Goal: Task Accomplishment & Management: Manage account settings

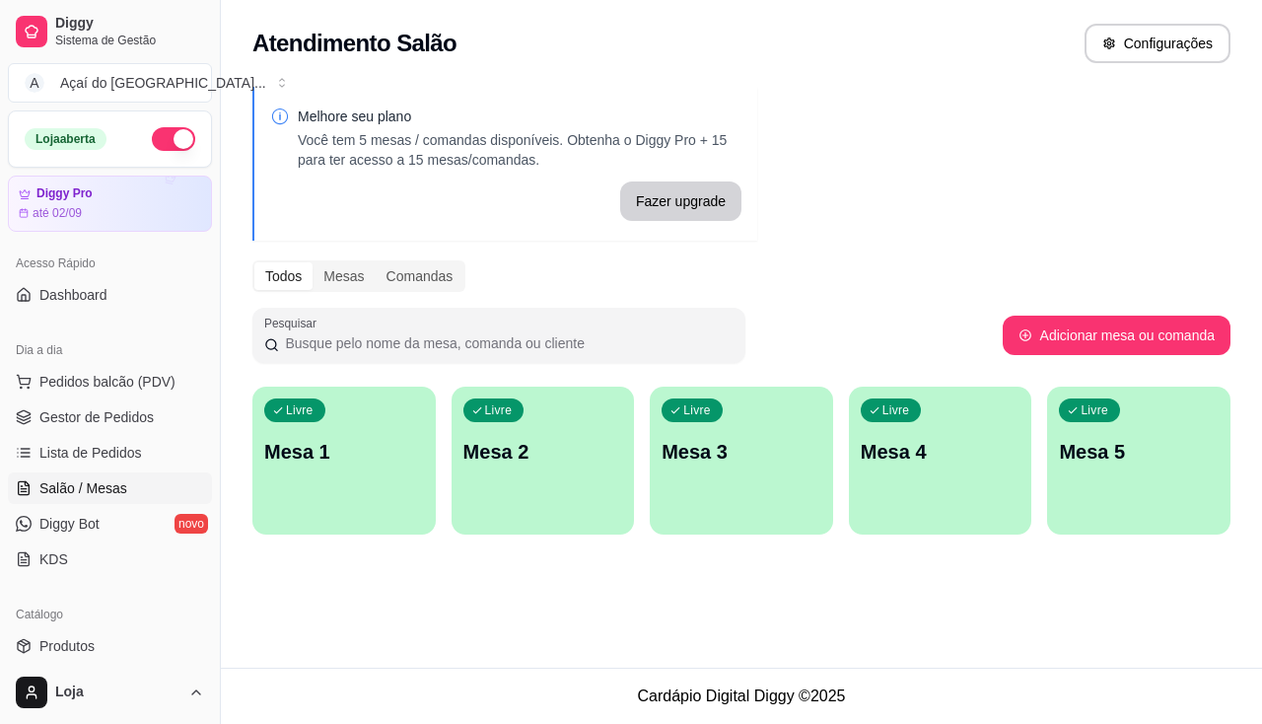
click at [337, 440] on p "Mesa 1" at bounding box center [344, 452] width 160 height 28
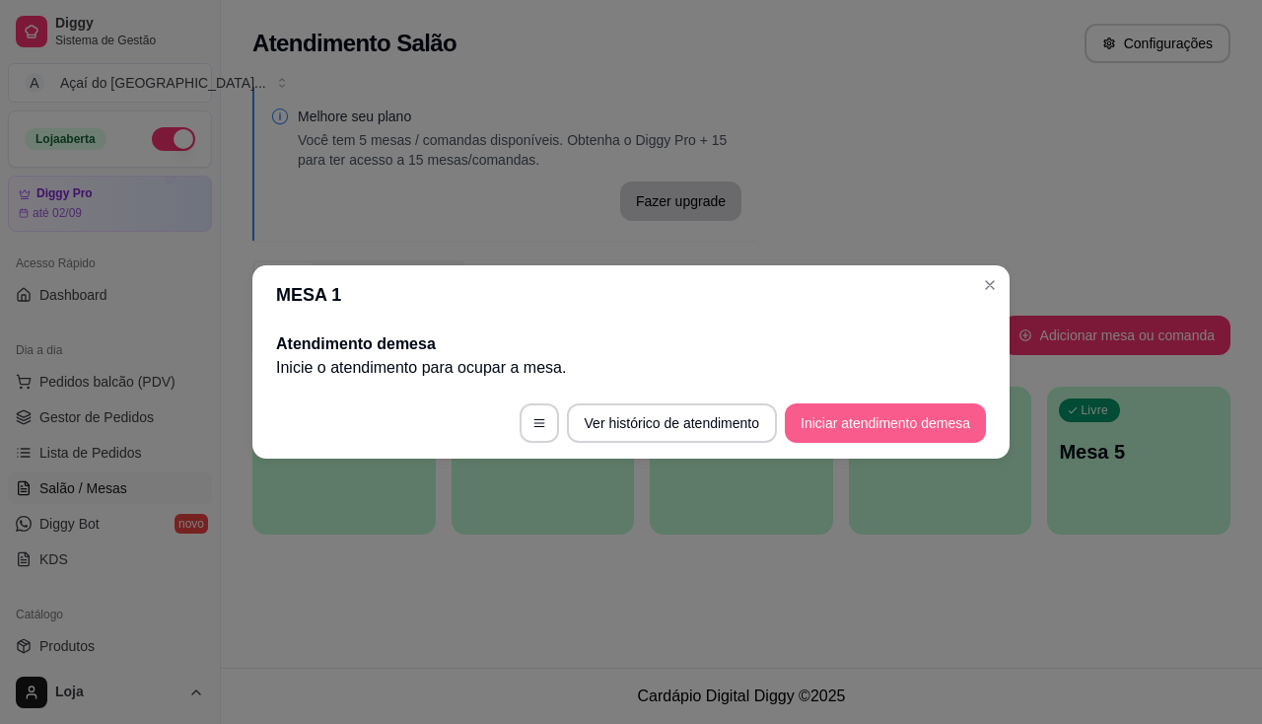
click at [897, 417] on button "Iniciar atendimento de mesa" at bounding box center [885, 422] width 201 height 39
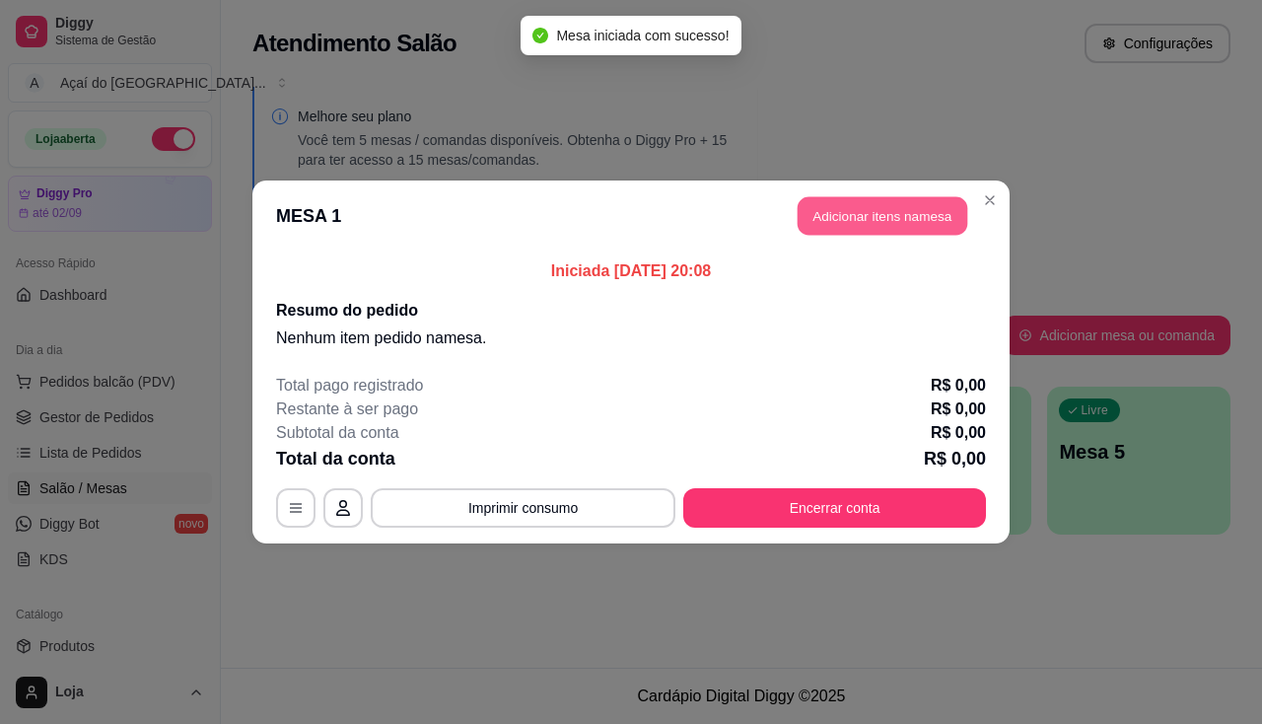
click at [875, 208] on button "Adicionar itens na mesa" at bounding box center [883, 216] width 170 height 38
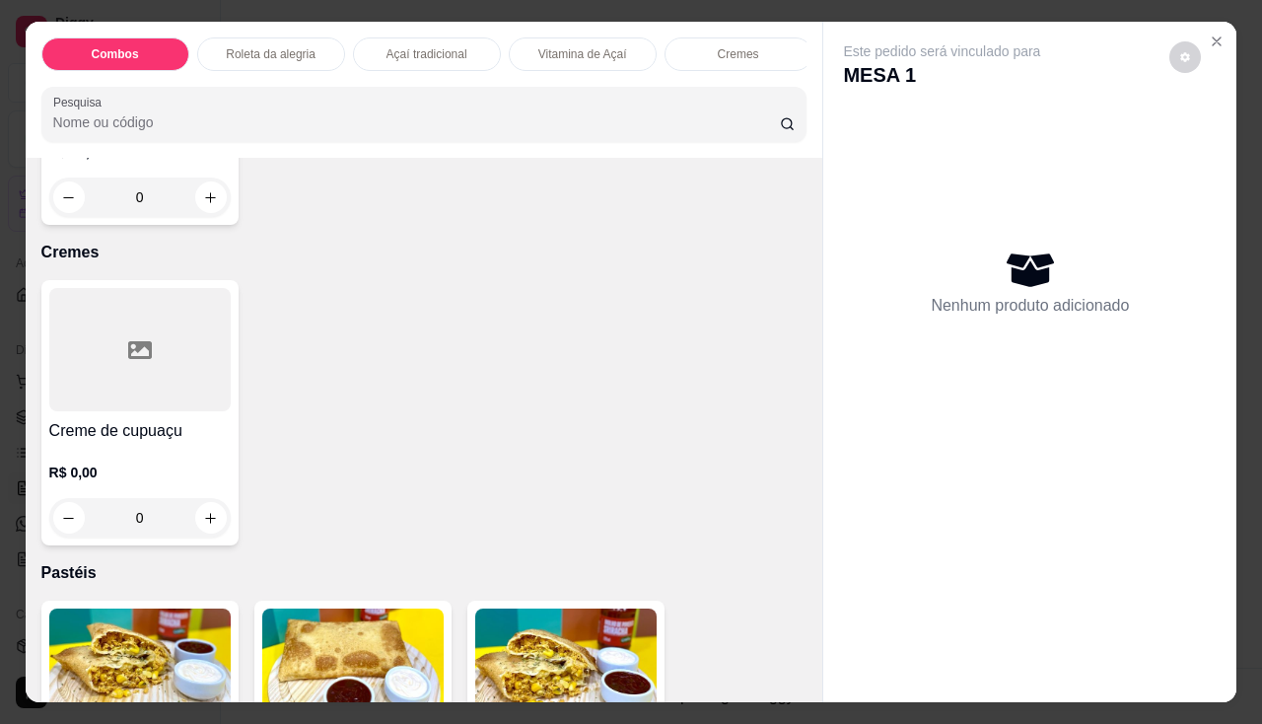
scroll to position [2268, 0]
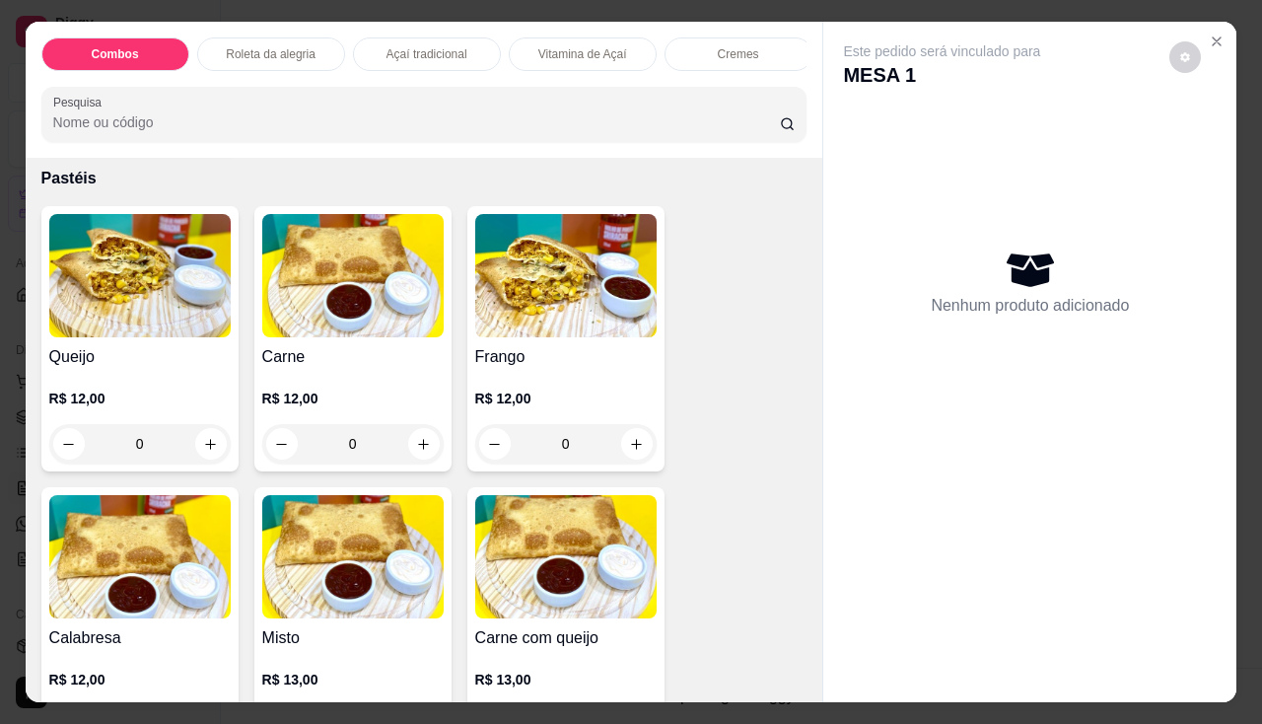
click at [608, 321] on img at bounding box center [565, 275] width 181 height 123
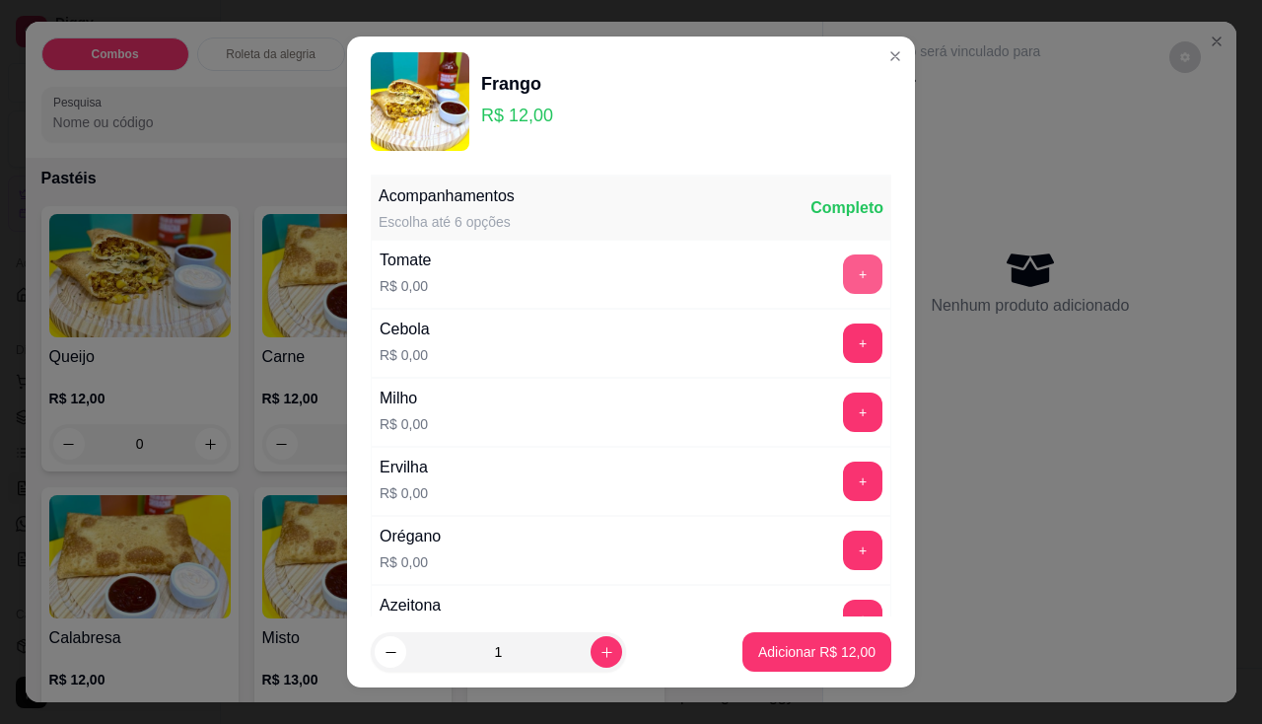
click at [843, 283] on button "+" at bounding box center [862, 273] width 39 height 39
click at [844, 348] on button "+" at bounding box center [863, 342] width 38 height 38
click at [843, 413] on button "+" at bounding box center [862, 411] width 39 height 39
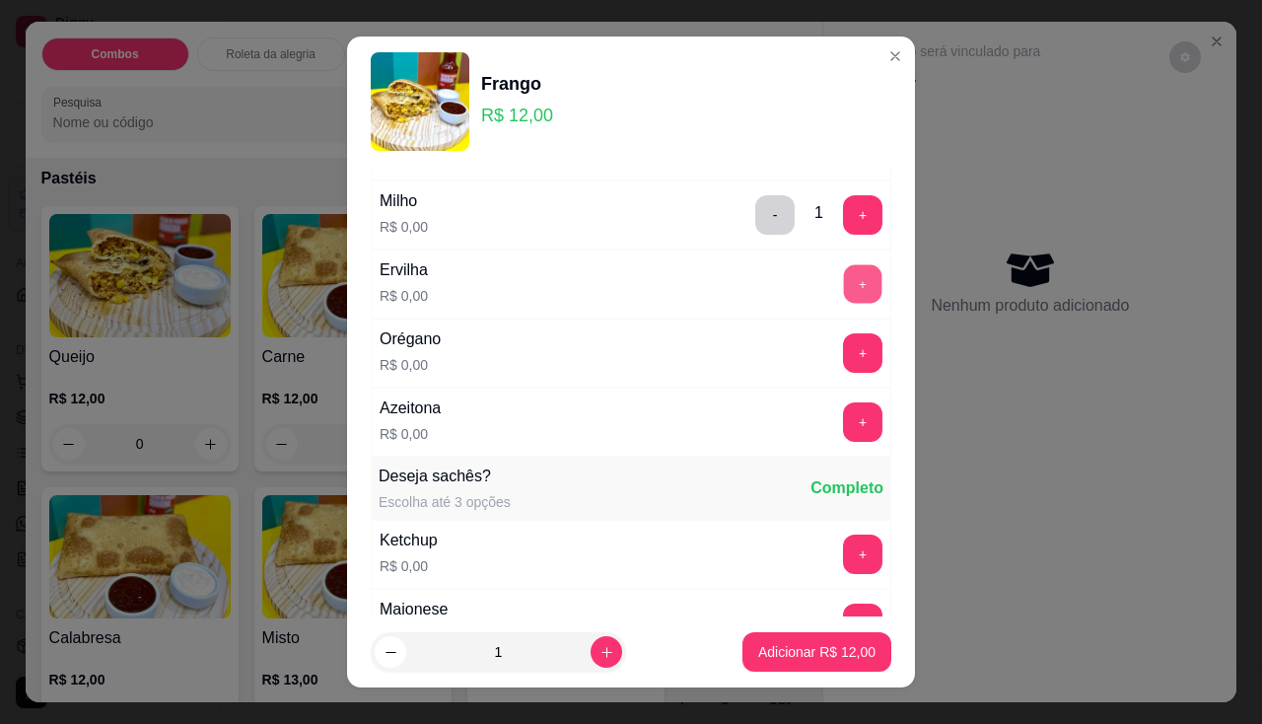
click at [844, 294] on button "+" at bounding box center [863, 283] width 38 height 38
click at [842, 334] on div "+" at bounding box center [862, 352] width 55 height 39
click at [844, 360] on button "+" at bounding box center [863, 352] width 38 height 38
click at [844, 421] on button "+" at bounding box center [863, 421] width 38 height 38
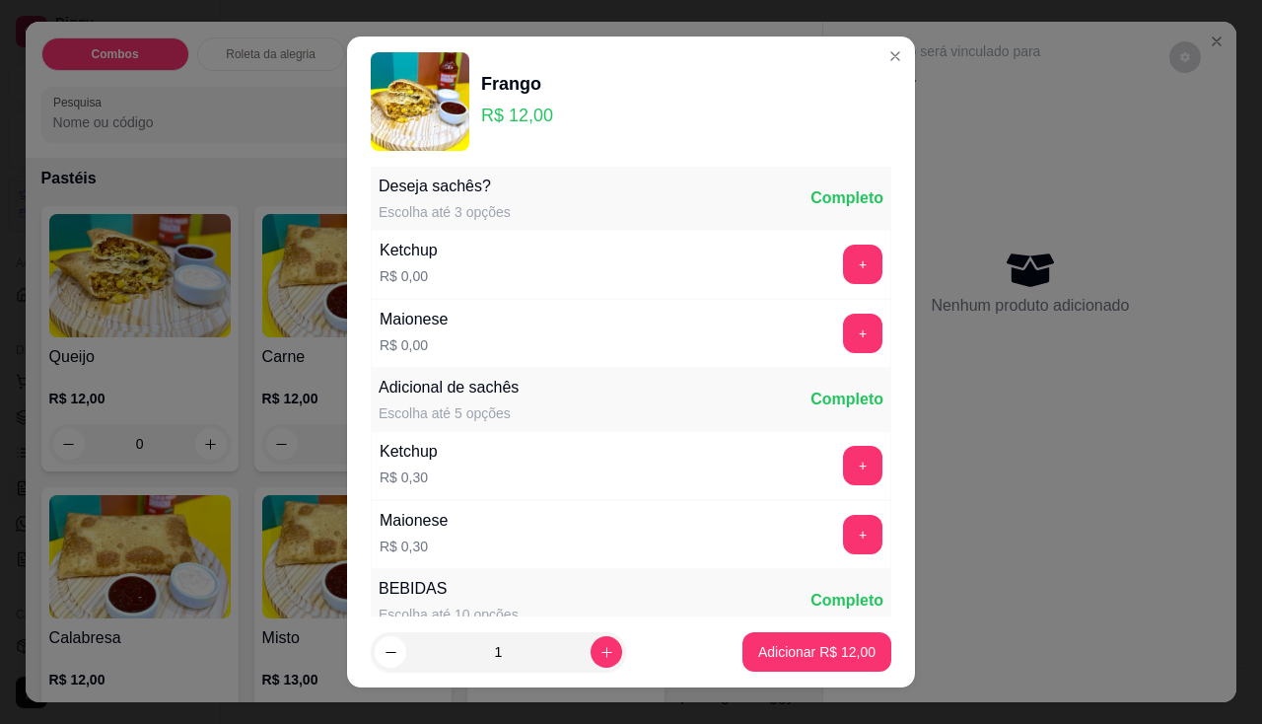
scroll to position [27, 0]
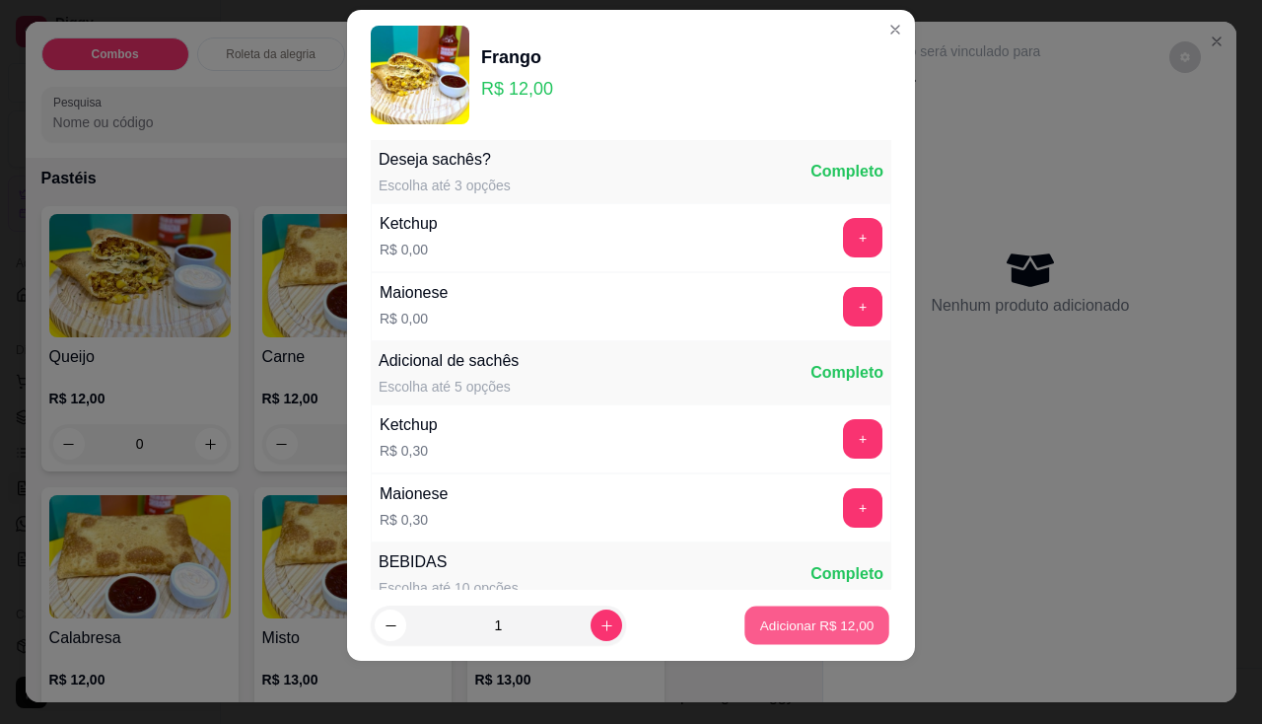
click at [773, 621] on p "Adicionar R$ 12,00" at bounding box center [817, 625] width 114 height 19
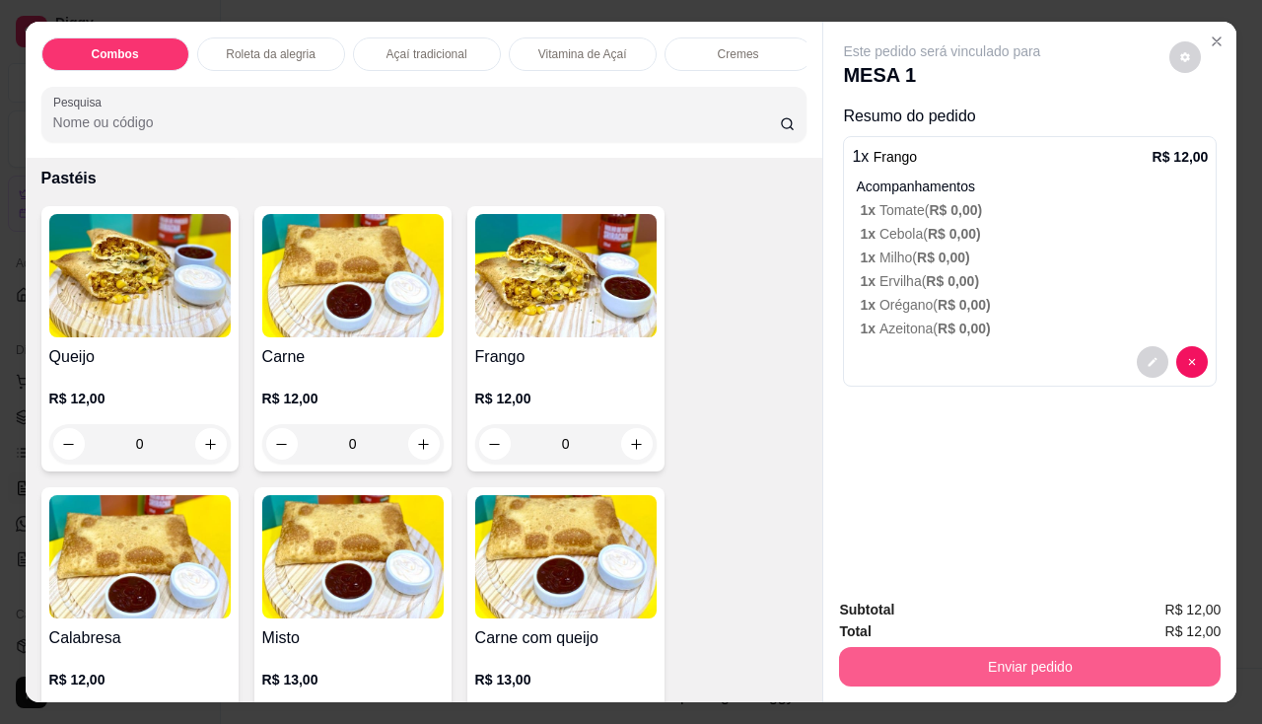
click at [896, 649] on button "Enviar pedido" at bounding box center [1030, 666] width 382 height 39
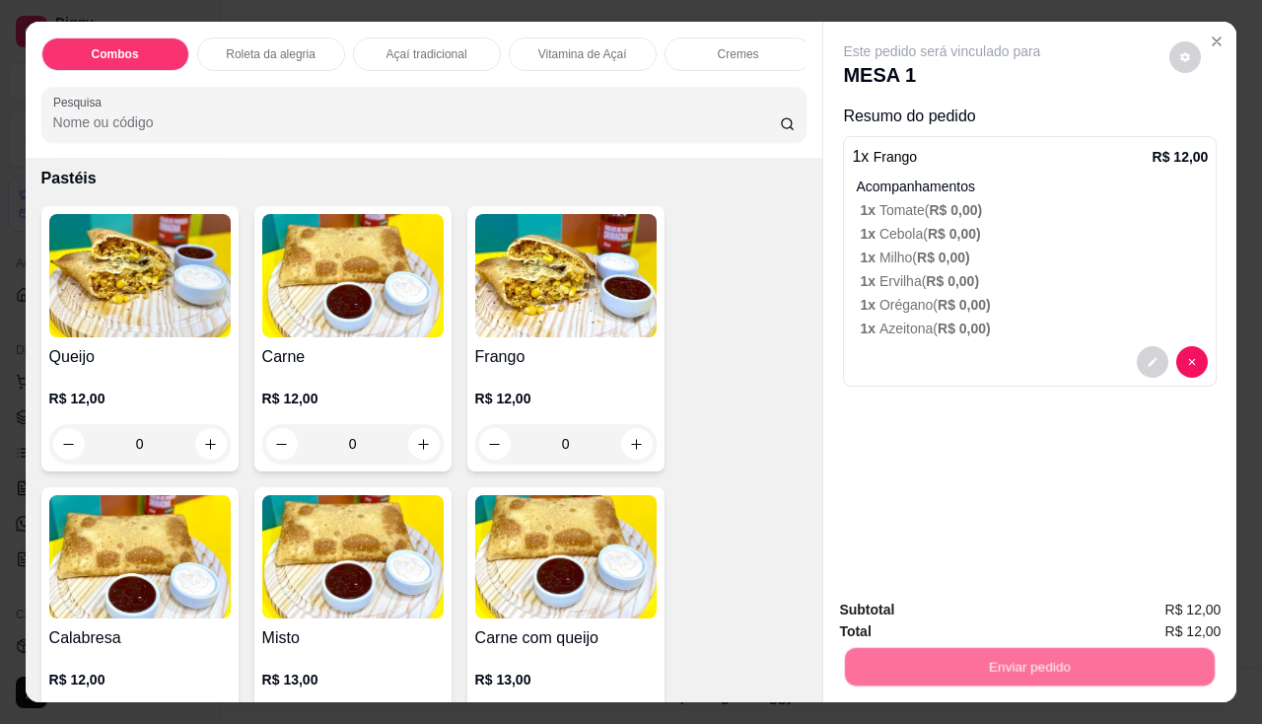
click at [917, 605] on button "Não registrar e enviar pedido" at bounding box center [965, 611] width 199 height 36
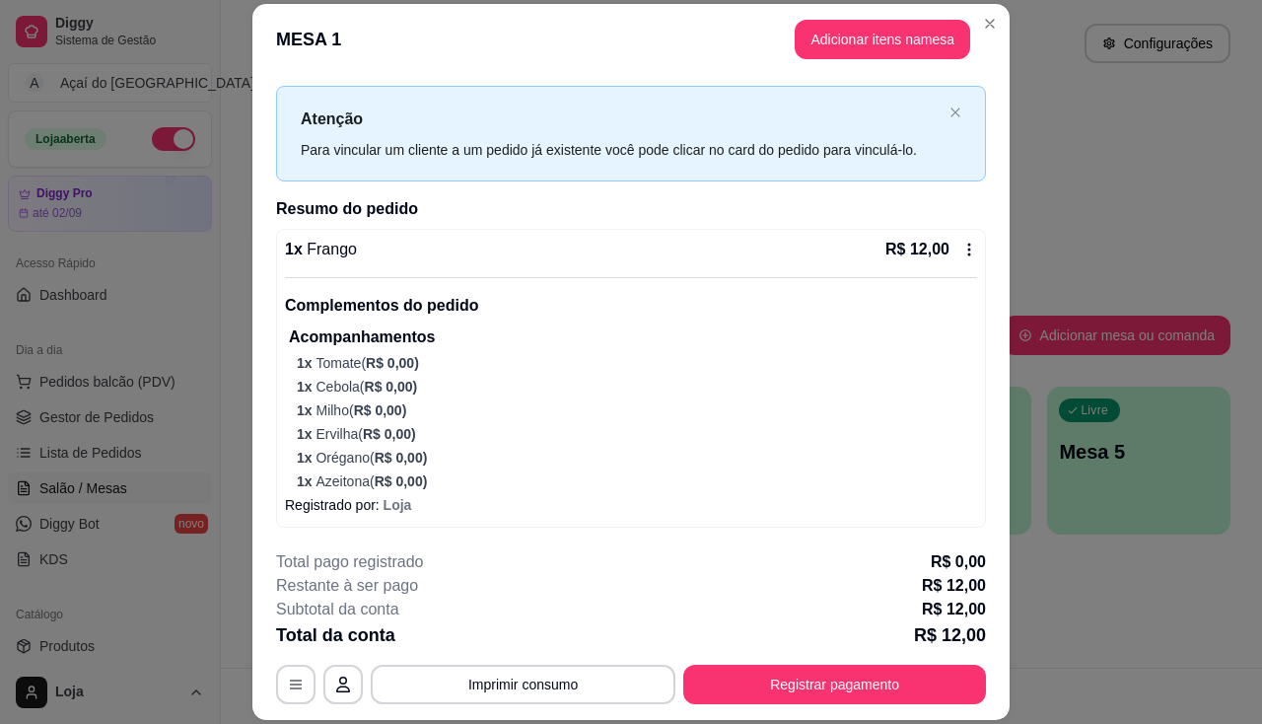
scroll to position [59, 0]
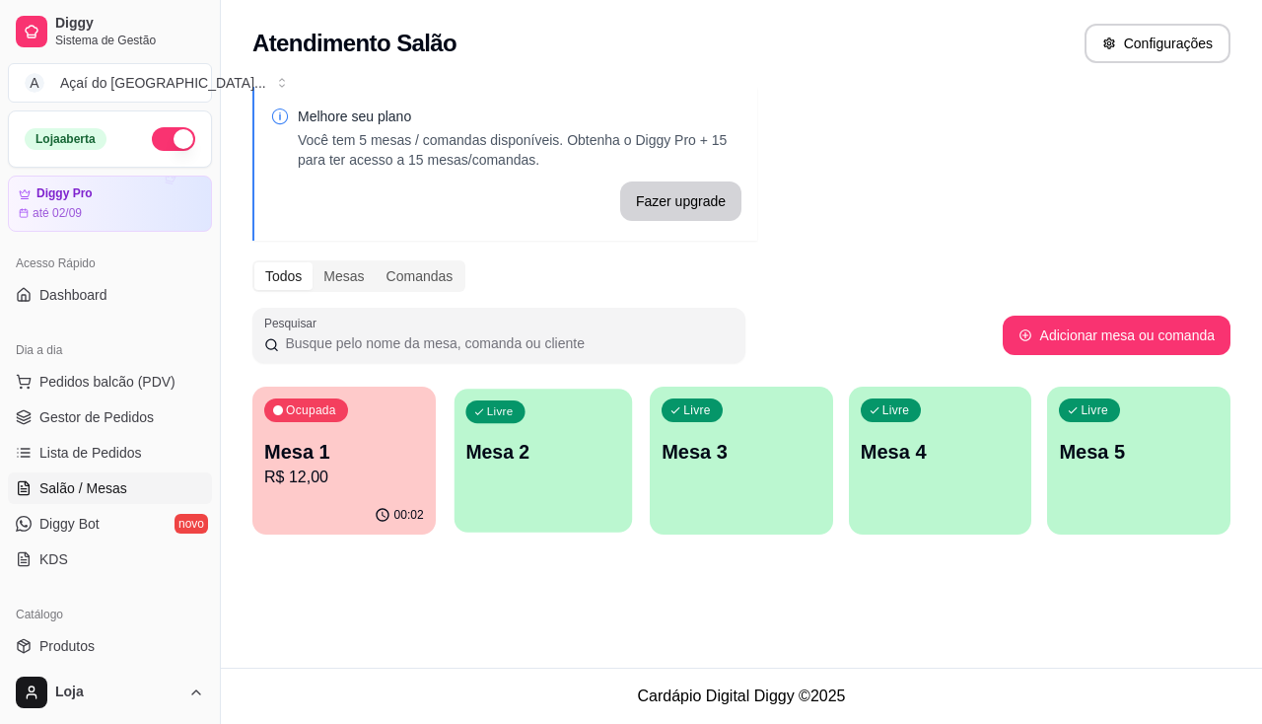
click at [546, 444] on p "Mesa 2" at bounding box center [542, 452] width 155 height 27
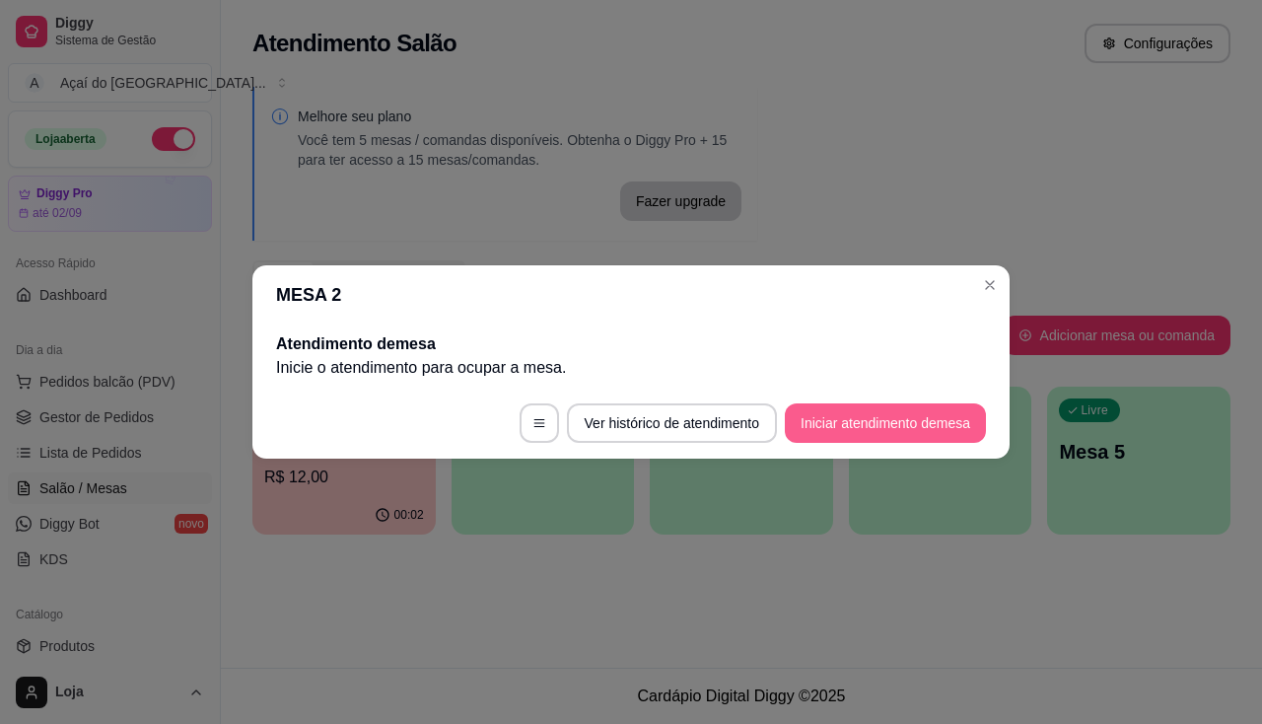
click at [817, 419] on button "Iniciar atendimento de mesa" at bounding box center [885, 422] width 201 height 39
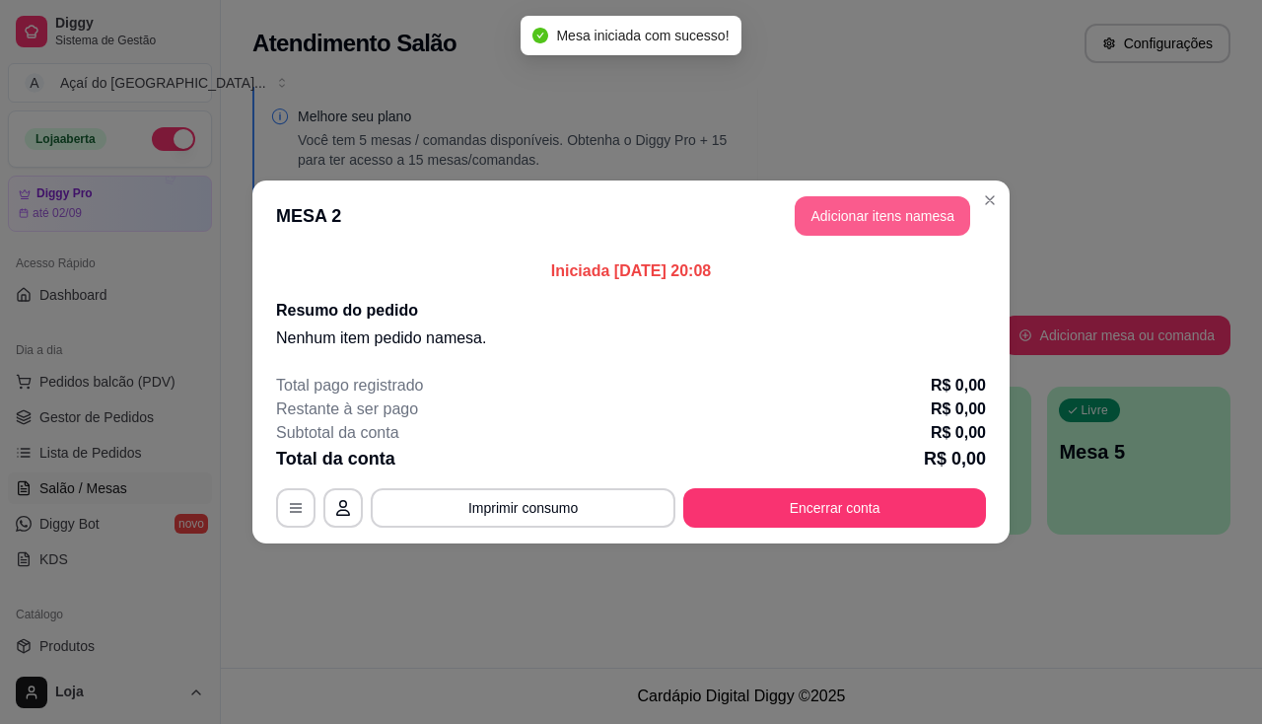
click at [865, 208] on button "Adicionar itens na mesa" at bounding box center [883, 215] width 176 height 39
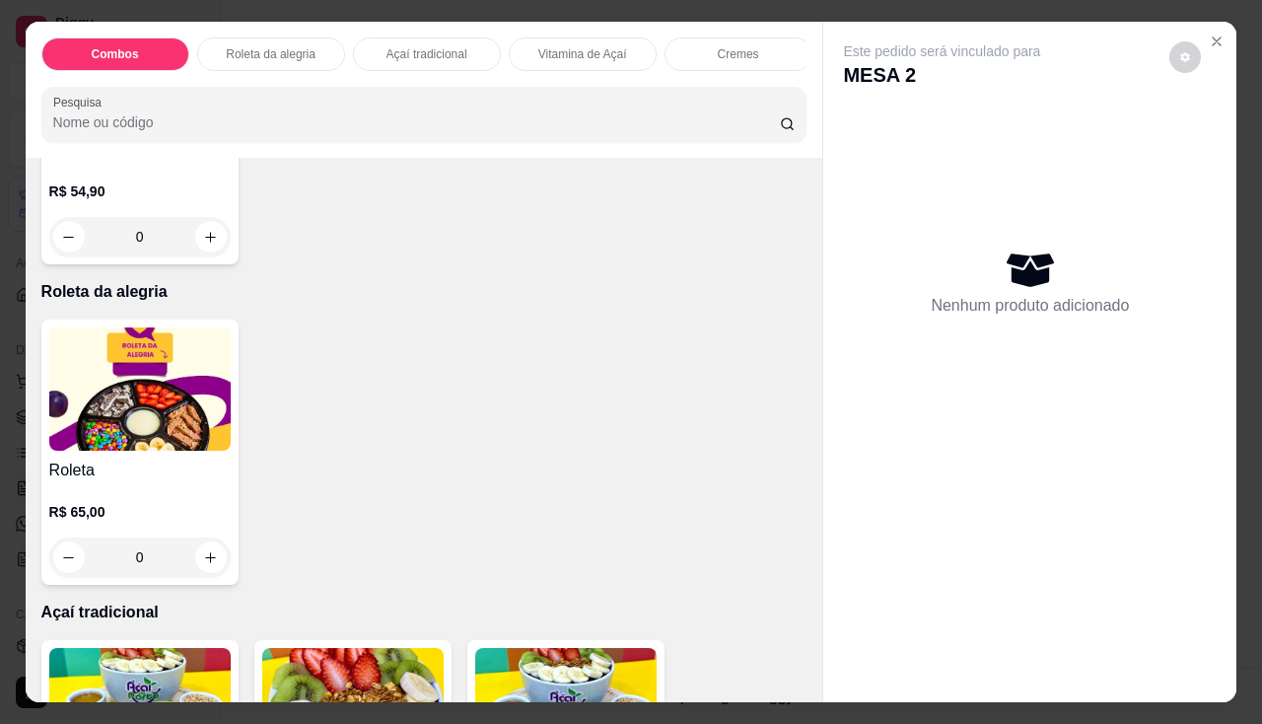
scroll to position [789, 0]
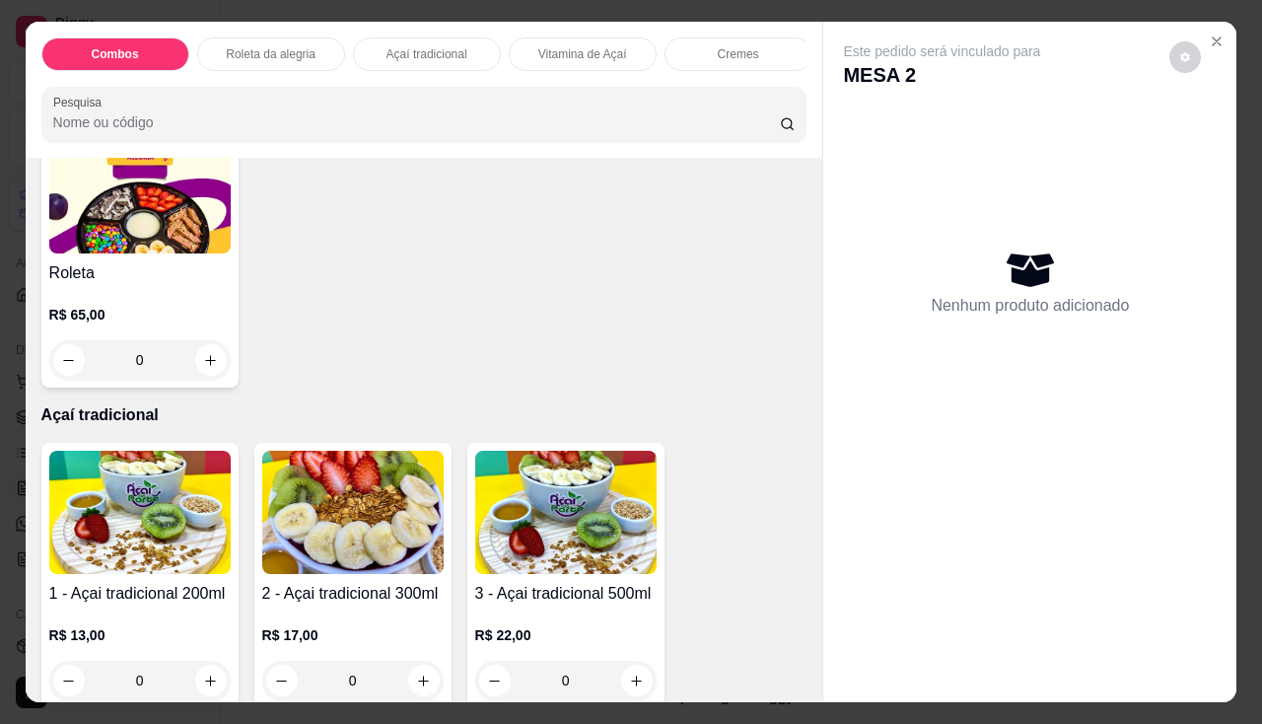
click at [113, 521] on img at bounding box center [139, 512] width 181 height 123
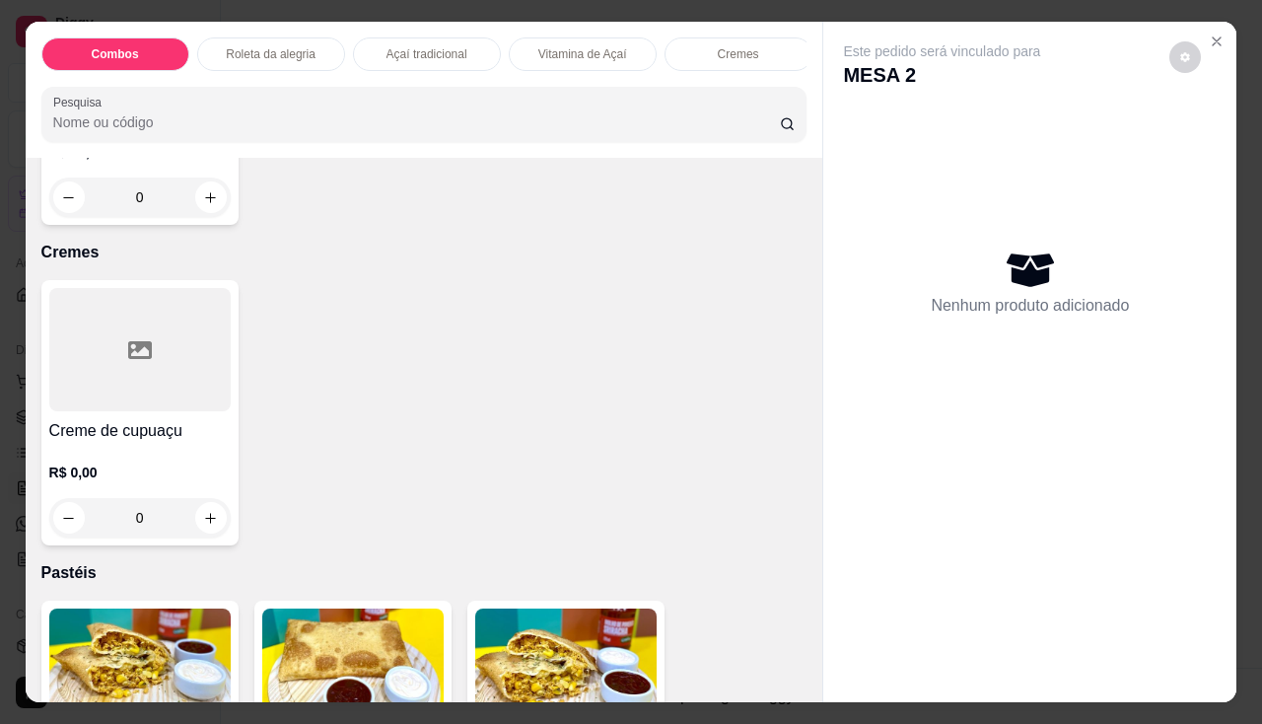
scroll to position [2169, 0]
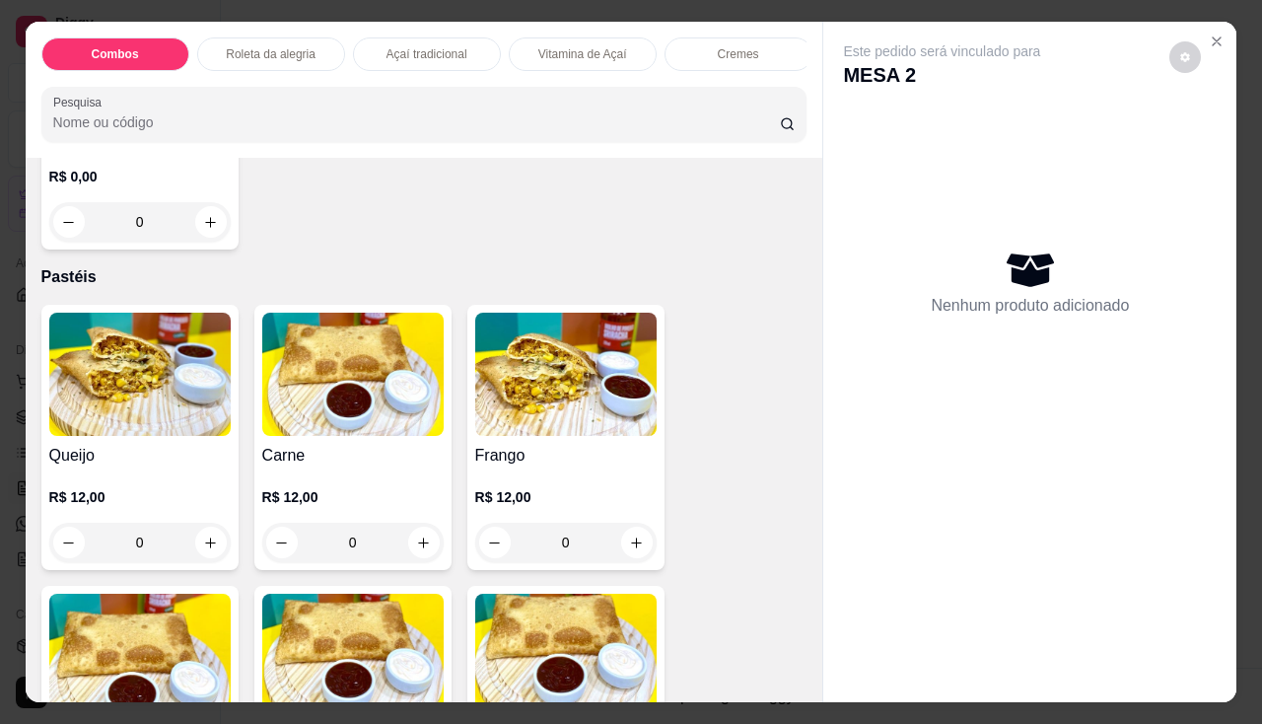
click at [165, 421] on img at bounding box center [139, 374] width 181 height 123
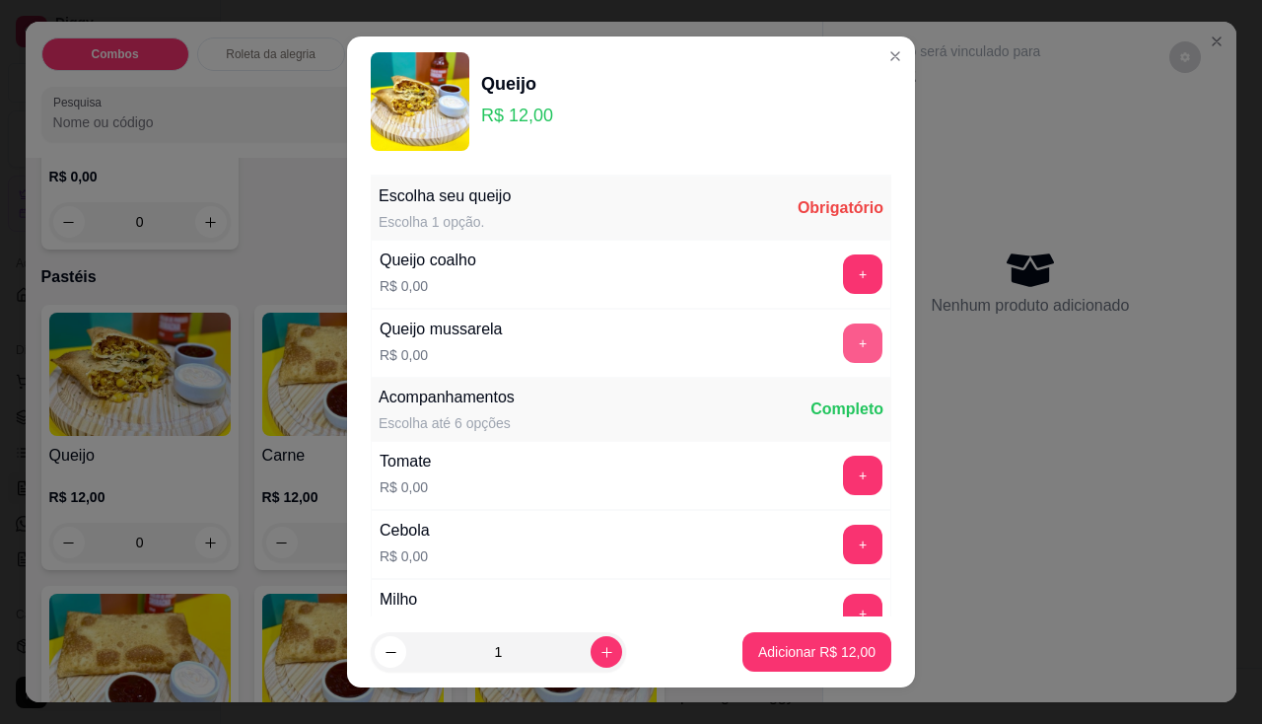
click at [843, 341] on button "+" at bounding box center [862, 342] width 39 height 39
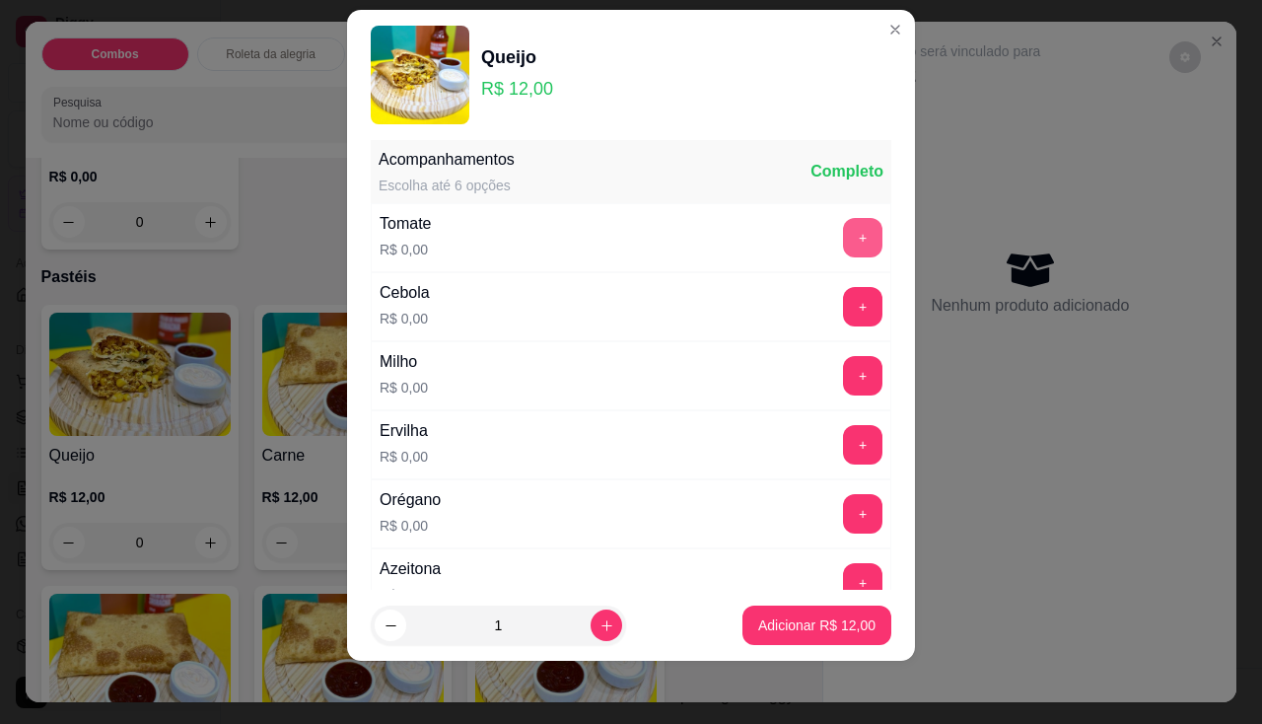
click at [843, 232] on button "+" at bounding box center [862, 237] width 39 height 39
drag, startPoint x: 827, startPoint y: 285, endPoint x: 823, endPoint y: 323, distance: 38.7
click at [827, 286] on div "Cebola R$ 0,00 +" at bounding box center [631, 306] width 521 height 69
click at [843, 305] on button "+" at bounding box center [862, 306] width 39 height 39
click at [844, 363] on button "+" at bounding box center [863, 375] width 38 height 38
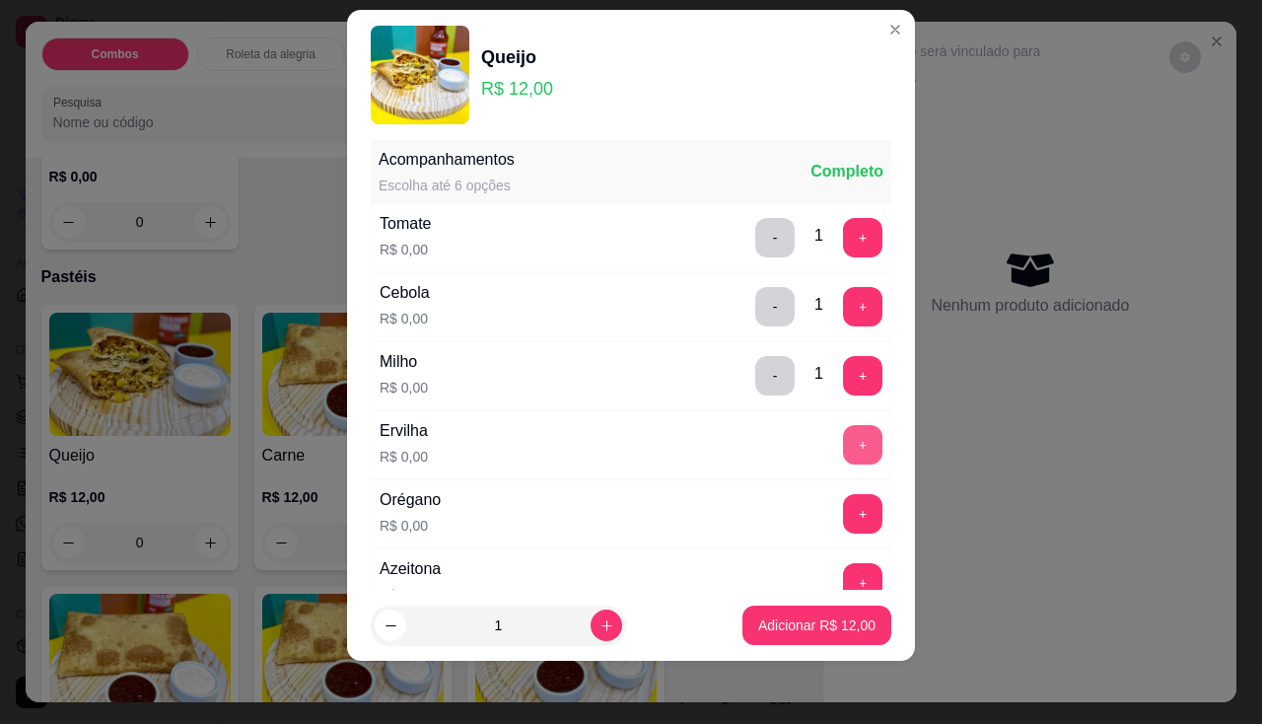
click at [843, 453] on button "+" at bounding box center [862, 444] width 39 height 39
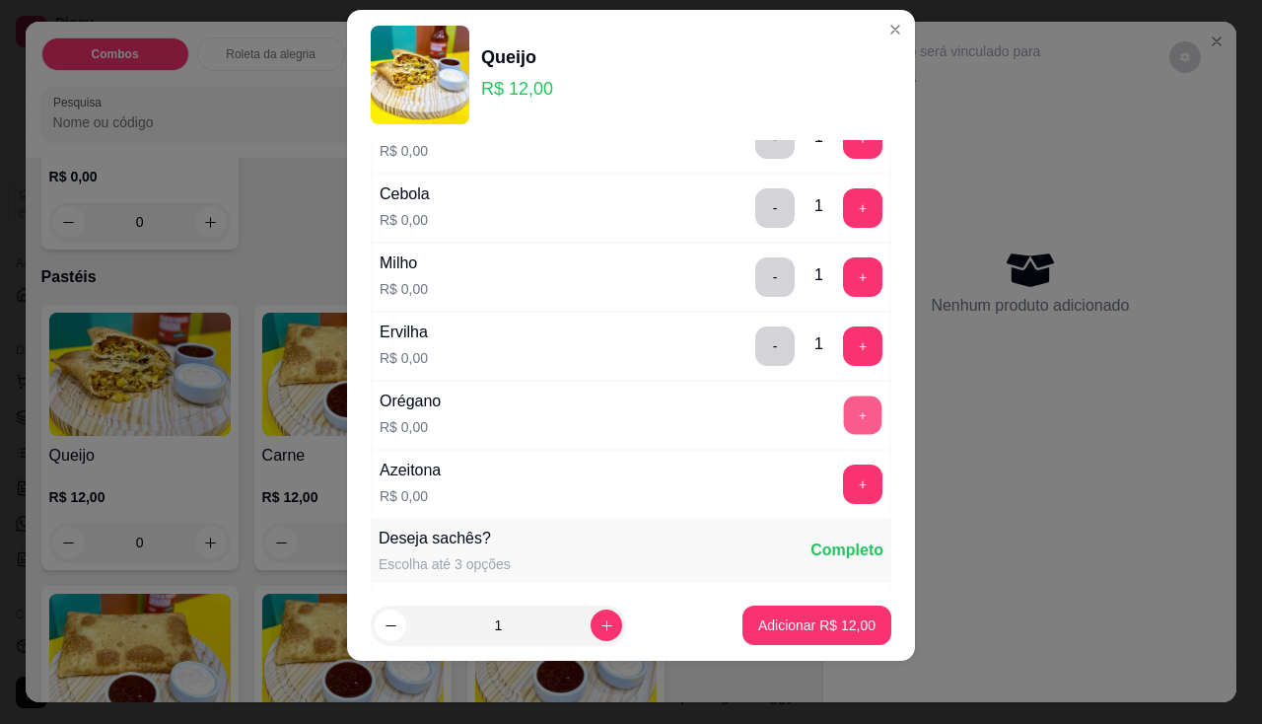
click at [844, 402] on button "+" at bounding box center [863, 414] width 38 height 38
drag, startPoint x: 822, startPoint y: 459, endPoint x: 822, endPoint y: 488, distance: 28.6
click at [822, 461] on div "Azeitona R$ 0,00 +" at bounding box center [631, 484] width 521 height 69
click at [844, 488] on button "+" at bounding box center [863, 483] width 38 height 38
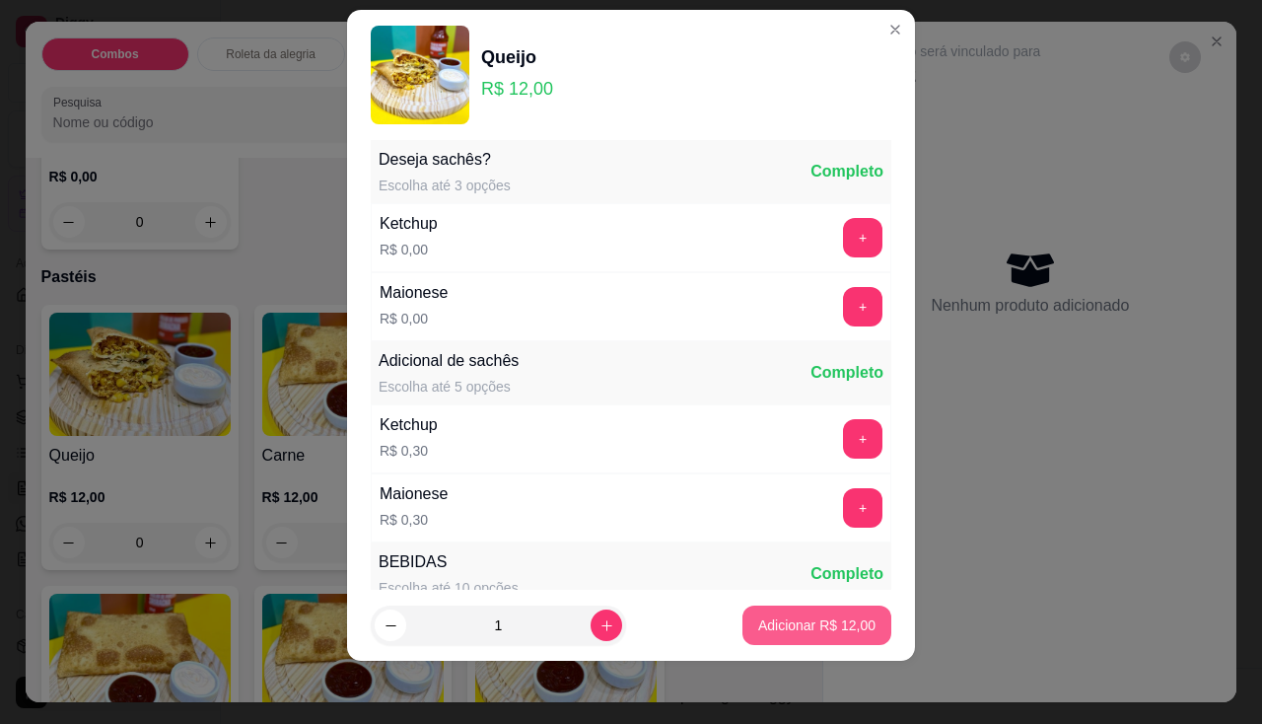
click at [820, 628] on p "Adicionar R$ 12,00" at bounding box center [816, 625] width 117 height 20
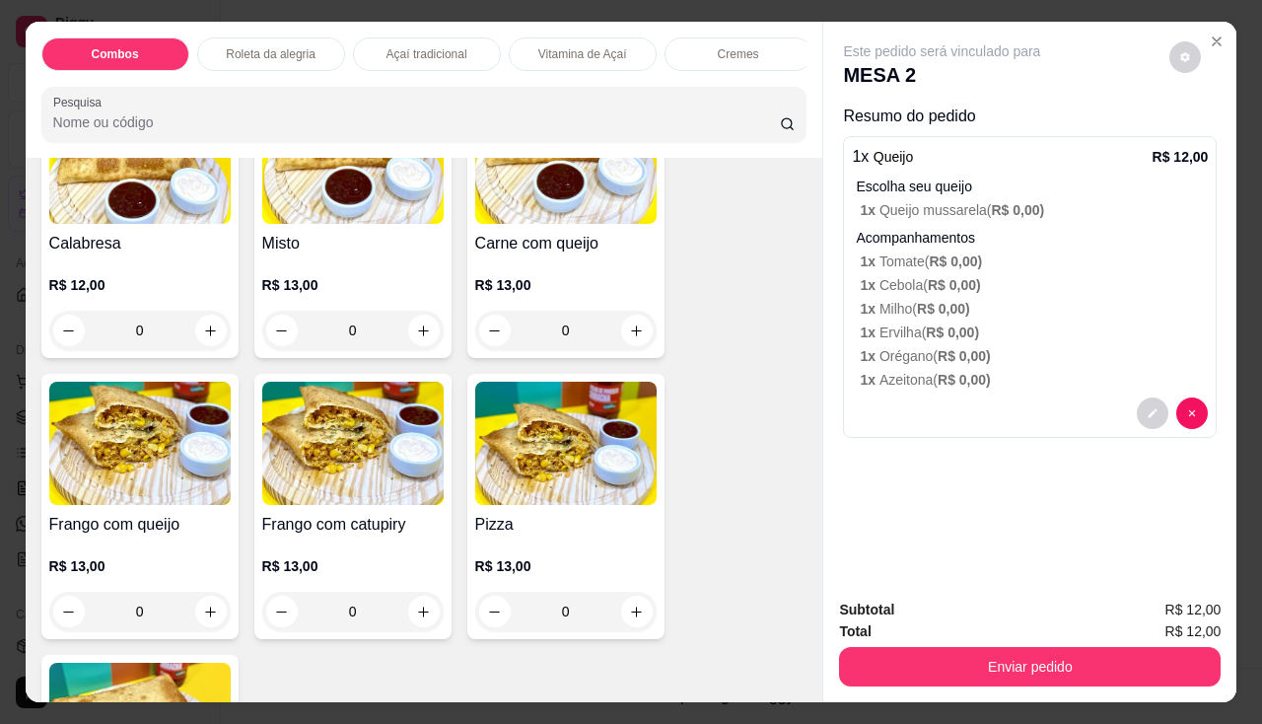
scroll to position [2859, 0]
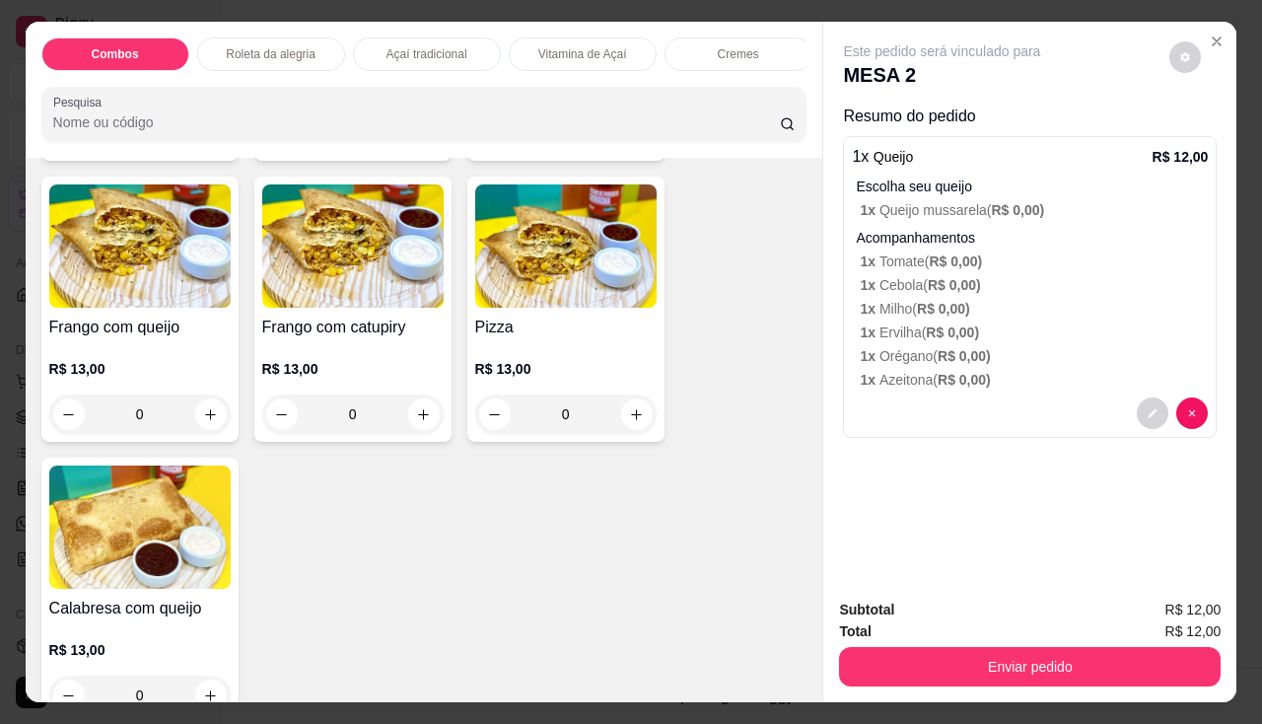
click at [353, 297] on img at bounding box center [352, 245] width 181 height 123
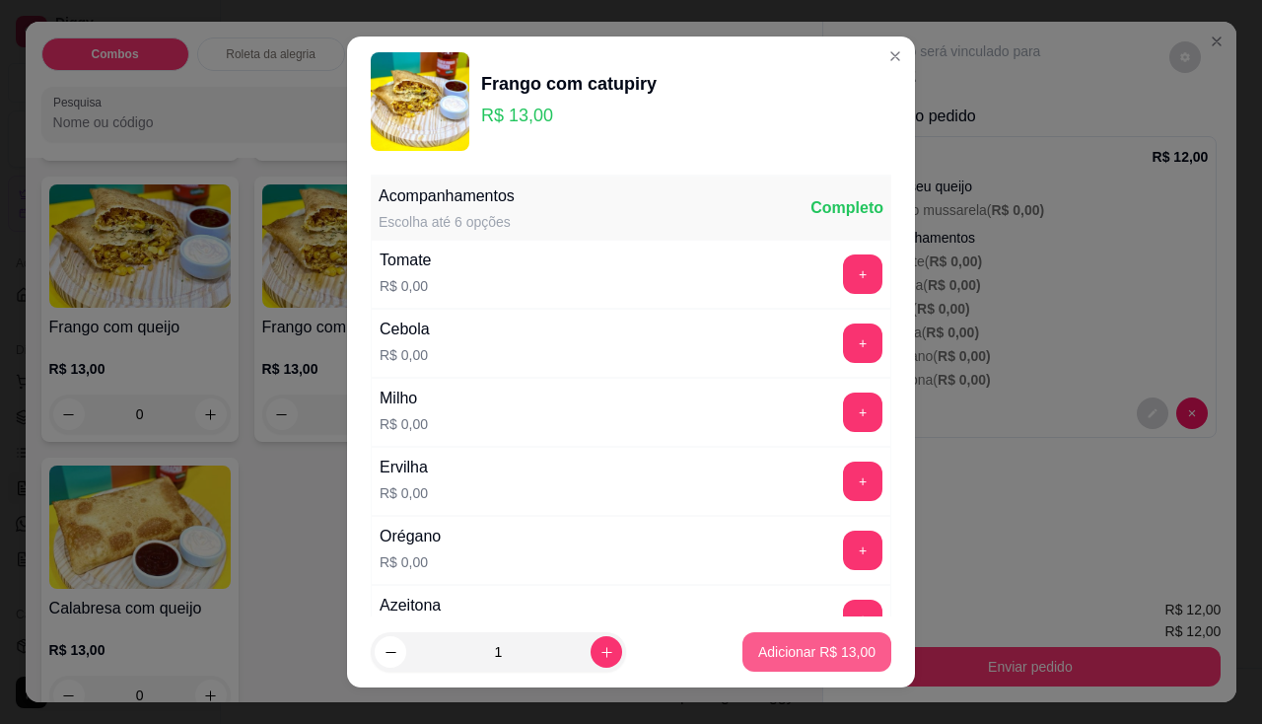
click at [772, 661] on p "Adicionar R$ 13,00" at bounding box center [816, 652] width 117 height 20
type input "1"
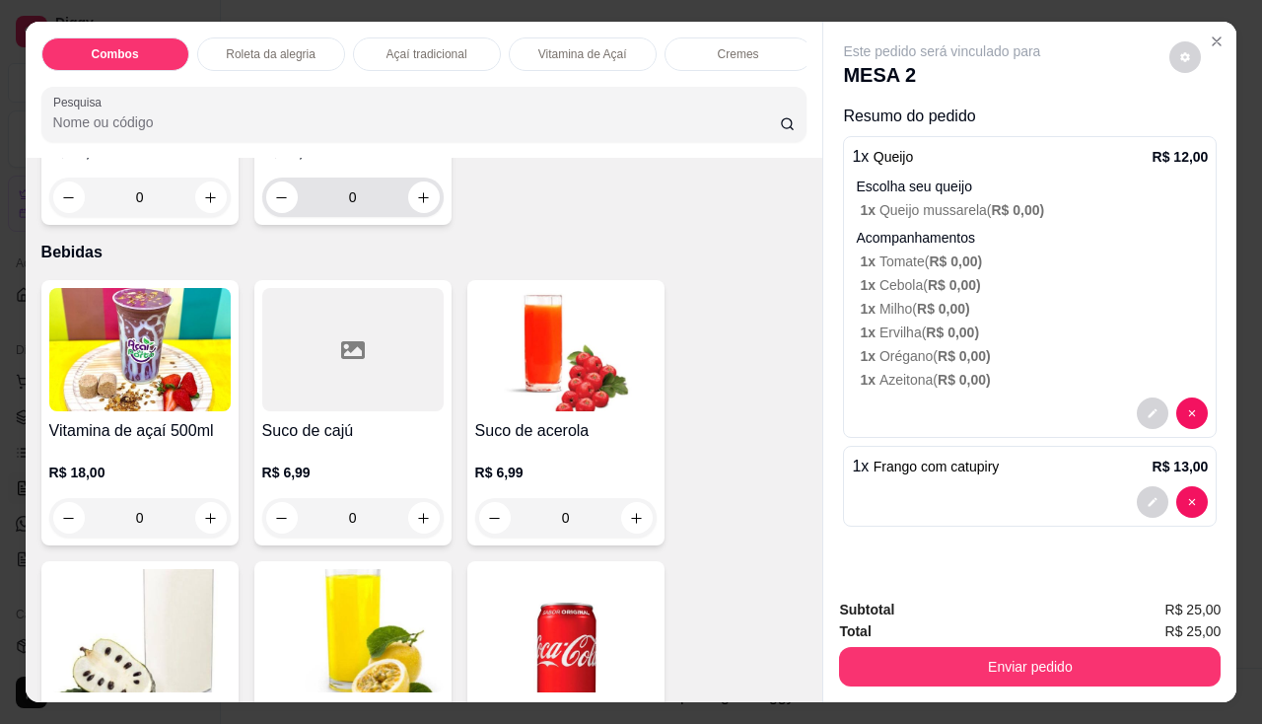
scroll to position [5226, 0]
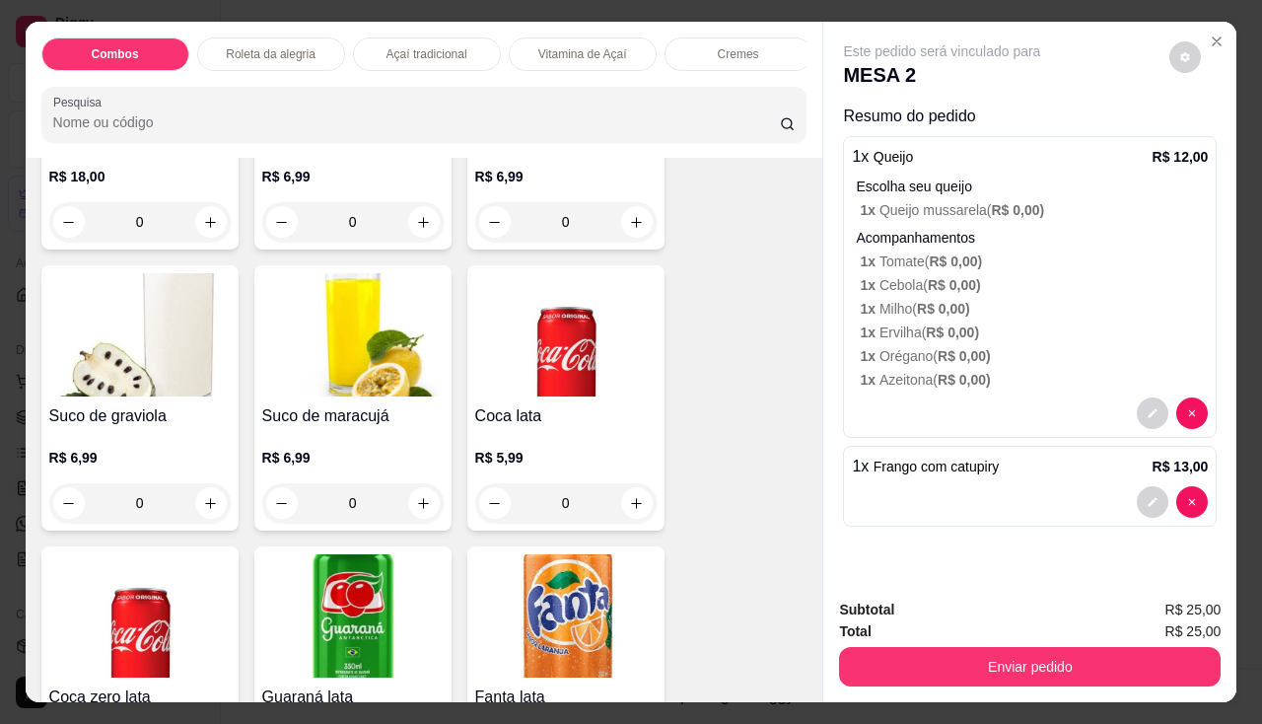
click at [491, 457] on p "R$ 5,99" at bounding box center [565, 458] width 181 height 20
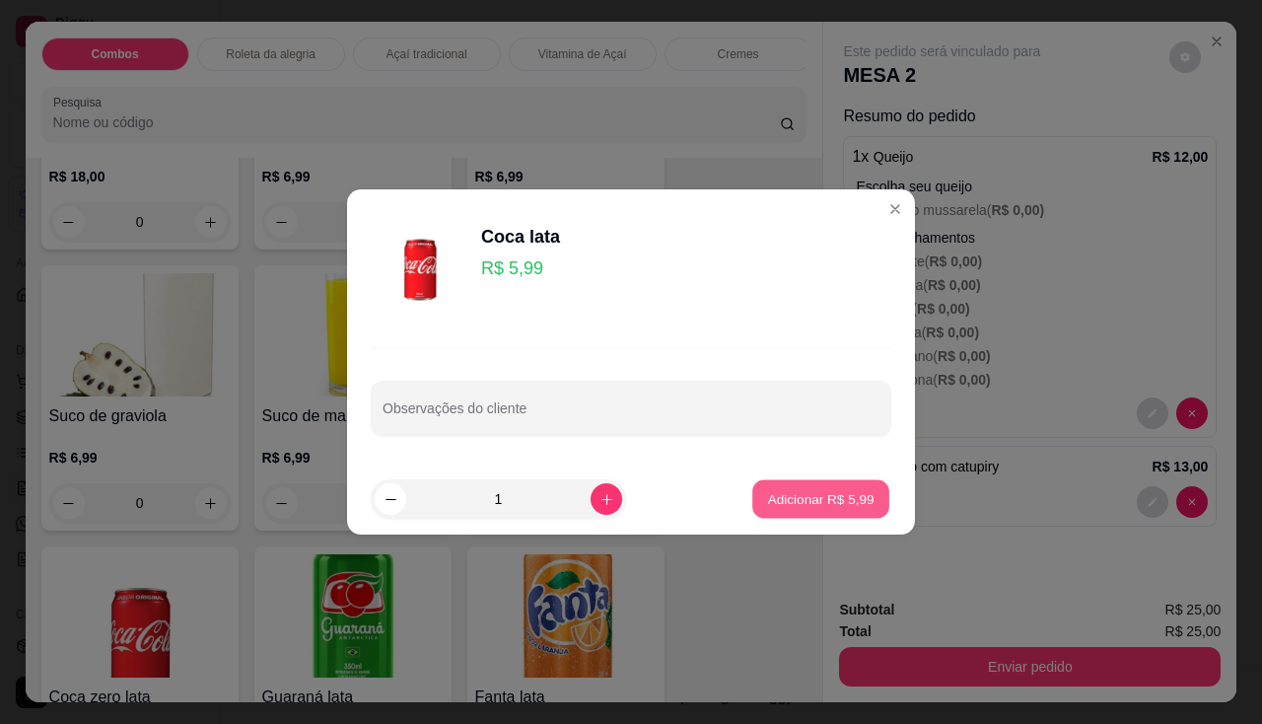
click at [784, 509] on button "Adicionar R$ 5,99" at bounding box center [820, 499] width 137 height 38
type input "1"
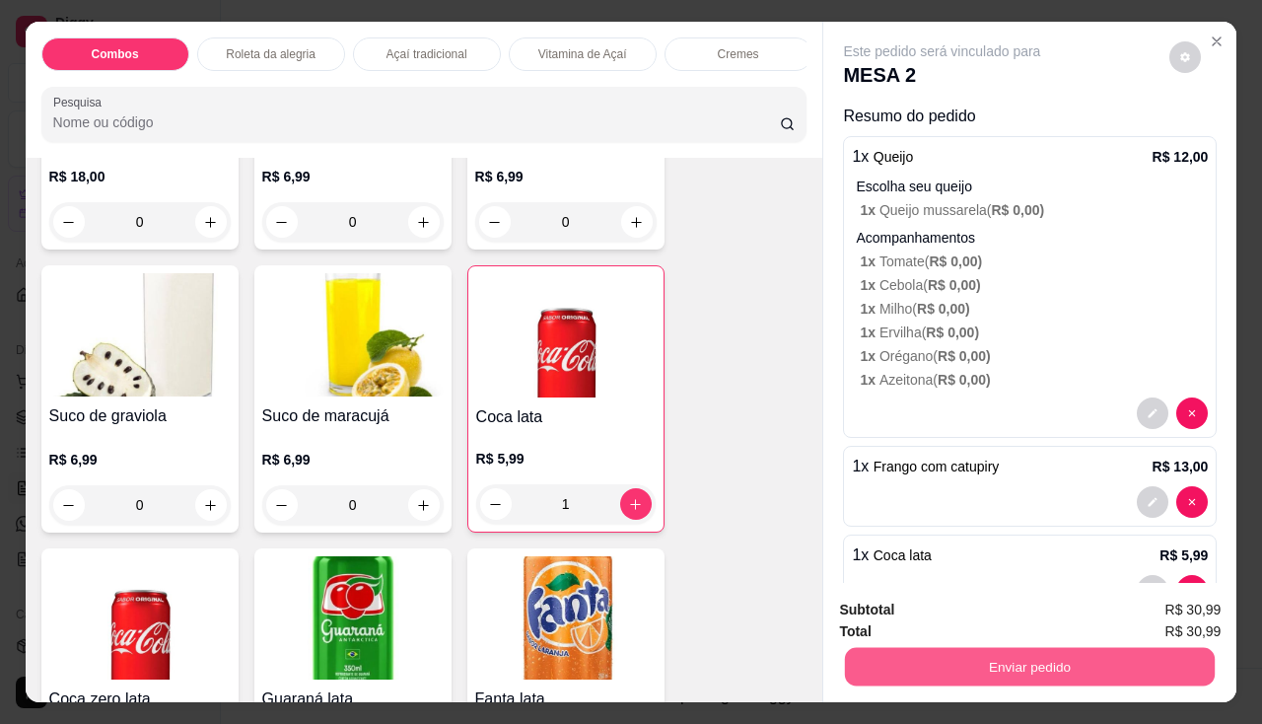
click at [915, 663] on button "Enviar pedido" at bounding box center [1030, 667] width 370 height 38
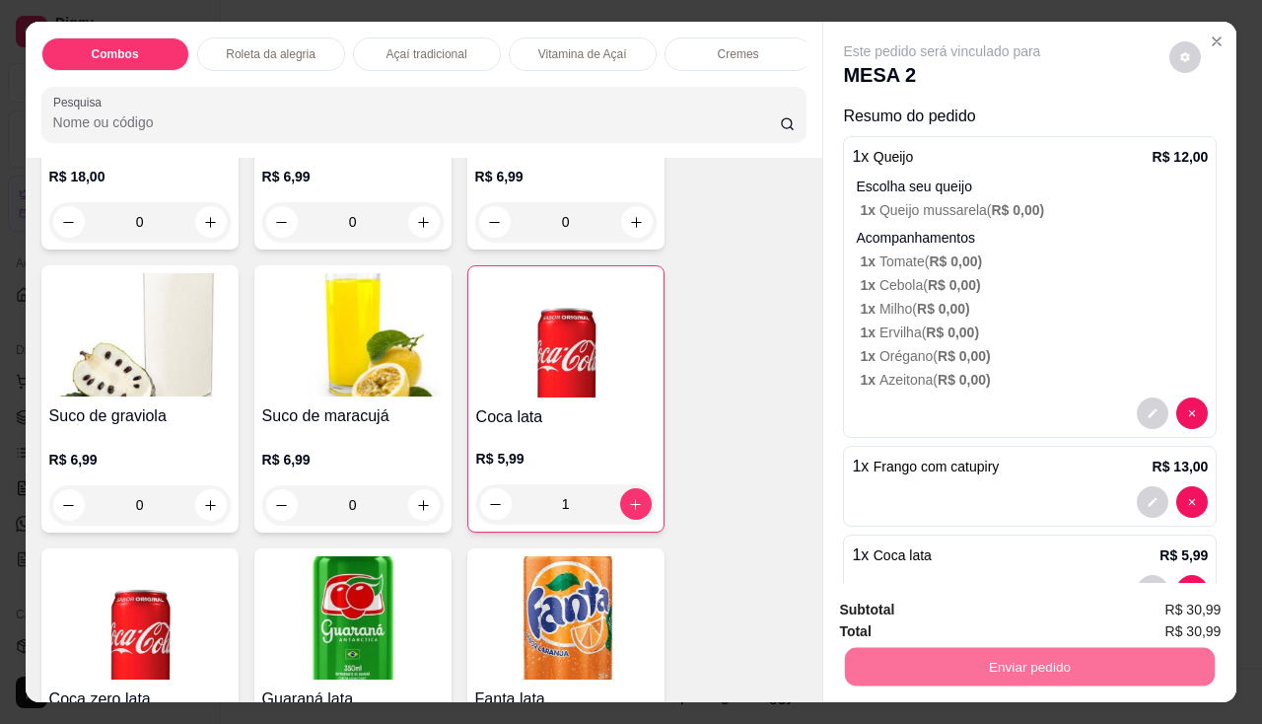
click at [929, 626] on button "Não registrar e enviar pedido" at bounding box center [965, 611] width 199 height 36
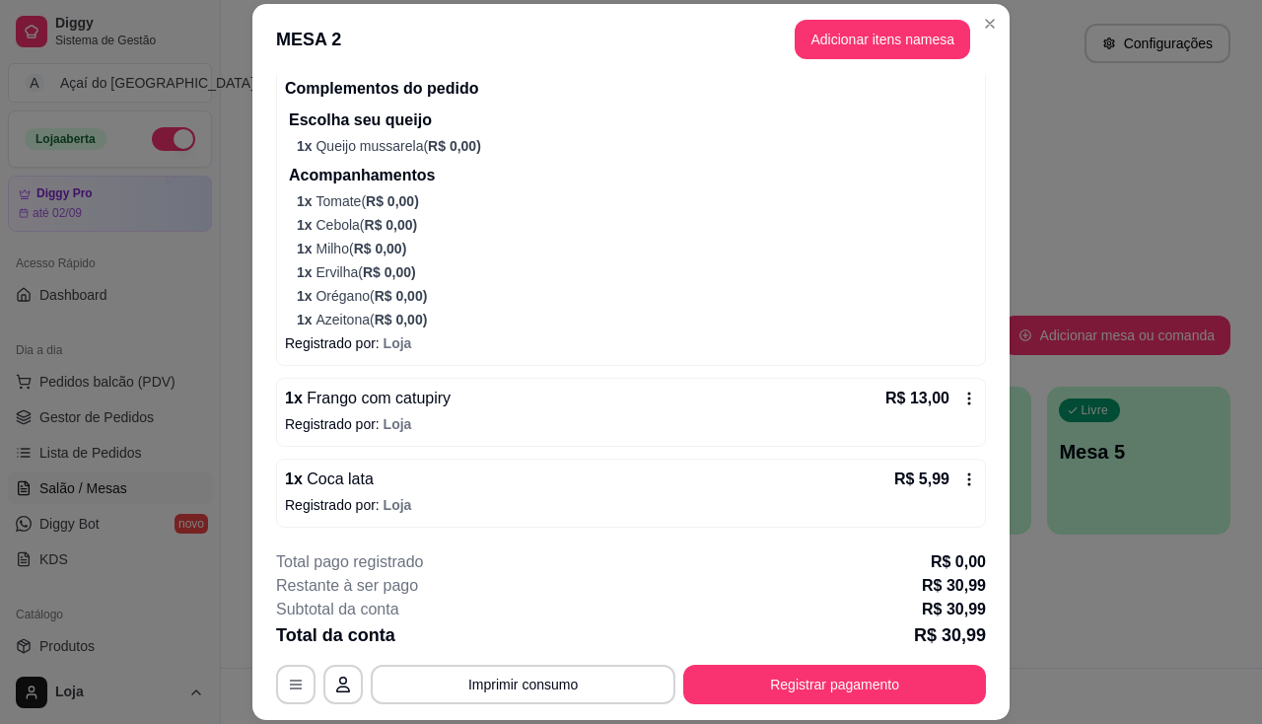
scroll to position [0, 0]
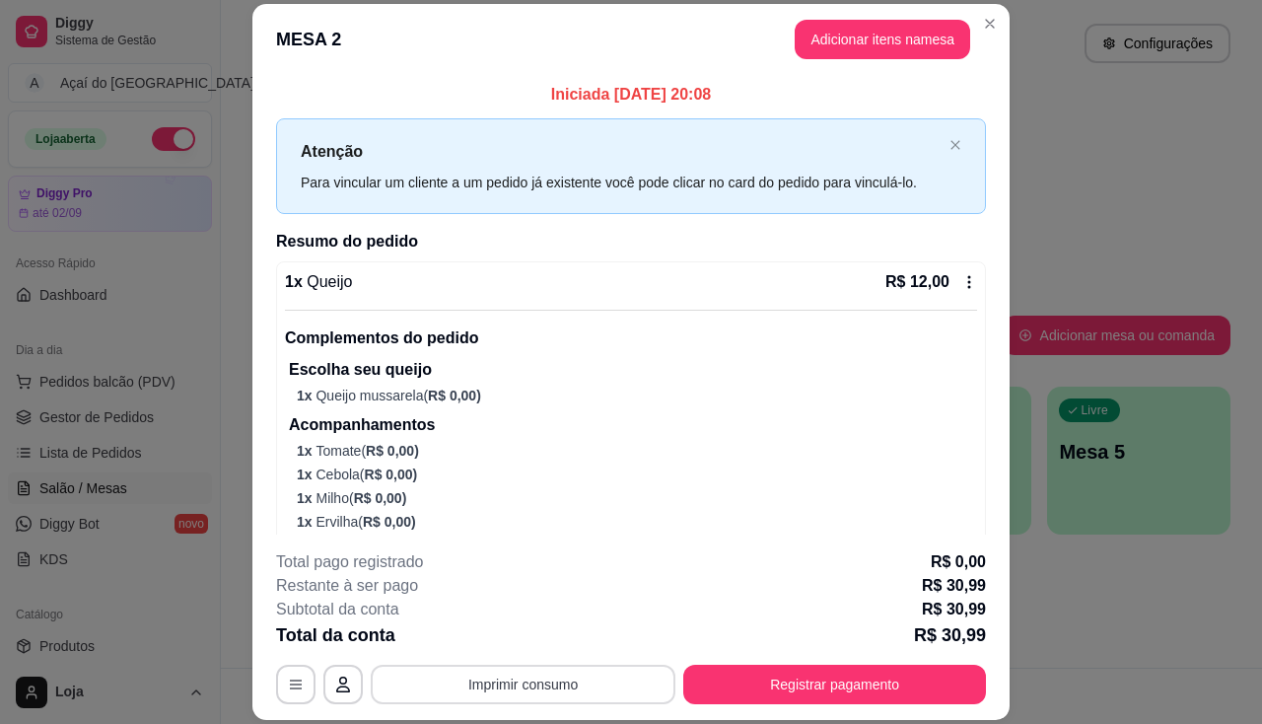
click at [492, 691] on button "Imprimir consumo" at bounding box center [523, 684] width 305 height 39
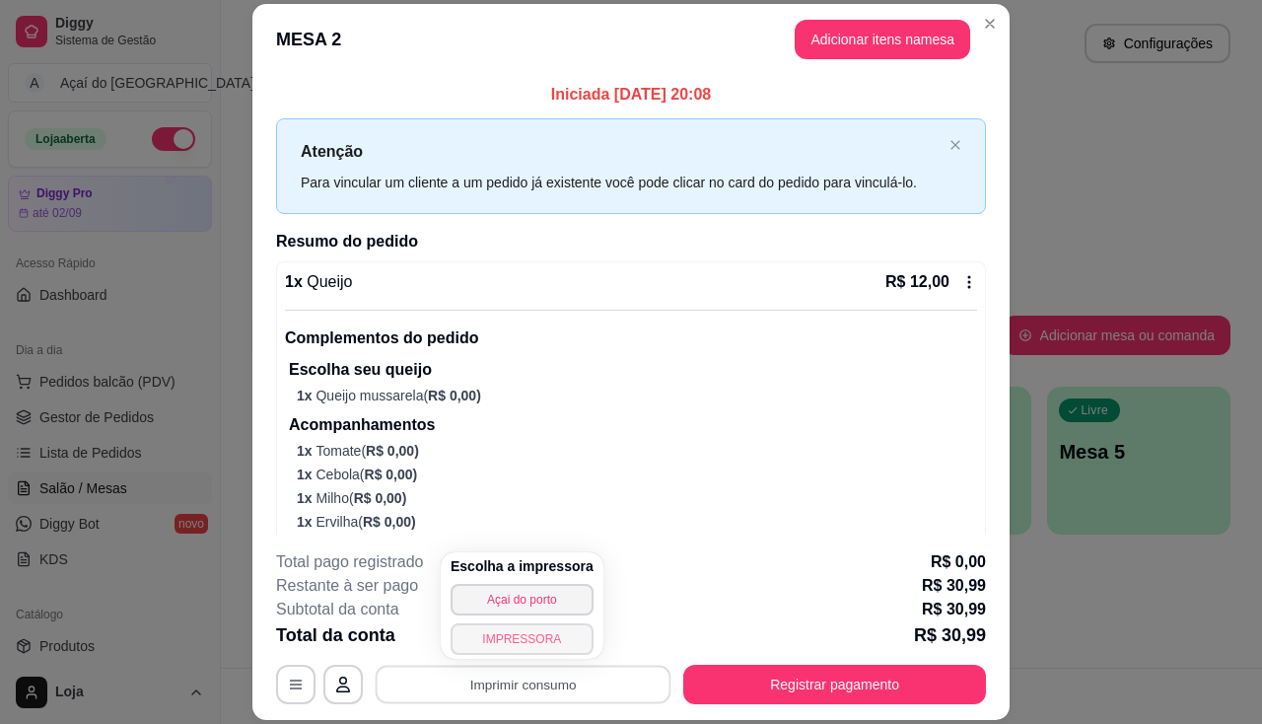
click at [502, 626] on button "IMPRESSORA" at bounding box center [522, 639] width 143 height 32
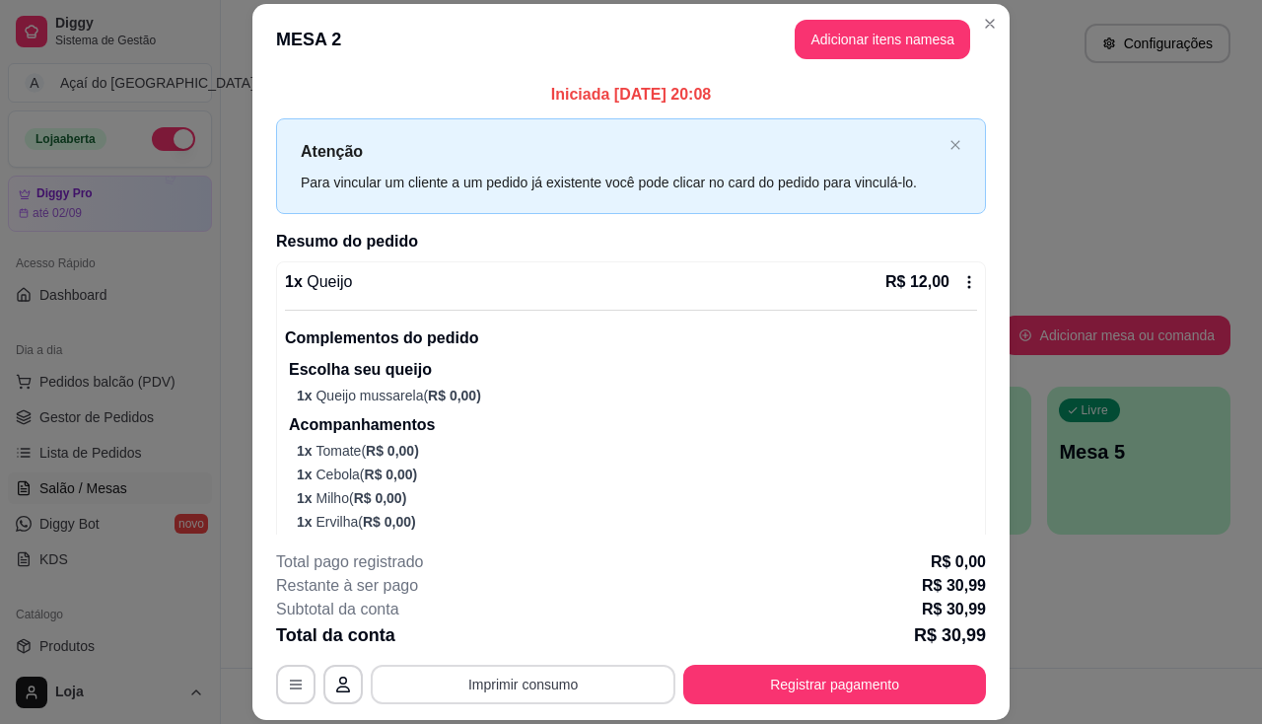
click at [535, 687] on button "Imprimir consumo" at bounding box center [523, 684] width 305 height 39
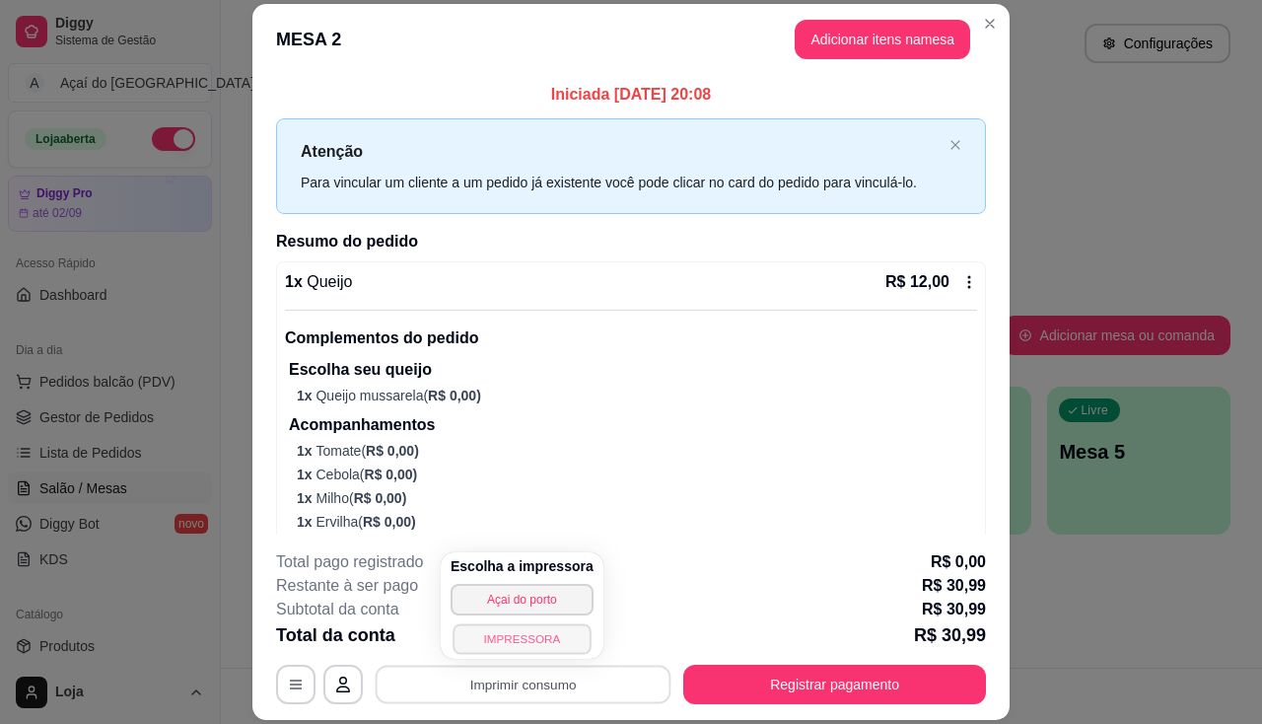
click at [536, 649] on button "IMPRESSORA" at bounding box center [522, 638] width 138 height 31
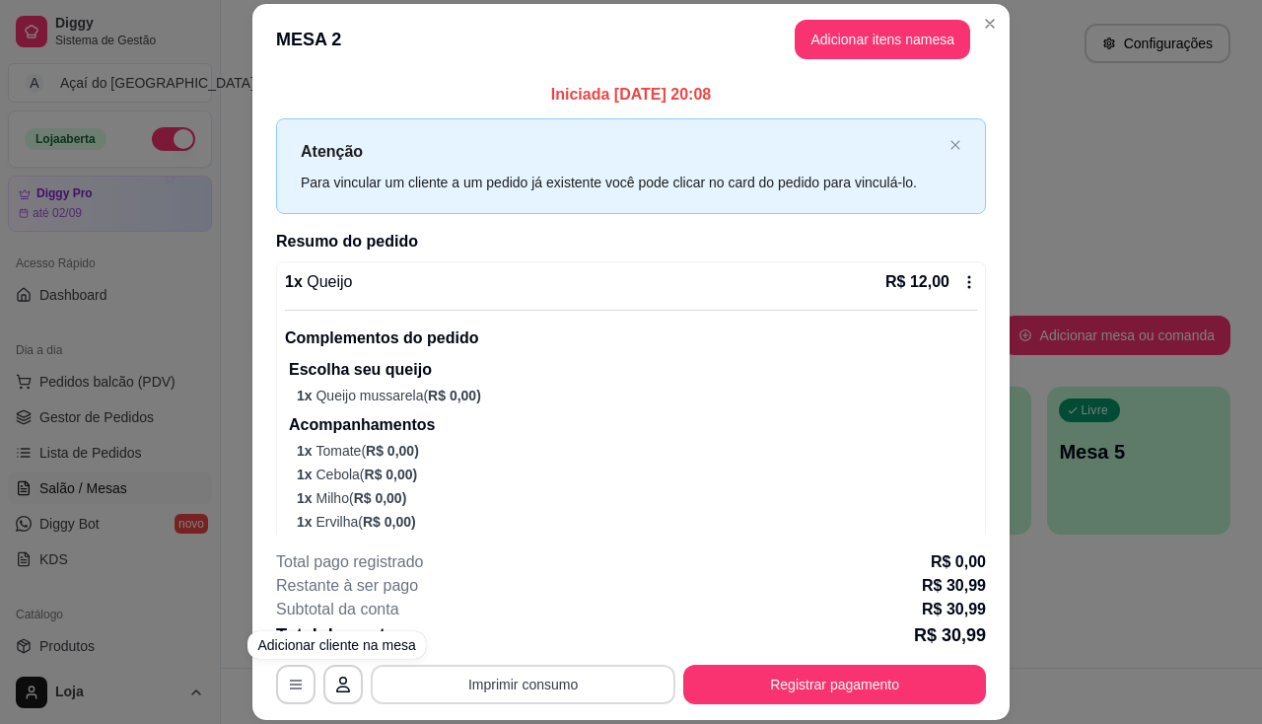
click at [575, 684] on button "Imprimir consumo" at bounding box center [523, 684] width 305 height 39
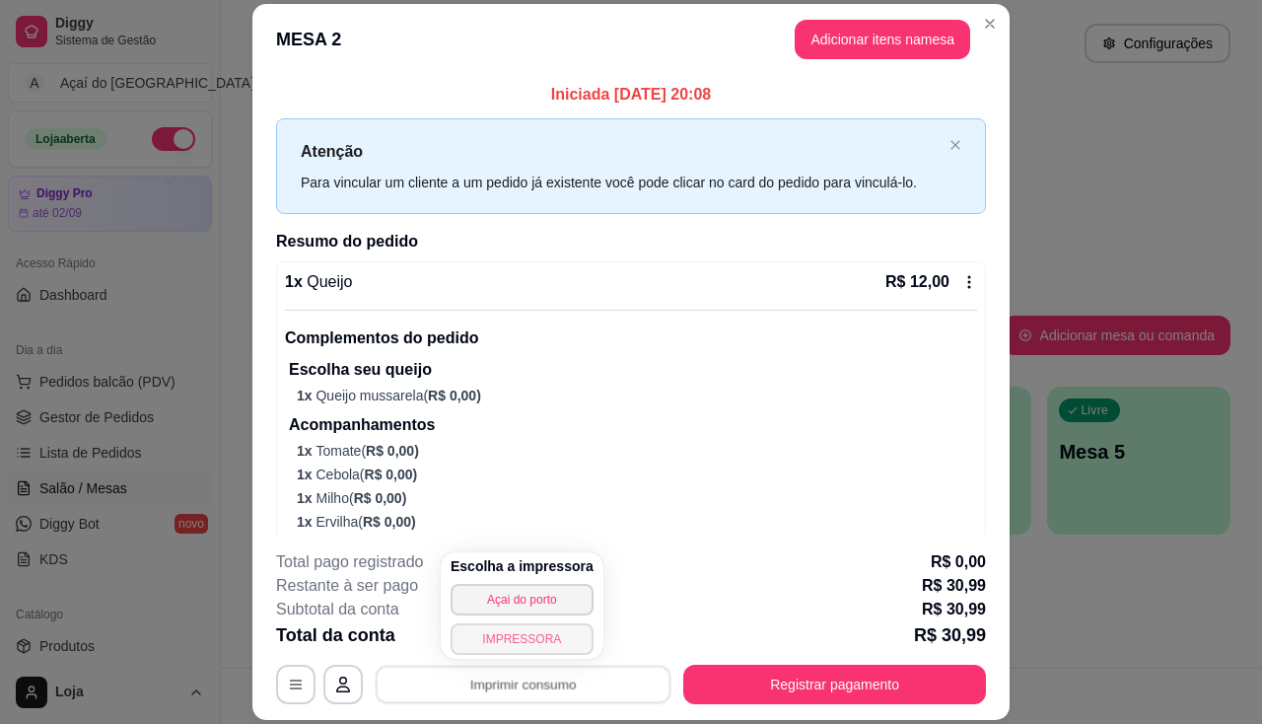
click at [571, 647] on button "IMPRESSORA" at bounding box center [522, 639] width 143 height 32
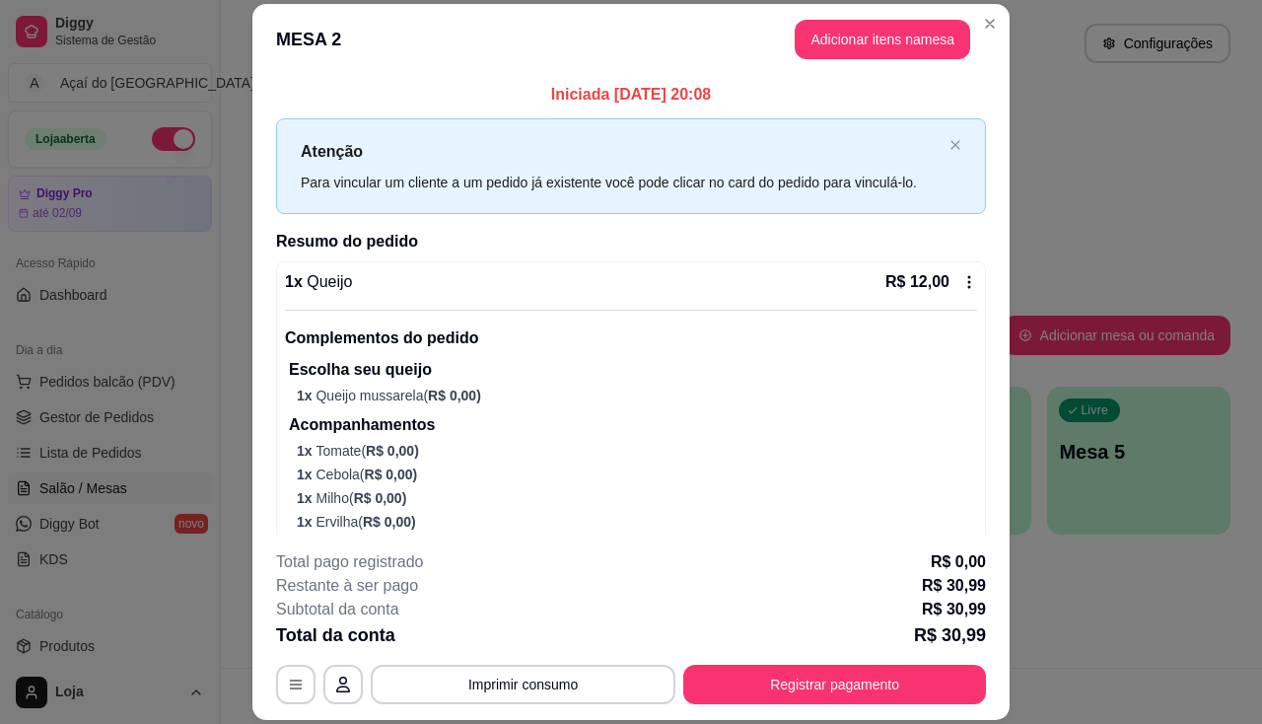
scroll to position [249, 0]
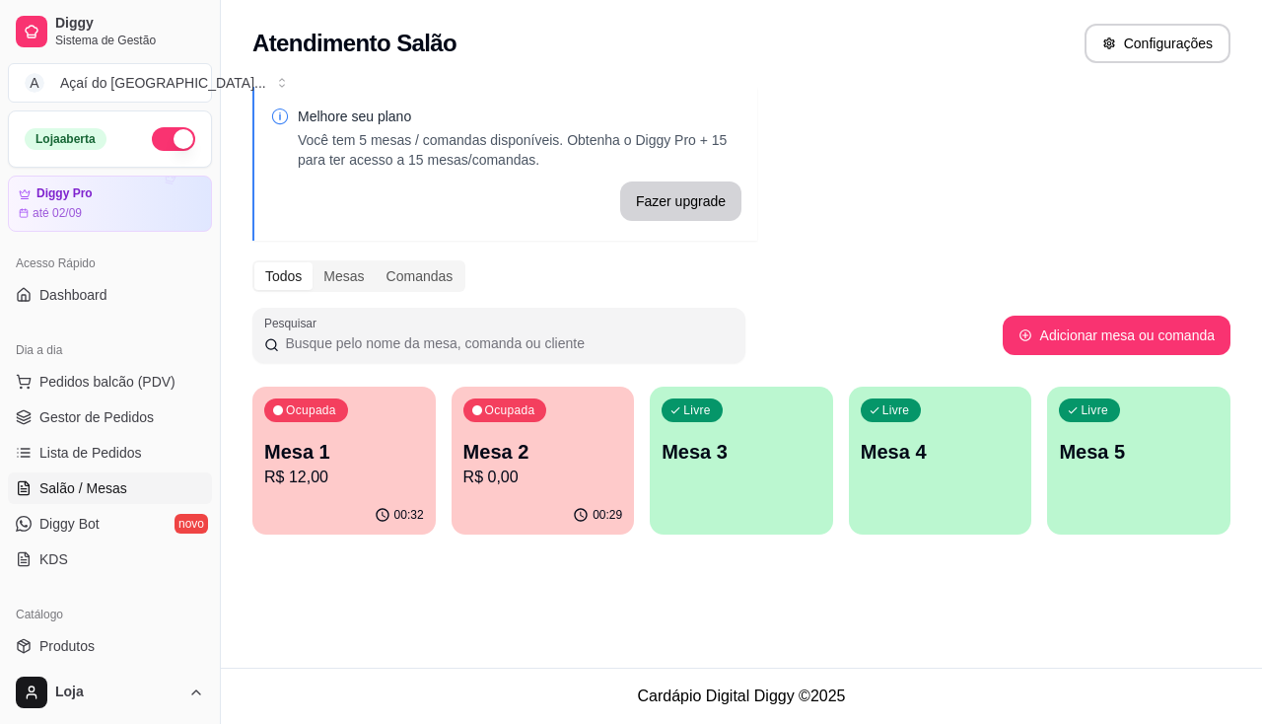
click at [528, 461] on p "Mesa 2" at bounding box center [543, 452] width 160 height 28
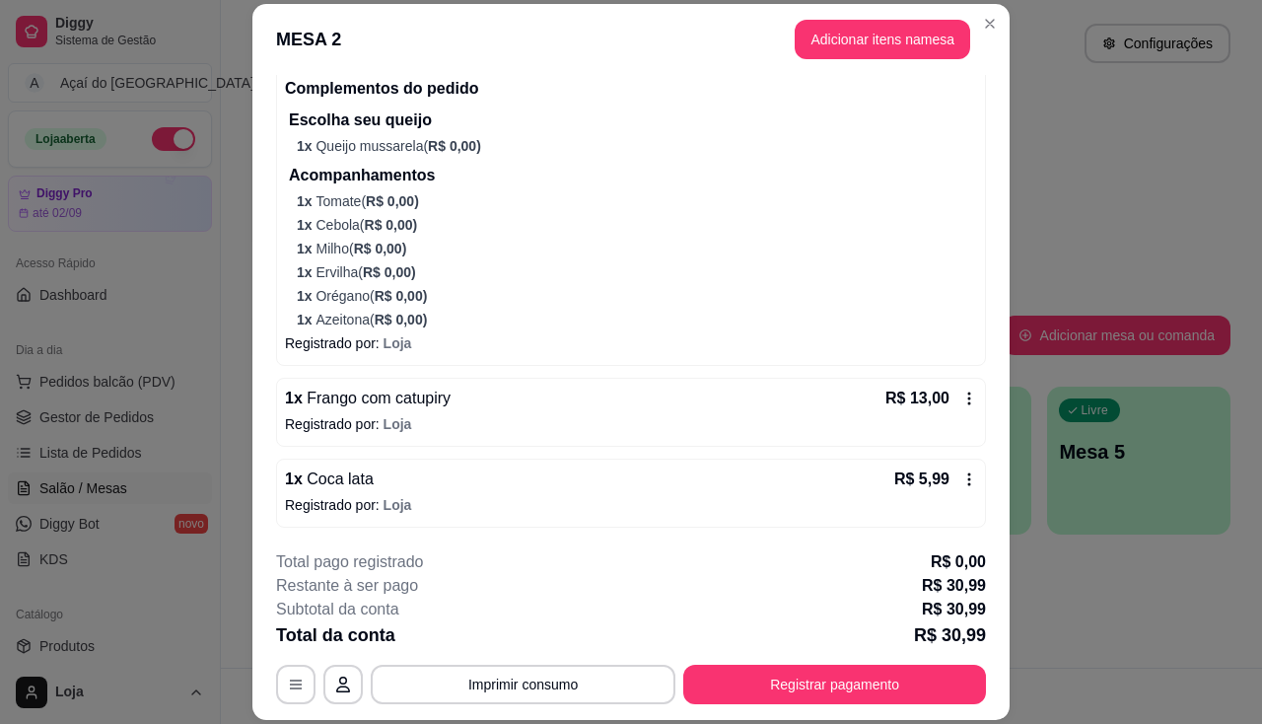
scroll to position [0, 0]
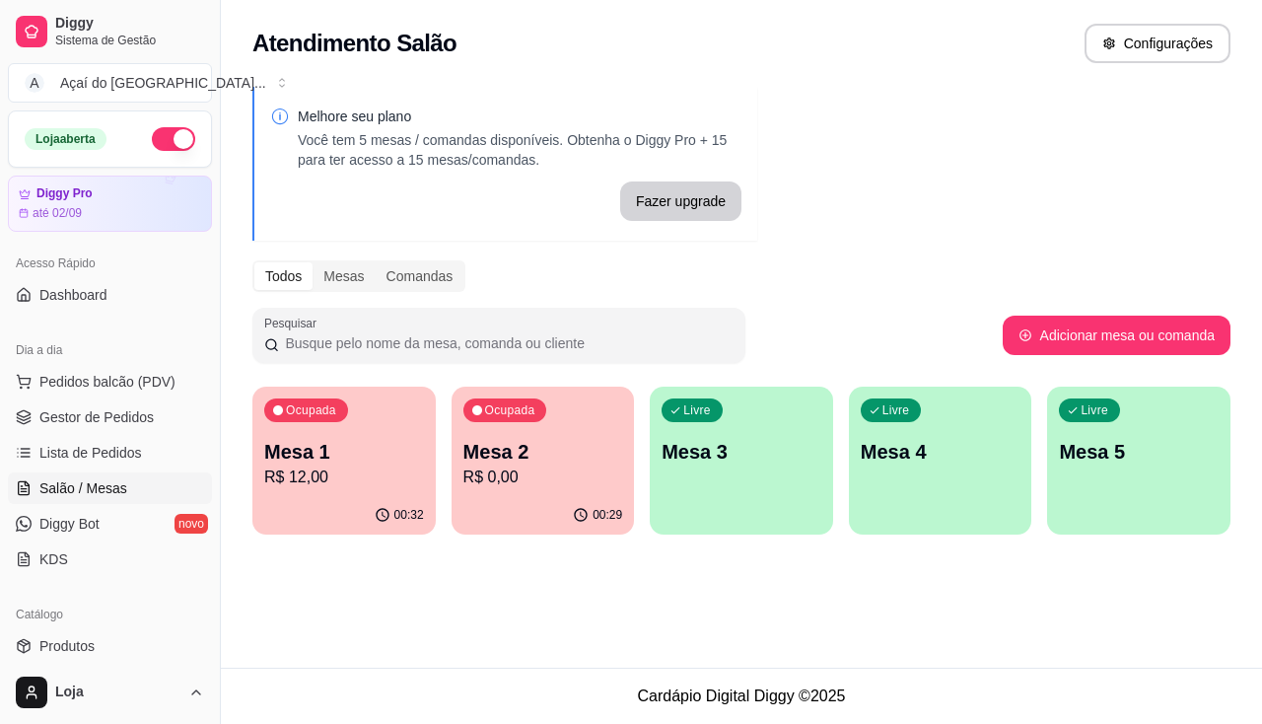
click at [355, 508] on div "00:32" at bounding box center [343, 515] width 183 height 38
click at [733, 490] on div "Livre Mesa 3" at bounding box center [741, 449] width 183 height 124
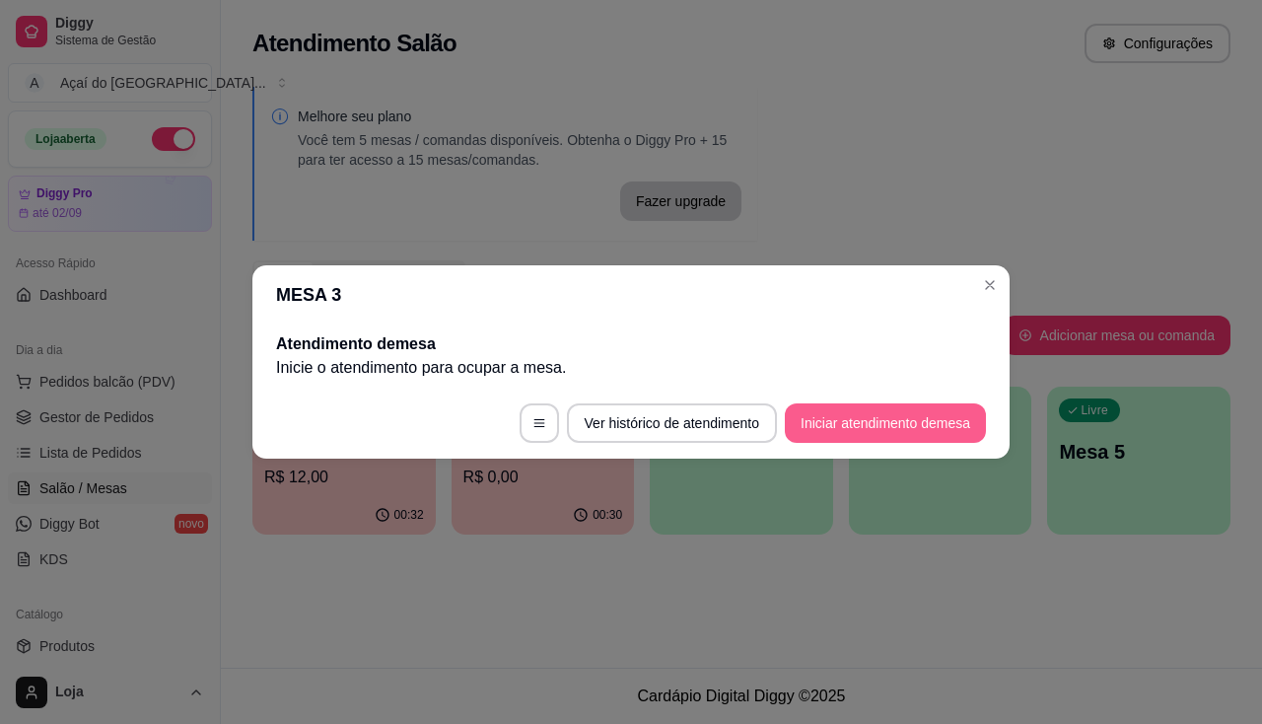
click at [862, 413] on button "Iniciar atendimento de mesa" at bounding box center [885, 422] width 201 height 39
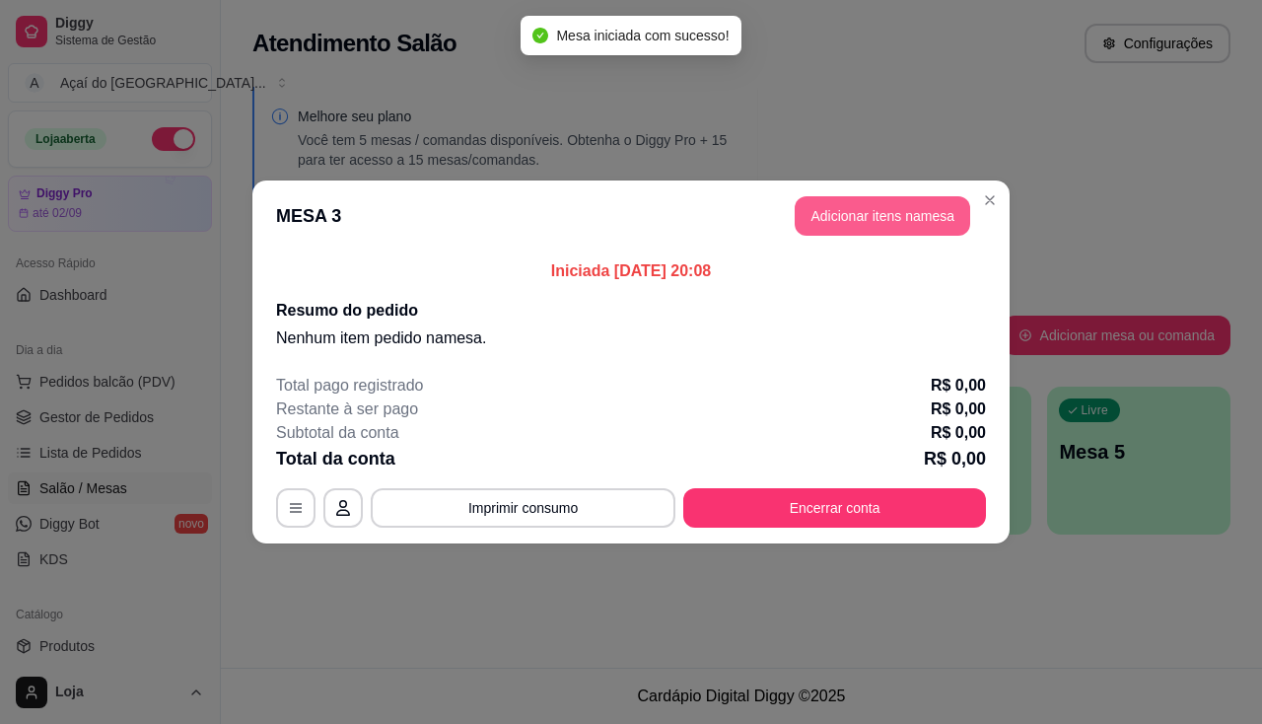
click at [830, 207] on button "Adicionar itens na mesa" at bounding box center [883, 215] width 176 height 39
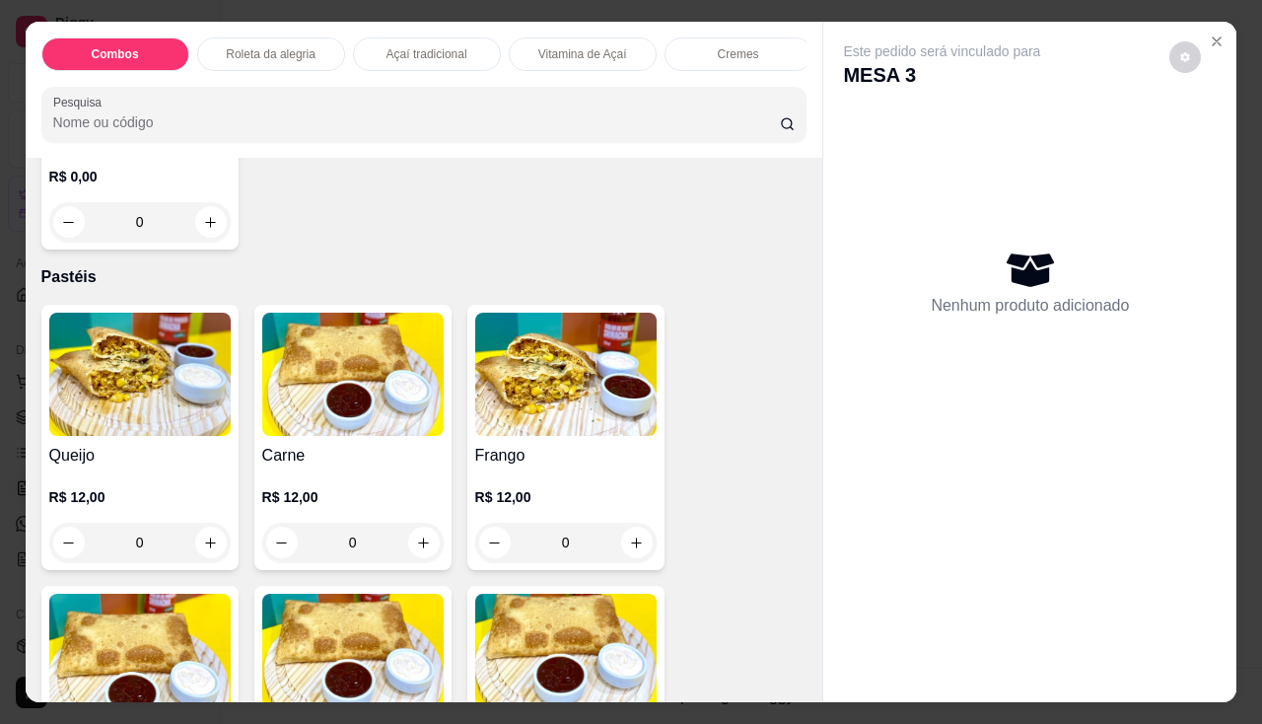
scroll to position [2366, 0]
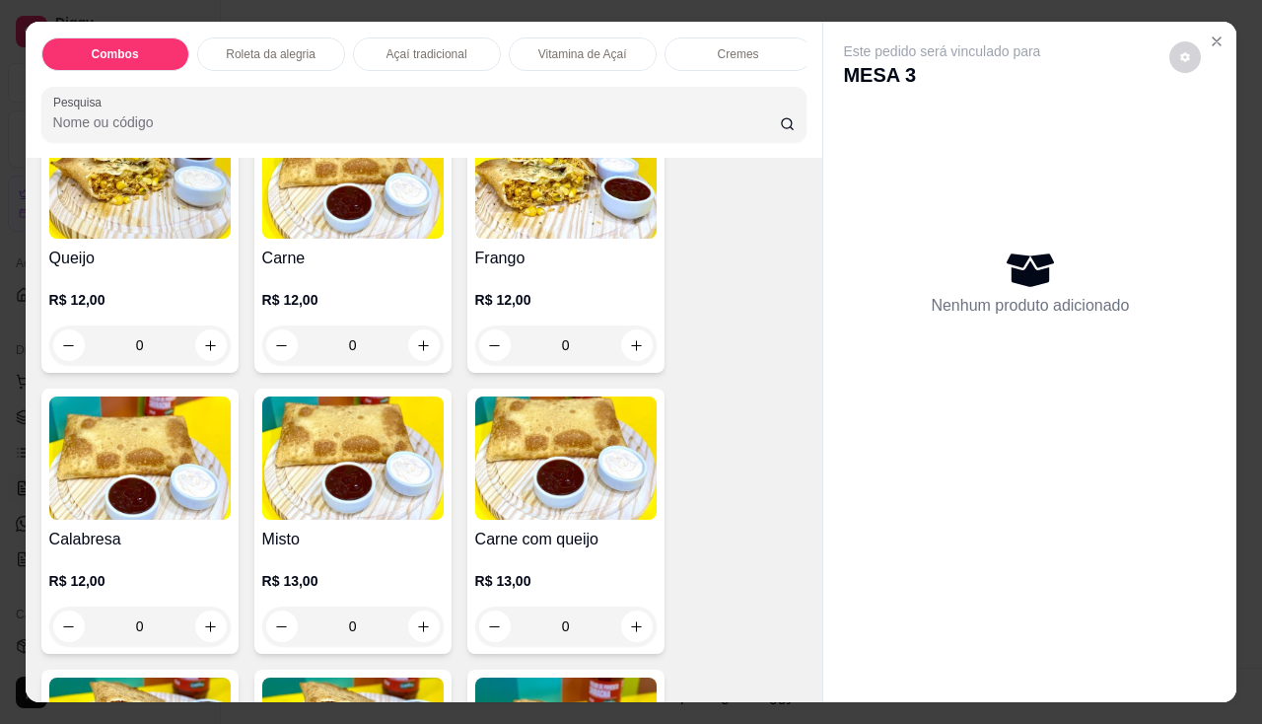
click at [635, 355] on div "0" at bounding box center [565, 344] width 181 height 39
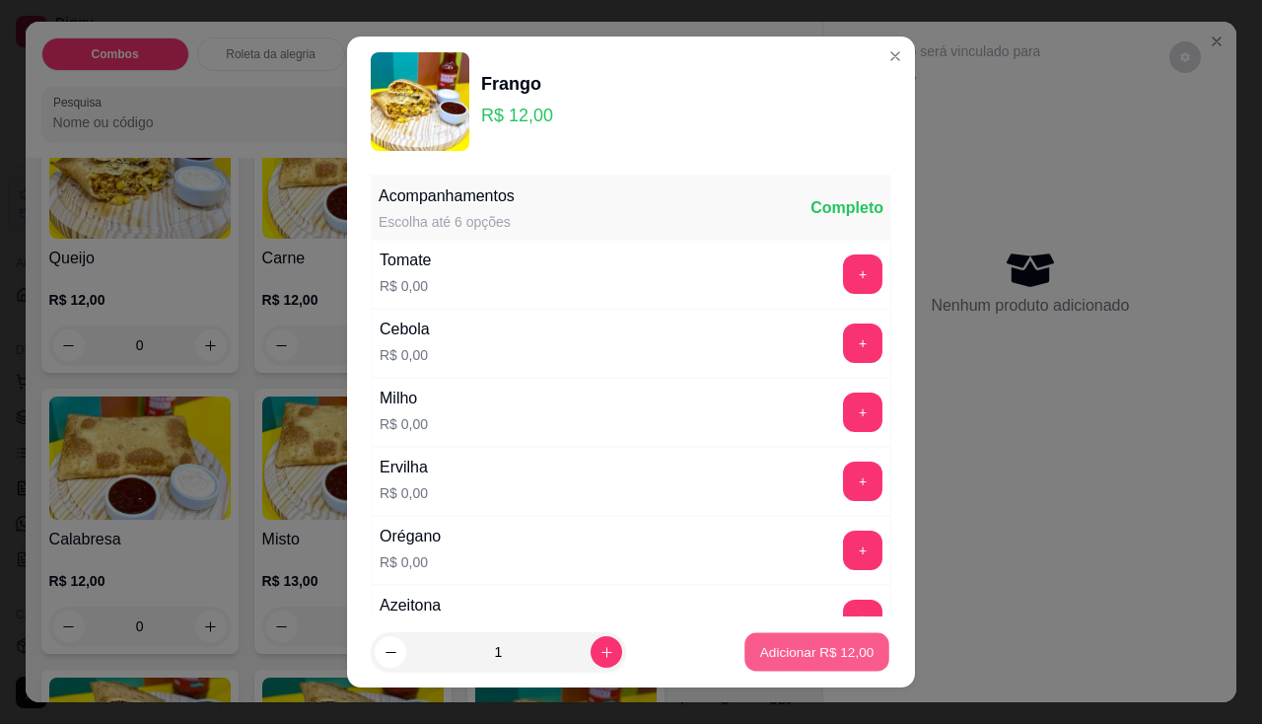
click at [799, 657] on p "Adicionar R$ 12,00" at bounding box center [817, 652] width 114 height 19
type input "1"
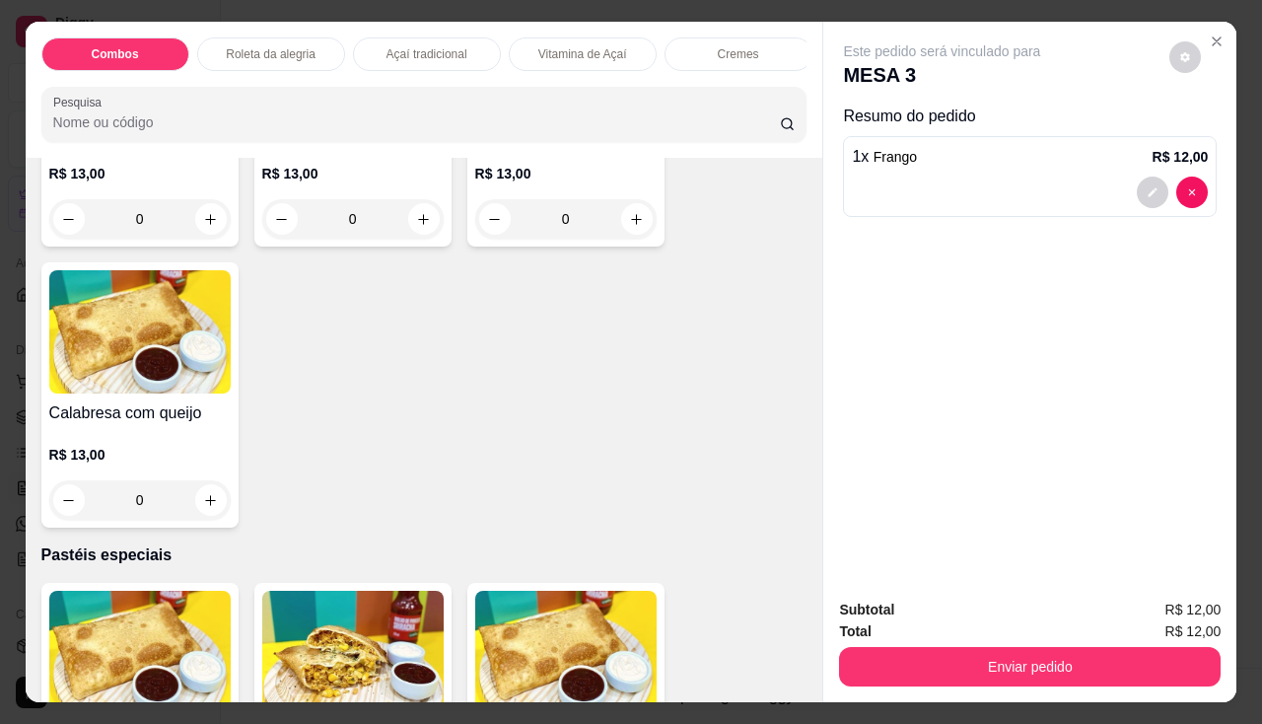
scroll to position [3352, 0]
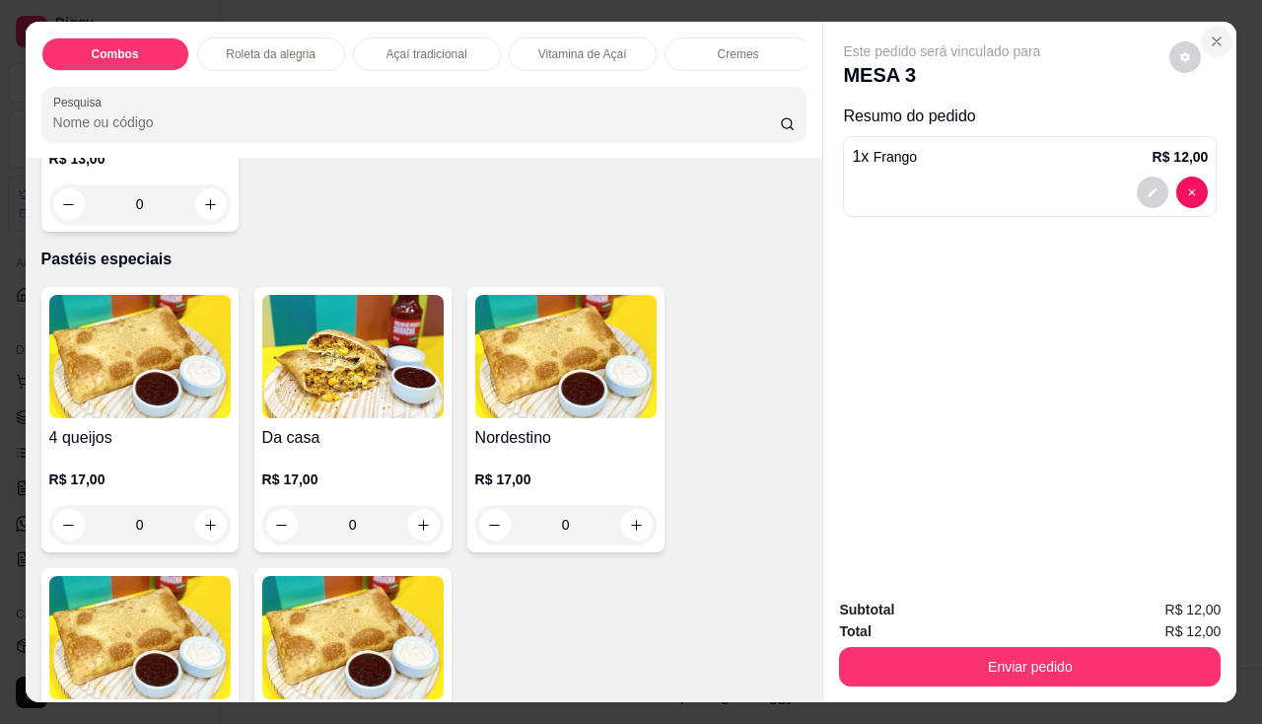
click at [1219, 31] on button "Close" at bounding box center [1217, 42] width 32 height 32
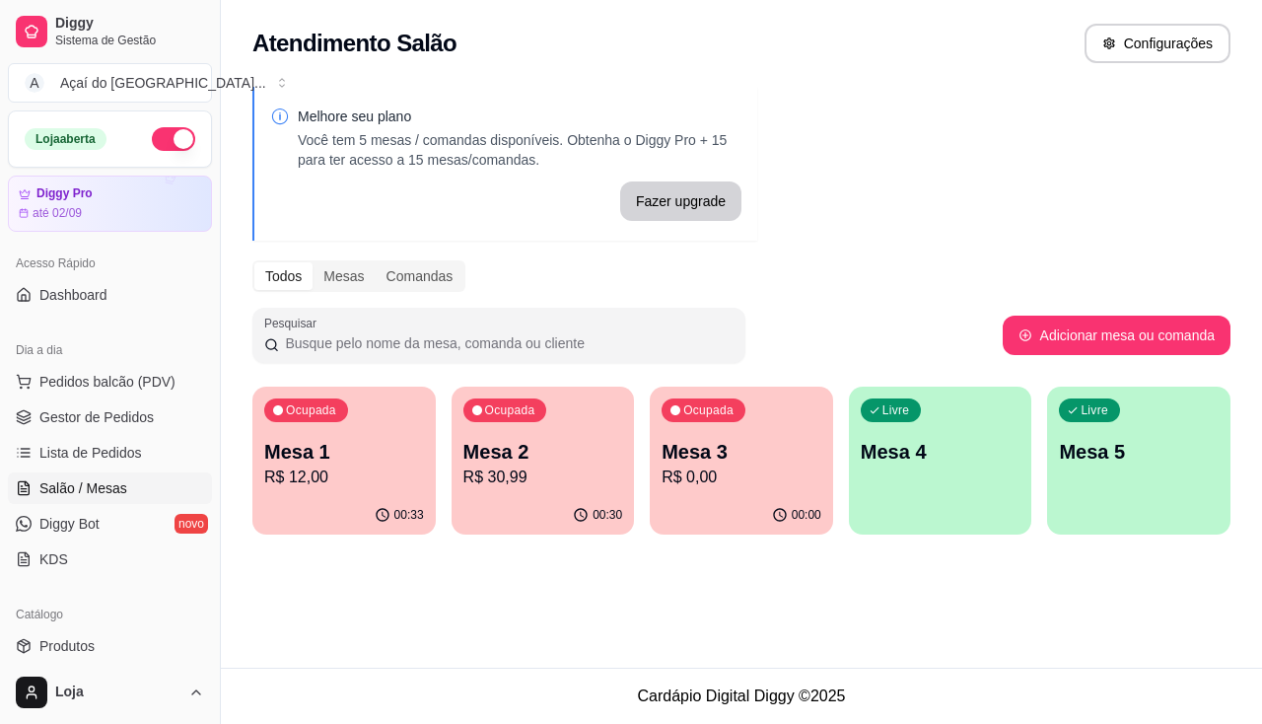
click at [748, 462] on p "Mesa 3" at bounding box center [742, 452] width 160 height 28
click at [334, 491] on div "Ocupada Mesa 1 R$ 12,00" at bounding box center [343, 441] width 183 height 109
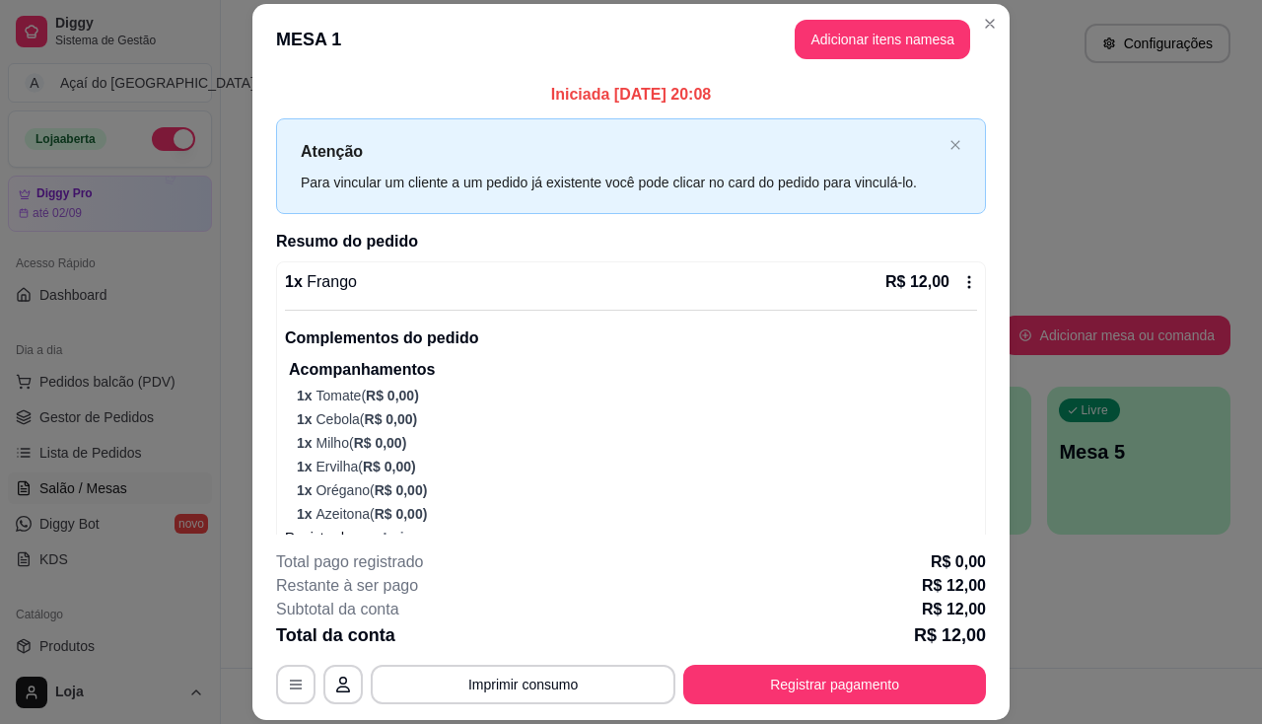
scroll to position [33, 0]
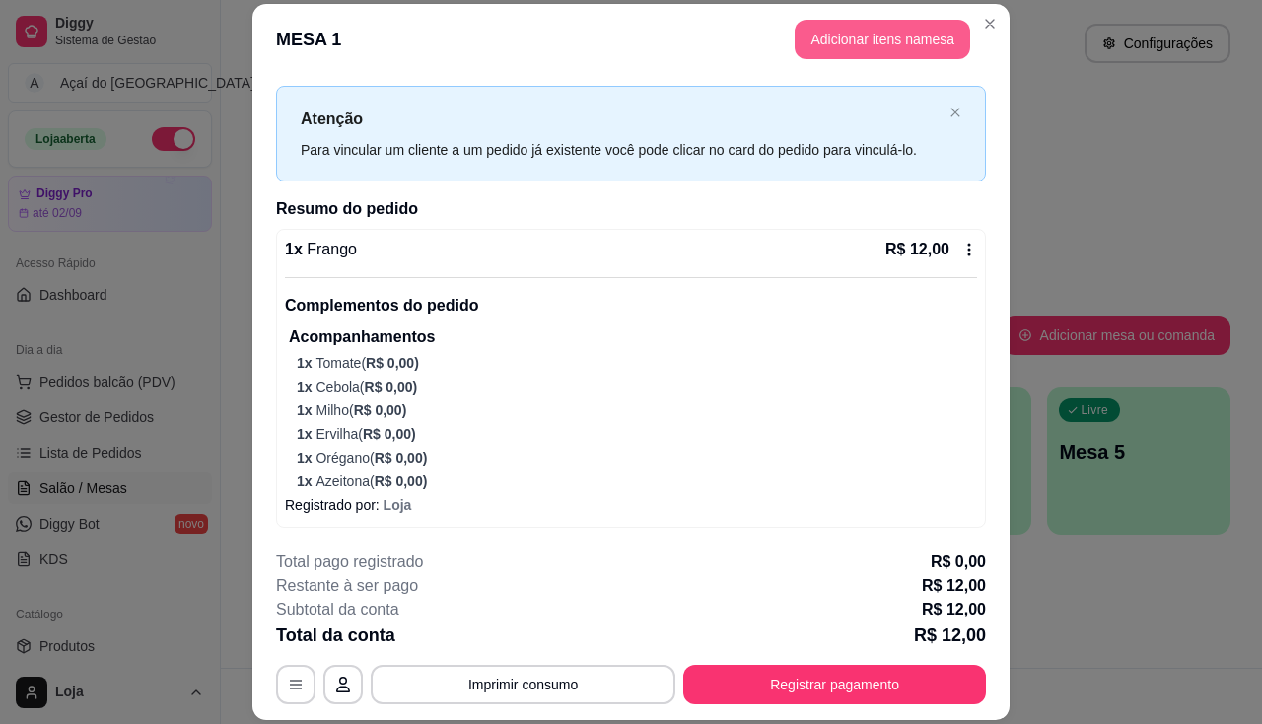
click at [827, 40] on button "Adicionar itens na mesa" at bounding box center [883, 39] width 176 height 39
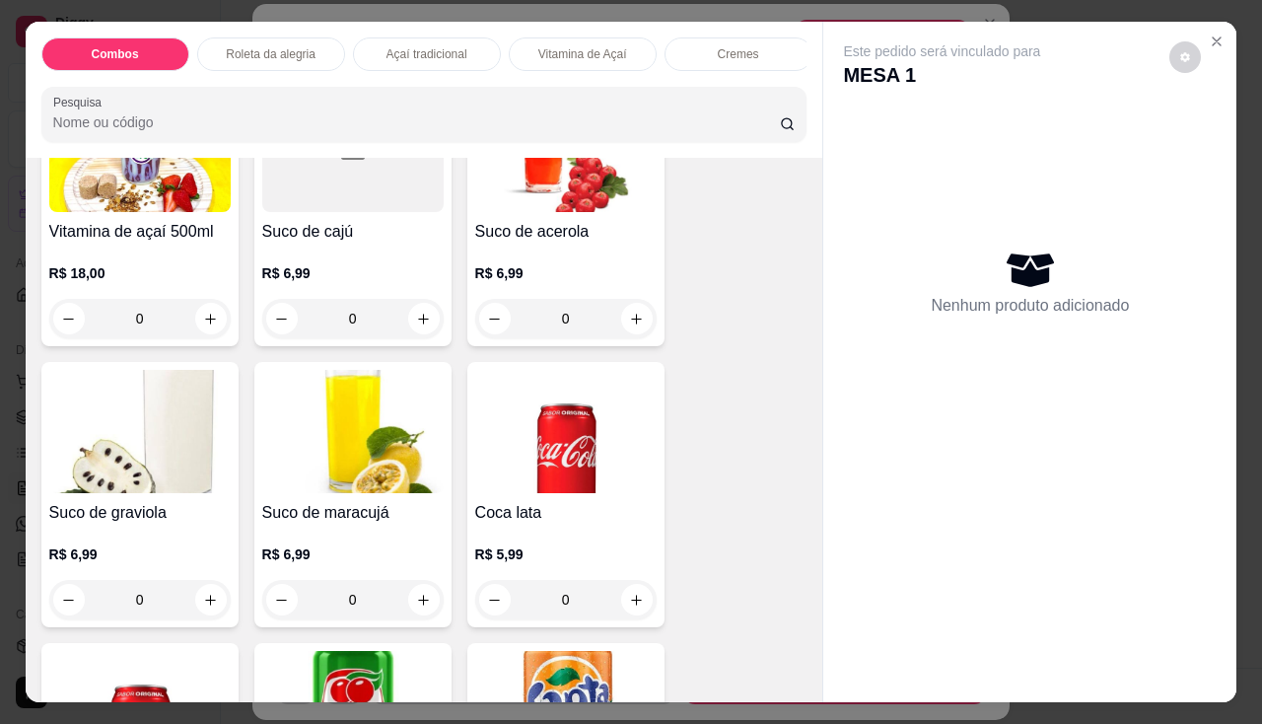
scroll to position [5226, 0]
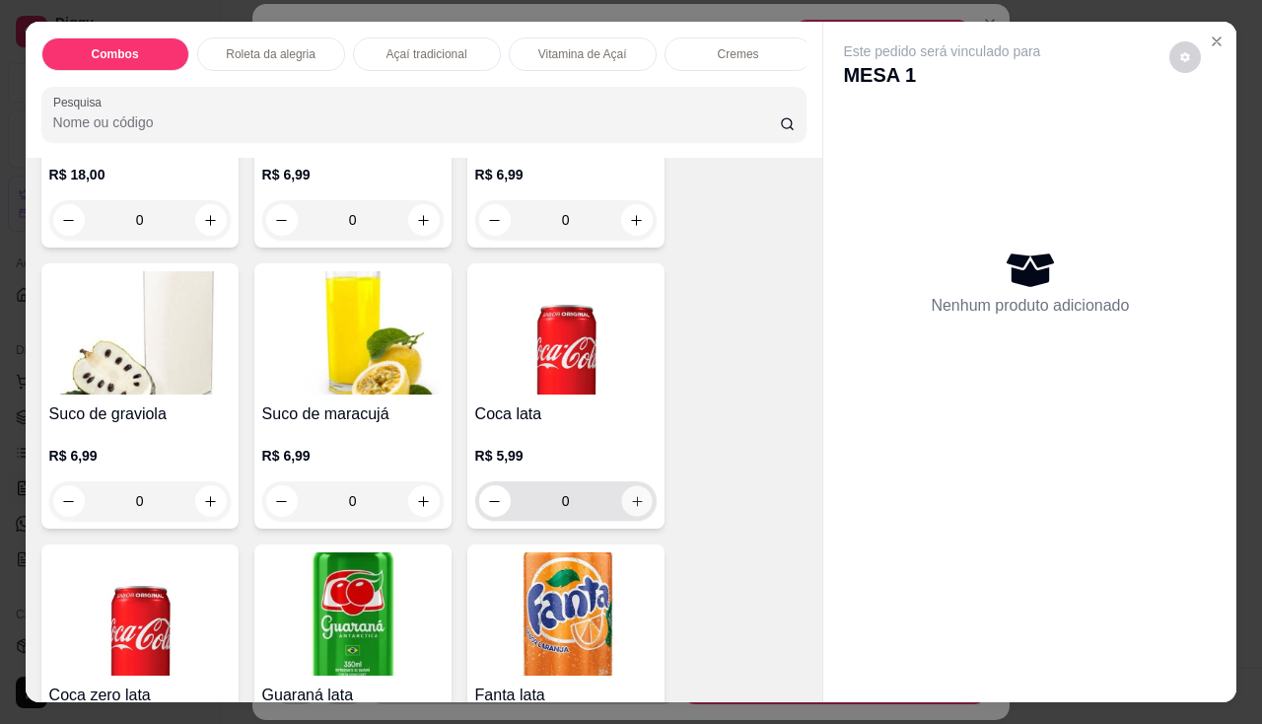
click at [629, 509] on icon "increase-product-quantity" at bounding box center [636, 501] width 15 height 15
type input "1"
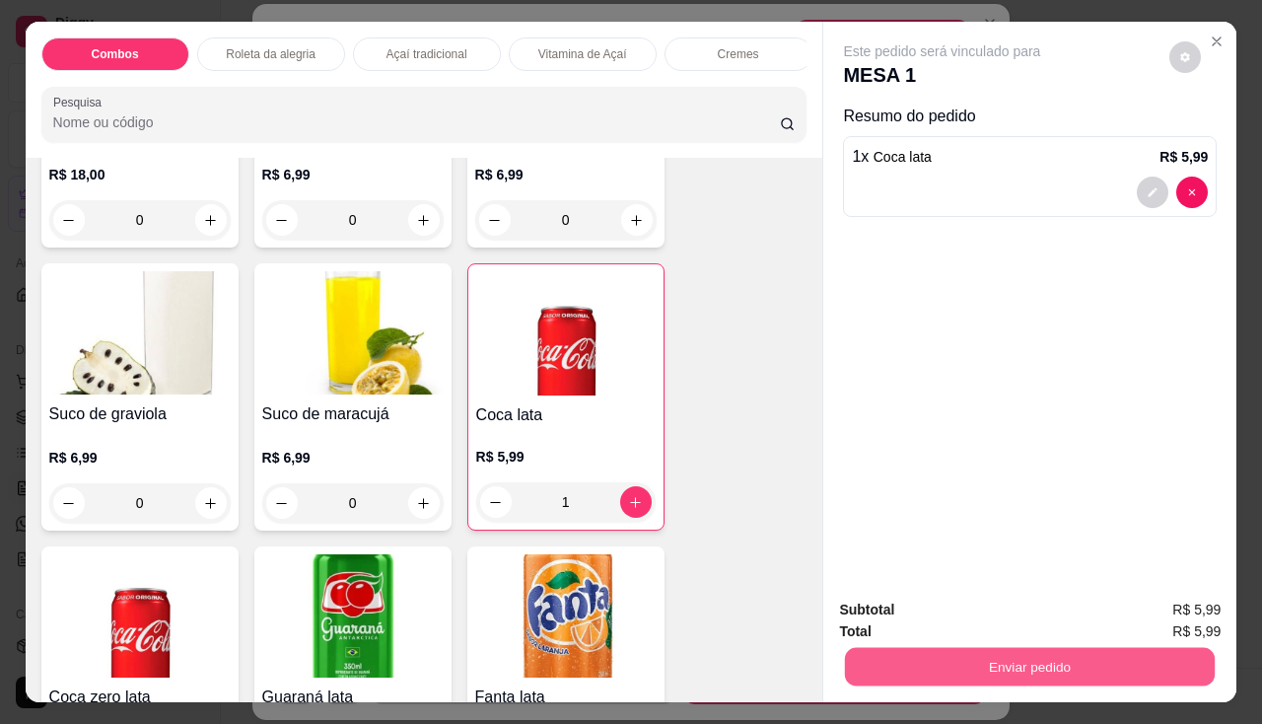
click at [930, 664] on button "Enviar pedido" at bounding box center [1030, 667] width 370 height 38
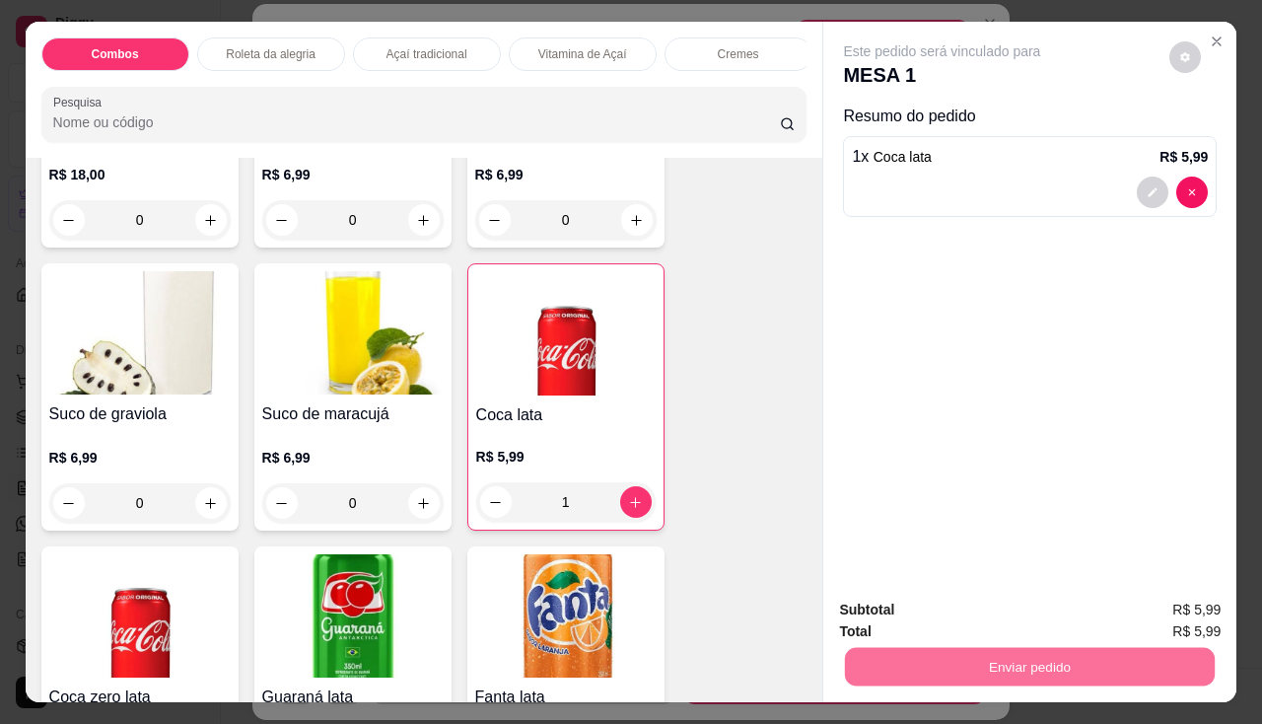
click at [933, 606] on button "Não registrar e enviar pedido" at bounding box center [965, 611] width 199 height 36
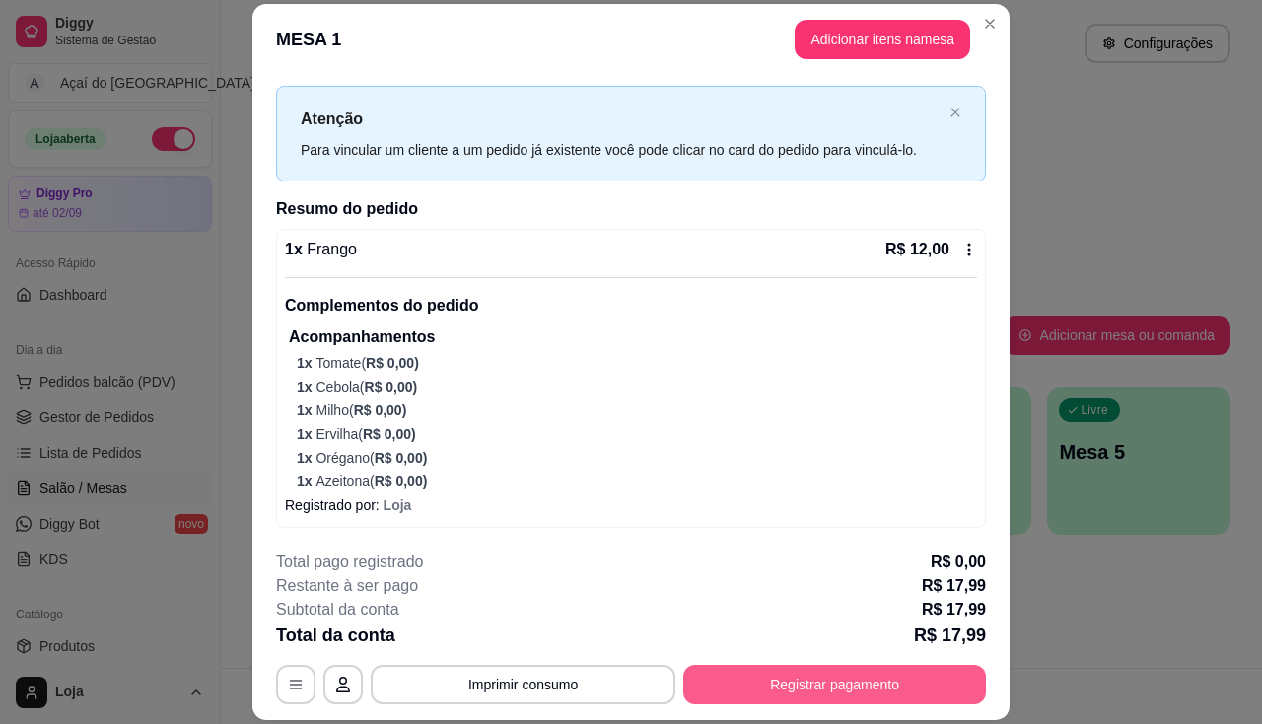
click at [761, 676] on button "Registrar pagamento" at bounding box center [834, 684] width 303 height 39
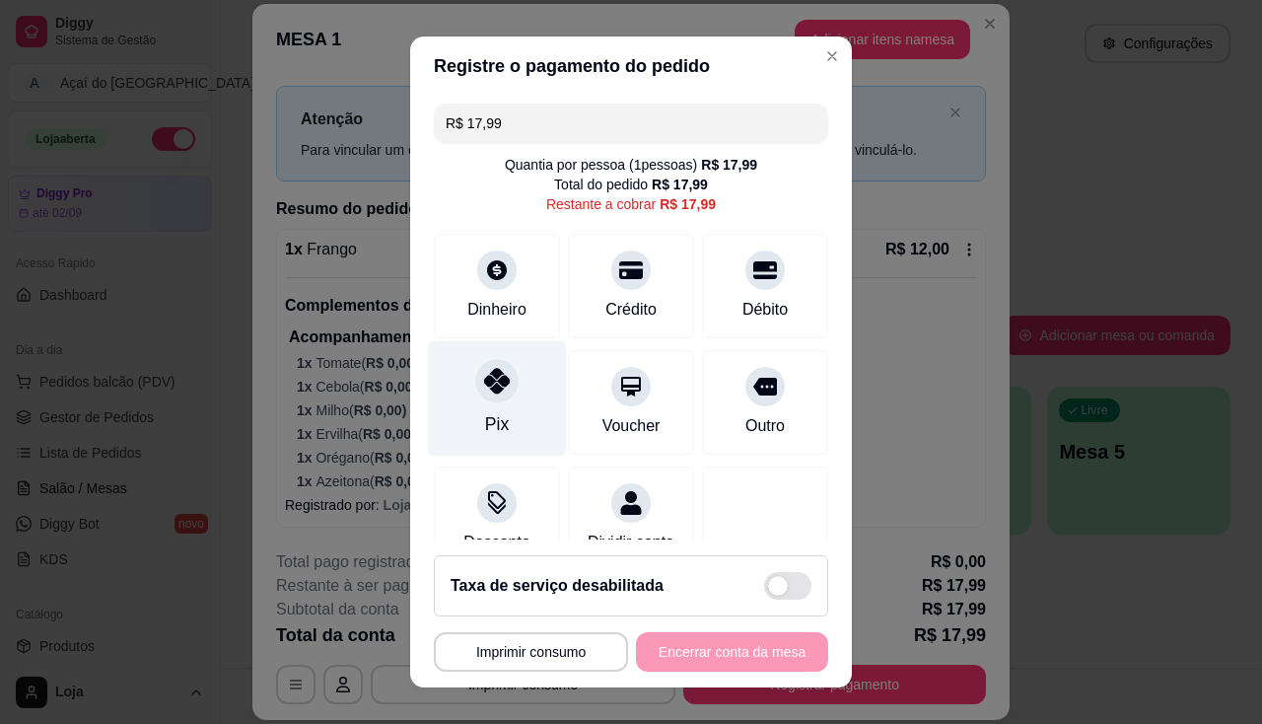
click at [502, 406] on div "Pix" at bounding box center [497, 397] width 139 height 115
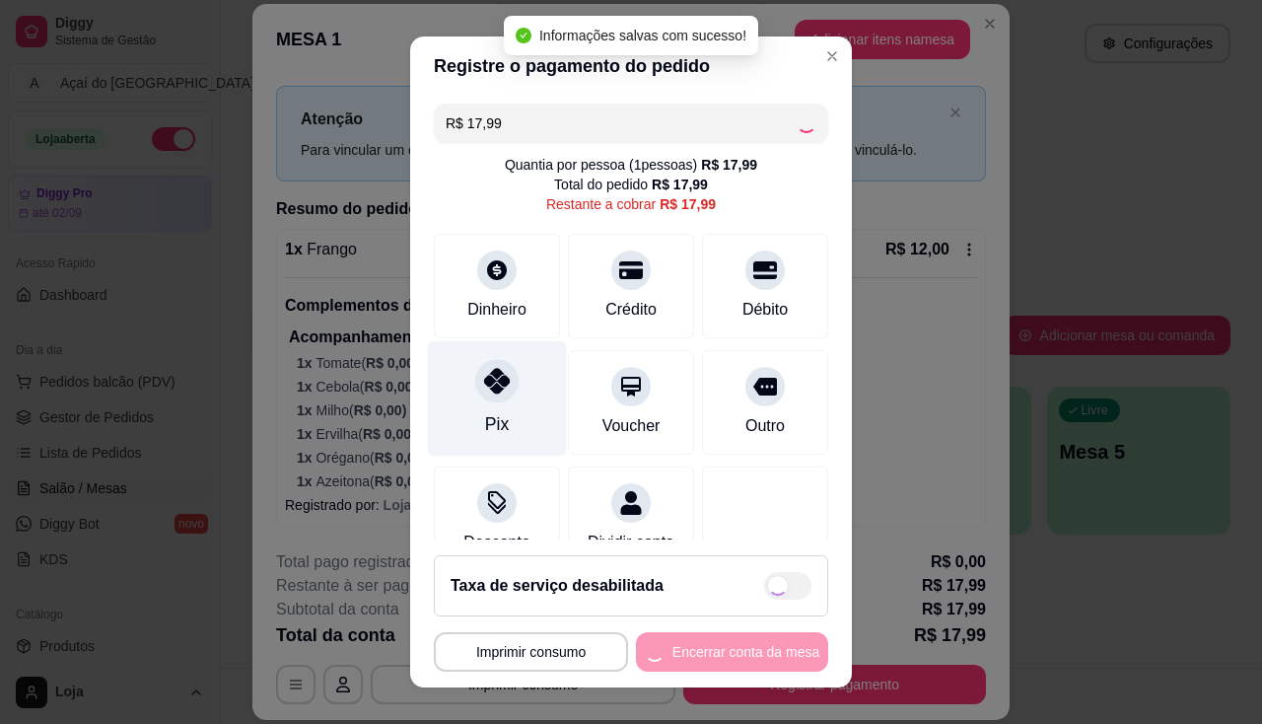
type input "R$ 0,00"
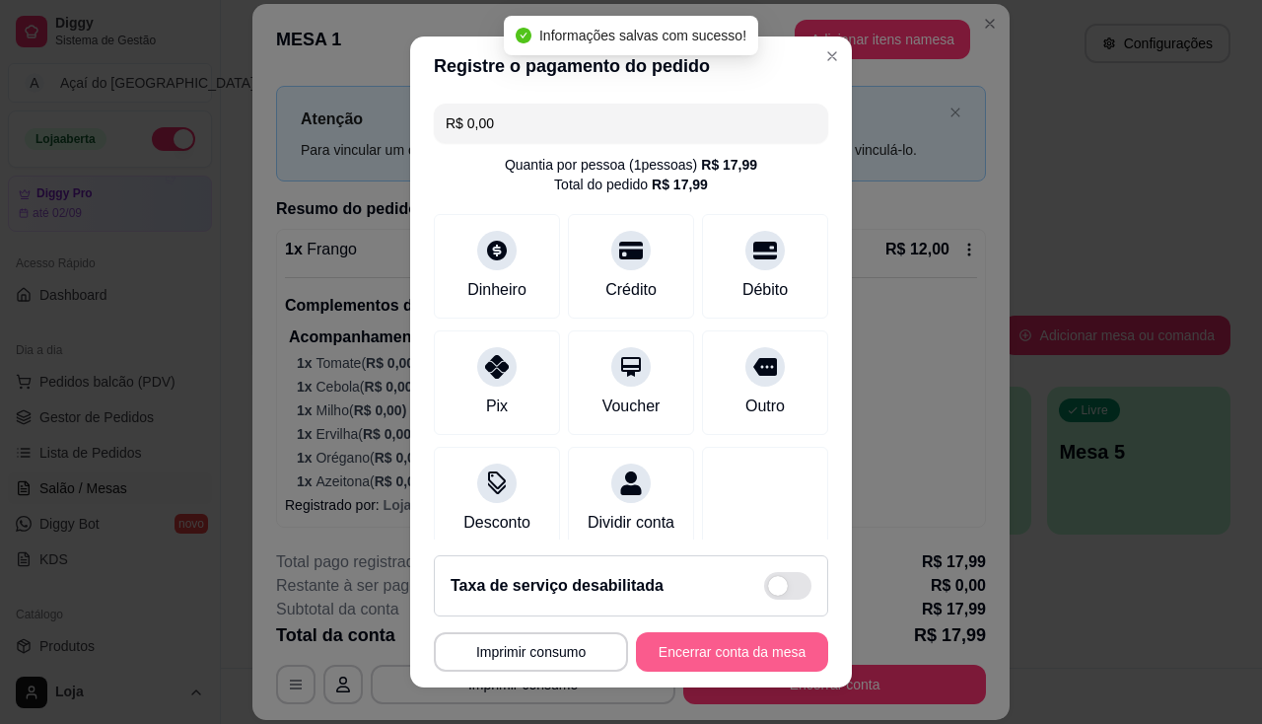
click at [753, 666] on button "Encerrar conta da mesa" at bounding box center [732, 651] width 192 height 39
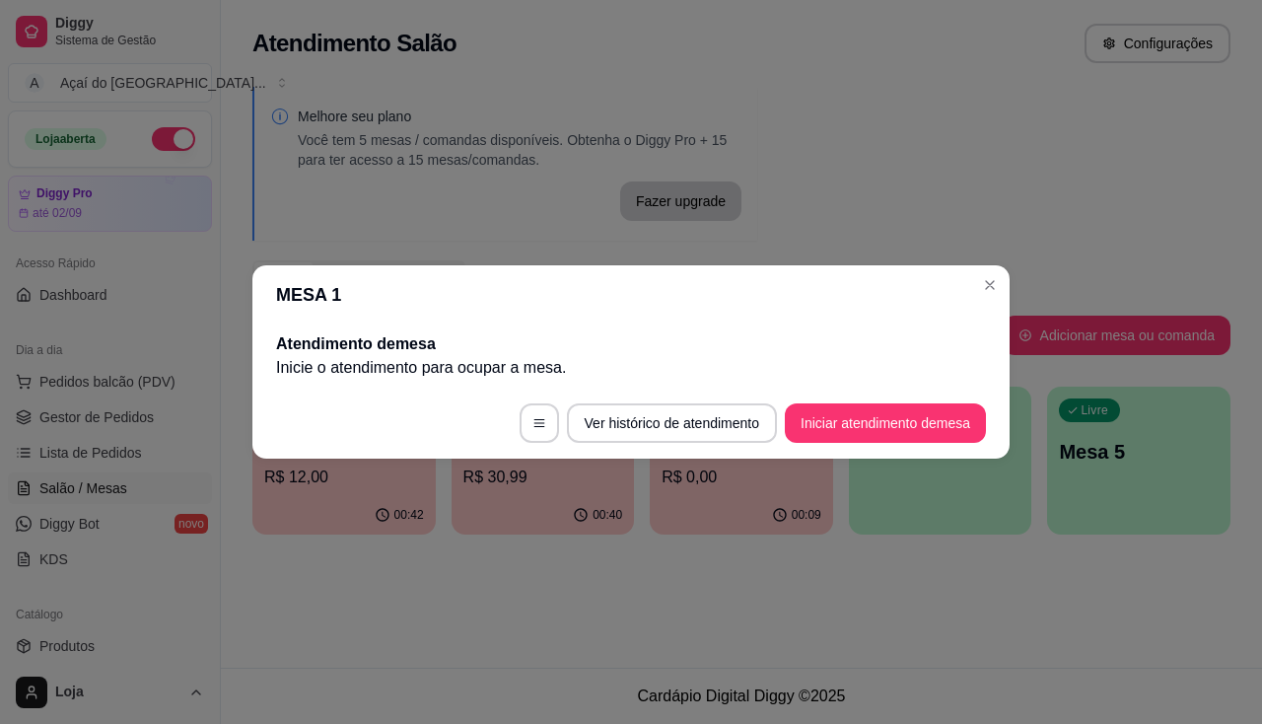
scroll to position [0, 0]
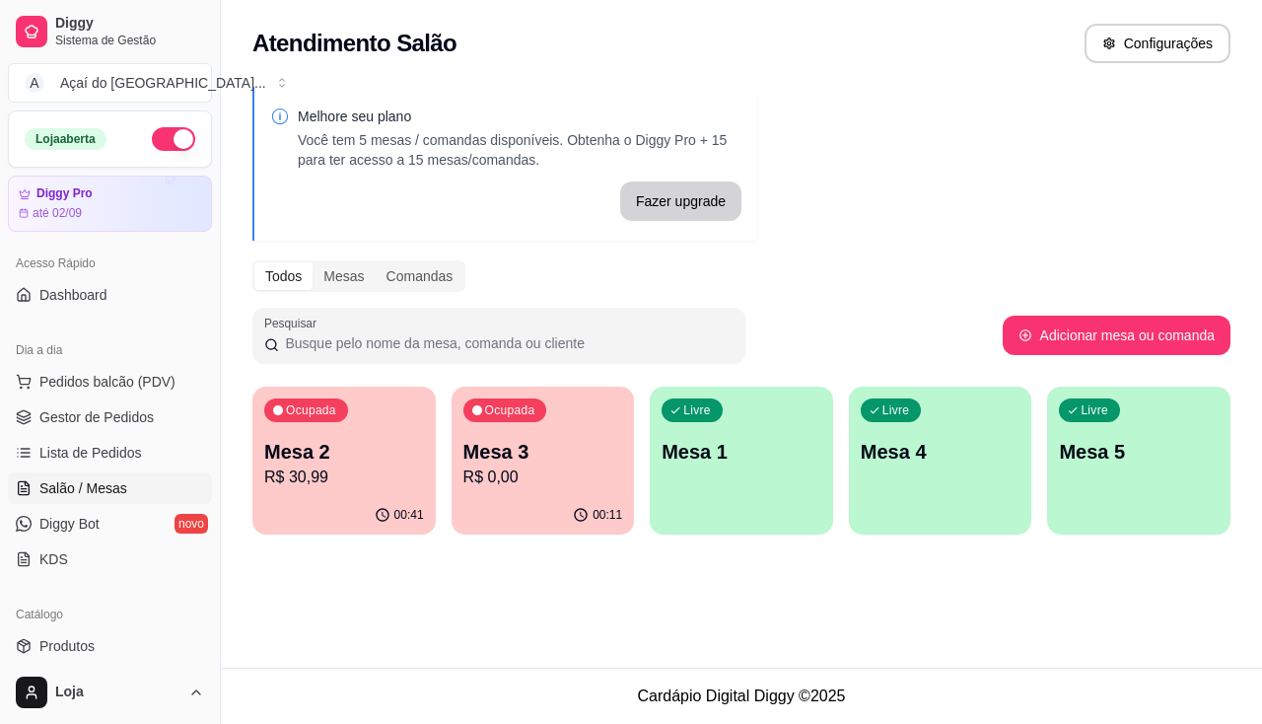
click at [495, 480] on p "R$ 0,00" at bounding box center [543, 477] width 160 height 24
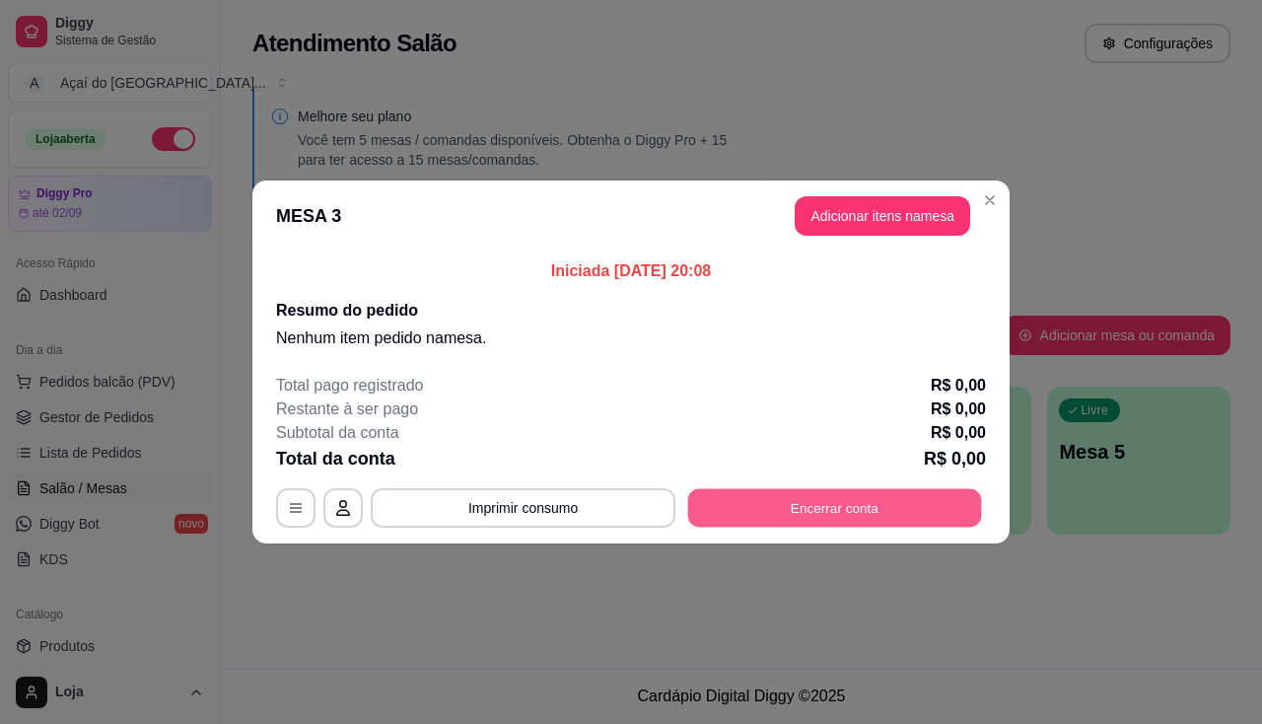
click at [902, 508] on button "Encerrar conta" at bounding box center [835, 508] width 294 height 38
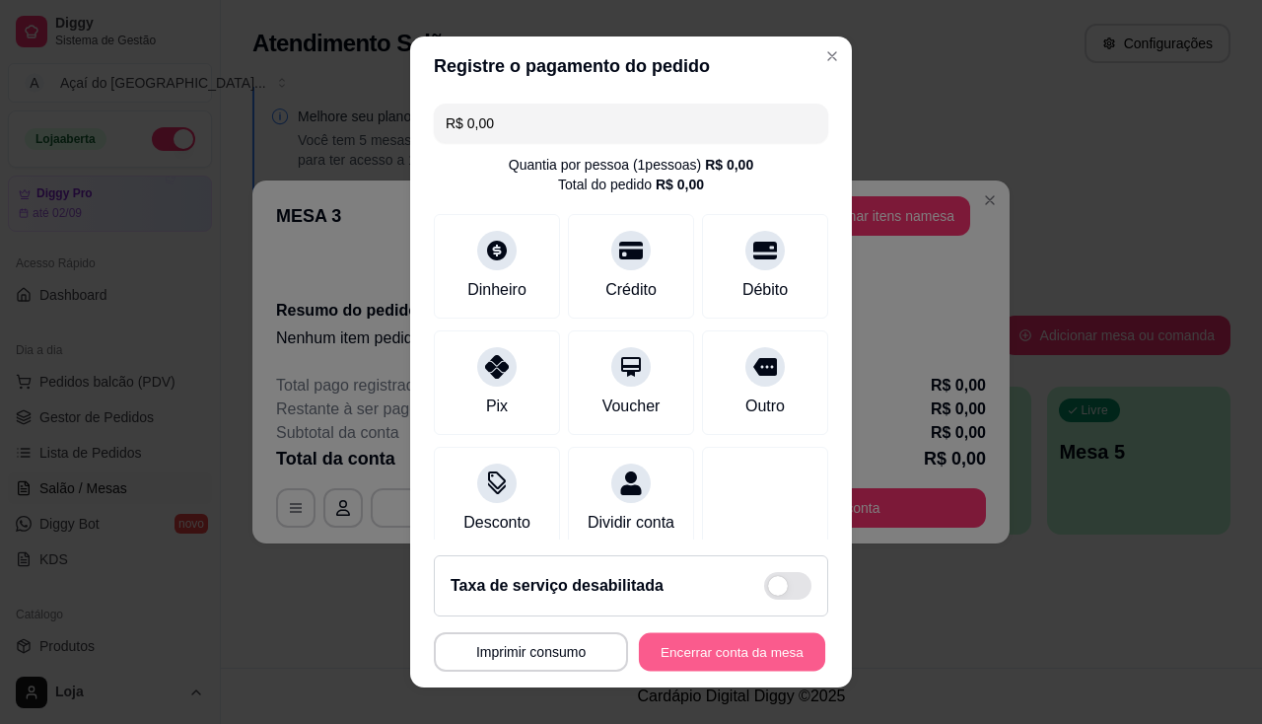
click at [778, 667] on button "Encerrar conta da mesa" at bounding box center [732, 652] width 186 height 38
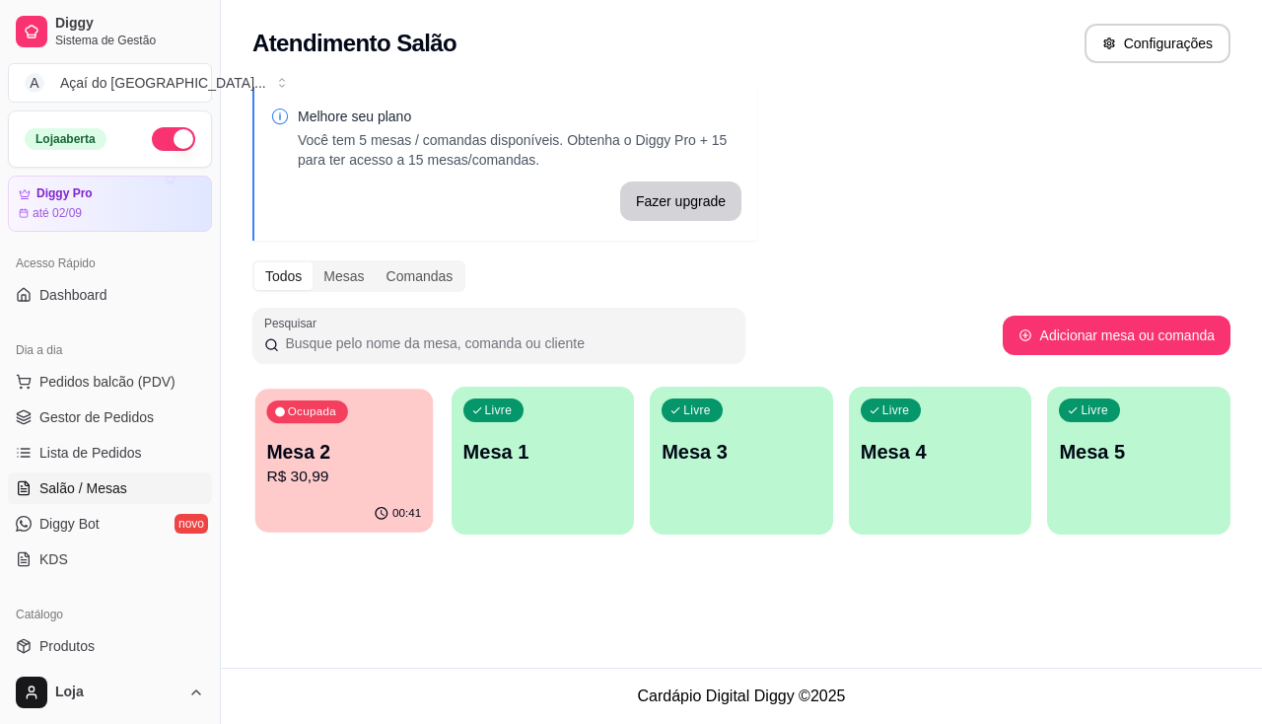
click at [386, 453] on p "Mesa 2" at bounding box center [343, 452] width 155 height 27
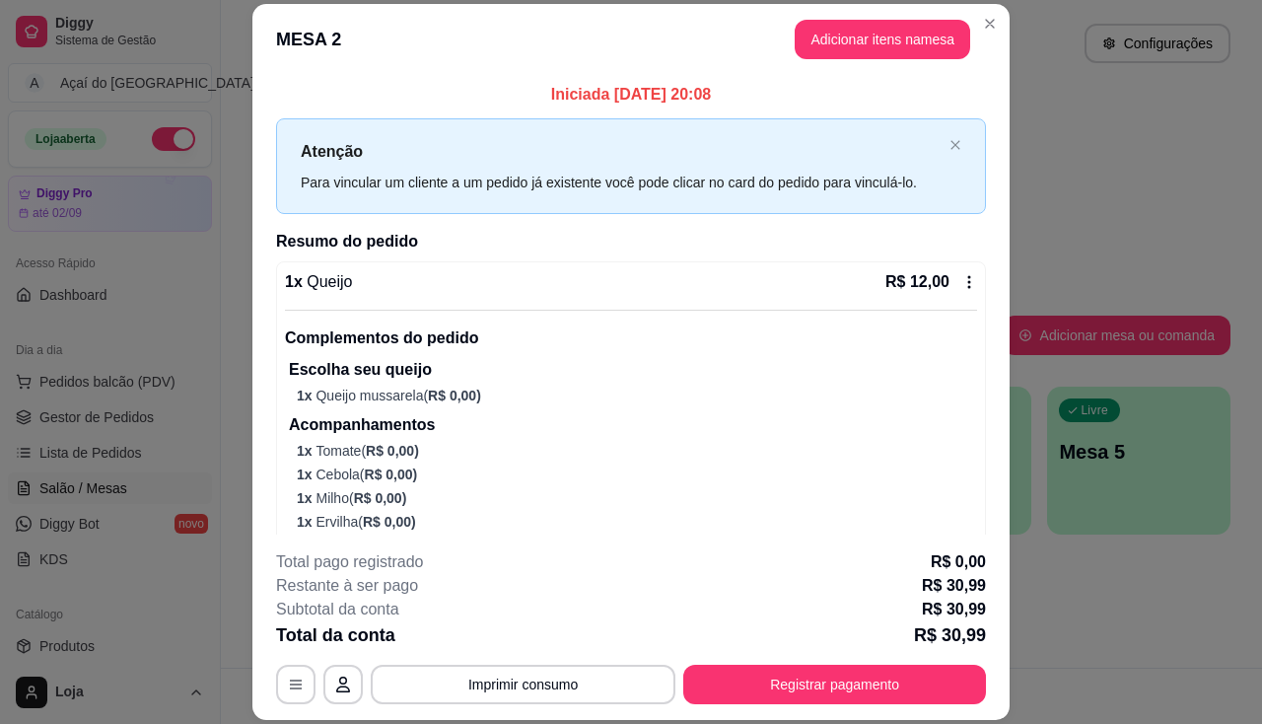
scroll to position [249, 0]
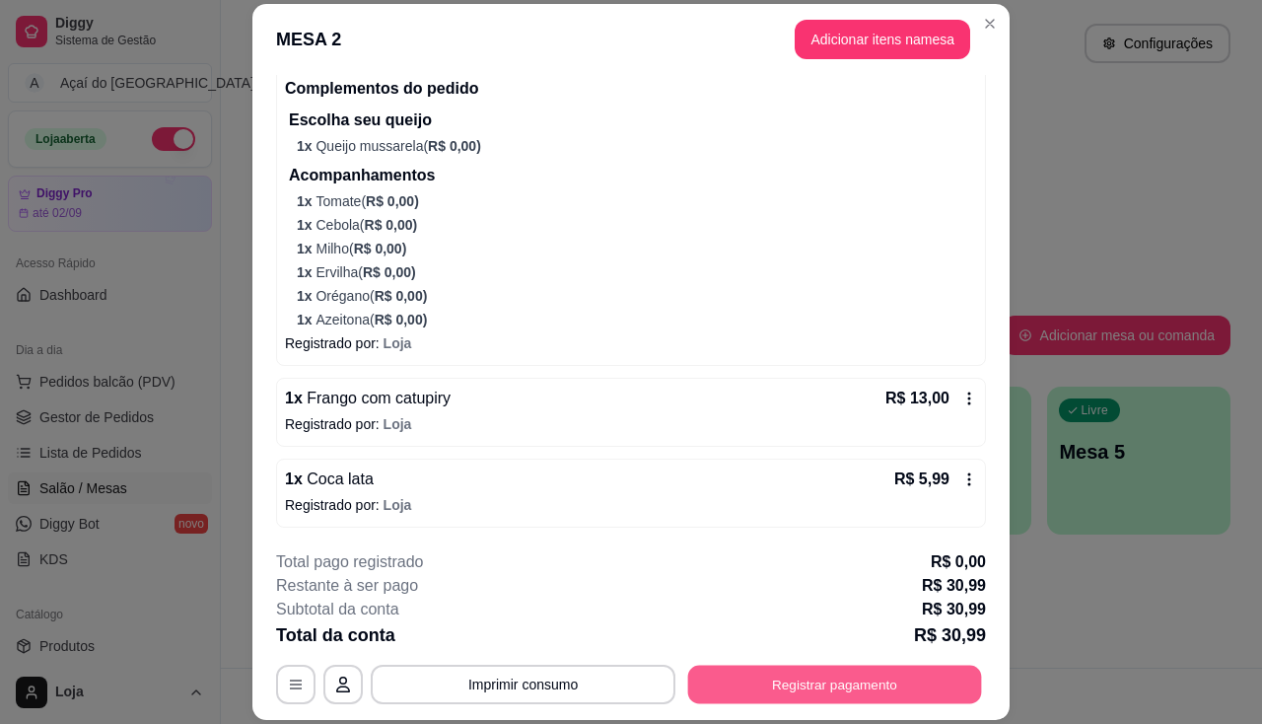
click at [755, 680] on button "Registrar pagamento" at bounding box center [835, 685] width 294 height 38
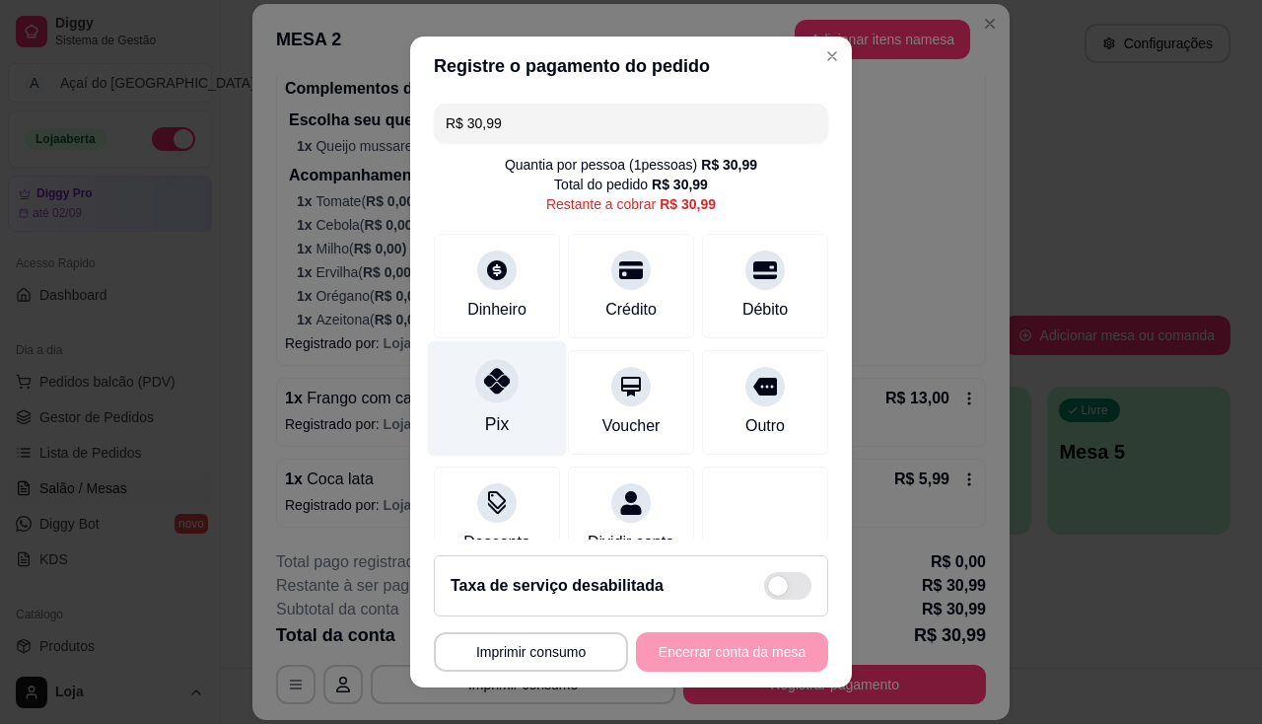
click at [482, 365] on div at bounding box center [496, 380] width 43 height 43
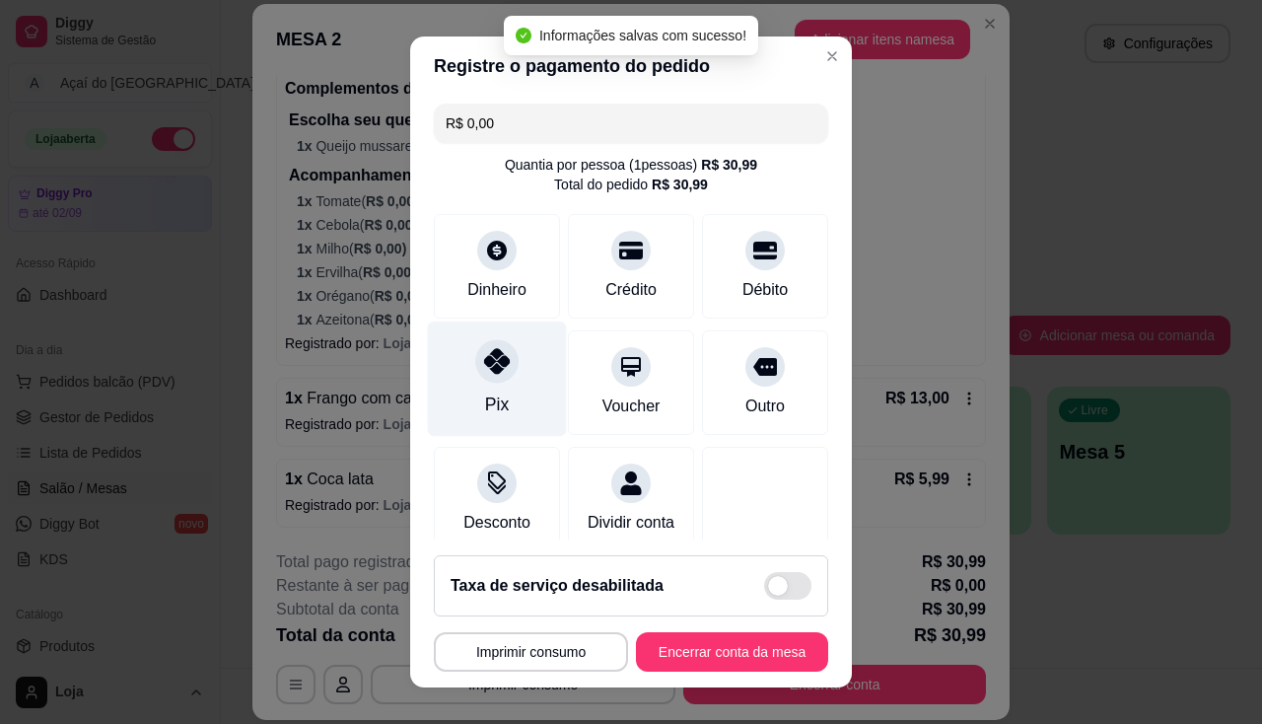
type input "R$ 0,00"
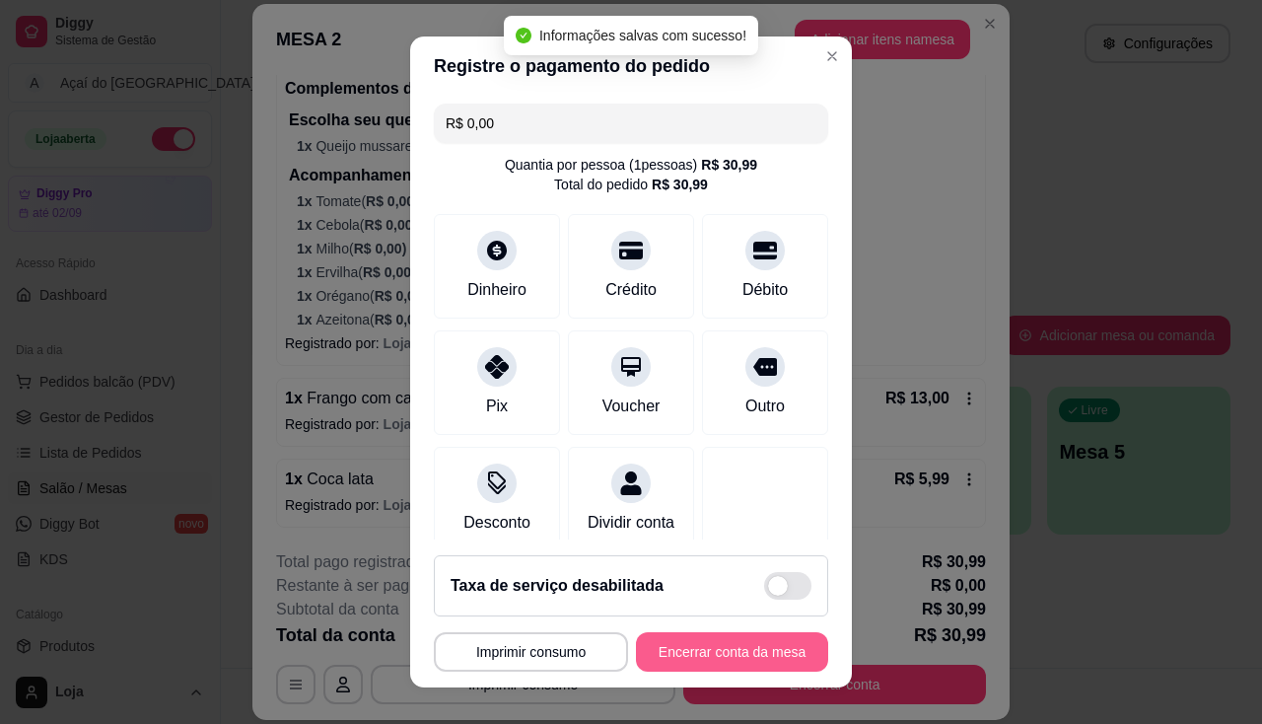
click at [662, 639] on button "Encerrar conta da mesa" at bounding box center [732, 651] width 192 height 39
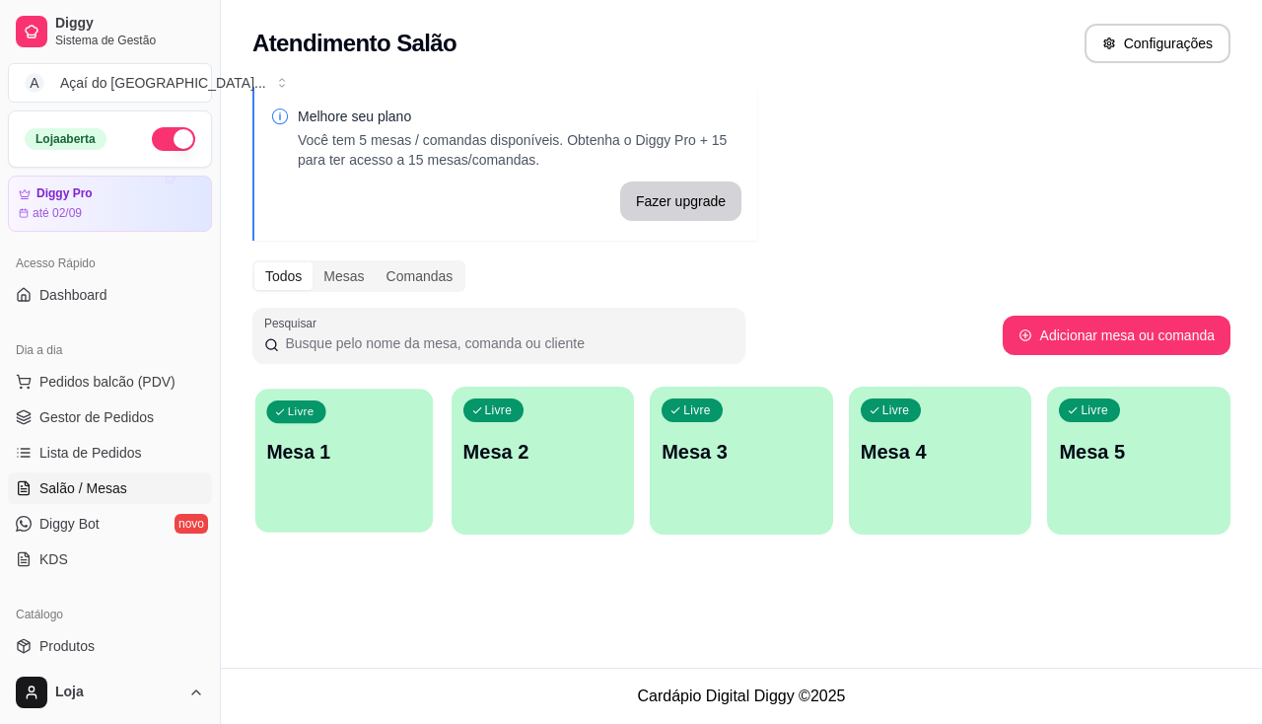
click at [325, 486] on div "Livre Mesa 1" at bounding box center [343, 448] width 177 height 120
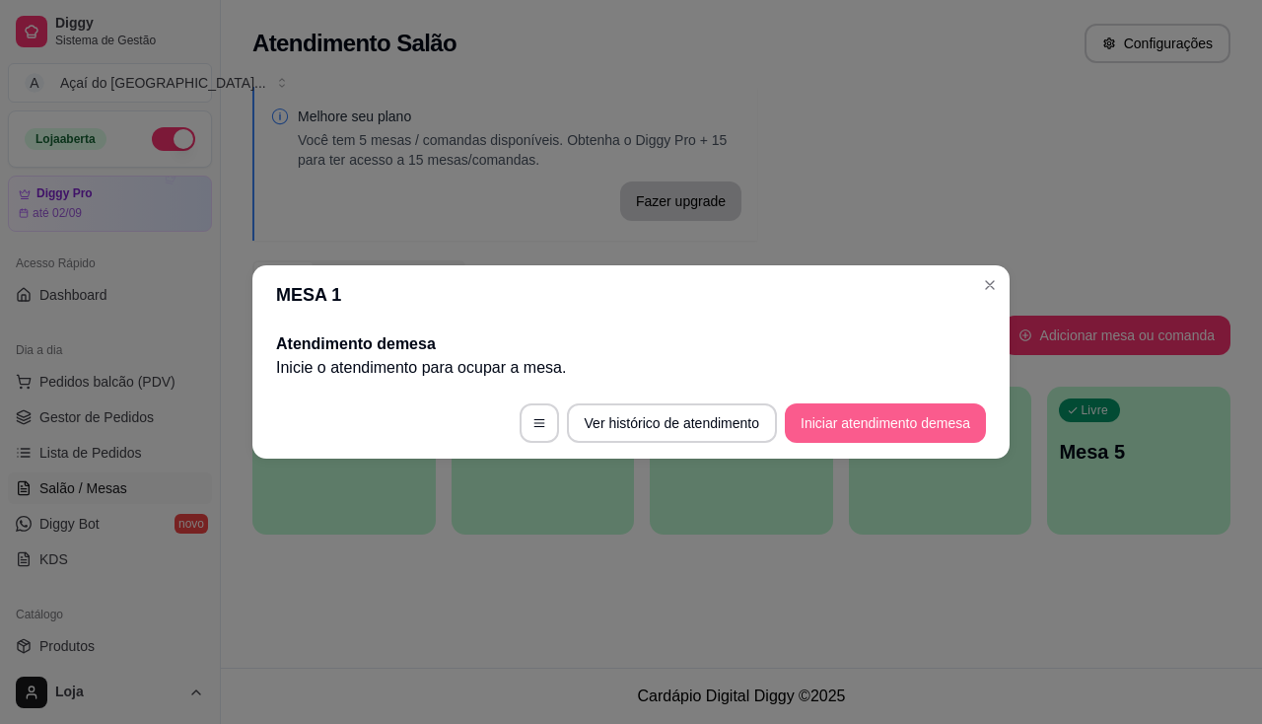
click at [847, 419] on button "Iniciar atendimento de mesa" at bounding box center [885, 422] width 201 height 39
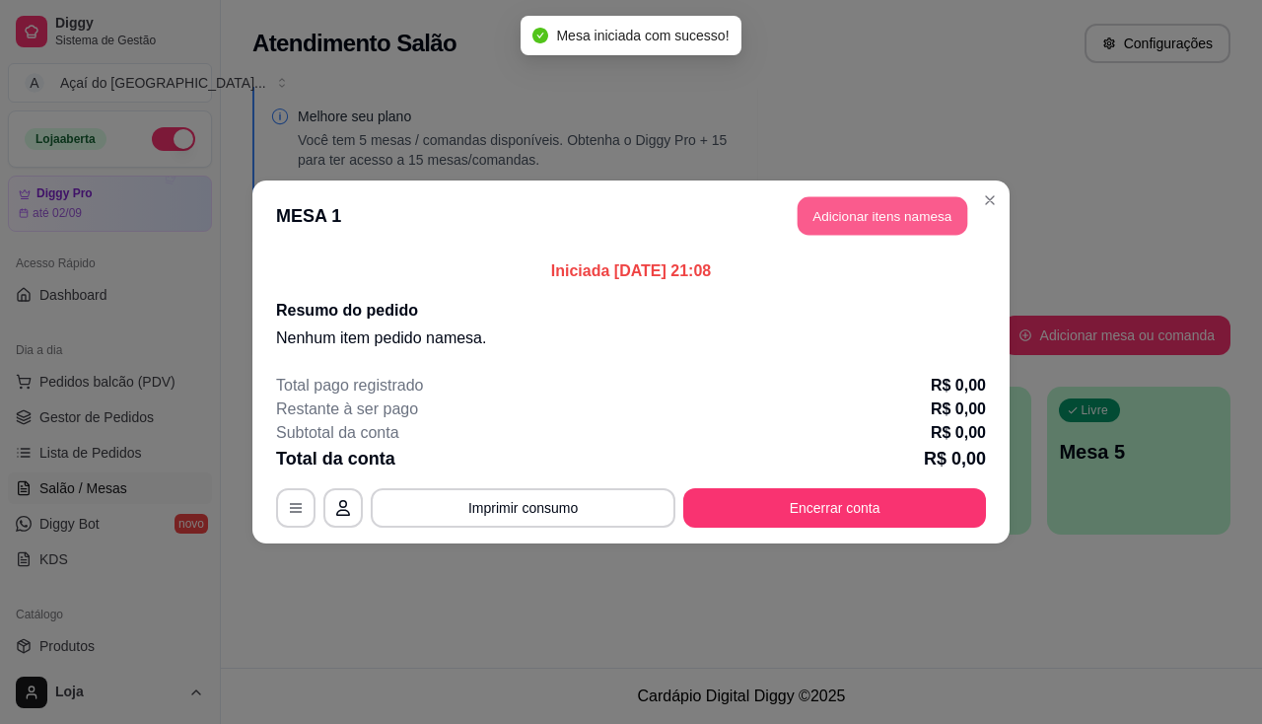
click at [858, 217] on button "Adicionar itens na mesa" at bounding box center [883, 216] width 170 height 38
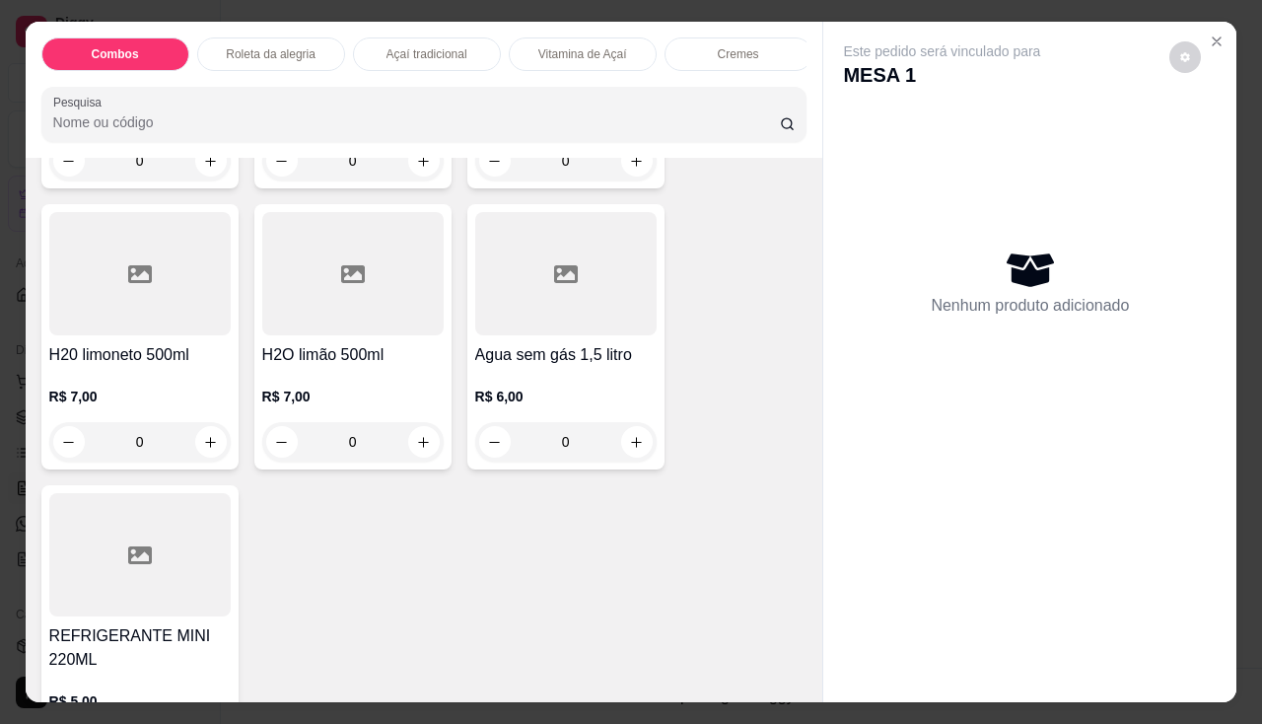
scroll to position [6511, 0]
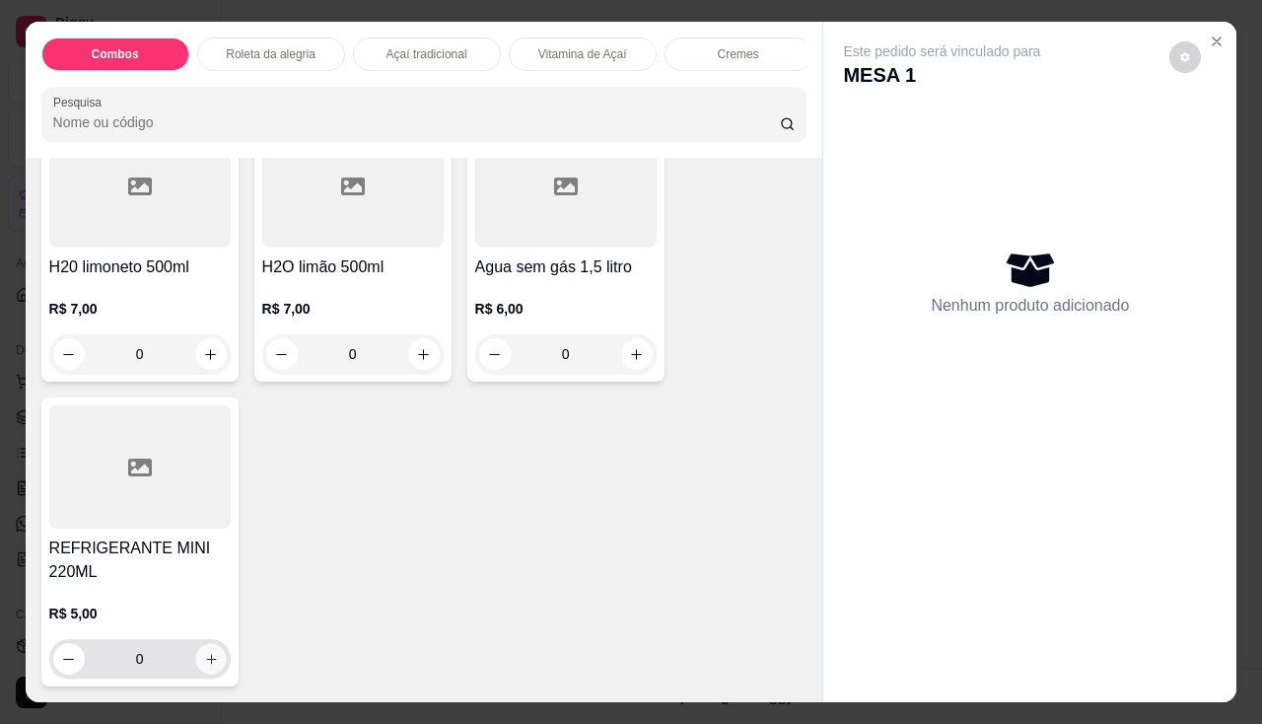
click at [203, 655] on icon "increase-product-quantity" at bounding box center [210, 659] width 15 height 15
type input "1"
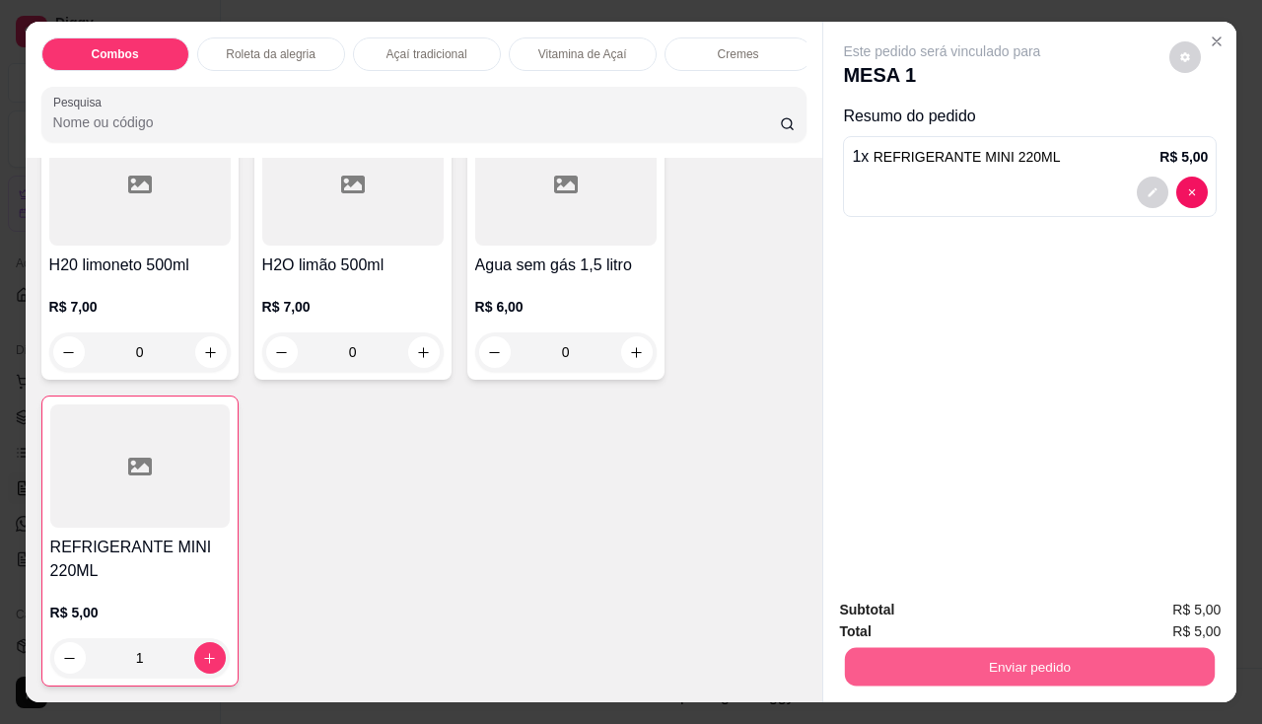
click at [884, 648] on button "Enviar pedido" at bounding box center [1030, 667] width 370 height 38
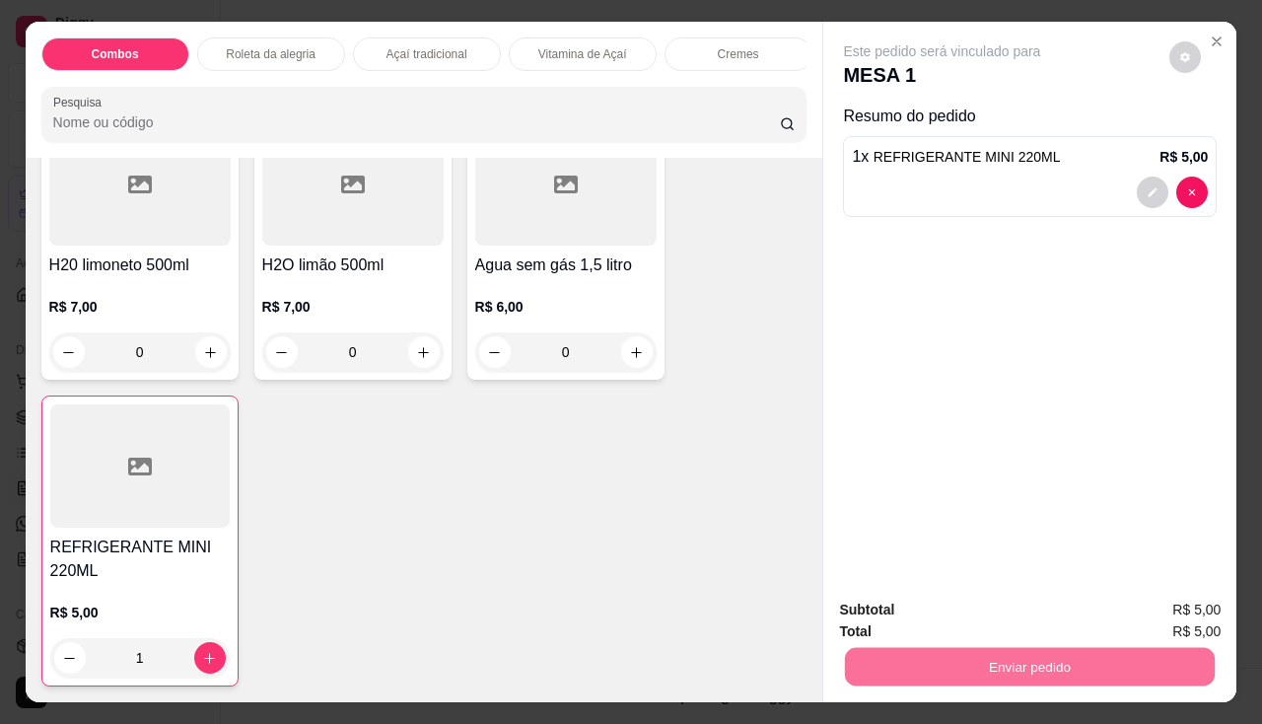
click at [921, 598] on button "Não registrar e enviar pedido" at bounding box center [965, 611] width 199 height 36
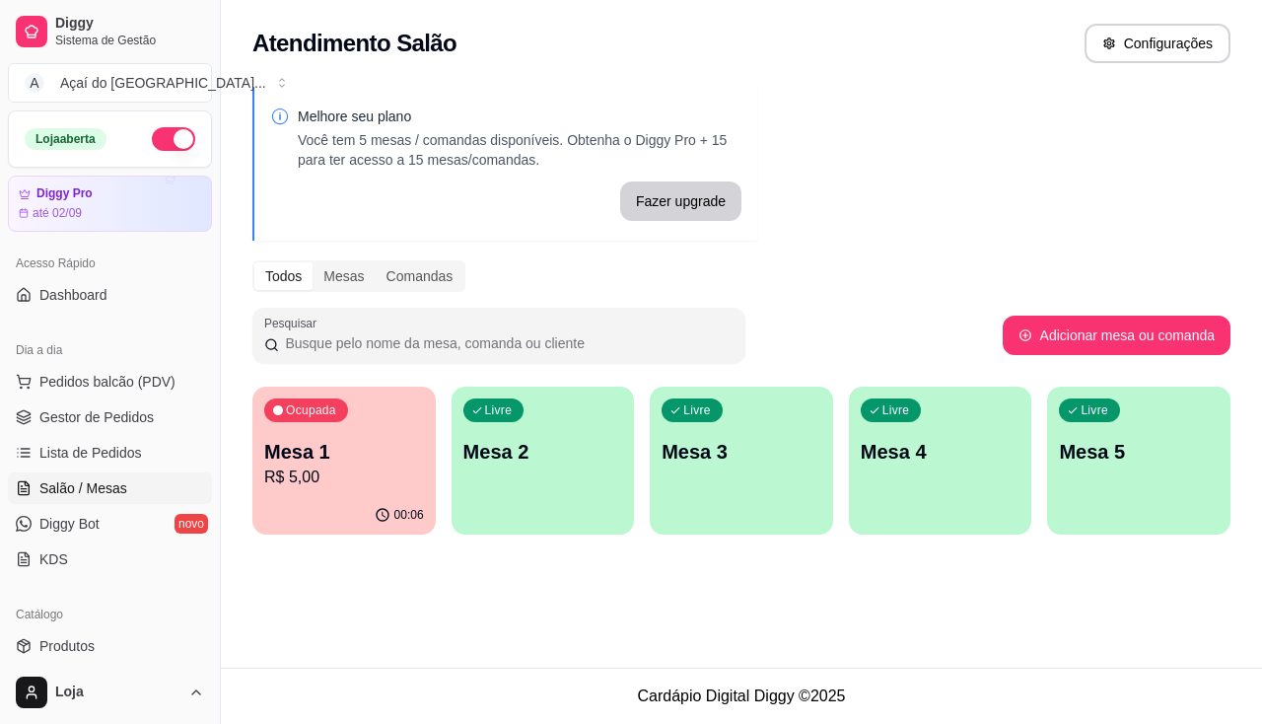
click at [563, 458] on p "Mesa 2" at bounding box center [543, 452] width 160 height 28
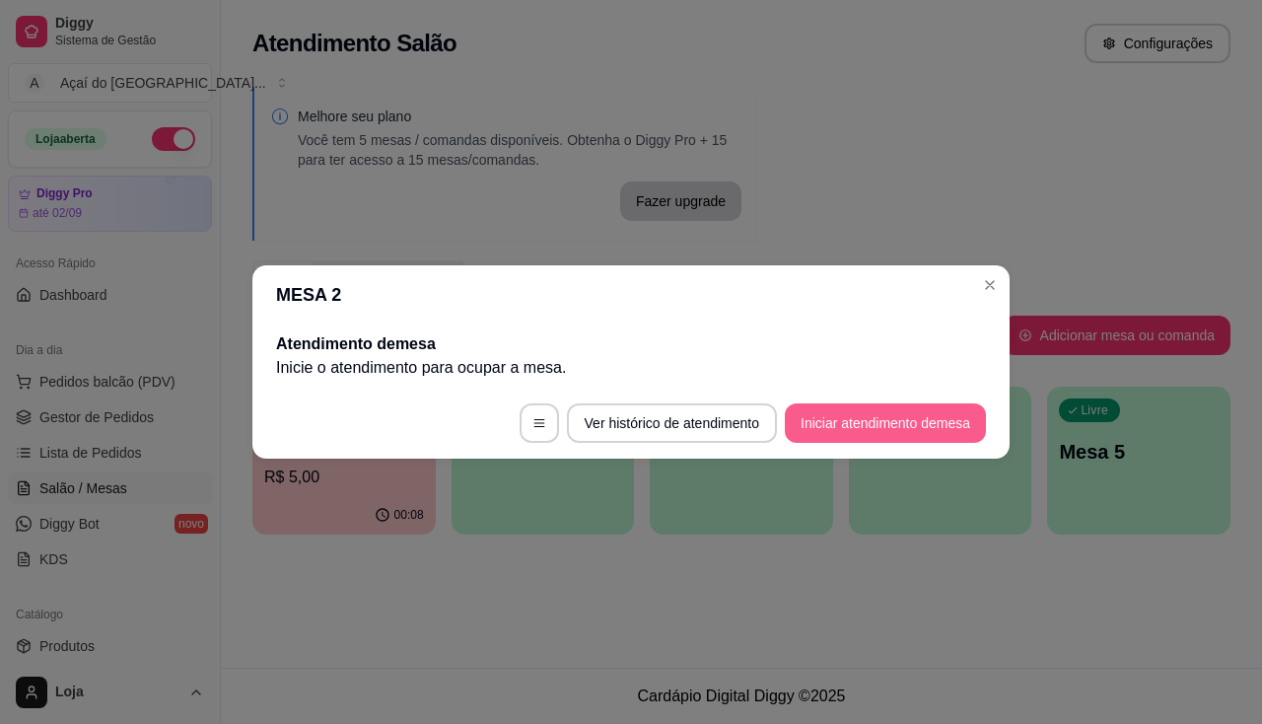
click at [926, 422] on button "Iniciar atendimento de mesa" at bounding box center [885, 422] width 201 height 39
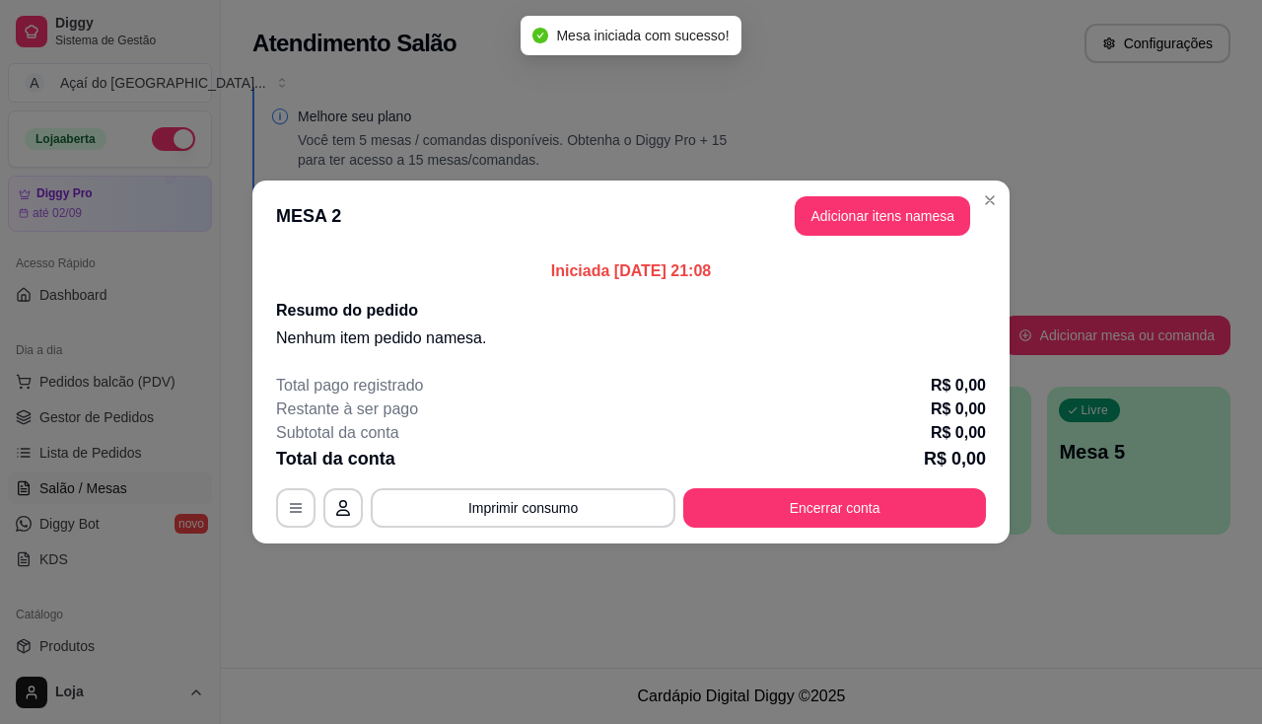
drag, startPoint x: 870, startPoint y: 252, endPoint x: 875, endPoint y: 217, distance: 35.8
click at [870, 251] on div "Iniciada [DATE] 21:08 Resumo do pedido Nenhum item pedido na mesa ." at bounding box center [630, 304] width 757 height 106
click at [877, 204] on button "Adicionar itens na mesa" at bounding box center [883, 215] width 176 height 39
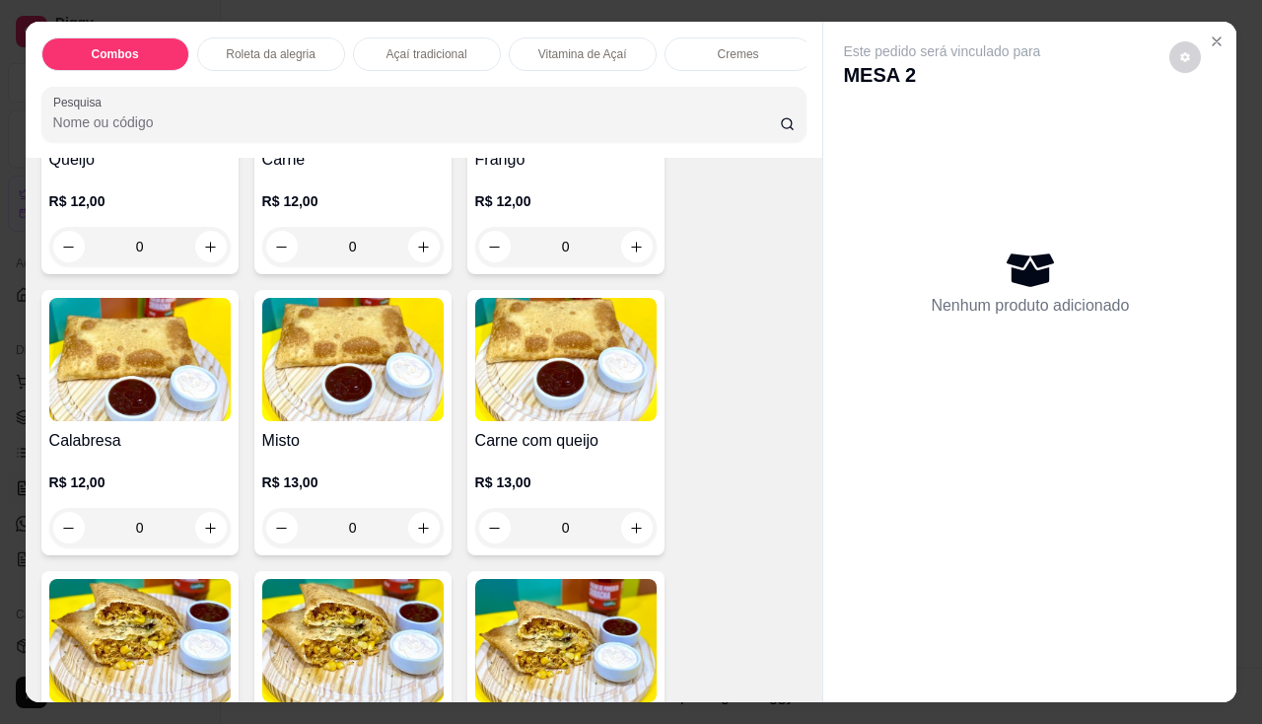
scroll to position [2761, 0]
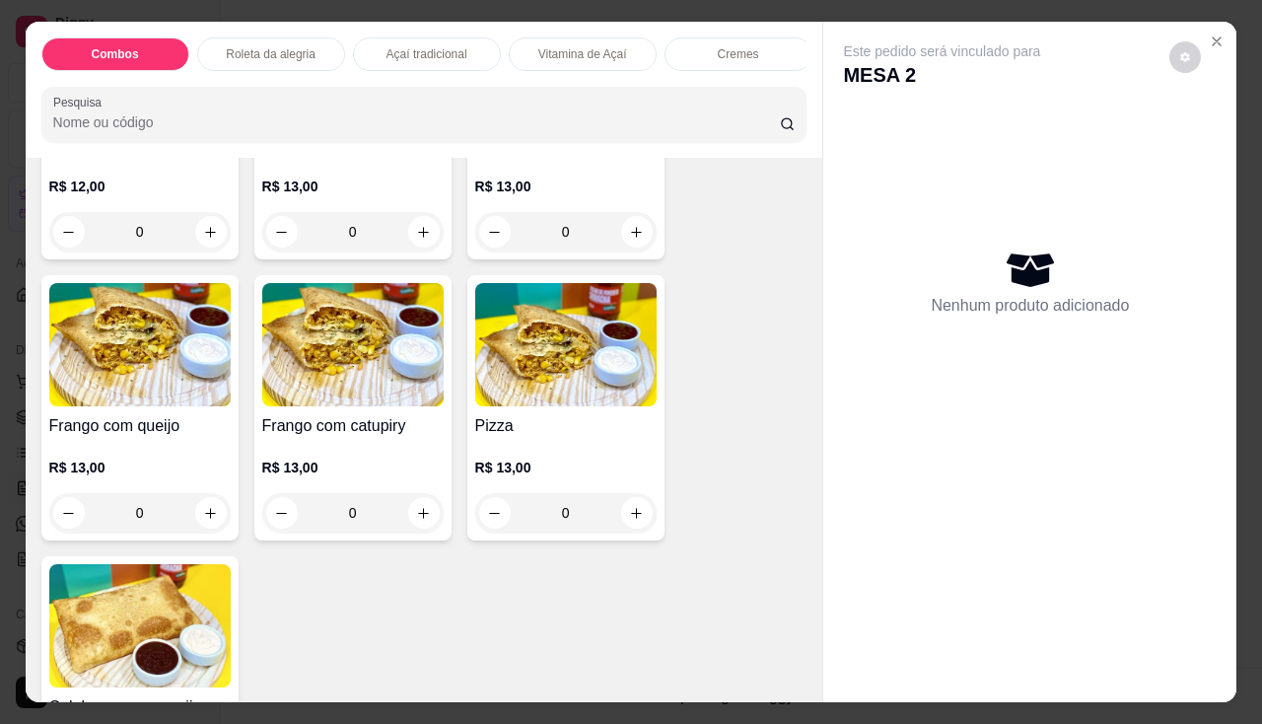
click at [425, 522] on div "0" at bounding box center [352, 512] width 181 height 39
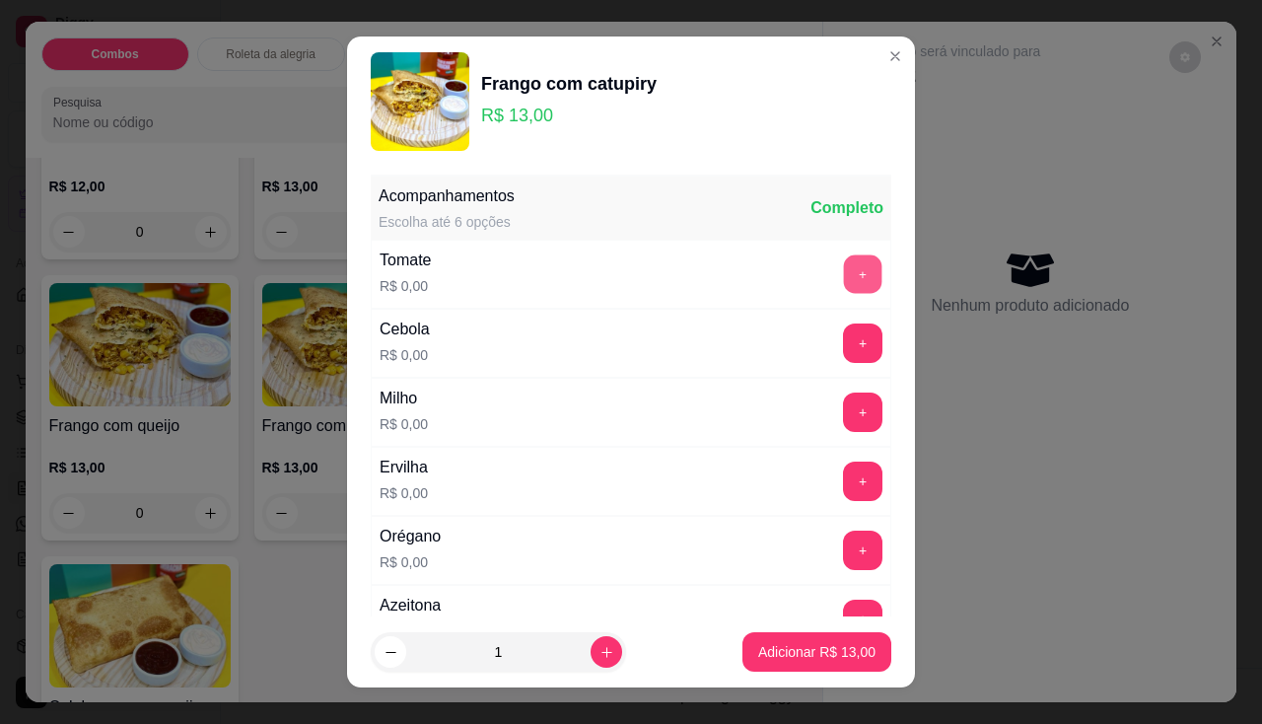
click at [844, 277] on button "+" at bounding box center [863, 273] width 38 height 38
click at [828, 363] on div "Cebola R$ 0,00 +" at bounding box center [631, 343] width 521 height 69
click at [843, 343] on button "+" at bounding box center [862, 342] width 39 height 39
click at [844, 413] on button "+" at bounding box center [863, 411] width 38 height 38
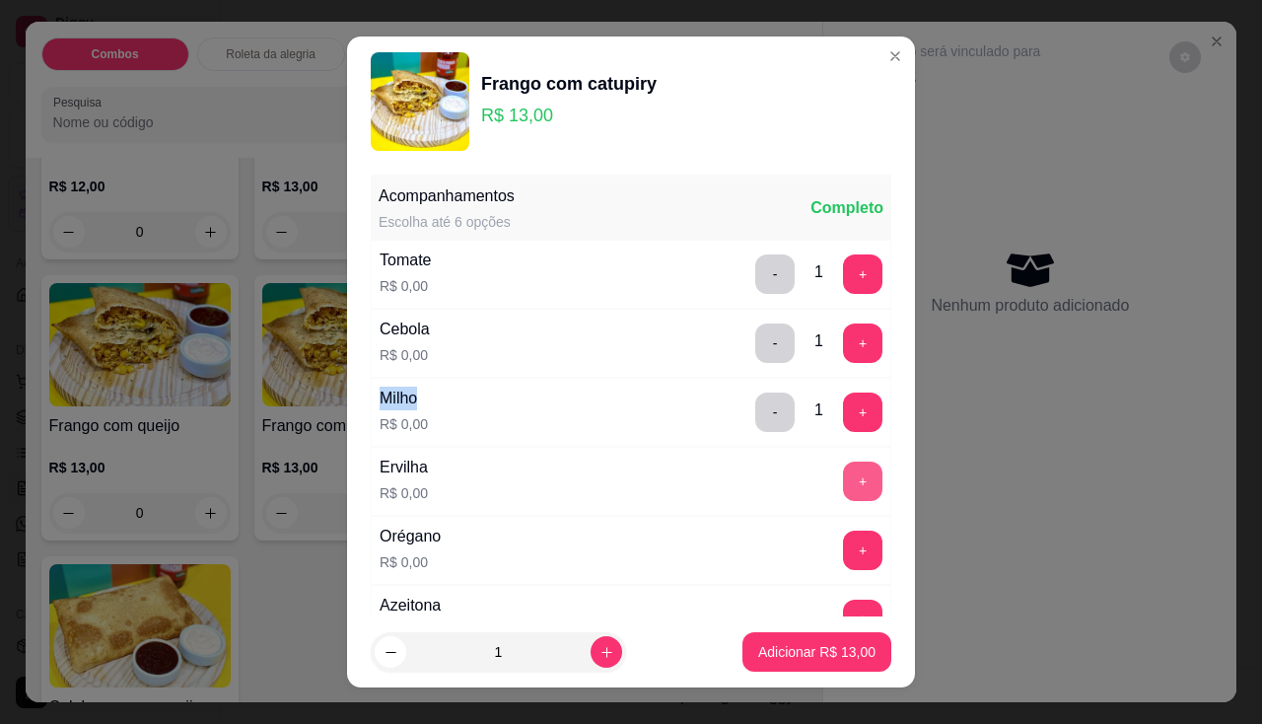
click at [843, 498] on button "+" at bounding box center [862, 480] width 39 height 39
click at [843, 547] on button "+" at bounding box center [862, 549] width 39 height 39
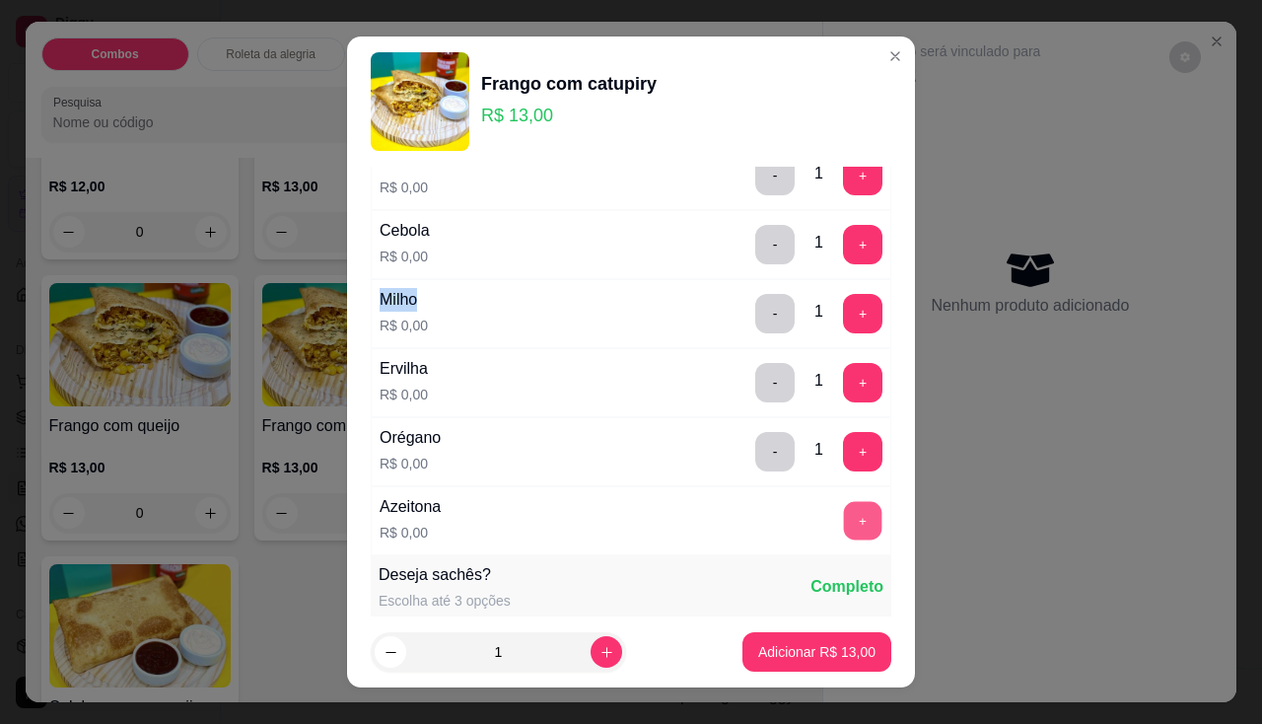
click at [844, 528] on button "+" at bounding box center [863, 520] width 38 height 38
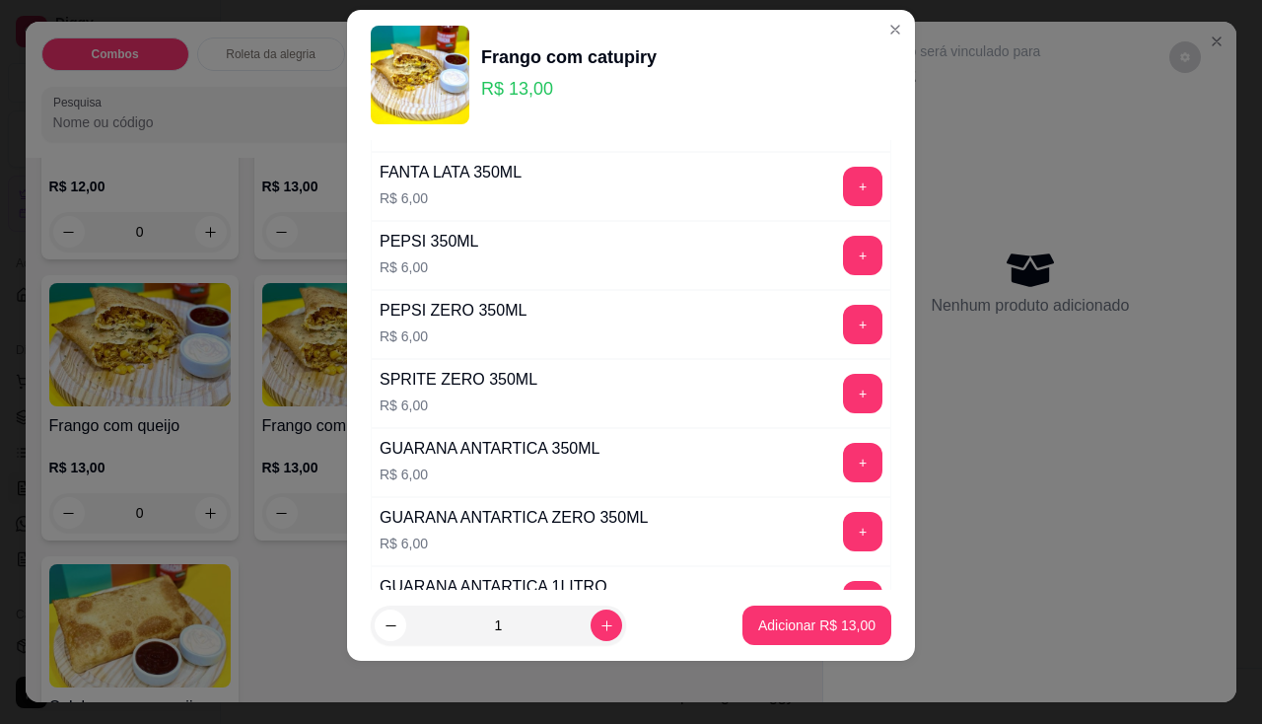
scroll to position [1340, 0]
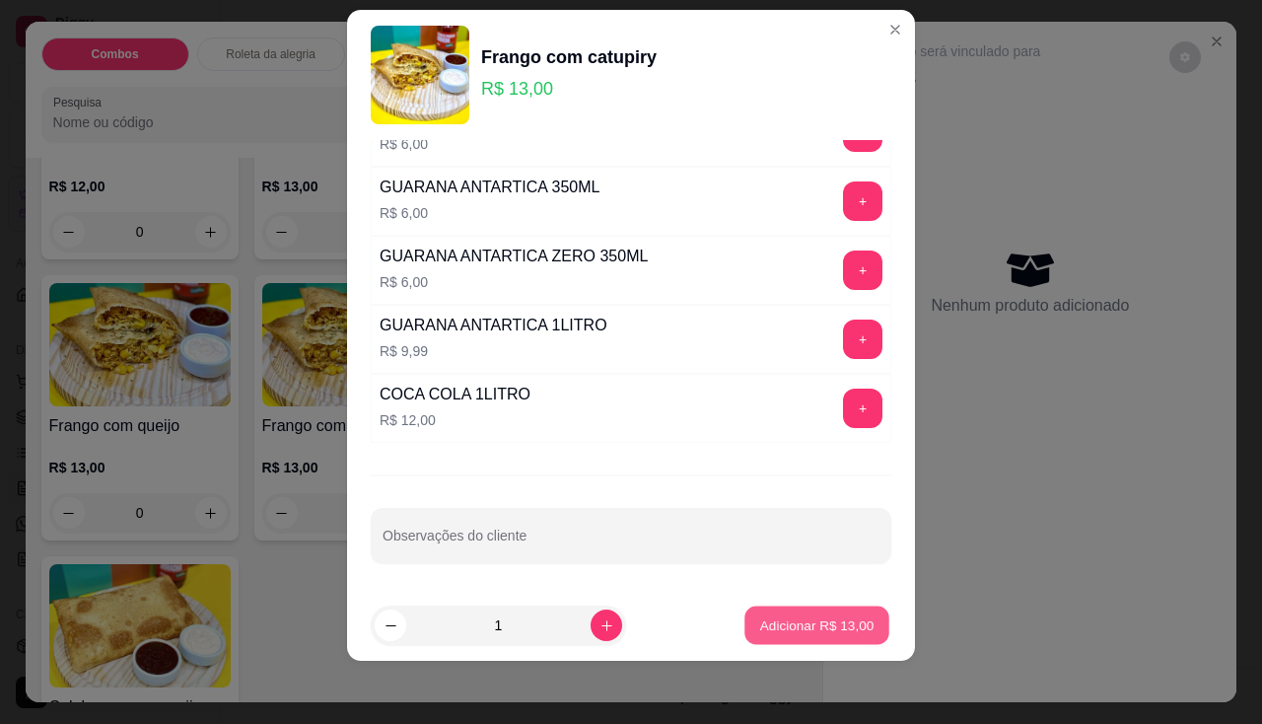
click at [851, 632] on p "Adicionar R$ 13,00" at bounding box center [817, 625] width 114 height 19
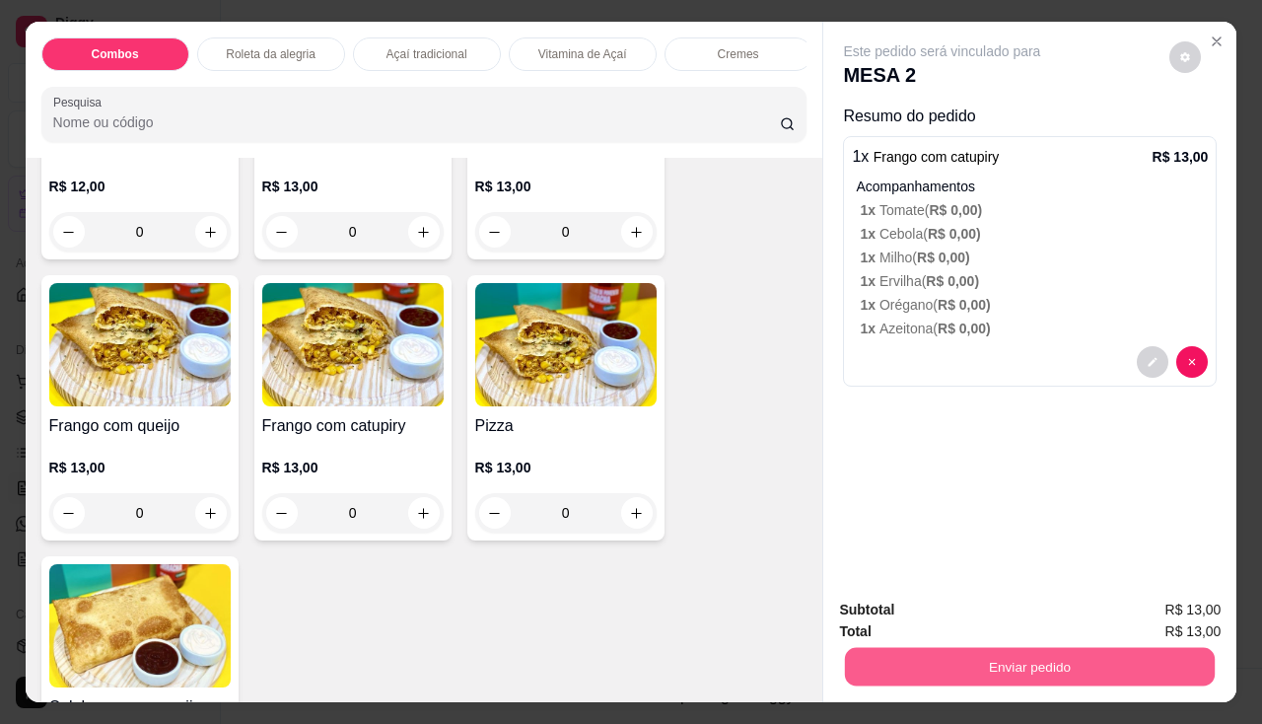
click at [956, 665] on button "Enviar pedido" at bounding box center [1030, 667] width 370 height 38
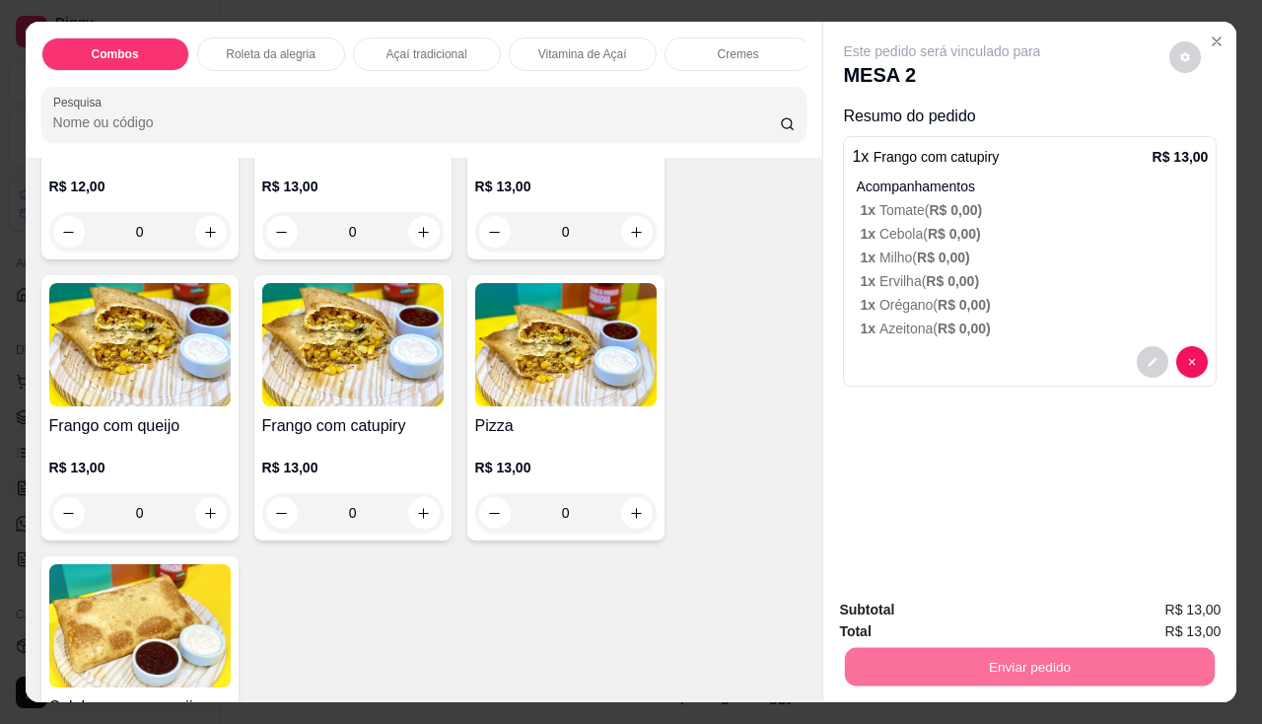
click at [983, 618] on button "Não registrar e enviar pedido" at bounding box center [965, 611] width 205 height 37
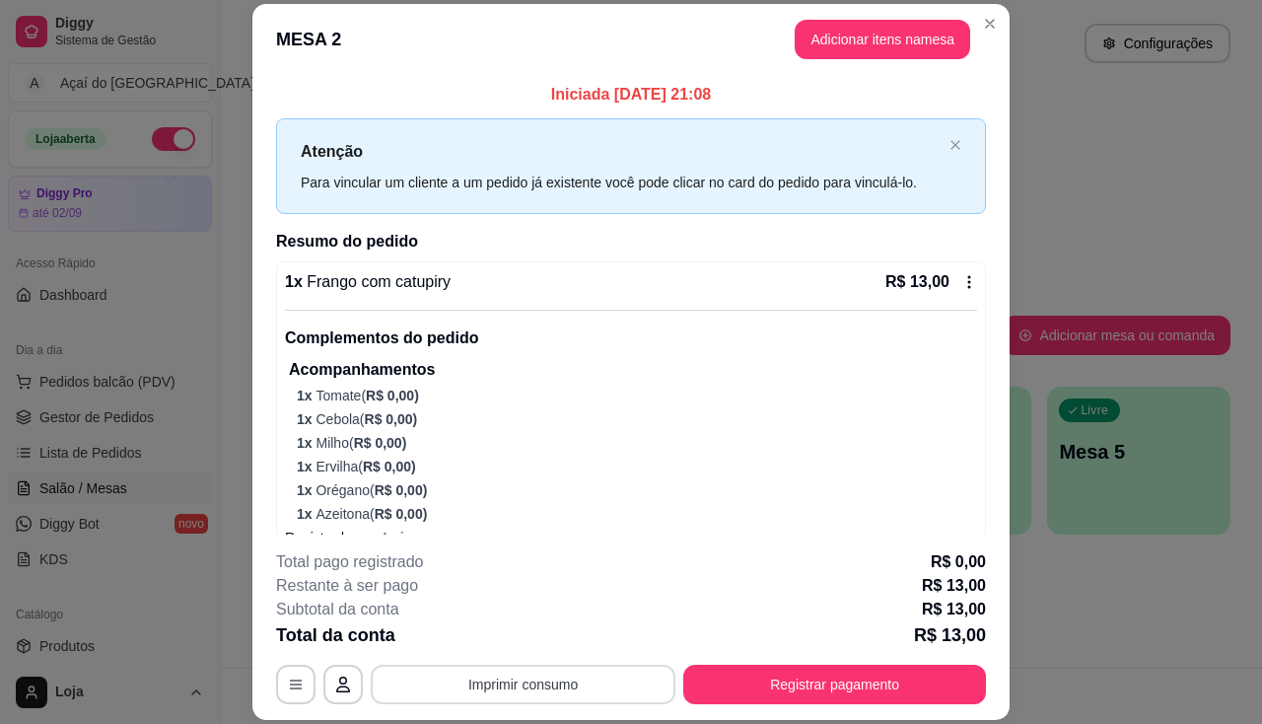
click at [529, 697] on button "Imprimir consumo" at bounding box center [523, 684] width 305 height 39
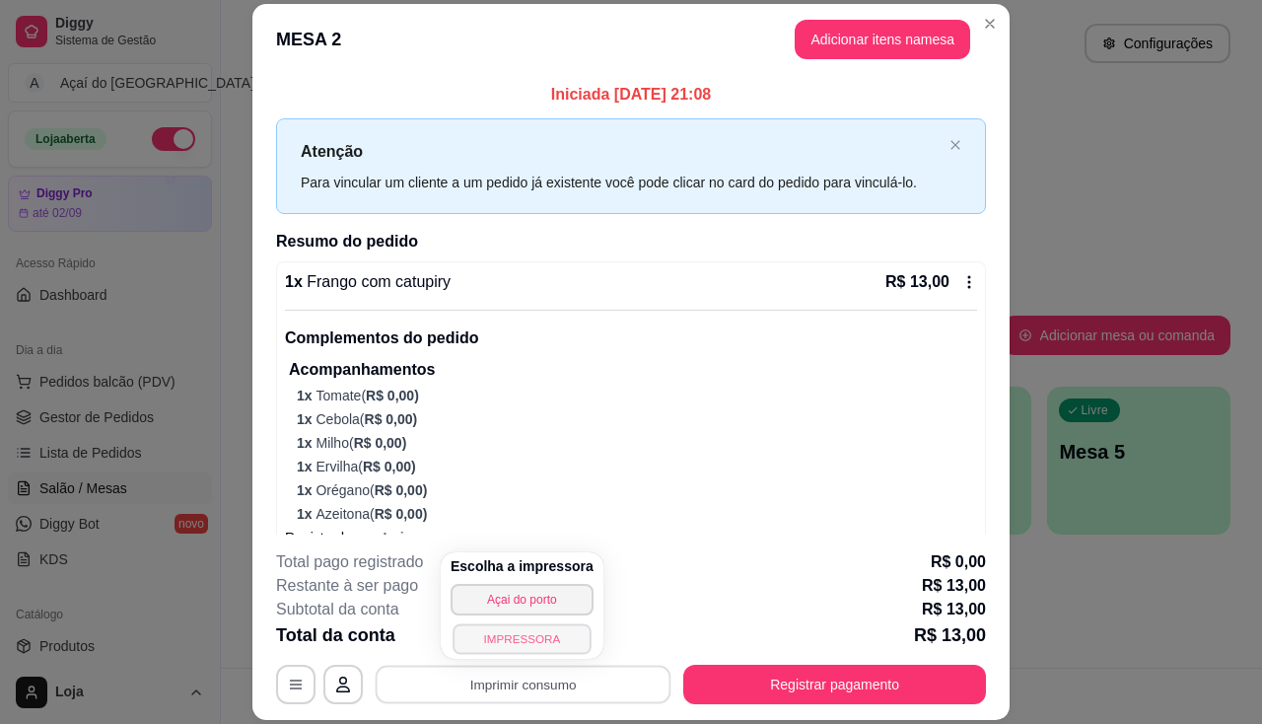
click at [543, 641] on button "IMPRESSORA" at bounding box center [522, 638] width 138 height 31
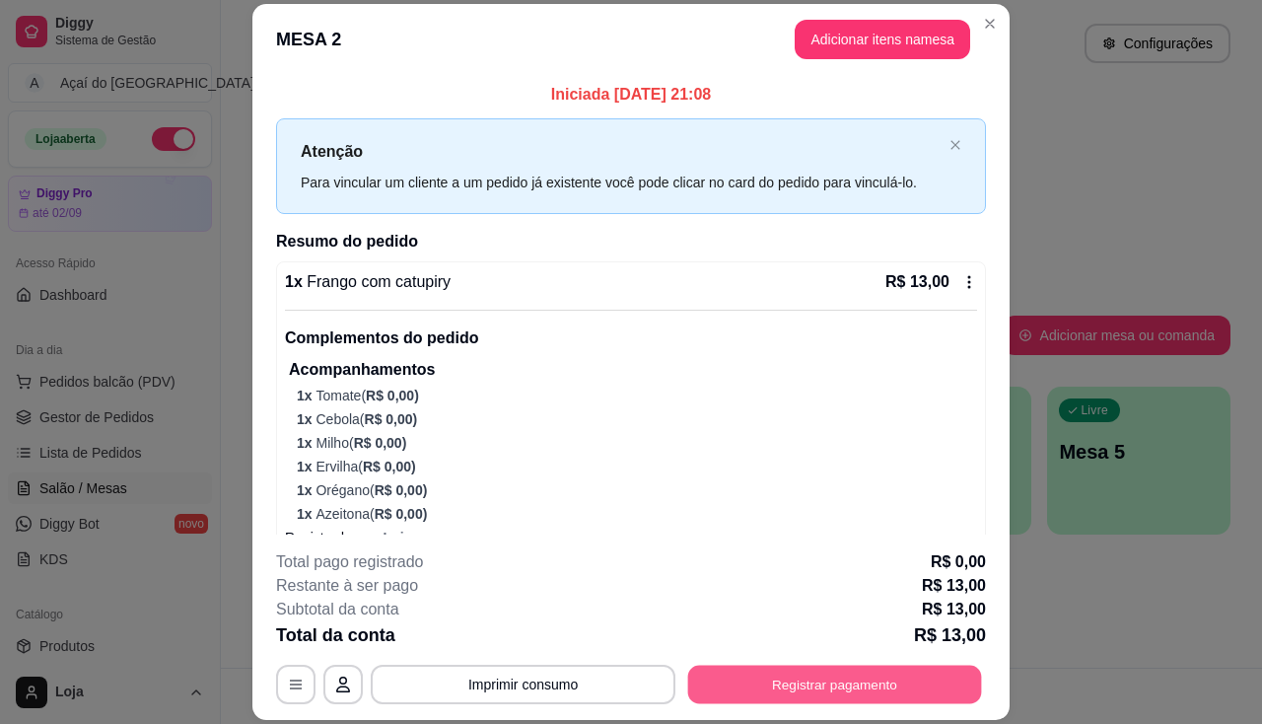
click at [751, 687] on button "Registrar pagamento" at bounding box center [835, 685] width 294 height 38
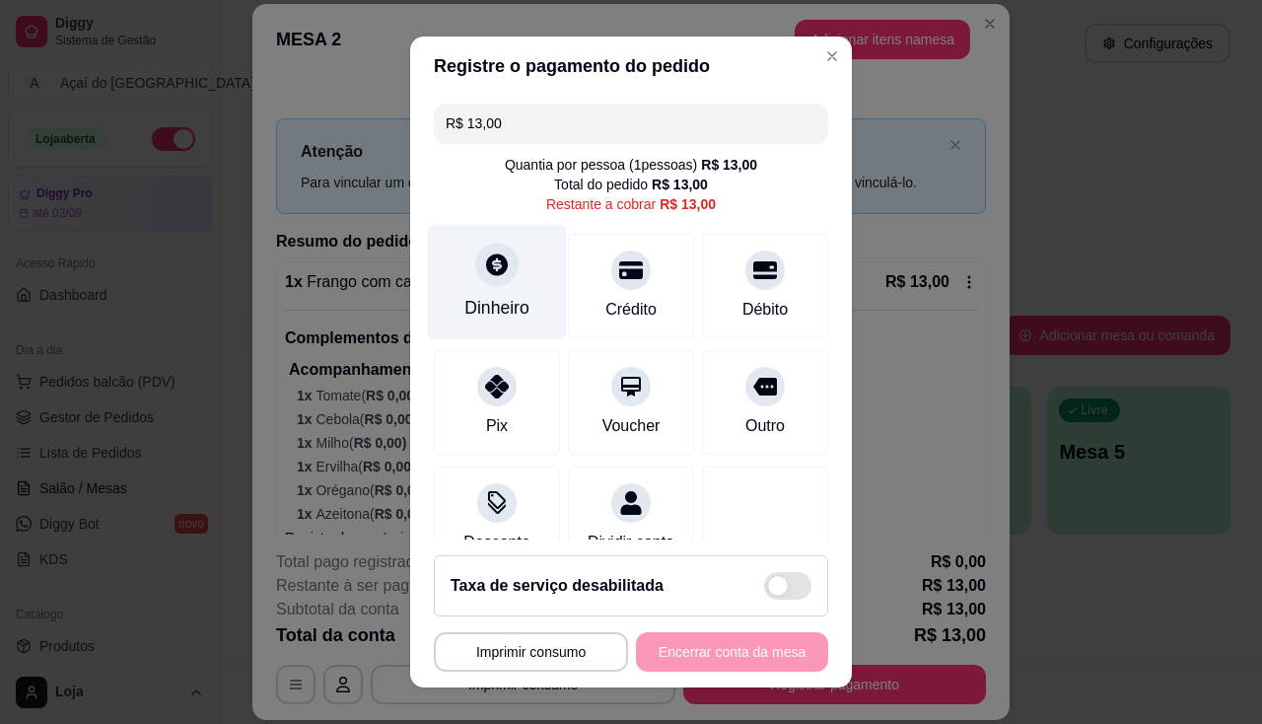
click at [488, 314] on div "Dinheiro" at bounding box center [496, 308] width 65 height 26
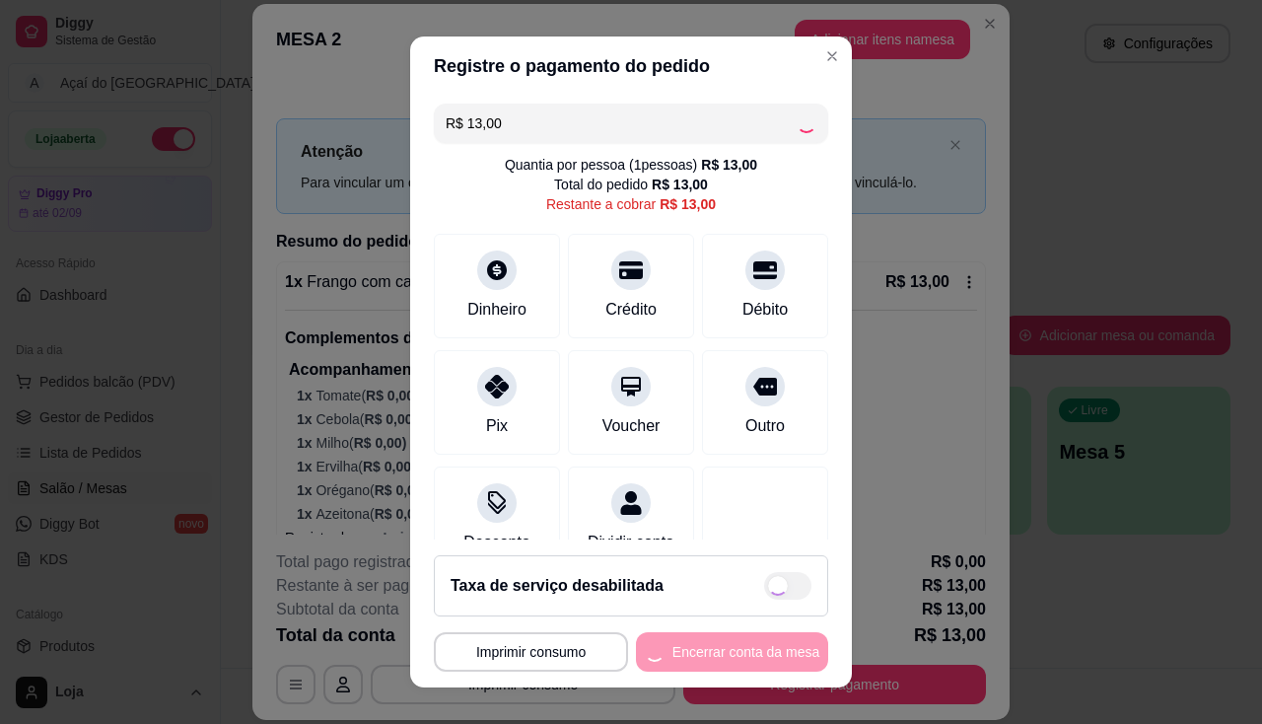
type input "R$ 0,00"
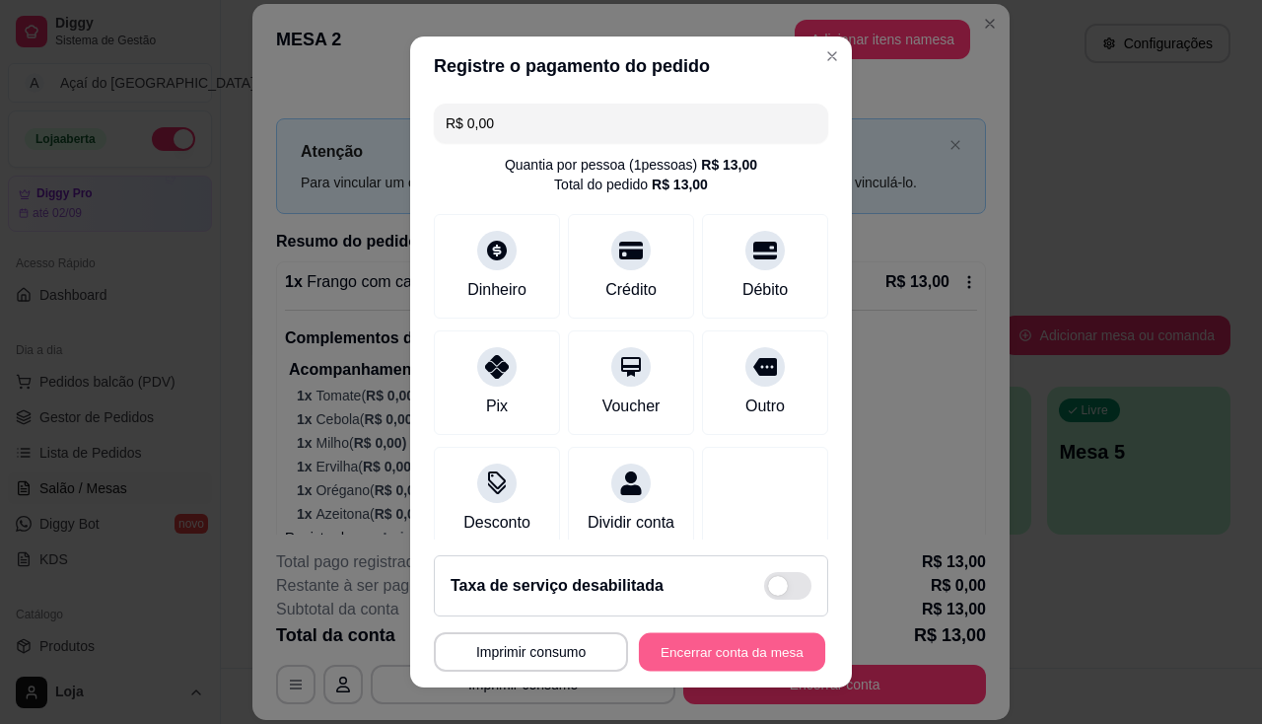
click at [679, 641] on button "Encerrar conta da mesa" at bounding box center [732, 652] width 186 height 38
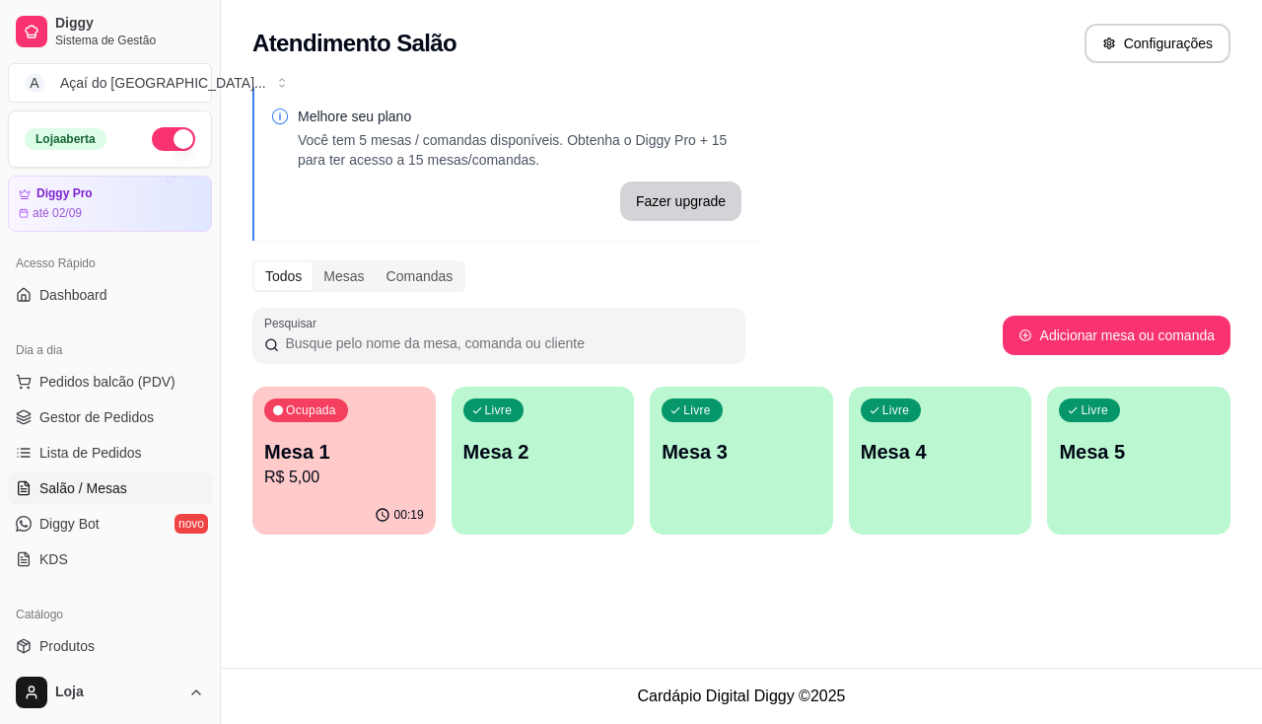
click at [530, 454] on p "Mesa 2" at bounding box center [543, 452] width 160 height 28
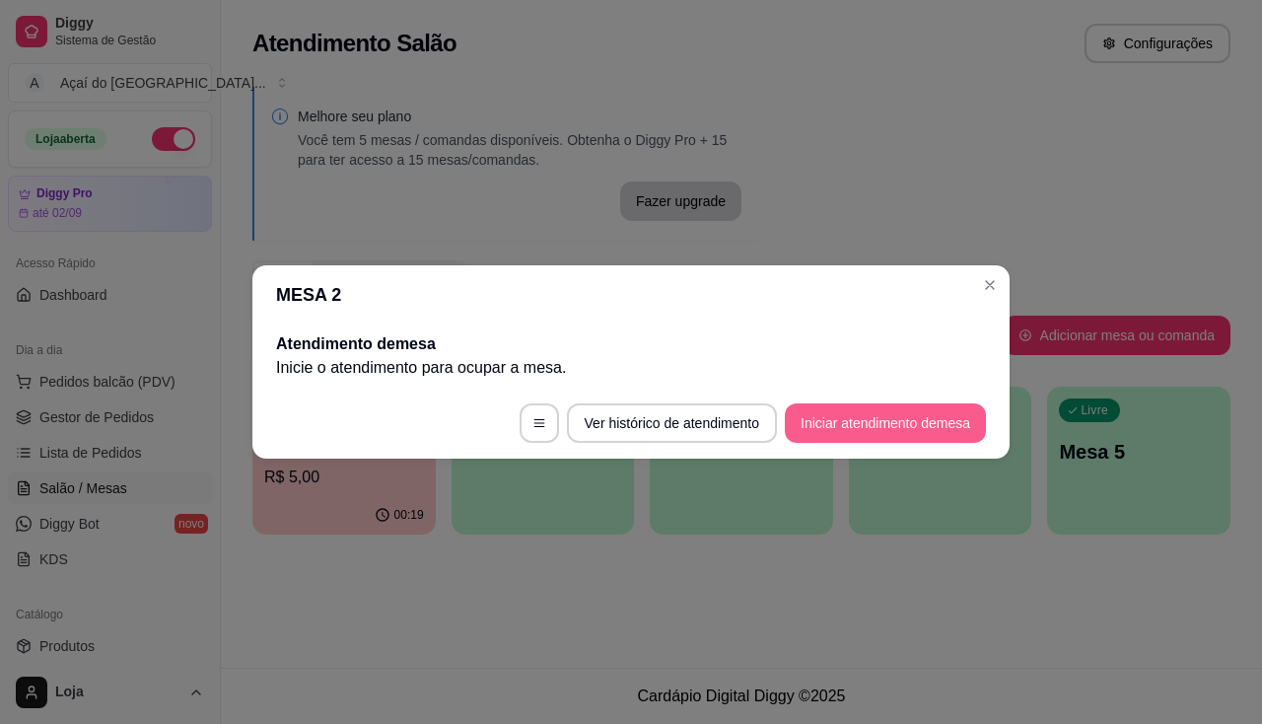
click at [920, 404] on button "Iniciar atendimento de mesa" at bounding box center [885, 422] width 201 height 39
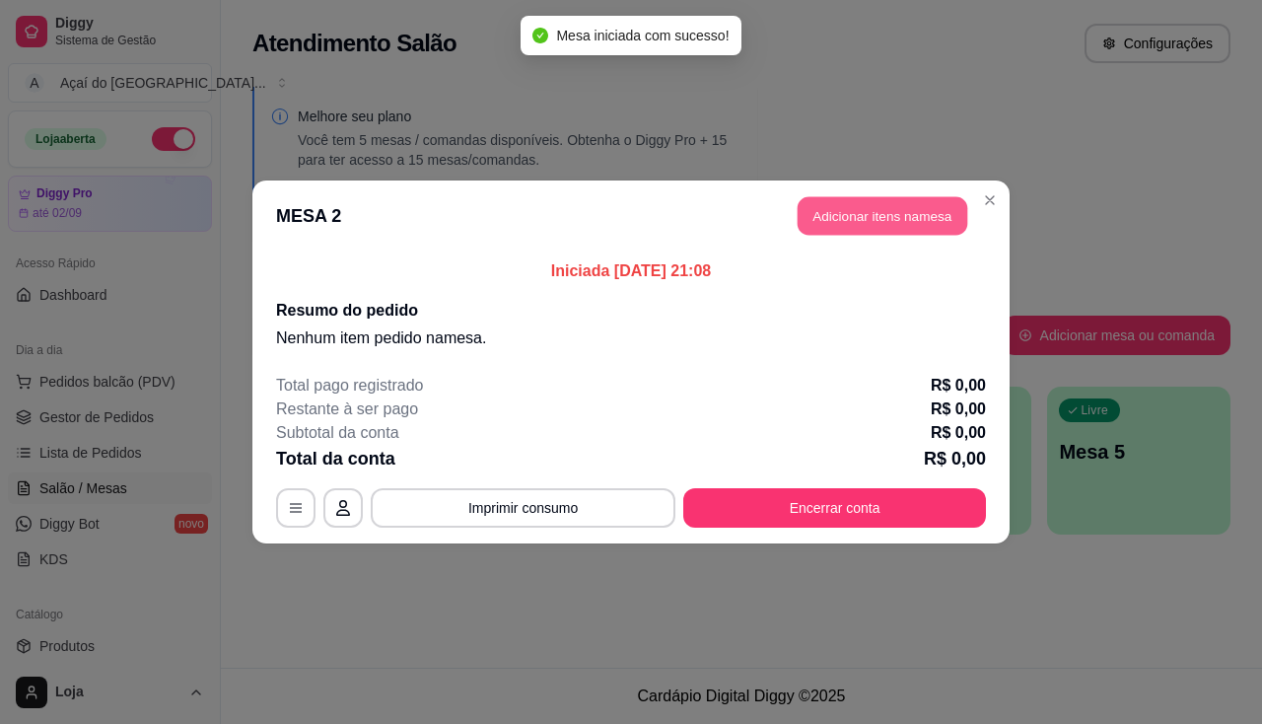
click at [886, 218] on button "Adicionar itens na mesa" at bounding box center [883, 216] width 170 height 38
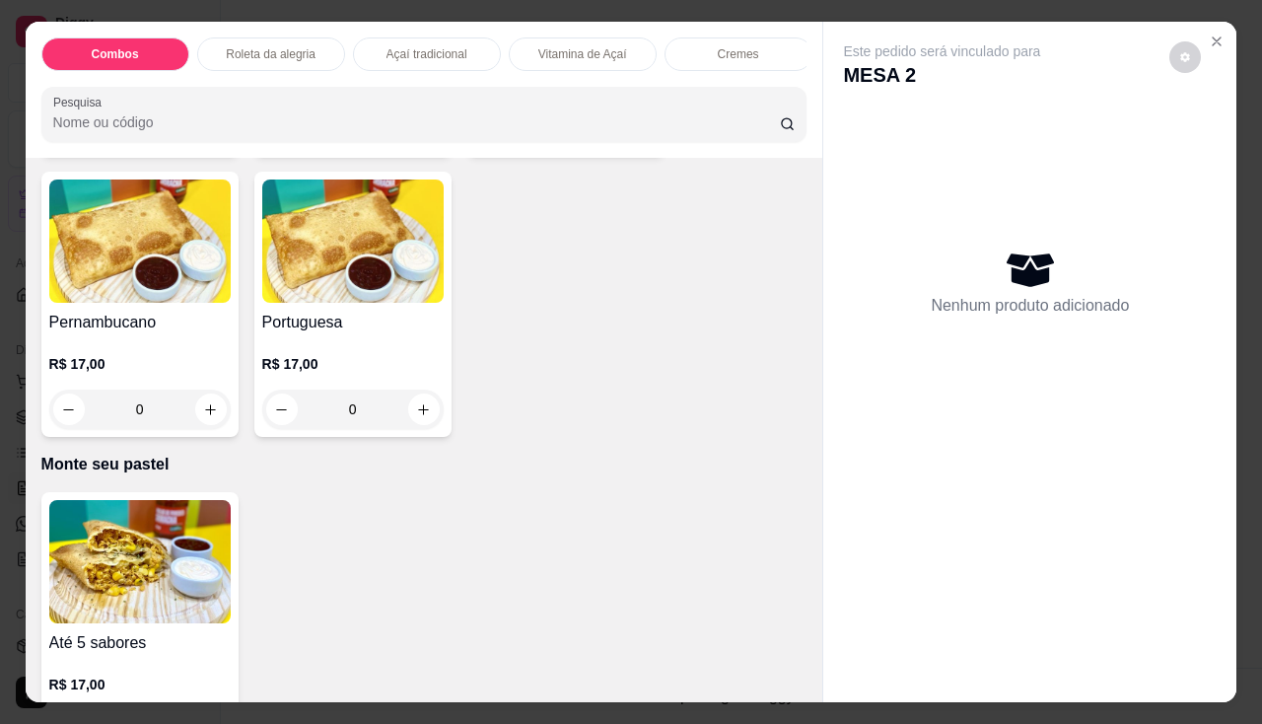
scroll to position [3944, 0]
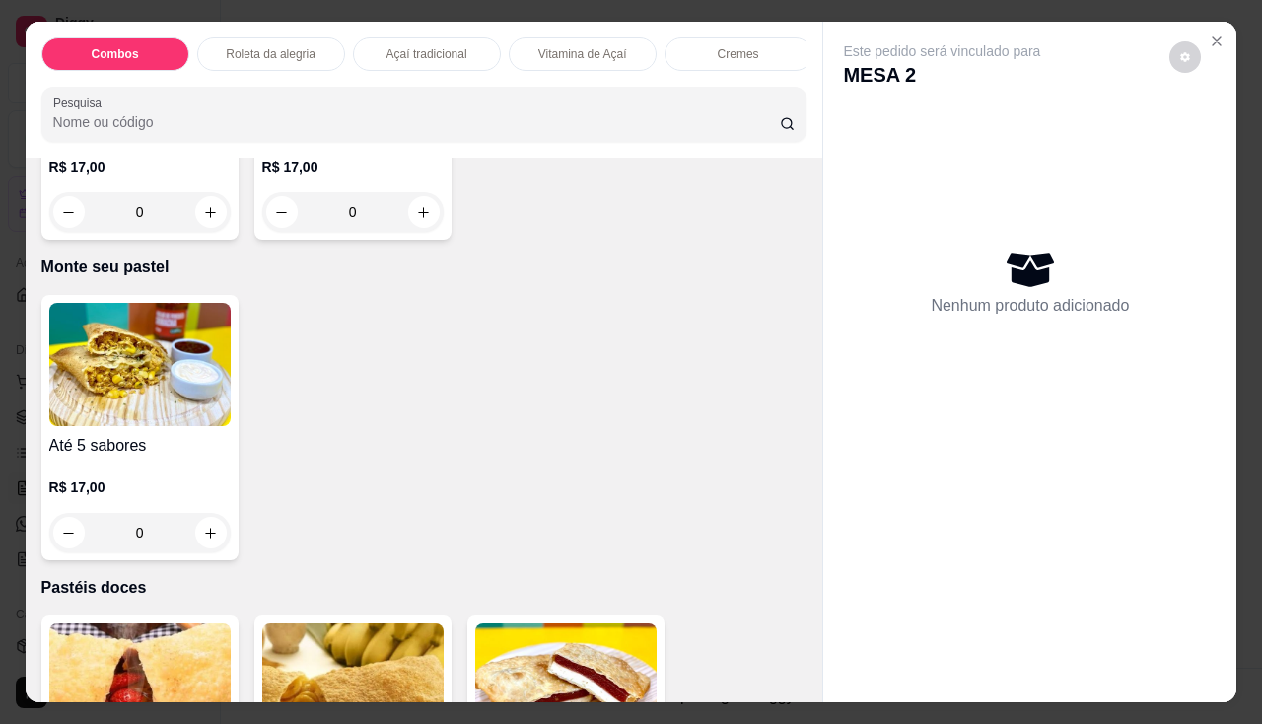
click at [211, 533] on div "0" at bounding box center [139, 532] width 181 height 39
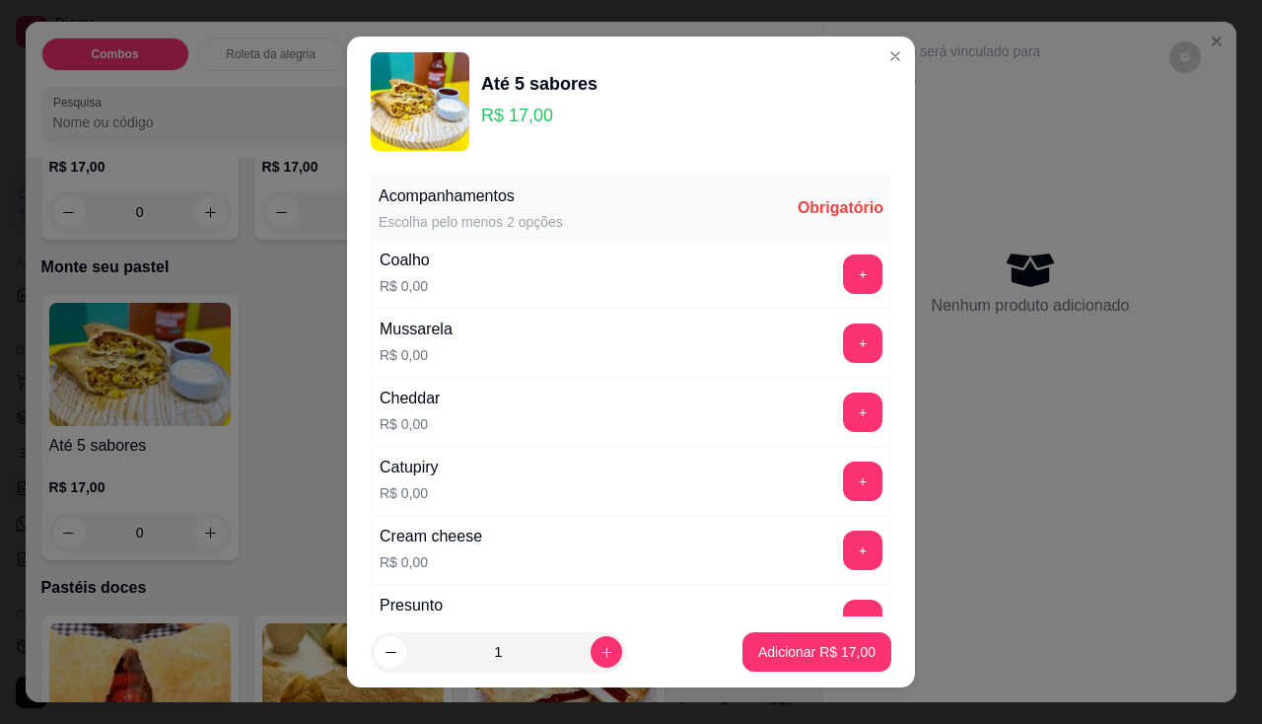
click at [824, 247] on div "Coalho R$ 0,00 +" at bounding box center [631, 274] width 521 height 69
click at [843, 282] on button "+" at bounding box center [862, 273] width 39 height 39
click at [843, 347] on button "+" at bounding box center [862, 342] width 39 height 39
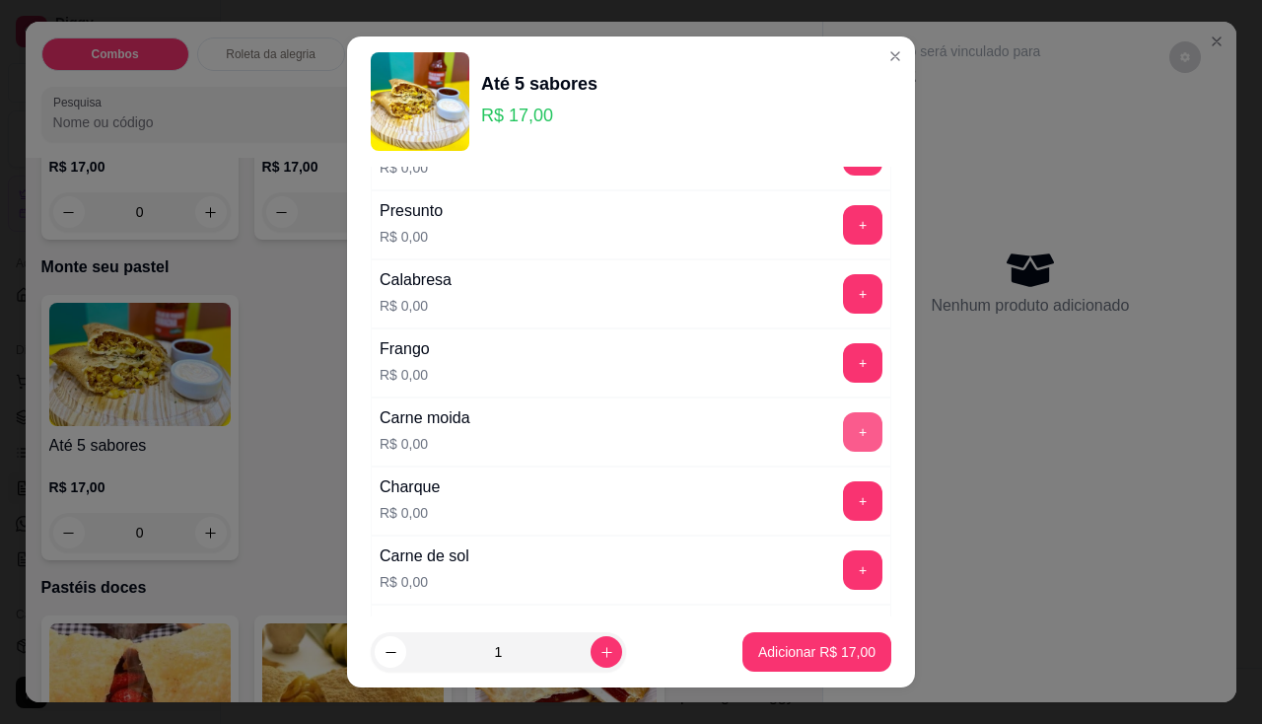
scroll to position [493, 0]
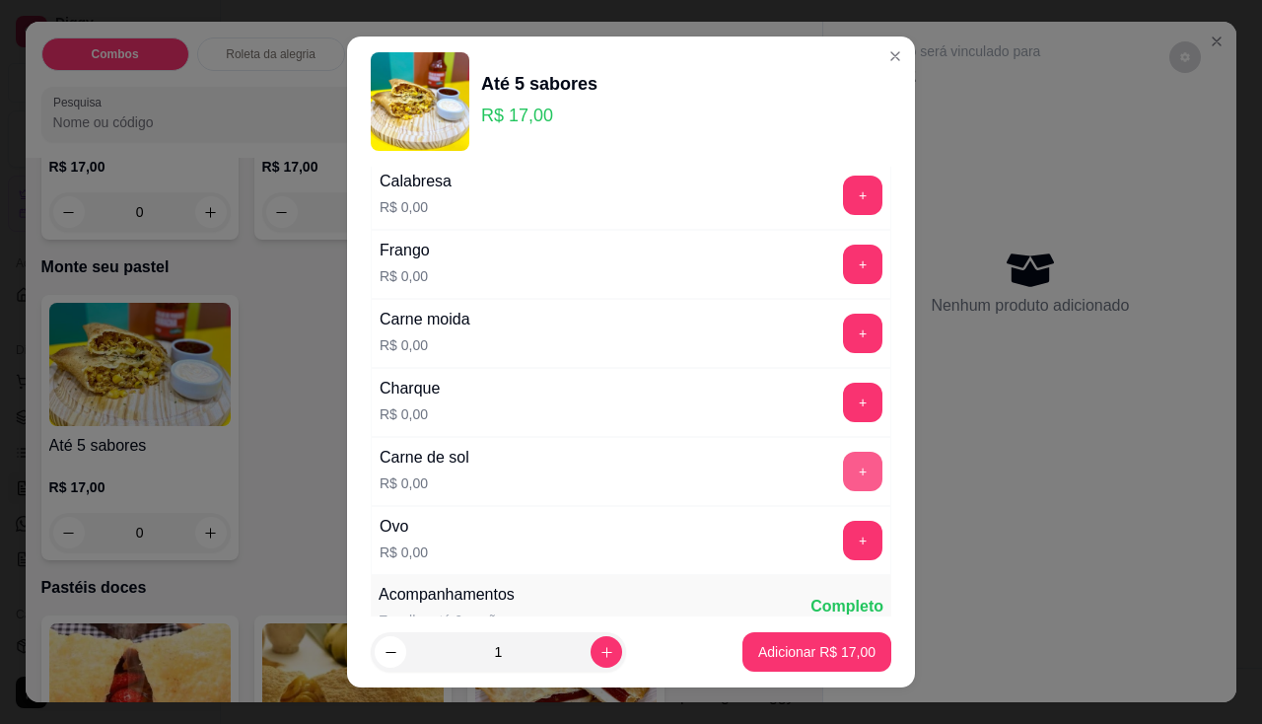
click at [843, 463] on button "+" at bounding box center [862, 471] width 39 height 39
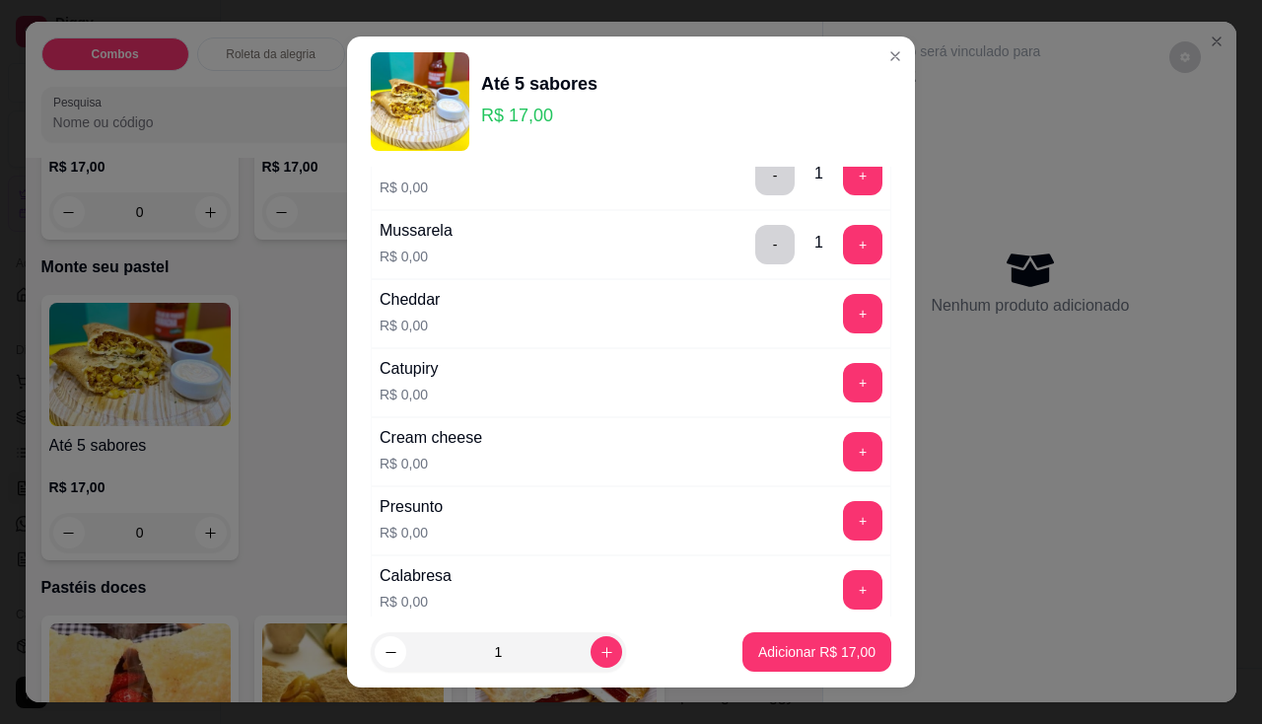
scroll to position [0, 0]
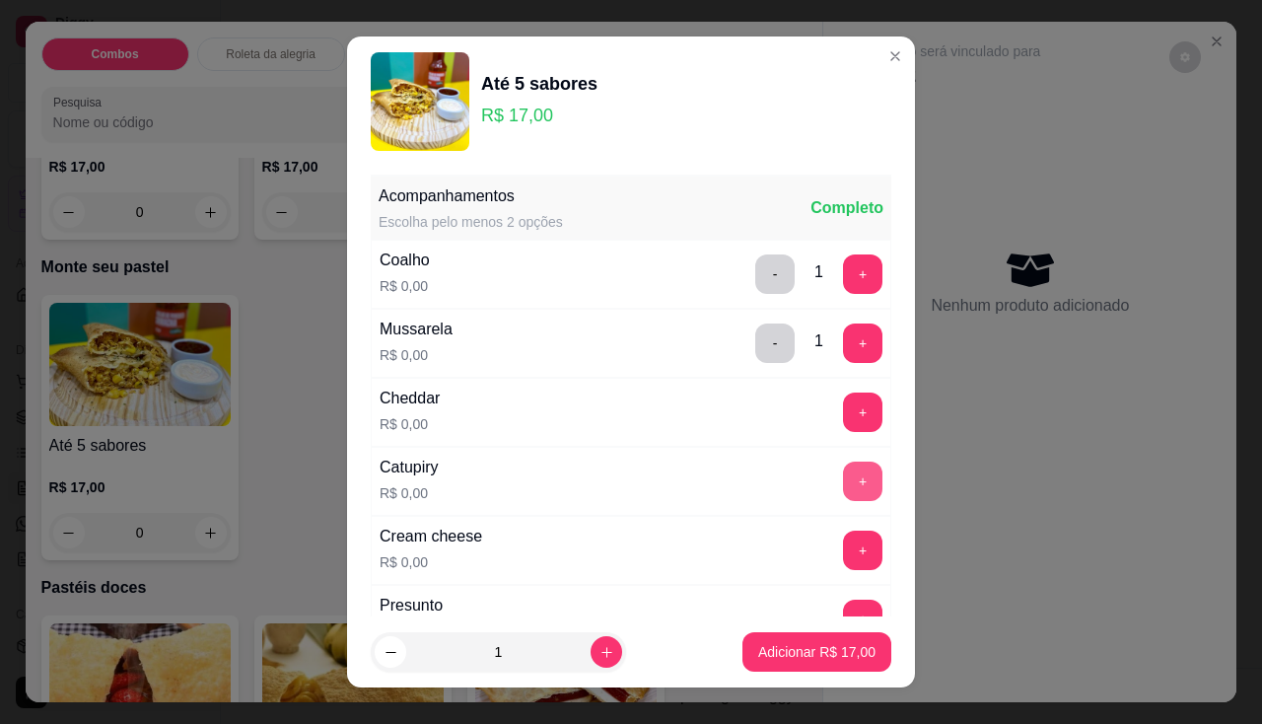
click at [843, 490] on button "+" at bounding box center [862, 480] width 39 height 39
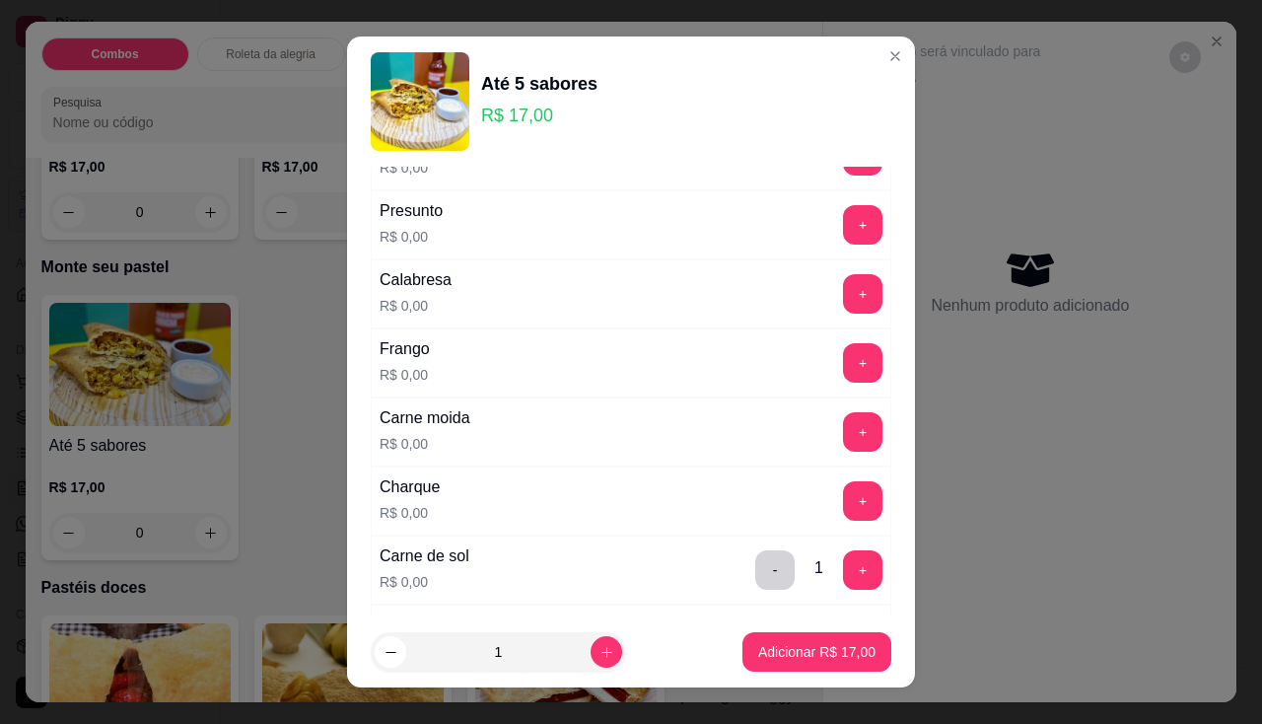
scroll to position [493, 0]
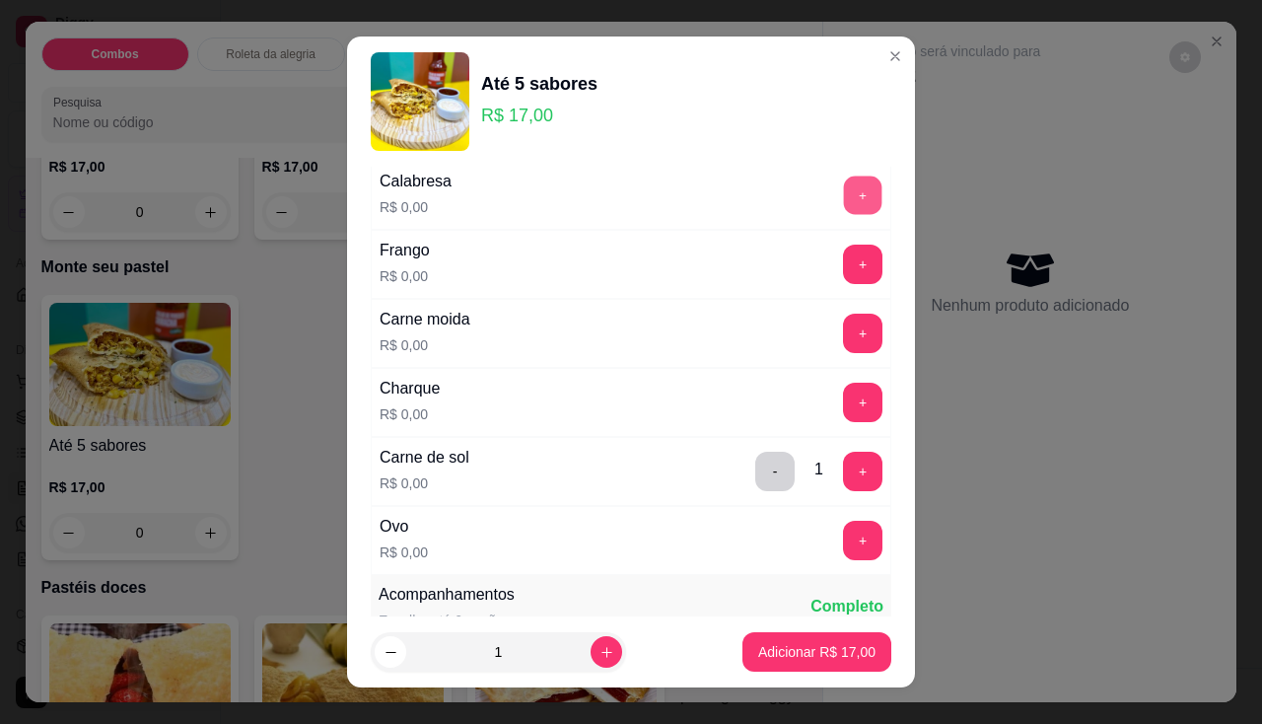
click at [845, 186] on button "+" at bounding box center [863, 195] width 38 height 38
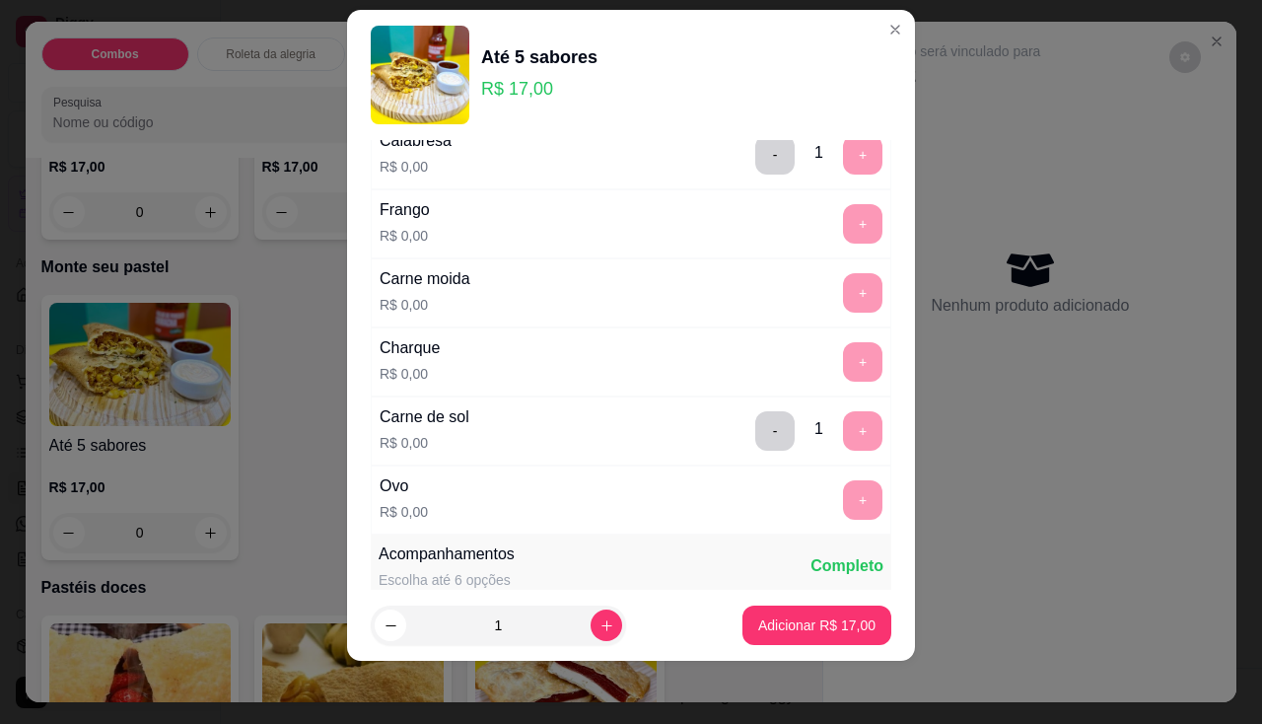
scroll to position [605, 0]
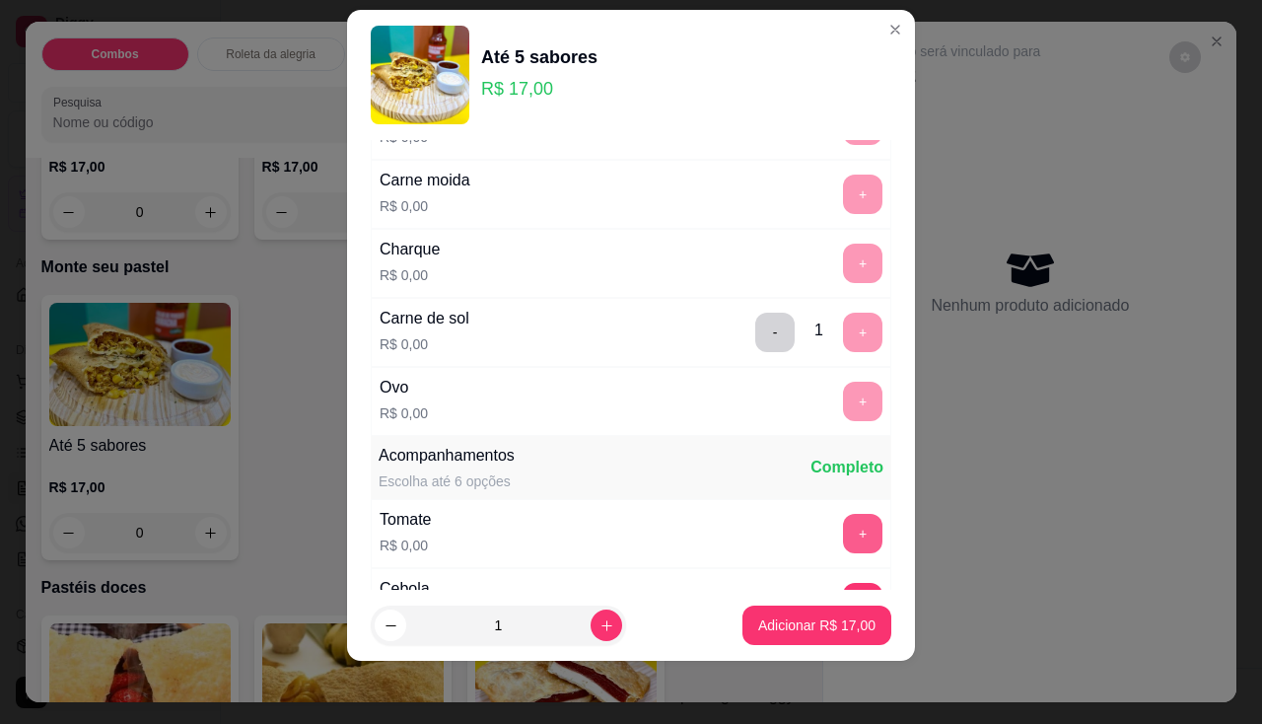
click at [843, 531] on button "+" at bounding box center [862, 533] width 39 height 39
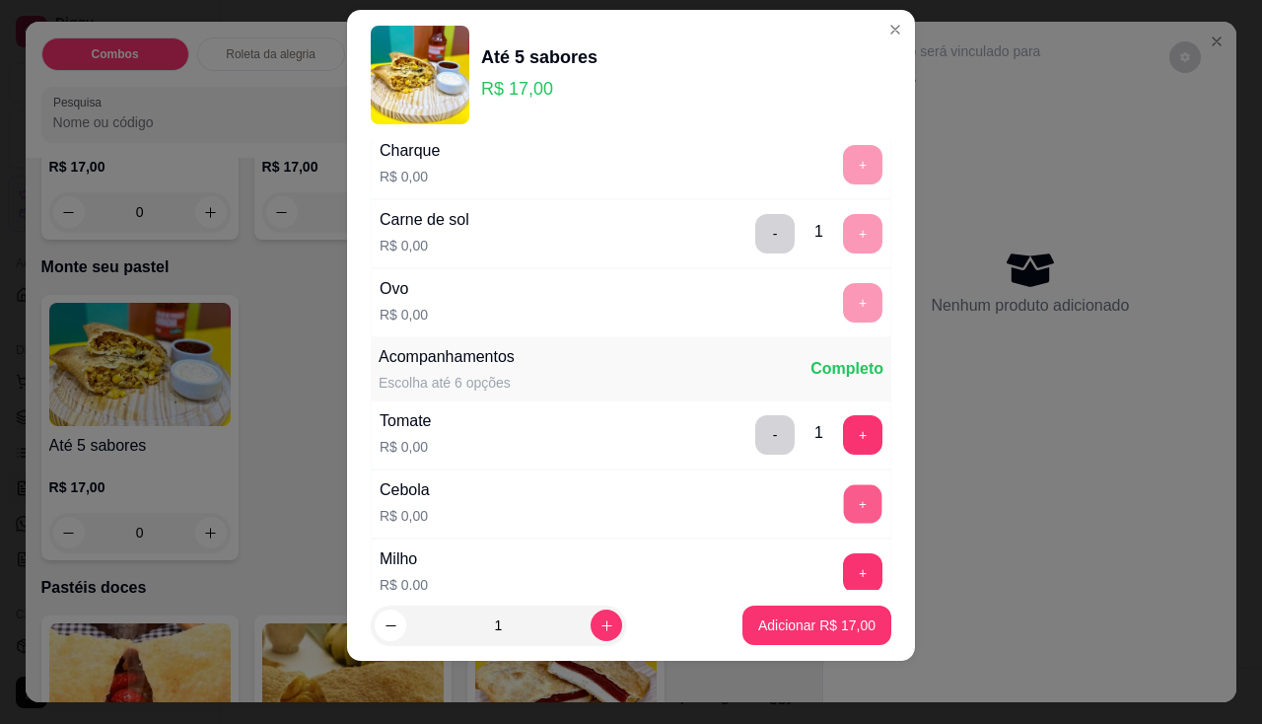
click at [844, 496] on button "+" at bounding box center [863, 503] width 38 height 38
click at [843, 557] on button "+" at bounding box center [862, 572] width 39 height 39
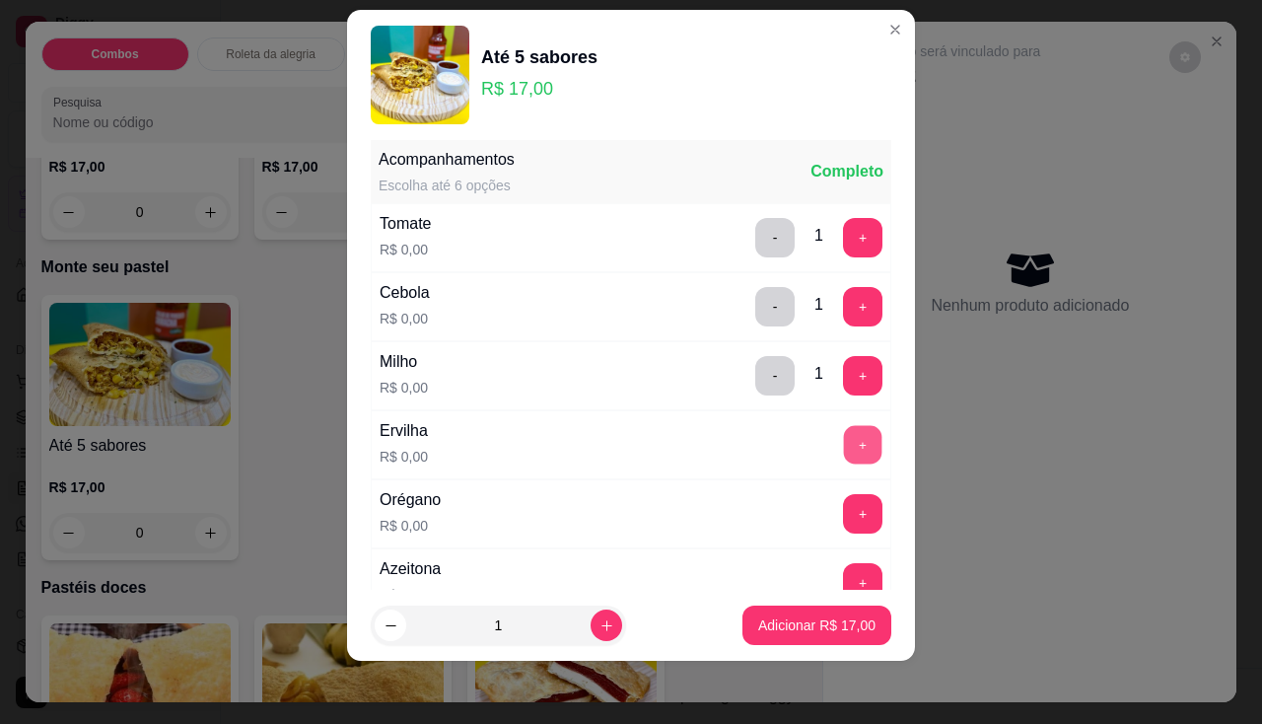
click at [844, 446] on button "+" at bounding box center [863, 444] width 38 height 38
click at [843, 522] on button "+" at bounding box center [862, 513] width 39 height 39
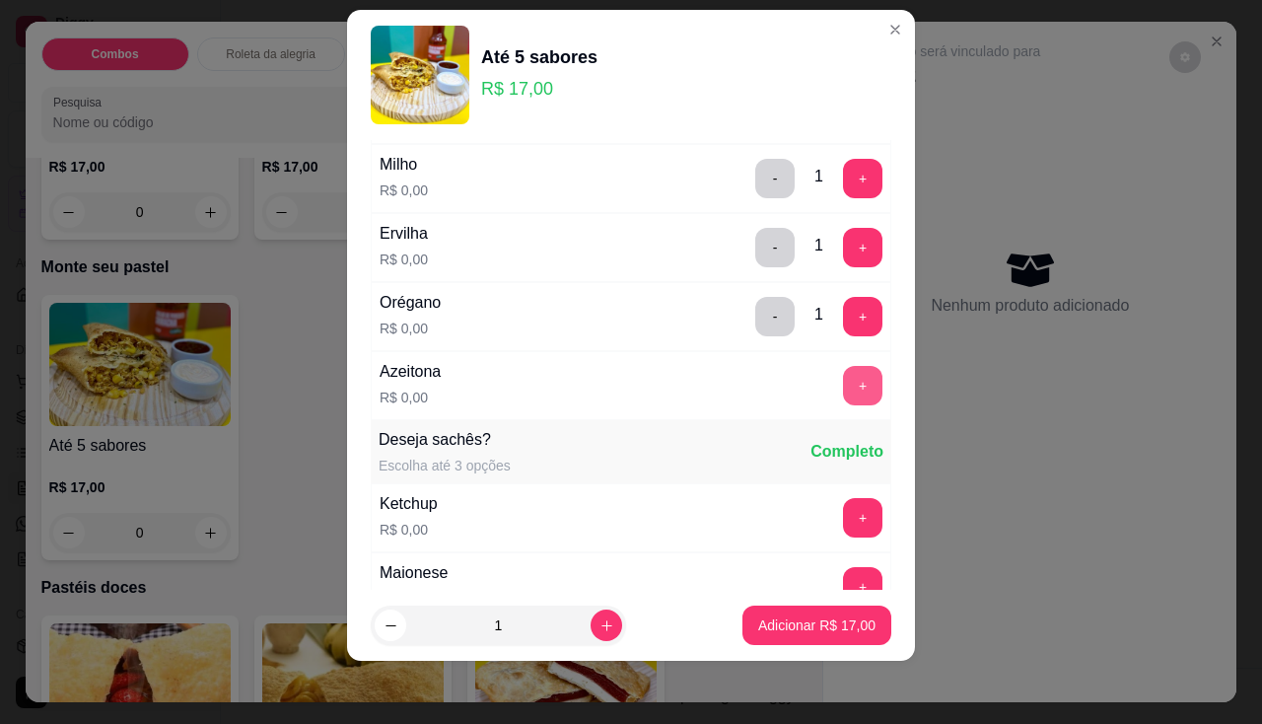
click at [843, 393] on button "+" at bounding box center [862, 385] width 39 height 39
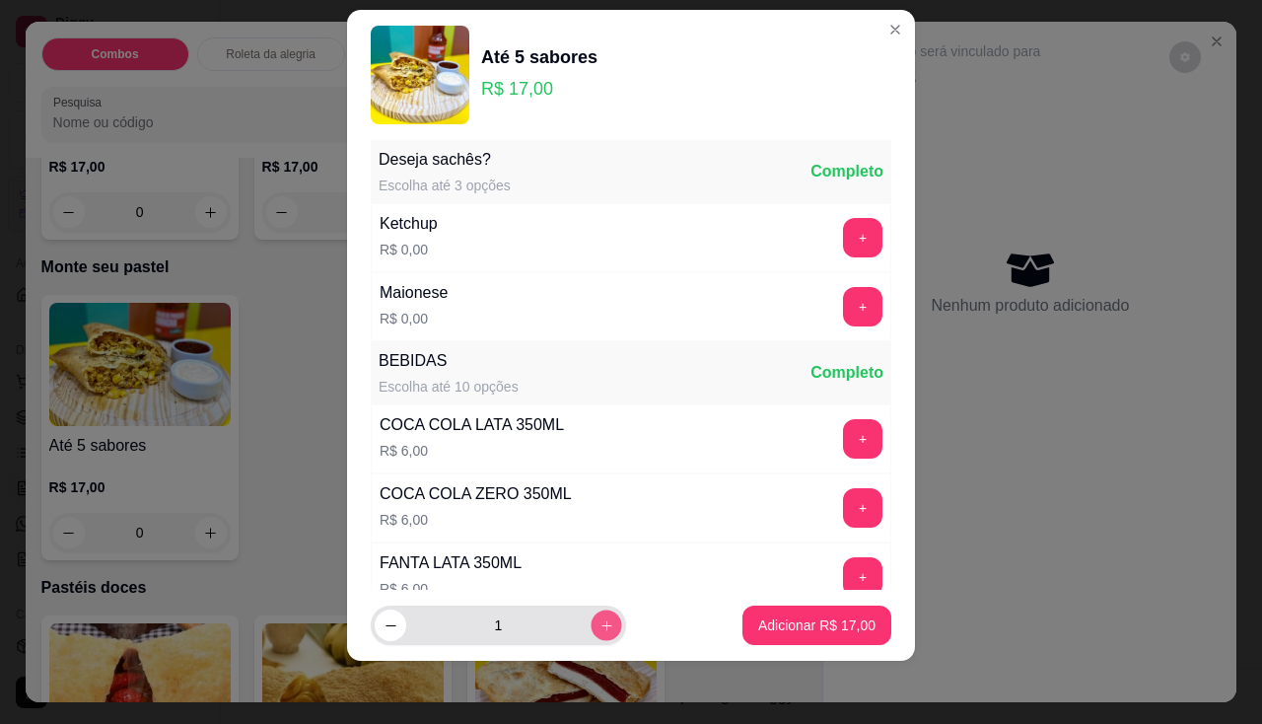
click at [595, 624] on button "increase-product-quantity" at bounding box center [606, 625] width 31 height 31
type input "2"
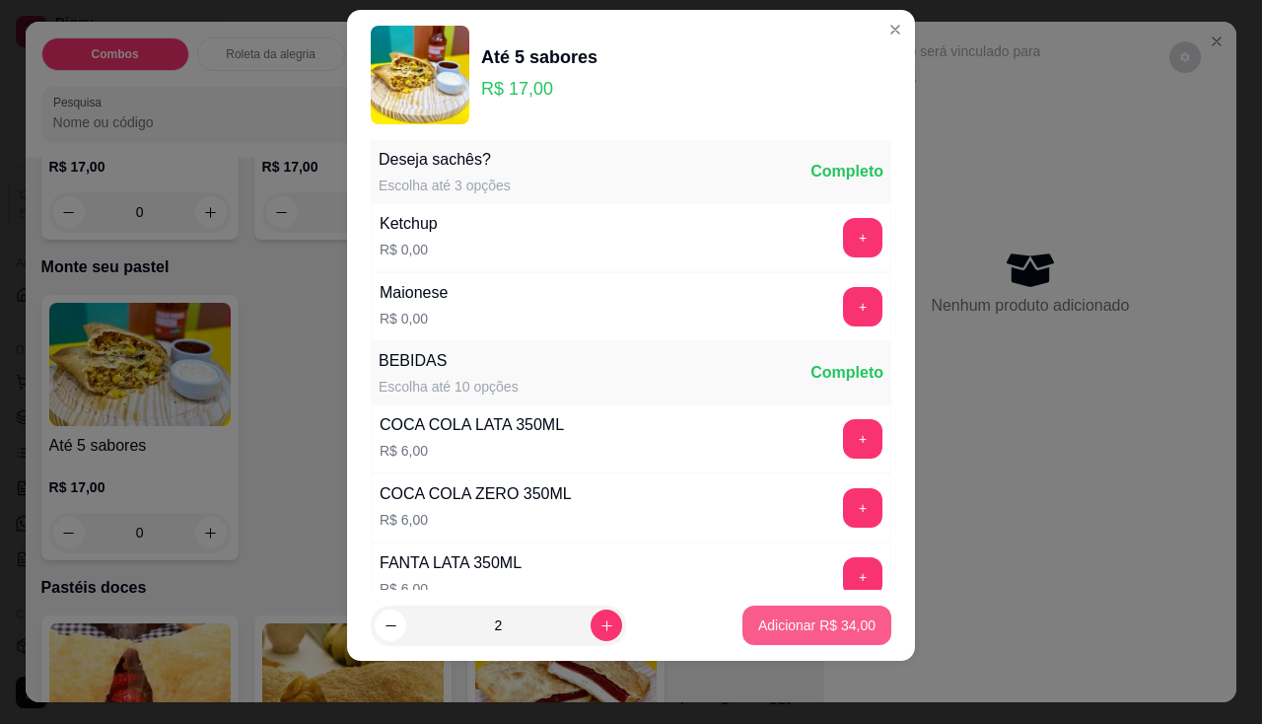
click at [779, 637] on button "Adicionar R$ 34,00" at bounding box center [816, 624] width 149 height 39
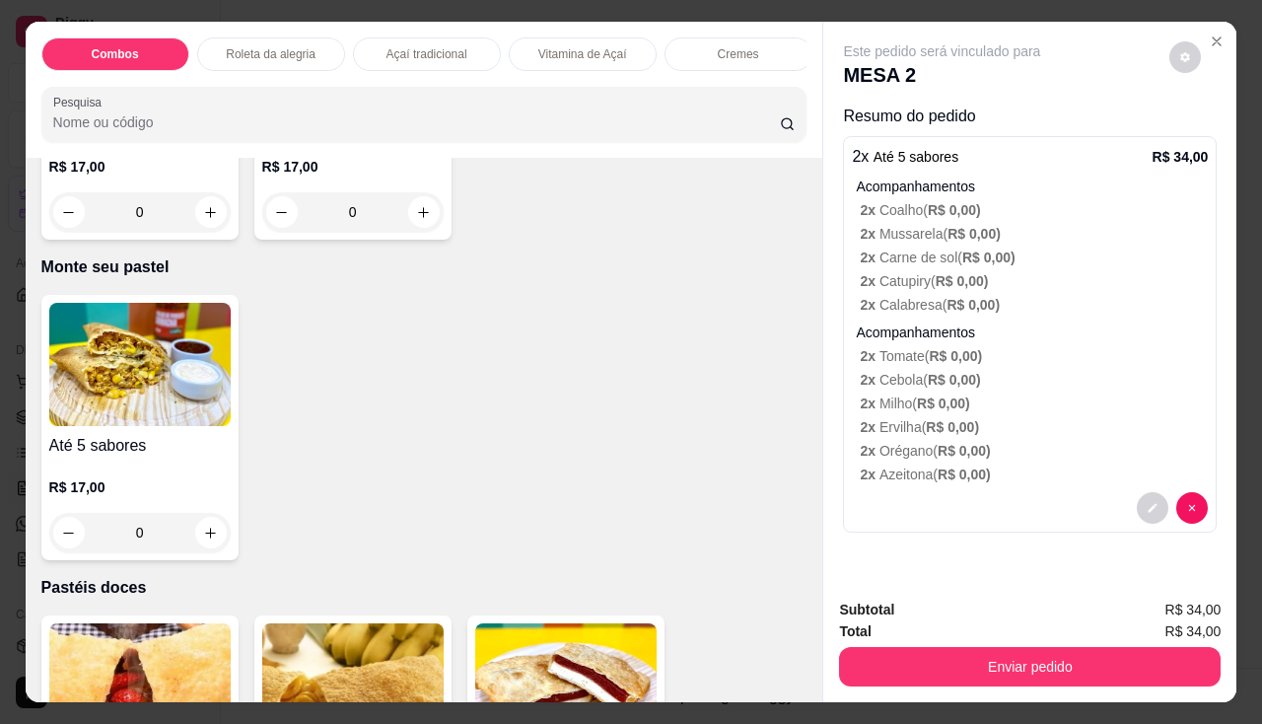
scroll to position [4043, 0]
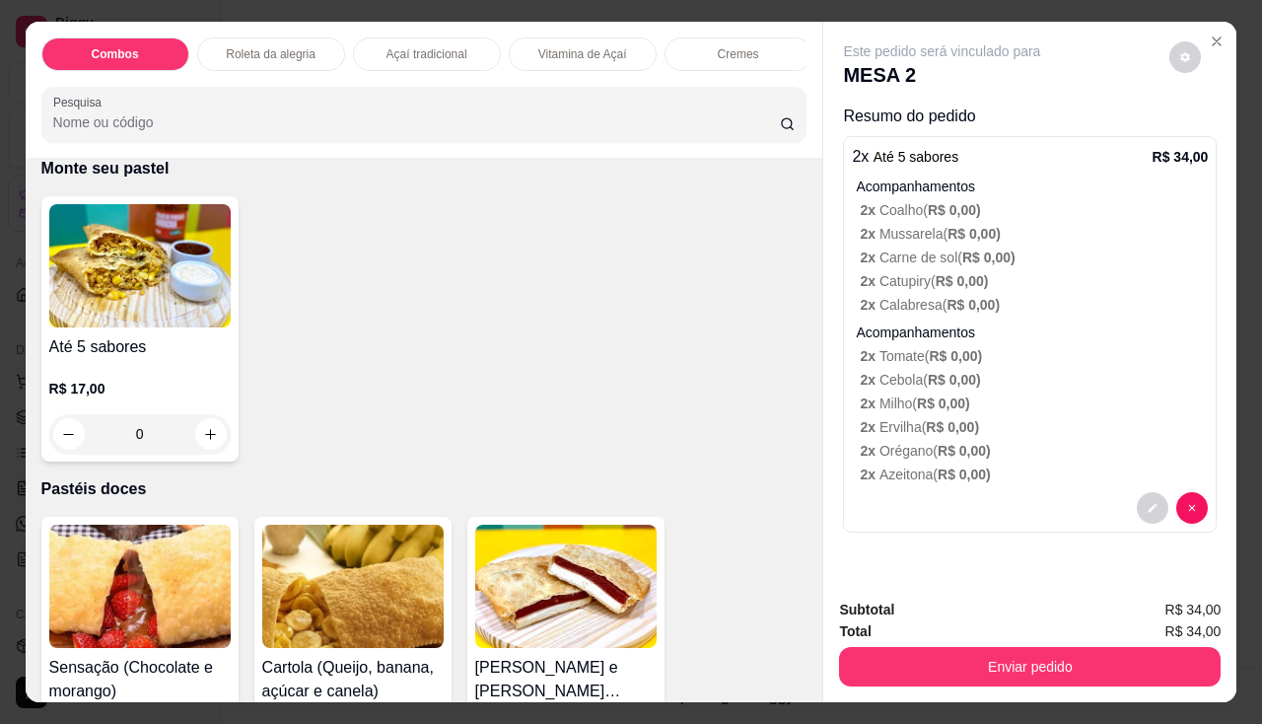
click at [221, 461] on div "Até 5 sabores R$ 17,00 0" at bounding box center [139, 328] width 197 height 265
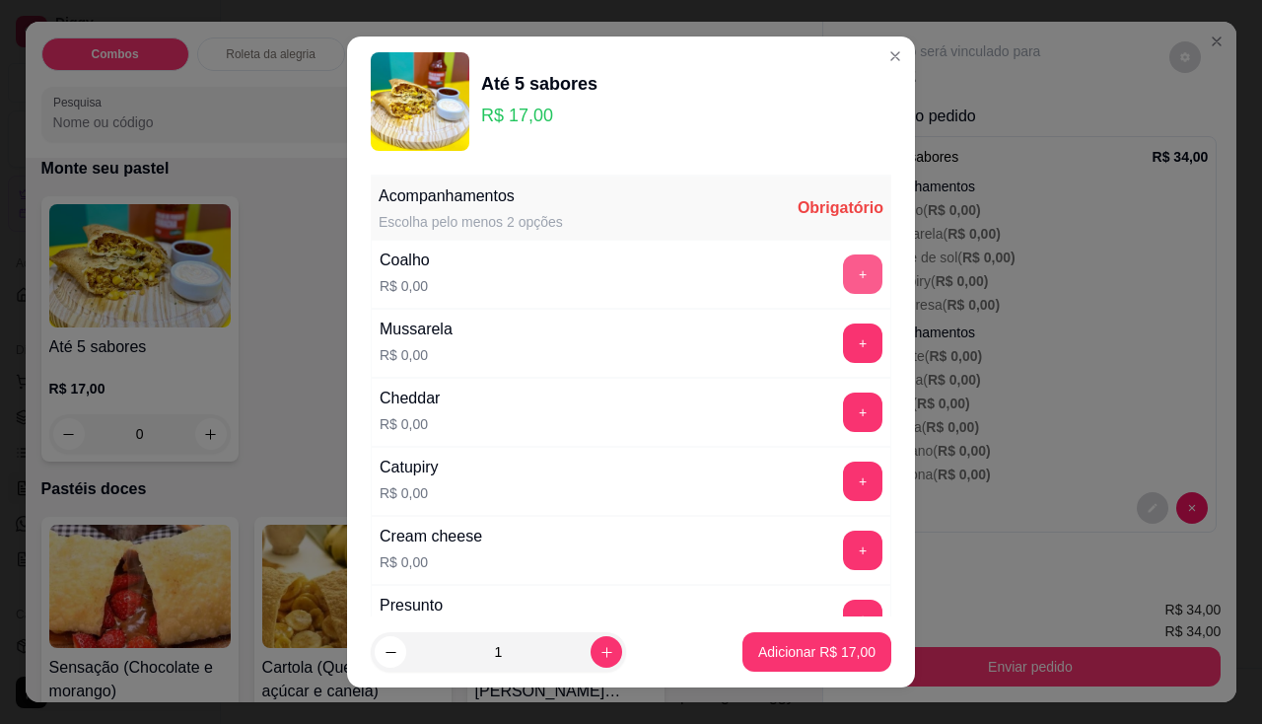
click at [843, 274] on button "+" at bounding box center [862, 273] width 39 height 39
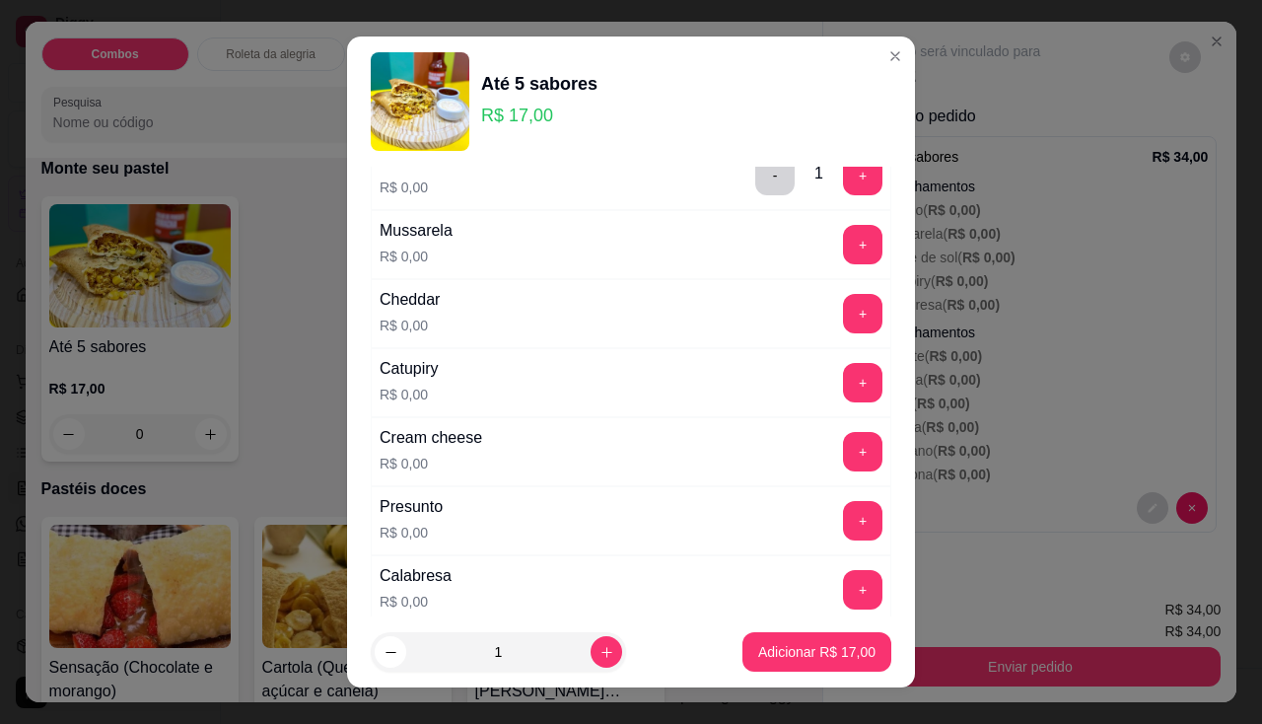
scroll to position [197, 0]
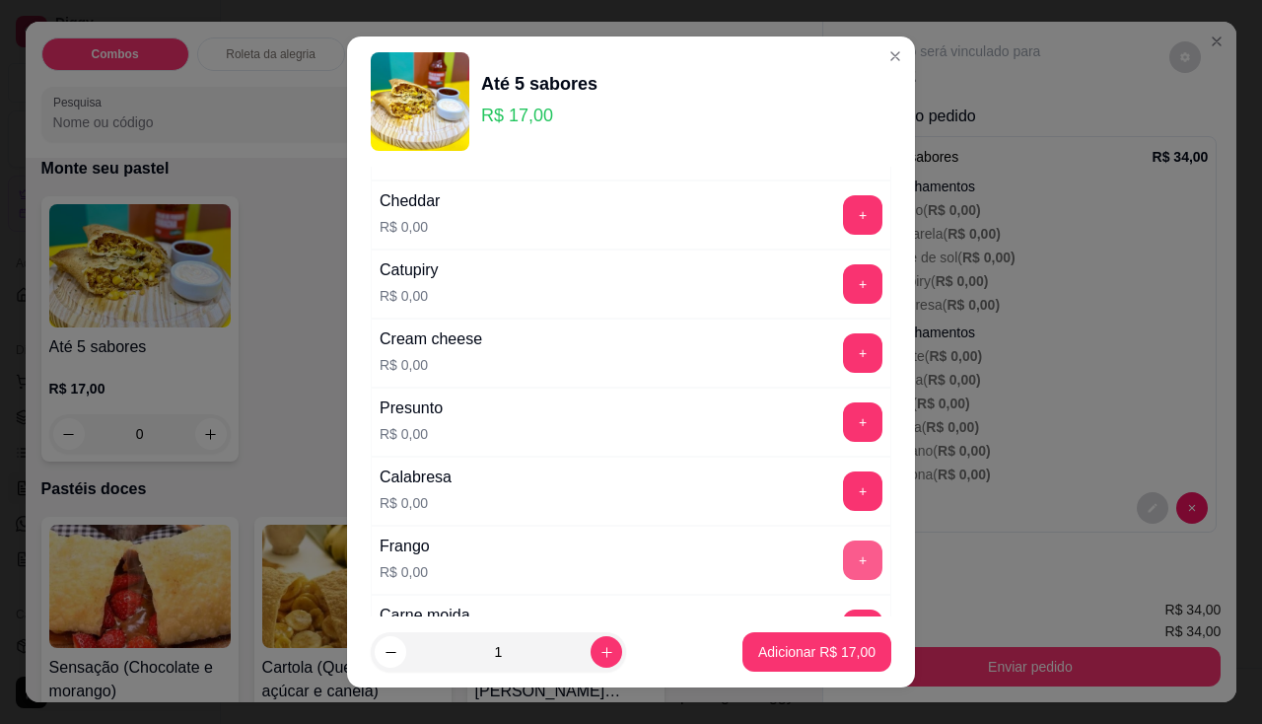
click at [843, 552] on button "+" at bounding box center [862, 559] width 39 height 39
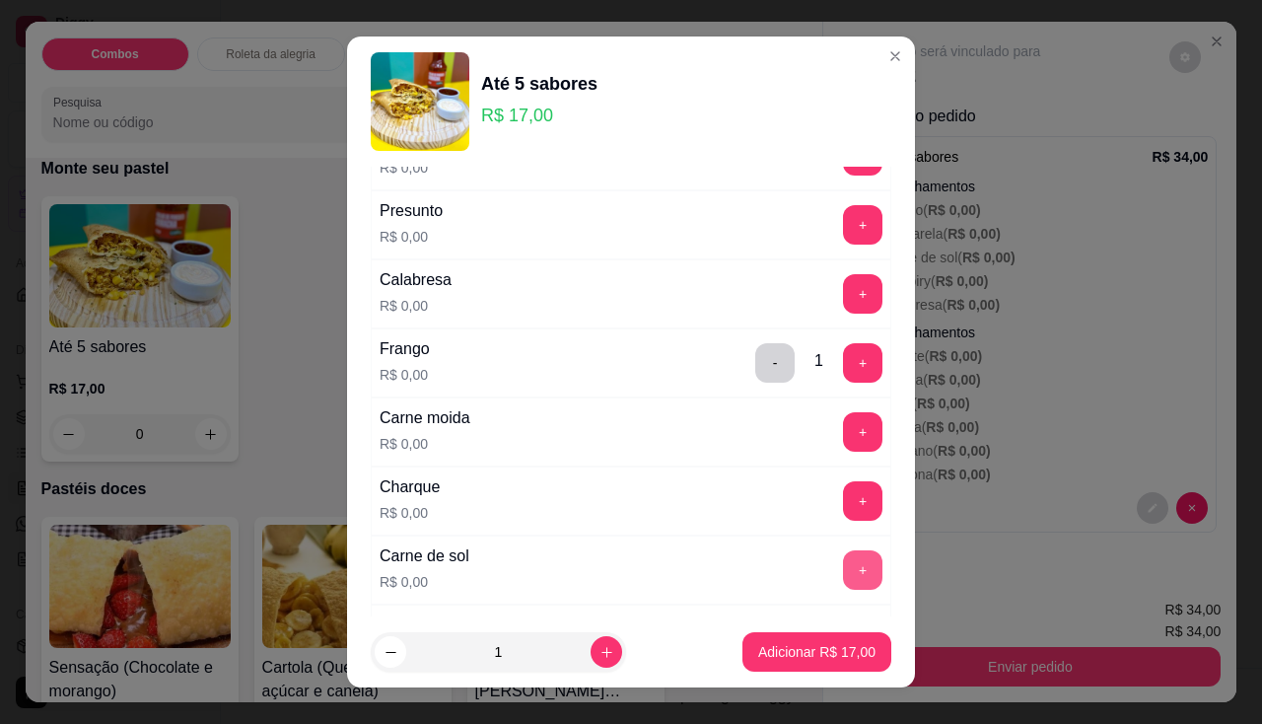
scroll to position [493, 0]
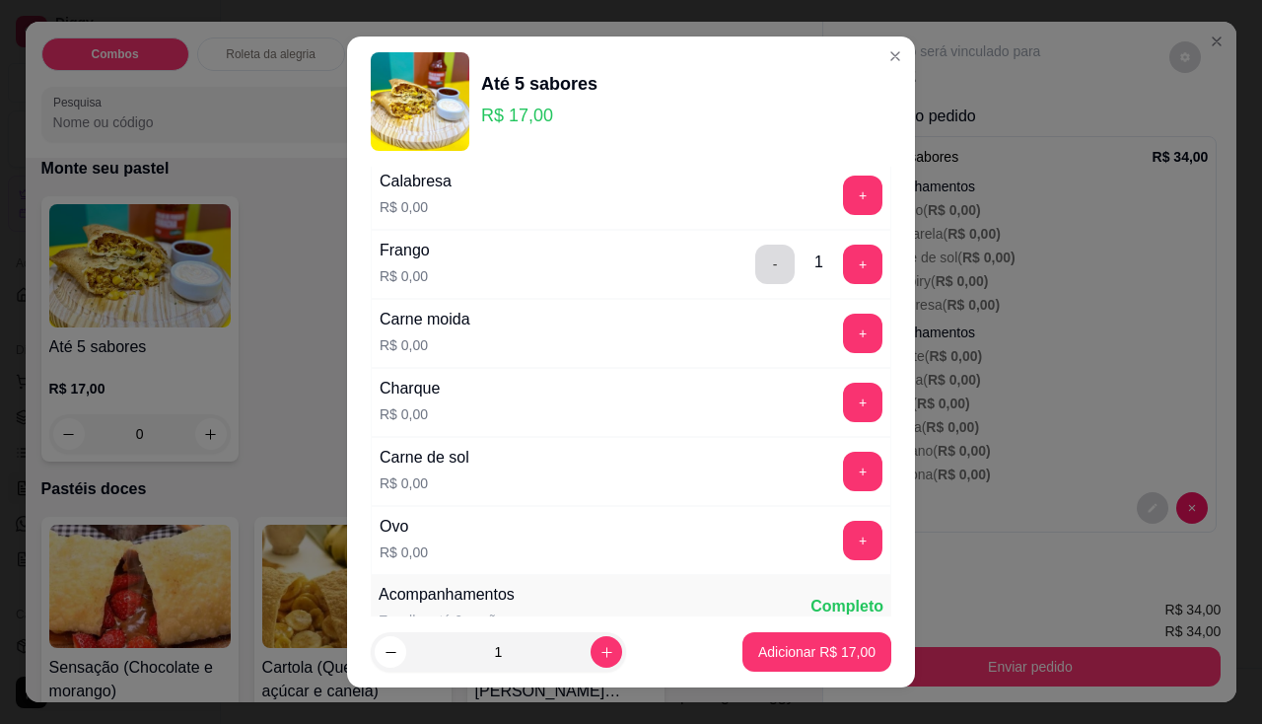
click at [755, 256] on button "-" at bounding box center [774, 264] width 39 height 39
click at [846, 540] on div "+" at bounding box center [862, 540] width 55 height 39
click at [844, 532] on button "+" at bounding box center [863, 540] width 38 height 38
click at [843, 463] on button "+" at bounding box center [862, 471] width 39 height 39
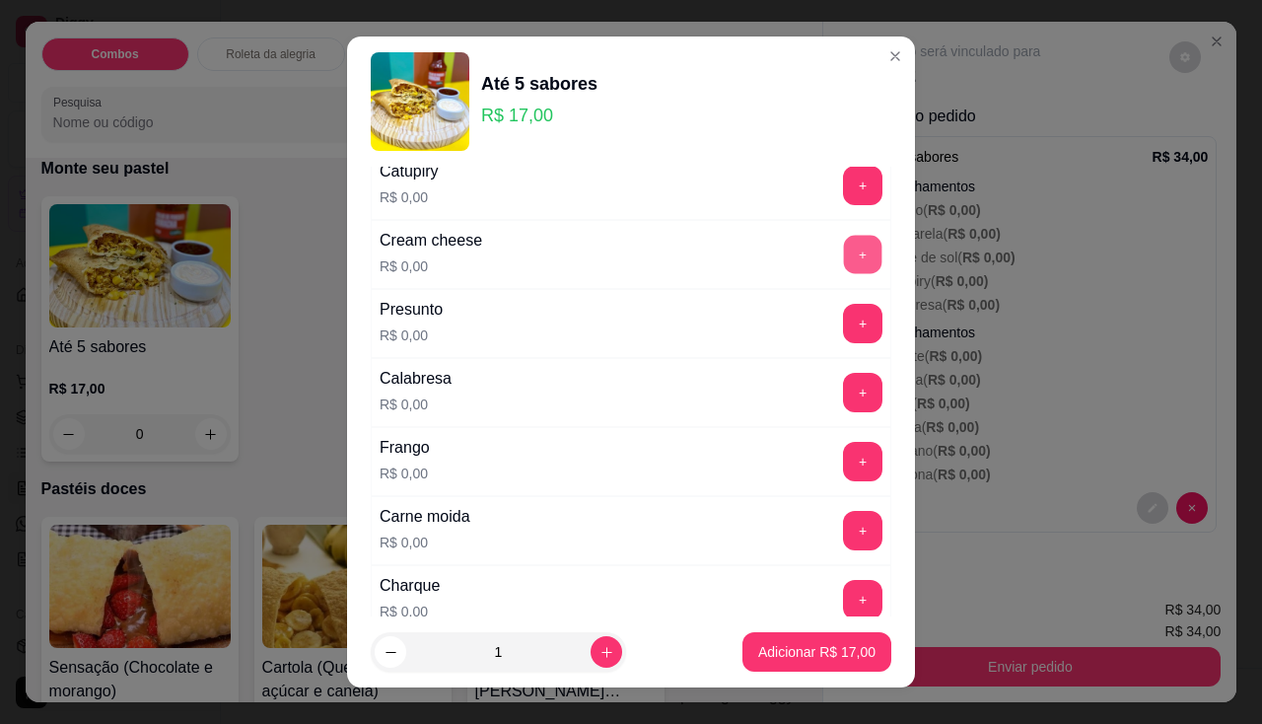
click at [844, 252] on button "+" at bounding box center [863, 254] width 38 height 38
click at [843, 452] on button "+" at bounding box center [862, 461] width 39 height 39
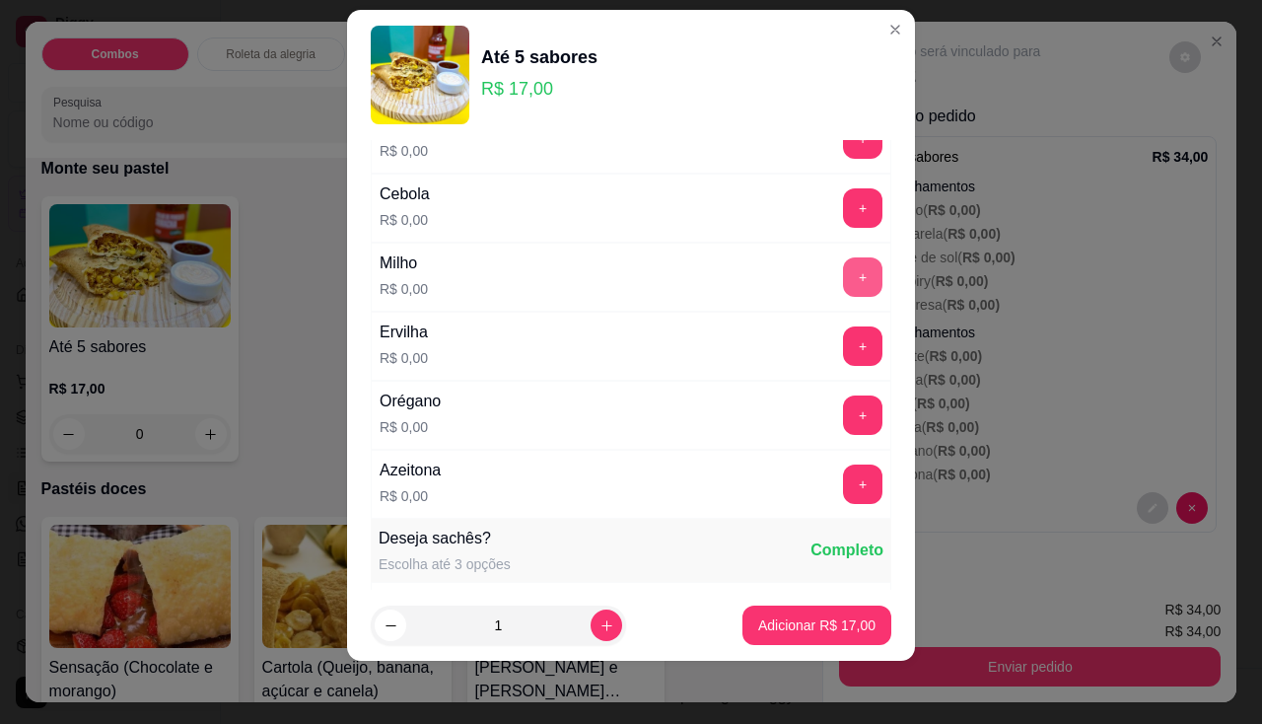
scroll to position [803, 0]
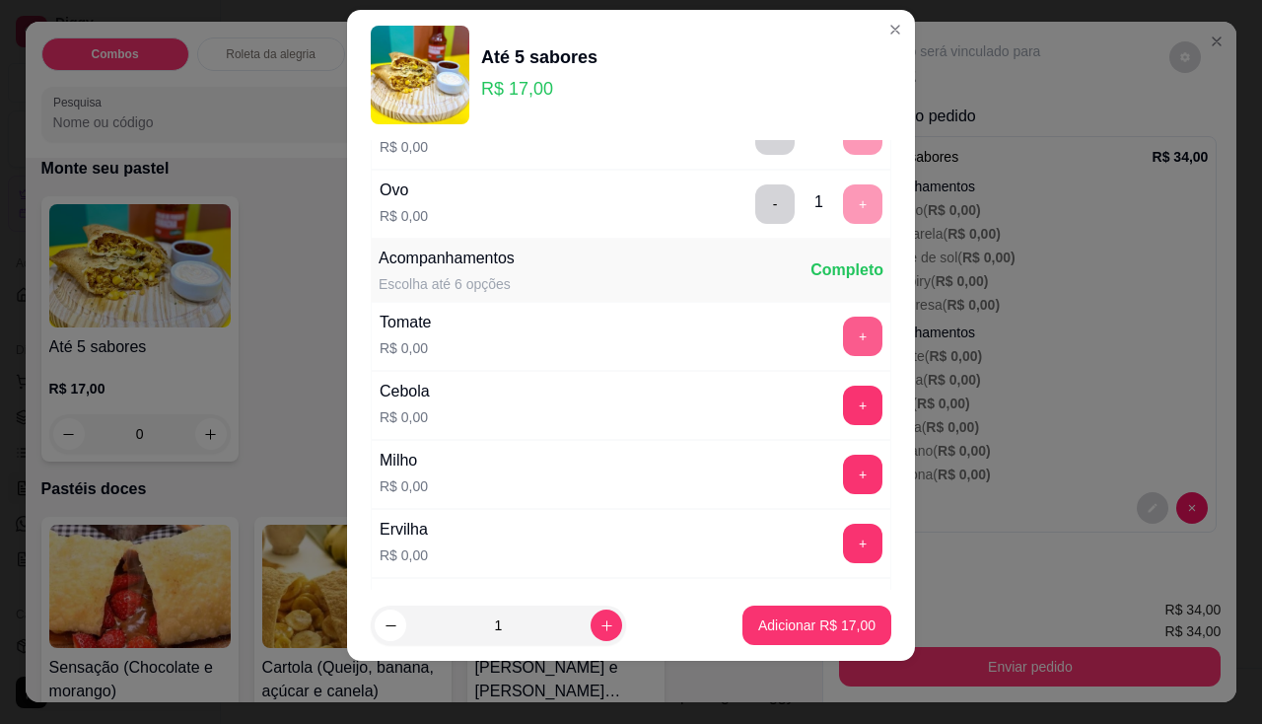
click at [841, 353] on div "+" at bounding box center [862, 335] width 55 height 39
click at [835, 383] on div "Cebola R$ 0,00 +" at bounding box center [631, 405] width 521 height 69
click at [843, 412] on button "+" at bounding box center [862, 405] width 39 height 39
click at [843, 342] on button "+" at bounding box center [862, 335] width 39 height 39
click at [843, 474] on button "+" at bounding box center [862, 474] width 39 height 39
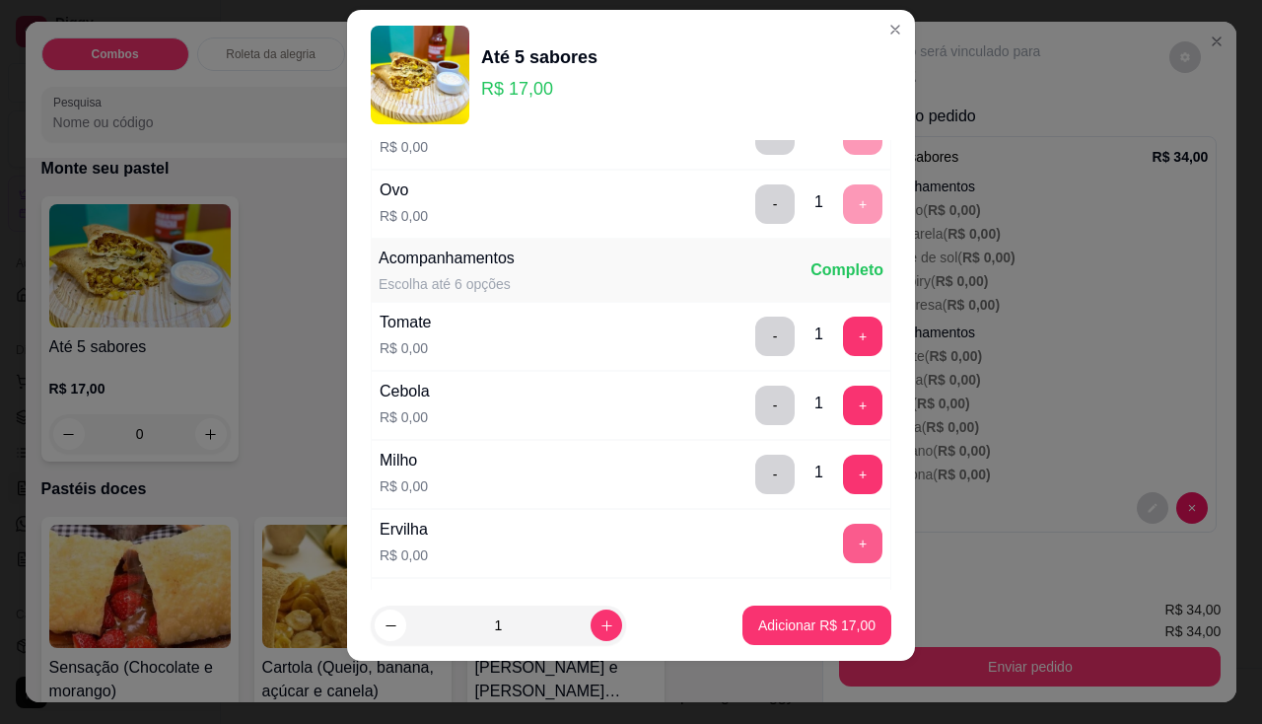
click at [843, 552] on button "+" at bounding box center [862, 543] width 39 height 39
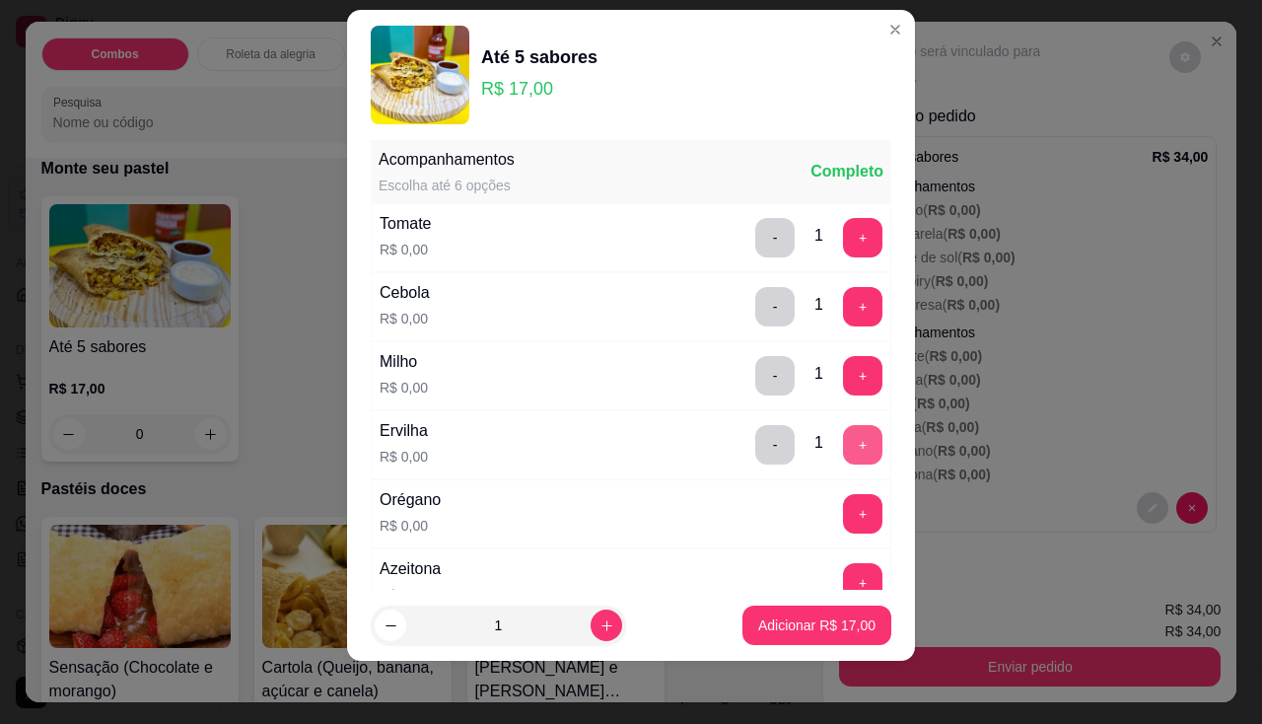
scroll to position [1000, 0]
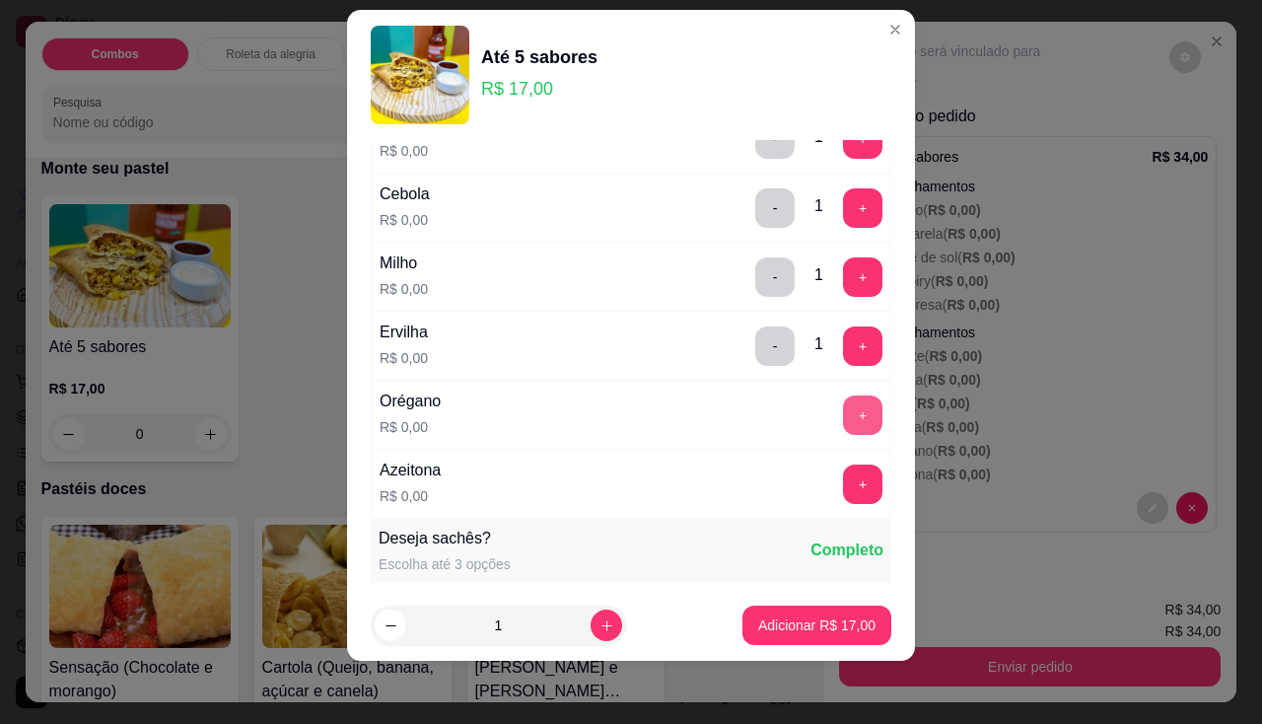
click at [843, 430] on button "+" at bounding box center [862, 414] width 39 height 39
click at [843, 485] on button "+" at bounding box center [862, 483] width 39 height 39
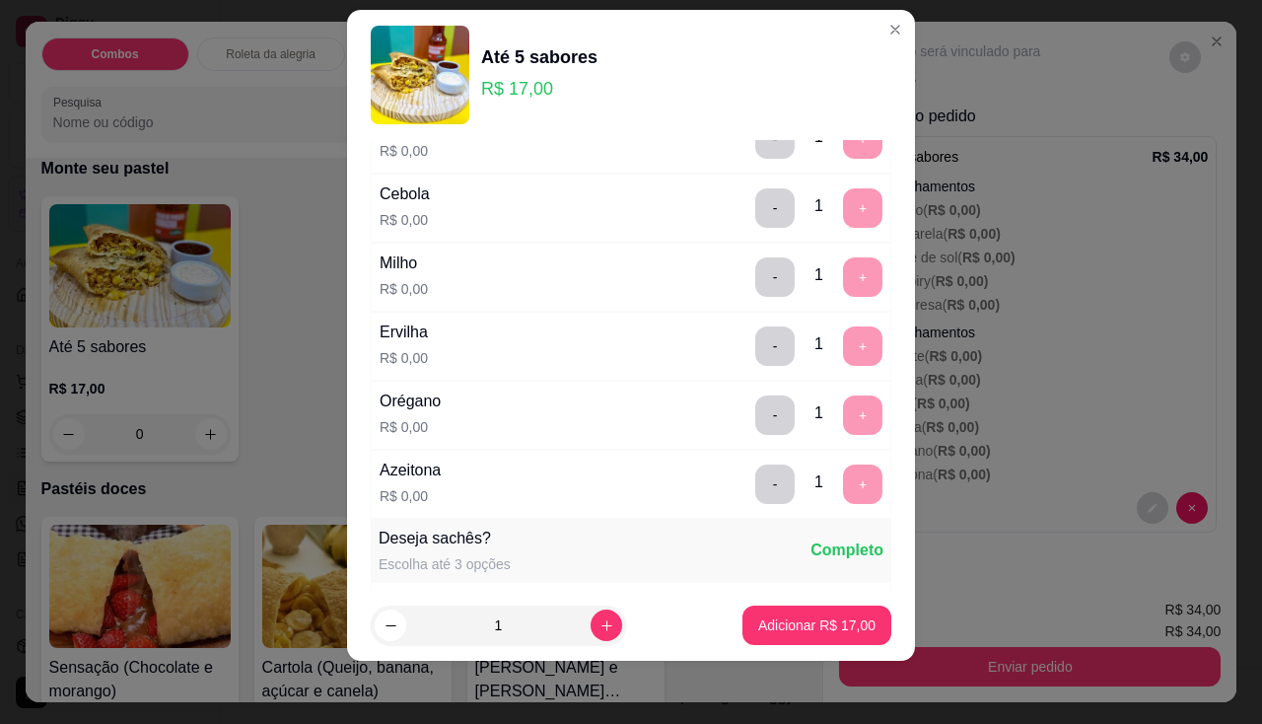
scroll to position [1378, 0]
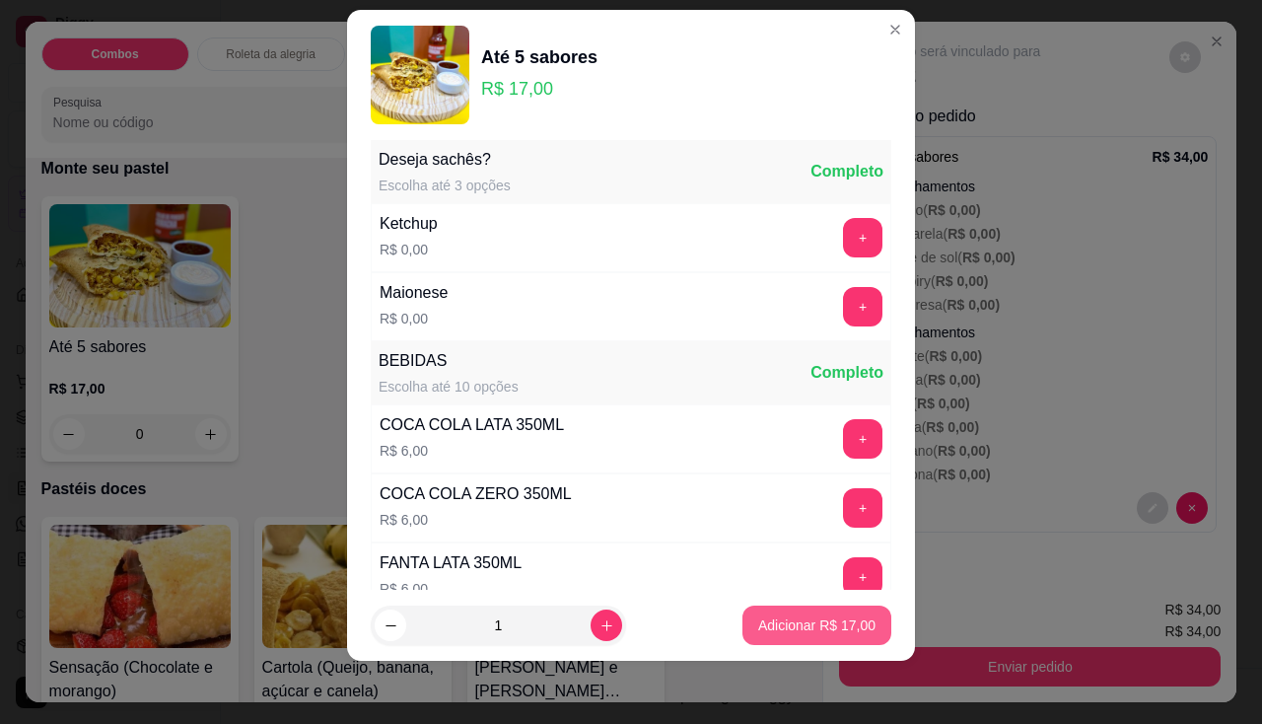
click at [811, 629] on p "Adicionar R$ 17,00" at bounding box center [816, 625] width 117 height 20
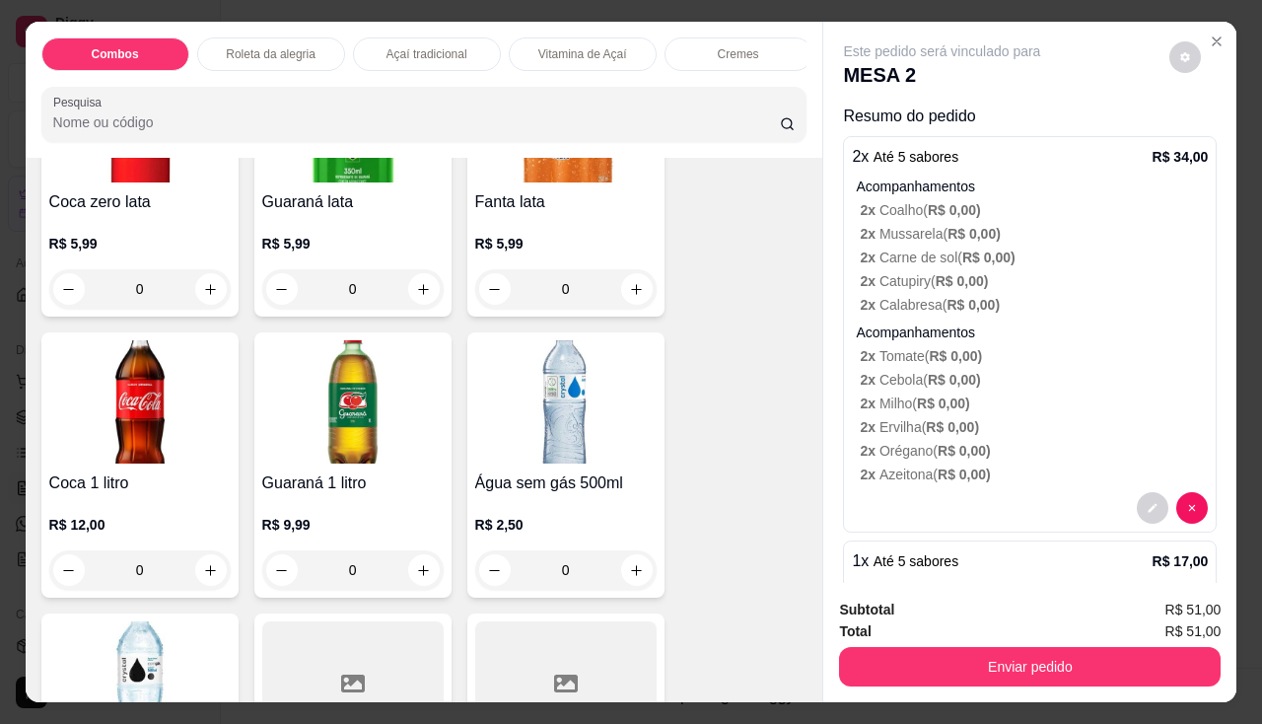
scroll to position [5817, 0]
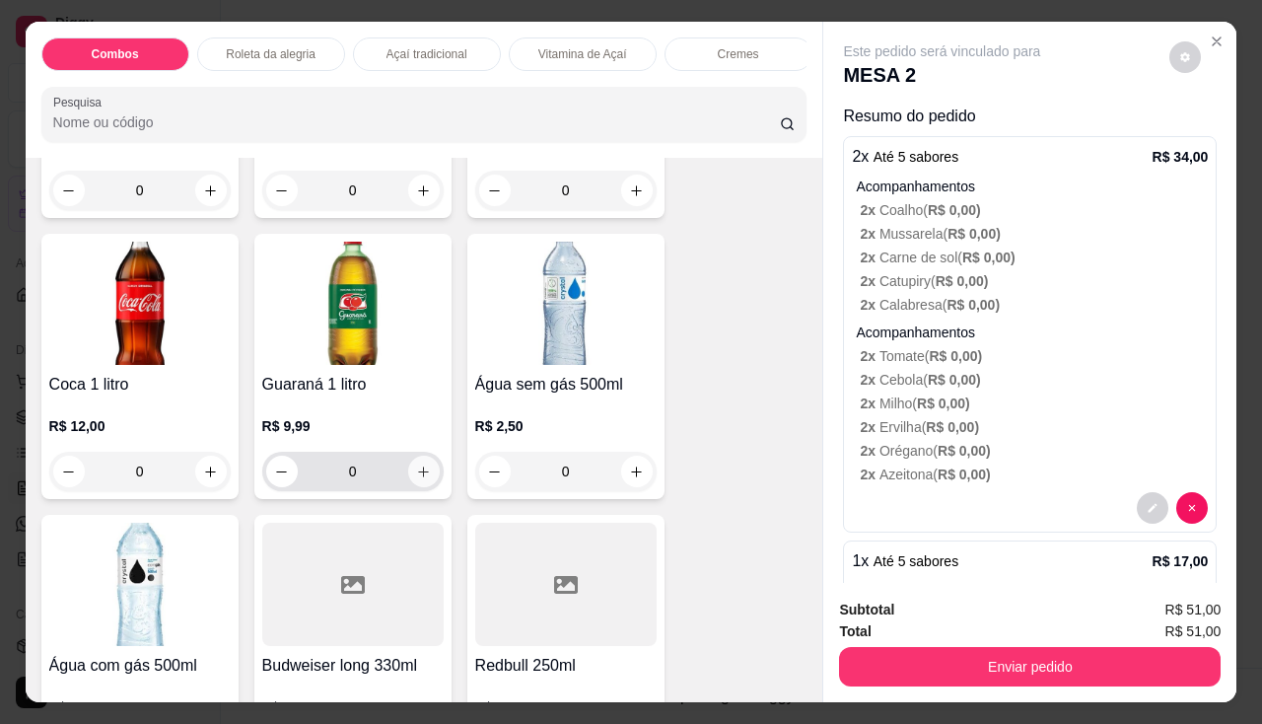
click at [430, 481] on button "increase-product-quantity" at bounding box center [424, 472] width 32 height 32
type input "1"
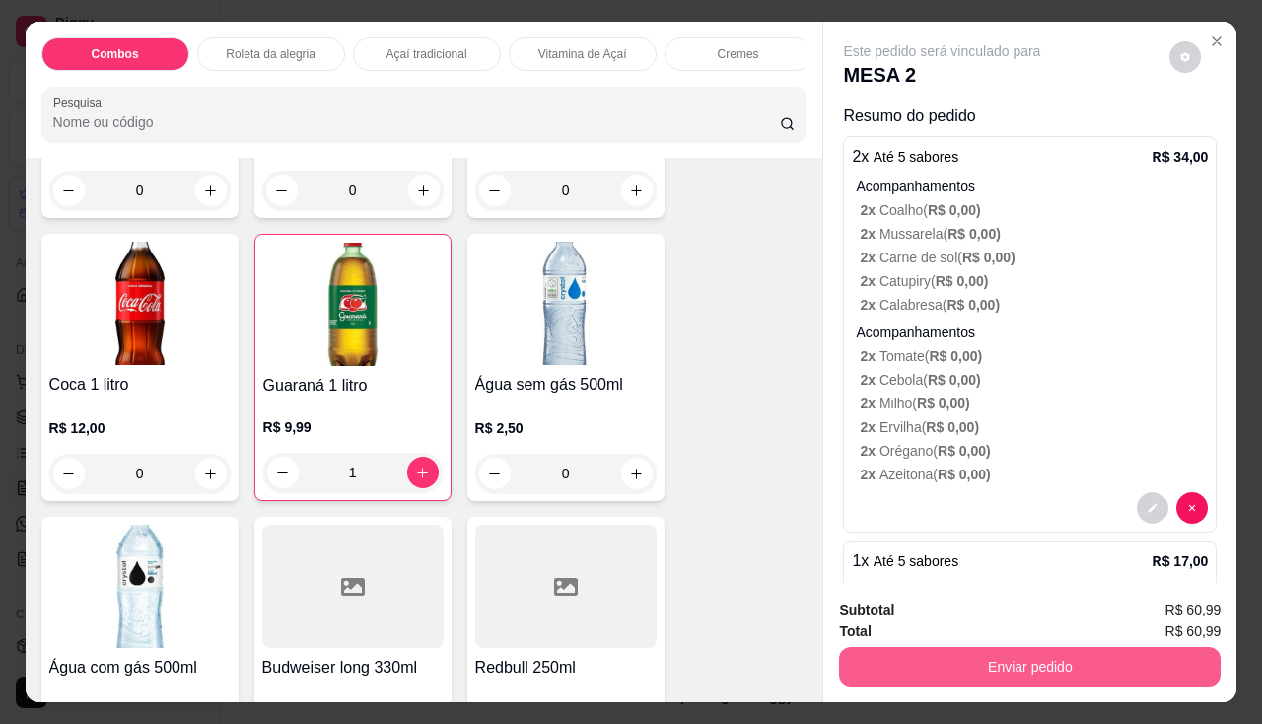
click at [856, 659] on button "Enviar pedido" at bounding box center [1030, 666] width 382 height 39
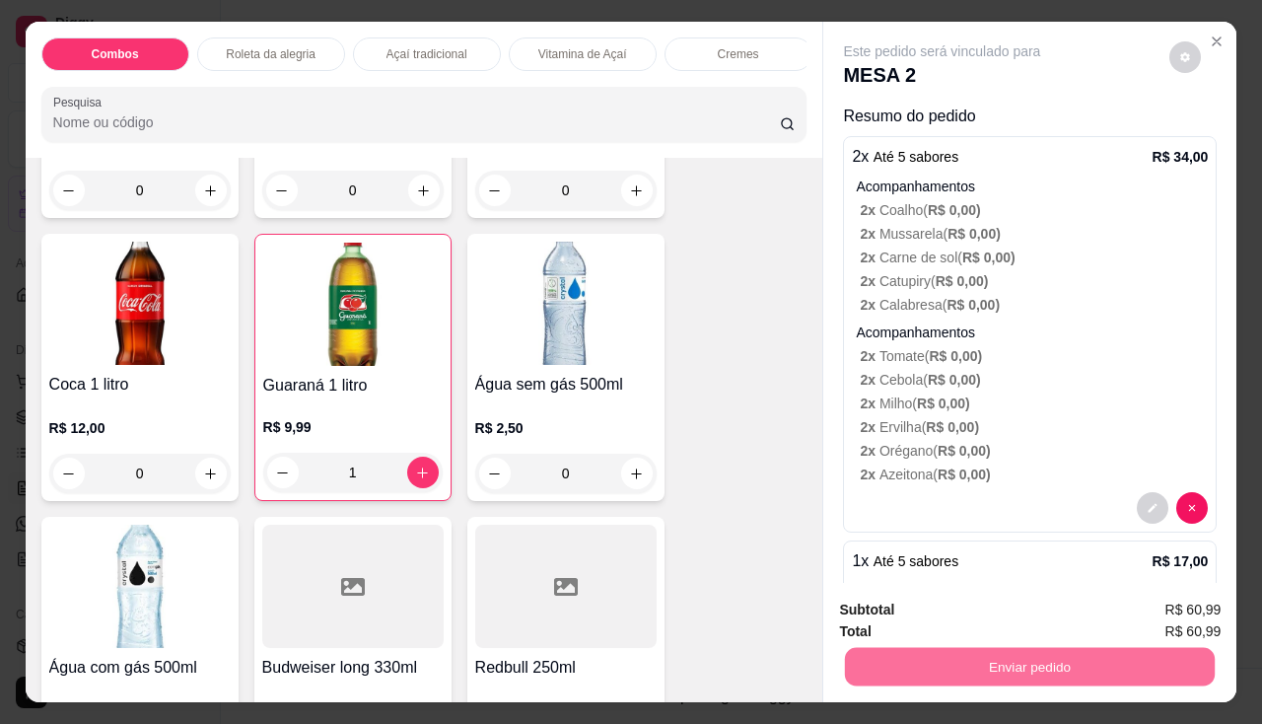
click at [884, 606] on button "Não registrar e enviar pedido" at bounding box center [965, 611] width 199 height 36
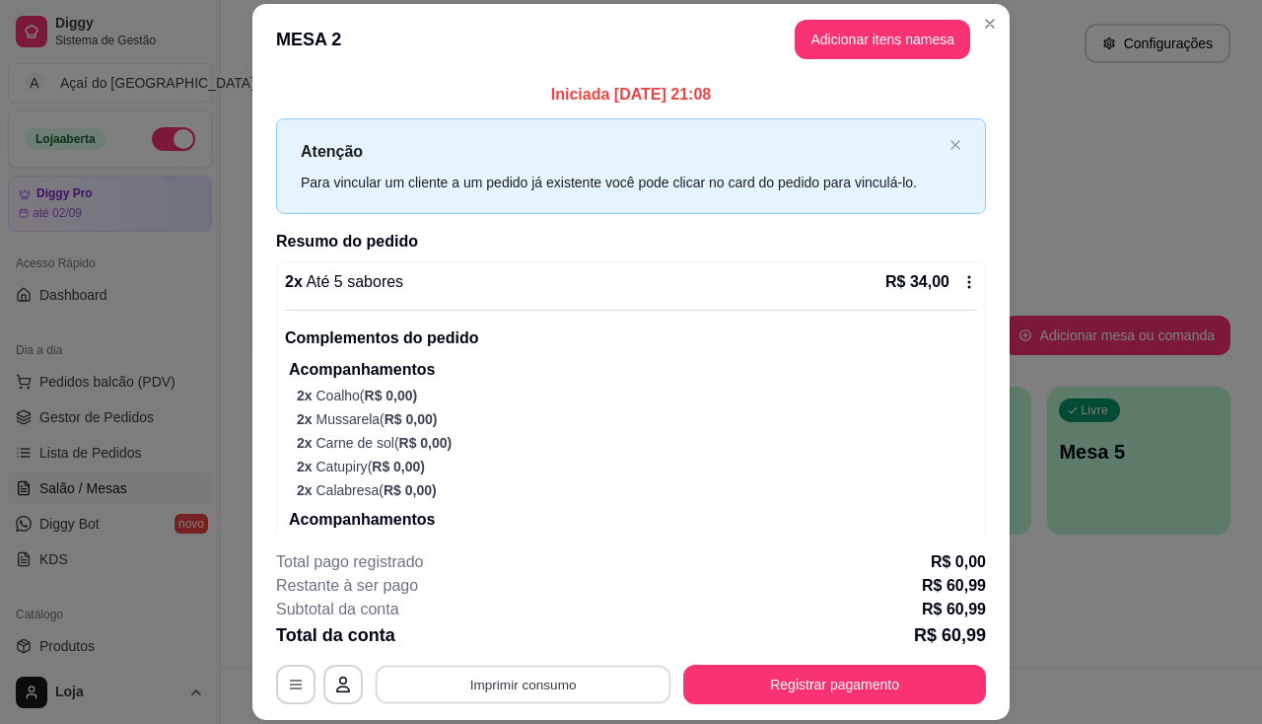
click at [611, 685] on button "Imprimir consumo" at bounding box center [524, 685] width 296 height 38
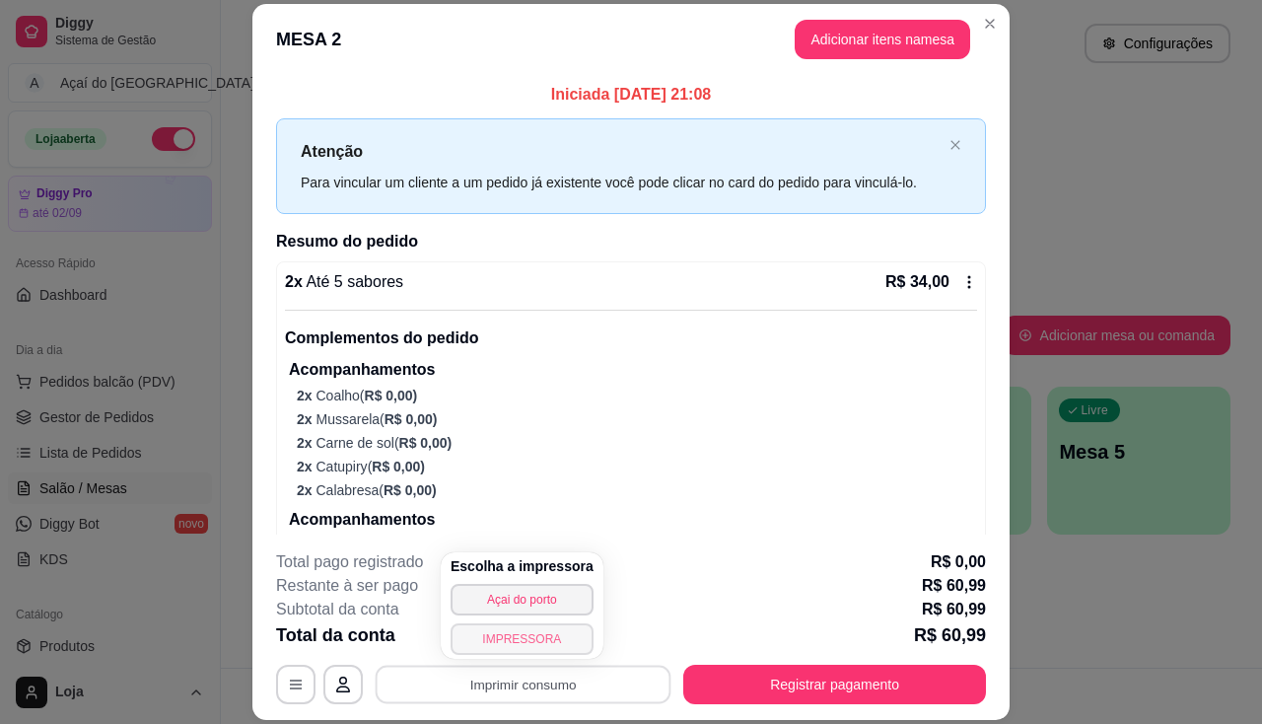
click at [505, 630] on button "IMPRESSORA" at bounding box center [522, 639] width 143 height 32
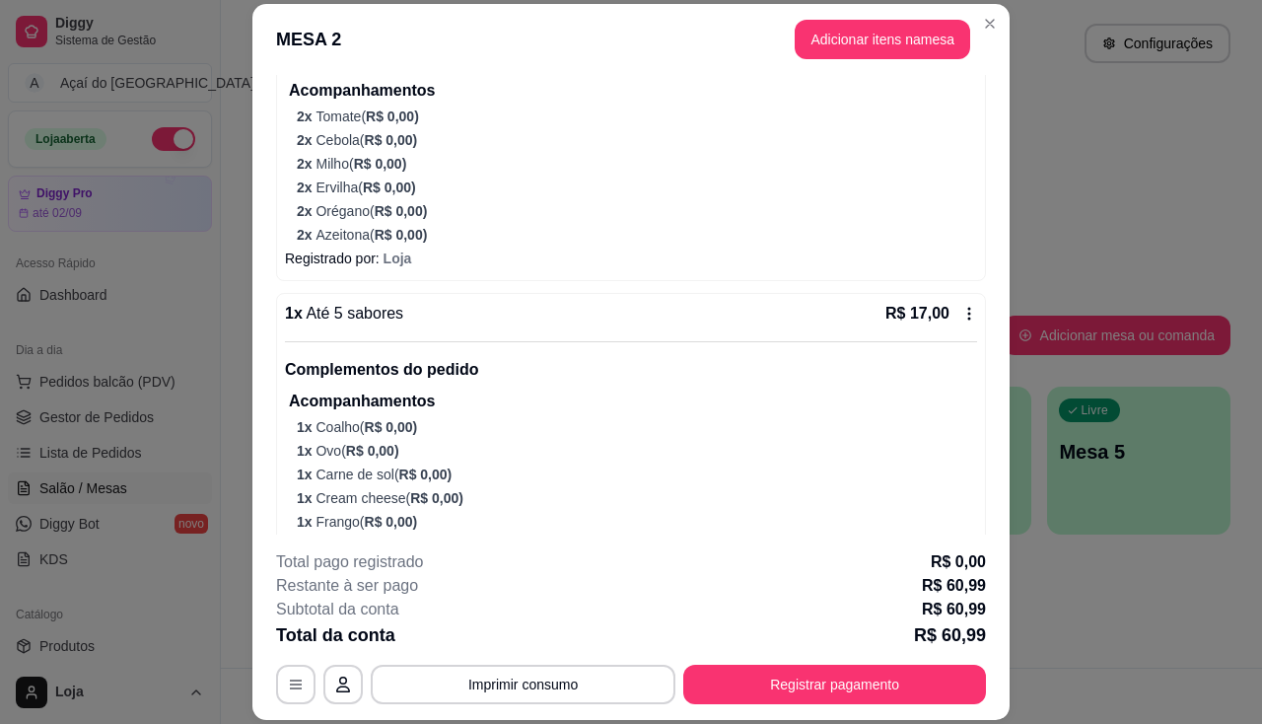
scroll to position [0, 0]
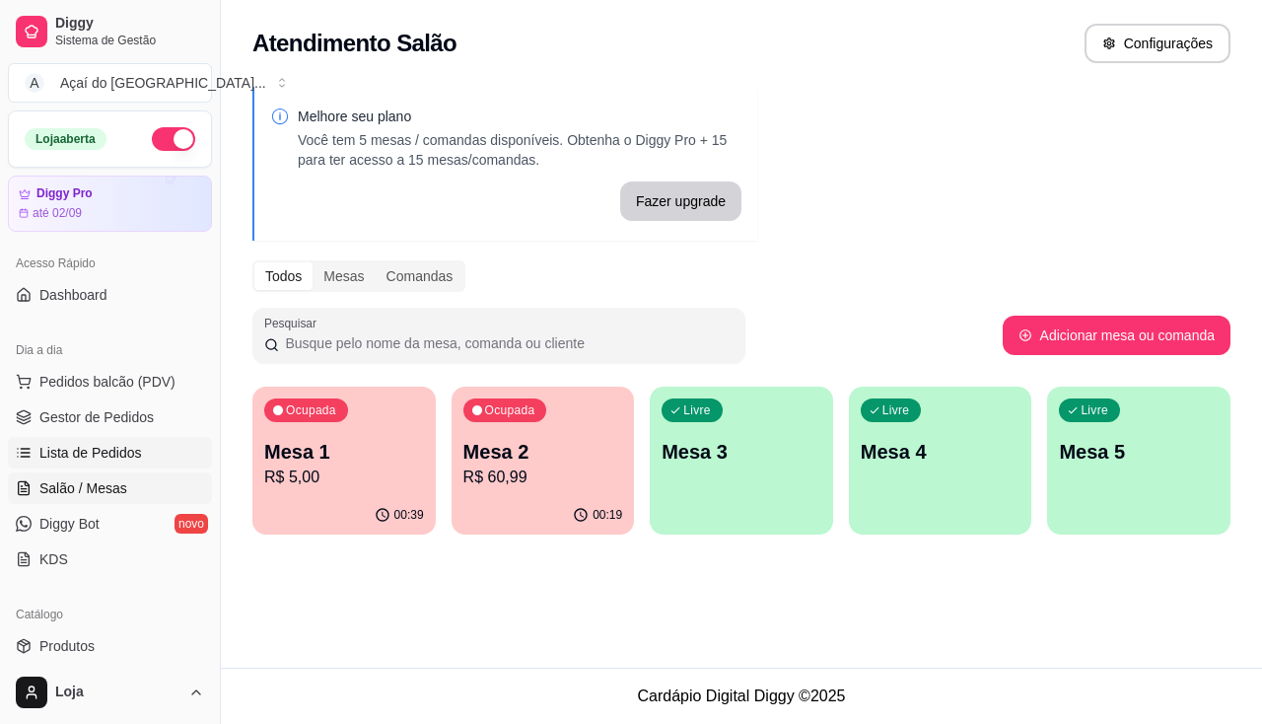
click at [105, 448] on span "Lista de Pedidos" at bounding box center [90, 453] width 103 height 20
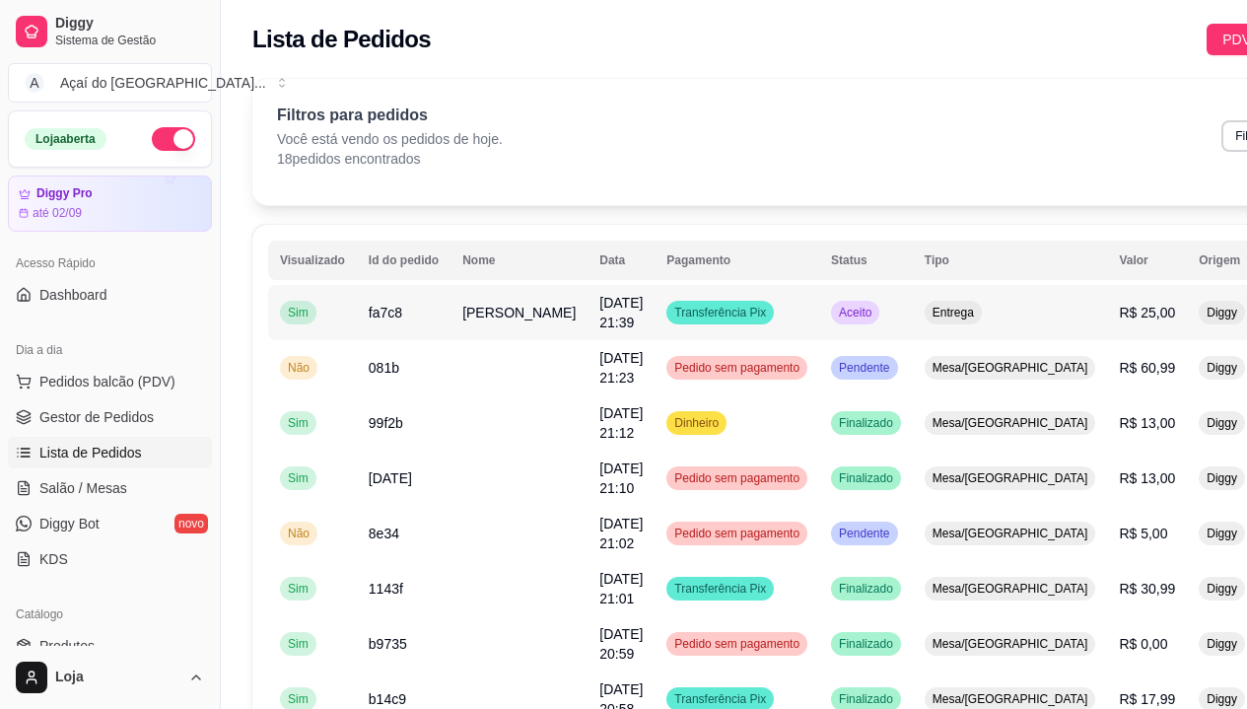
click at [392, 324] on td "fa7c8" at bounding box center [404, 312] width 94 height 55
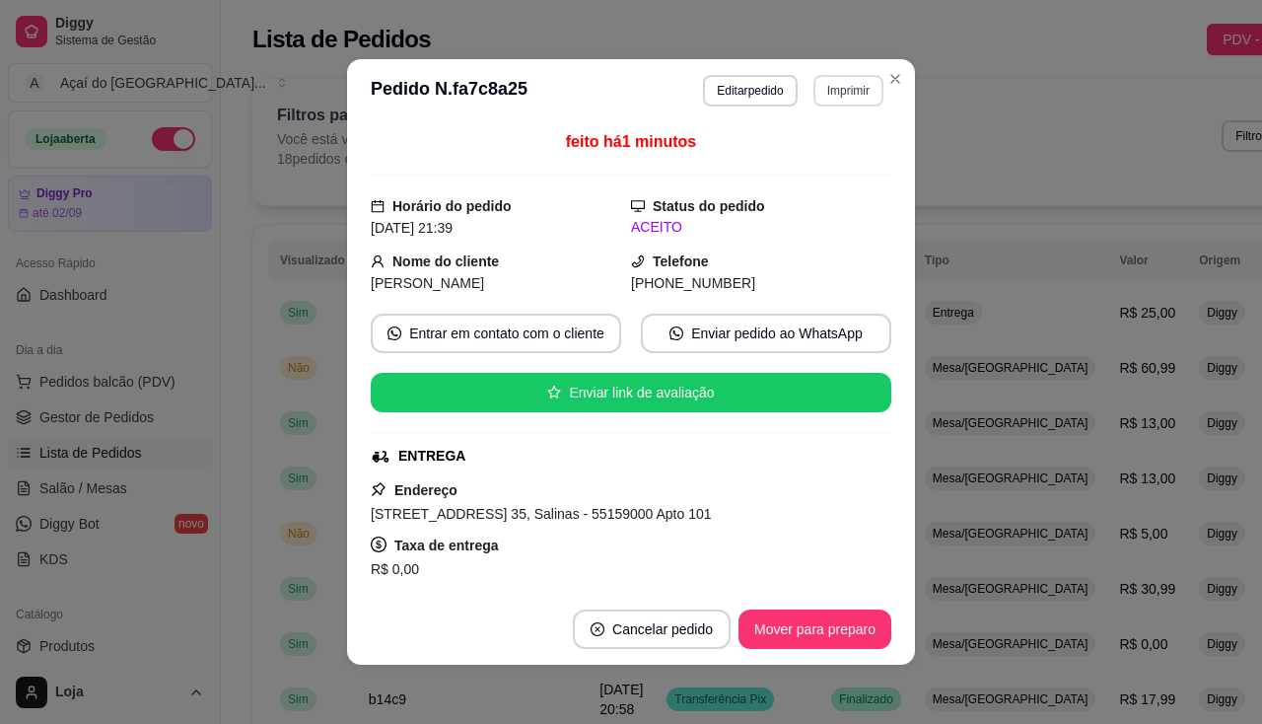
click at [852, 96] on button "Imprimir" at bounding box center [848, 91] width 70 height 32
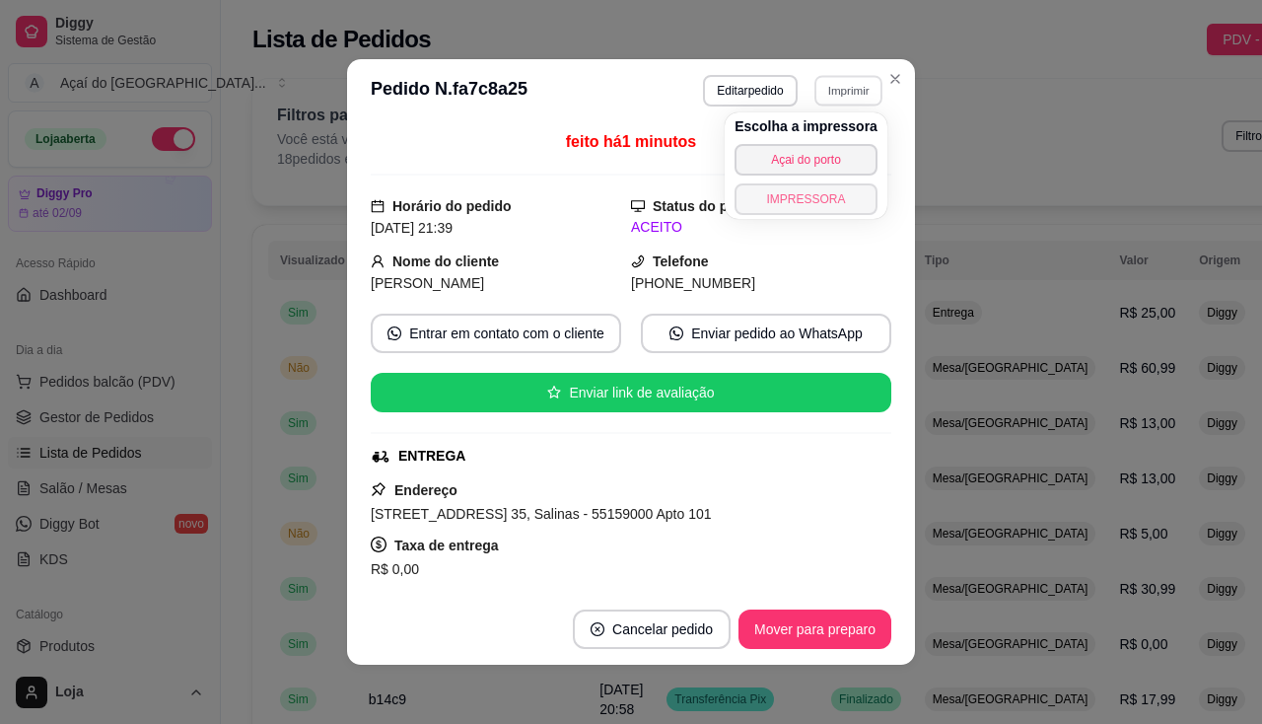
click at [816, 192] on button "IMPRESSORA" at bounding box center [806, 199] width 143 height 32
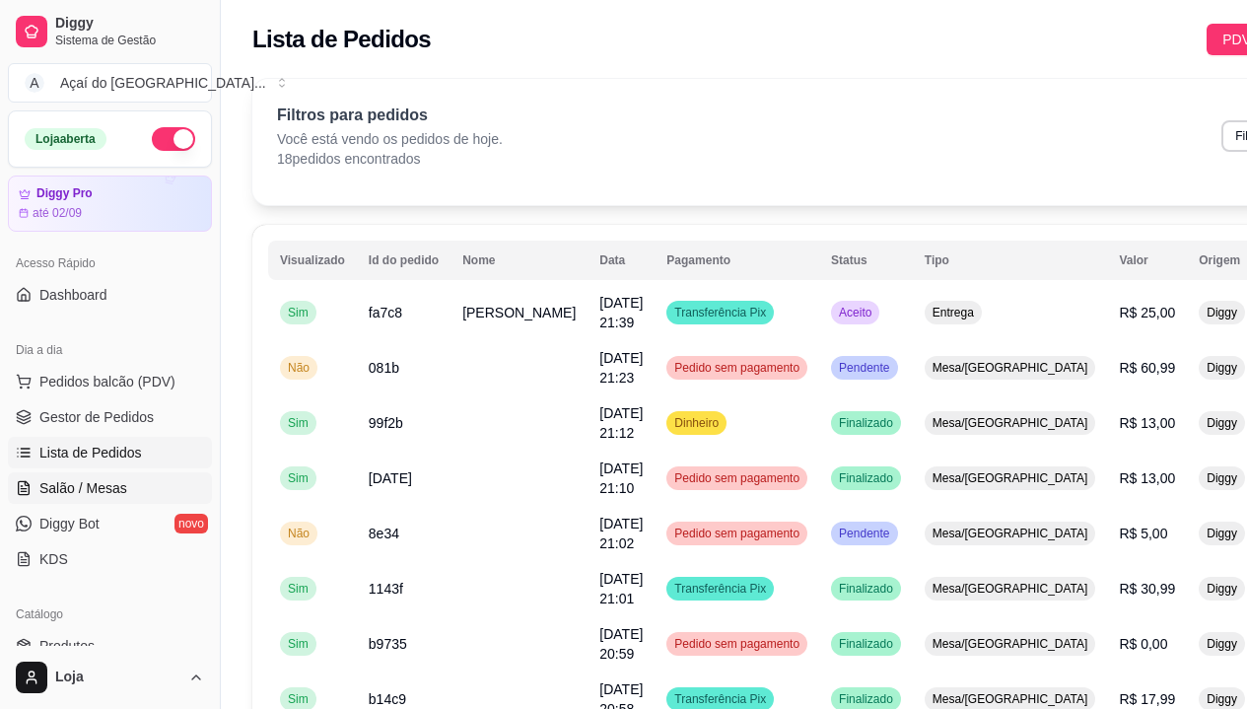
click at [74, 493] on span "Salão / Mesas" at bounding box center [83, 488] width 88 height 20
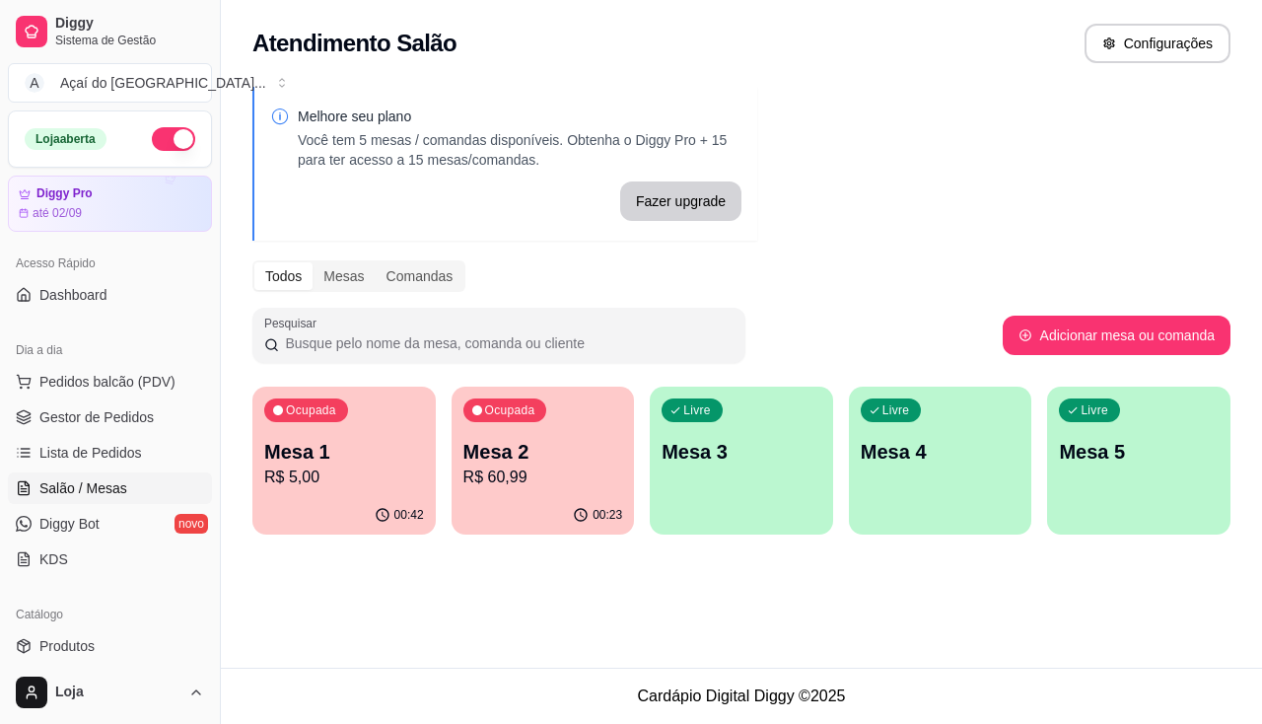
click at [74, 490] on span "Salão / Mesas" at bounding box center [83, 488] width 88 height 20
click at [597, 479] on p "R$ 60,99" at bounding box center [543, 477] width 160 height 24
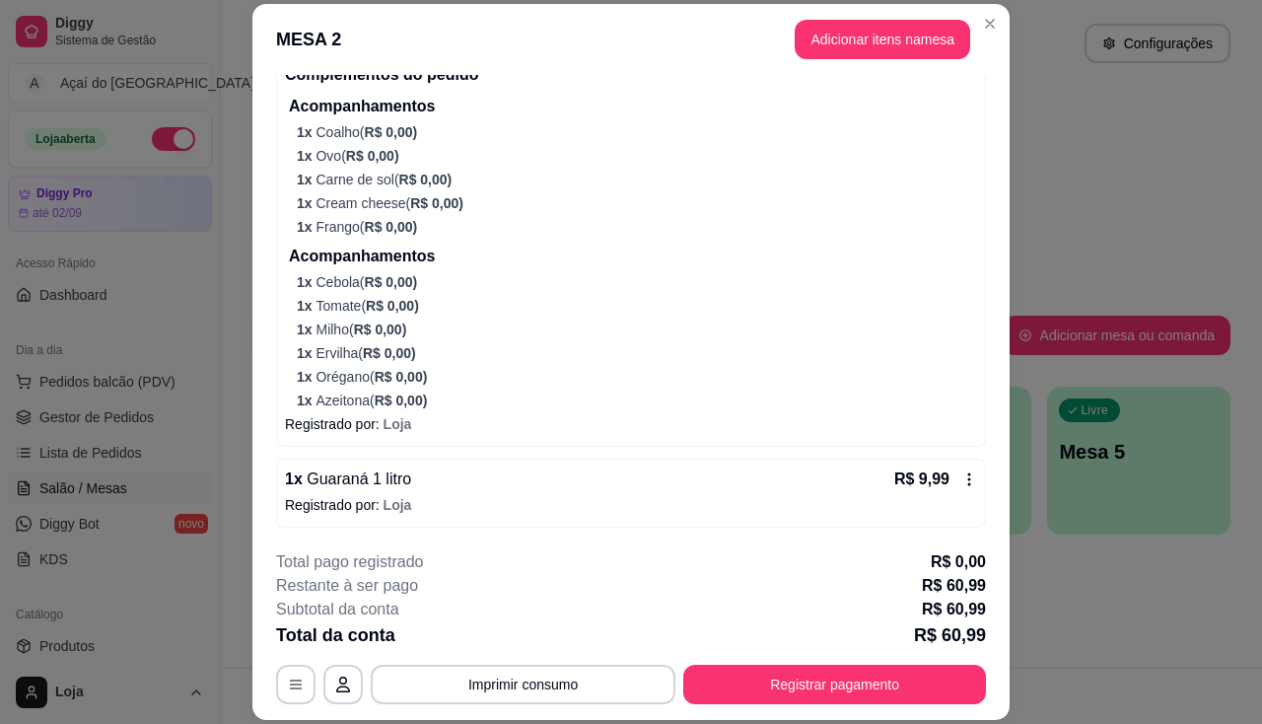
scroll to position [59, 0]
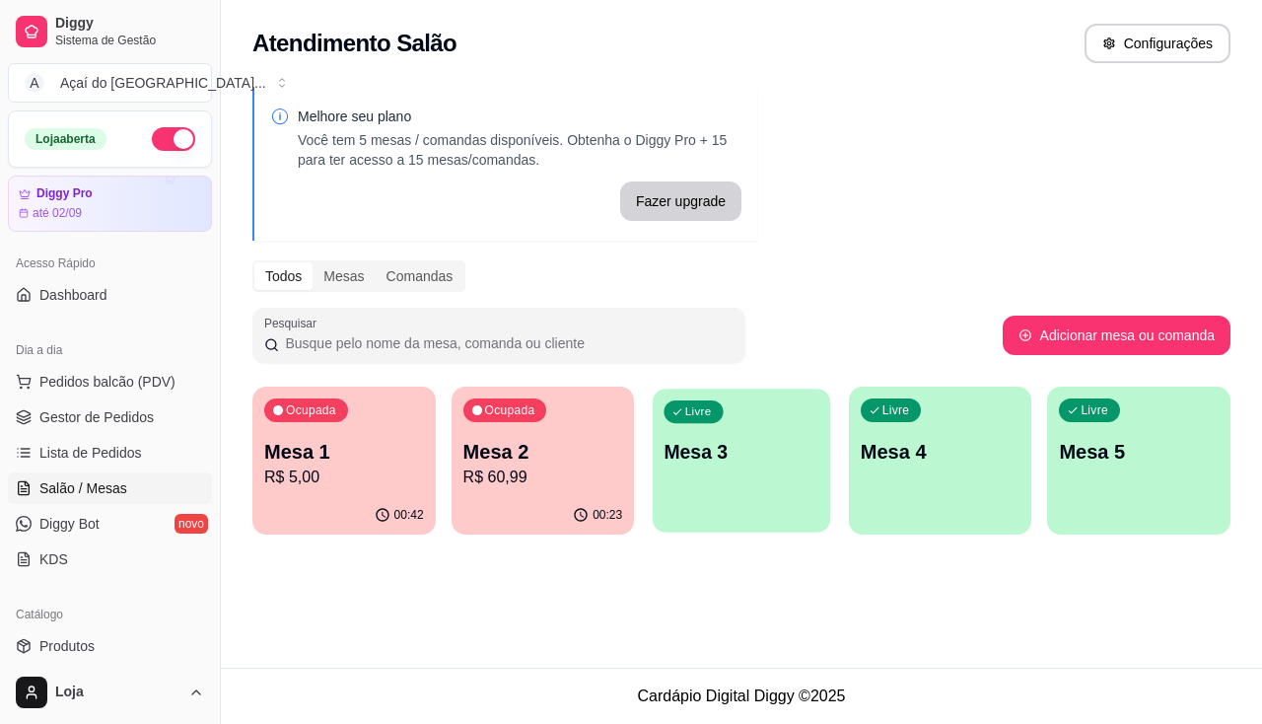
click at [681, 470] on div "Livre Mesa 3" at bounding box center [741, 448] width 177 height 120
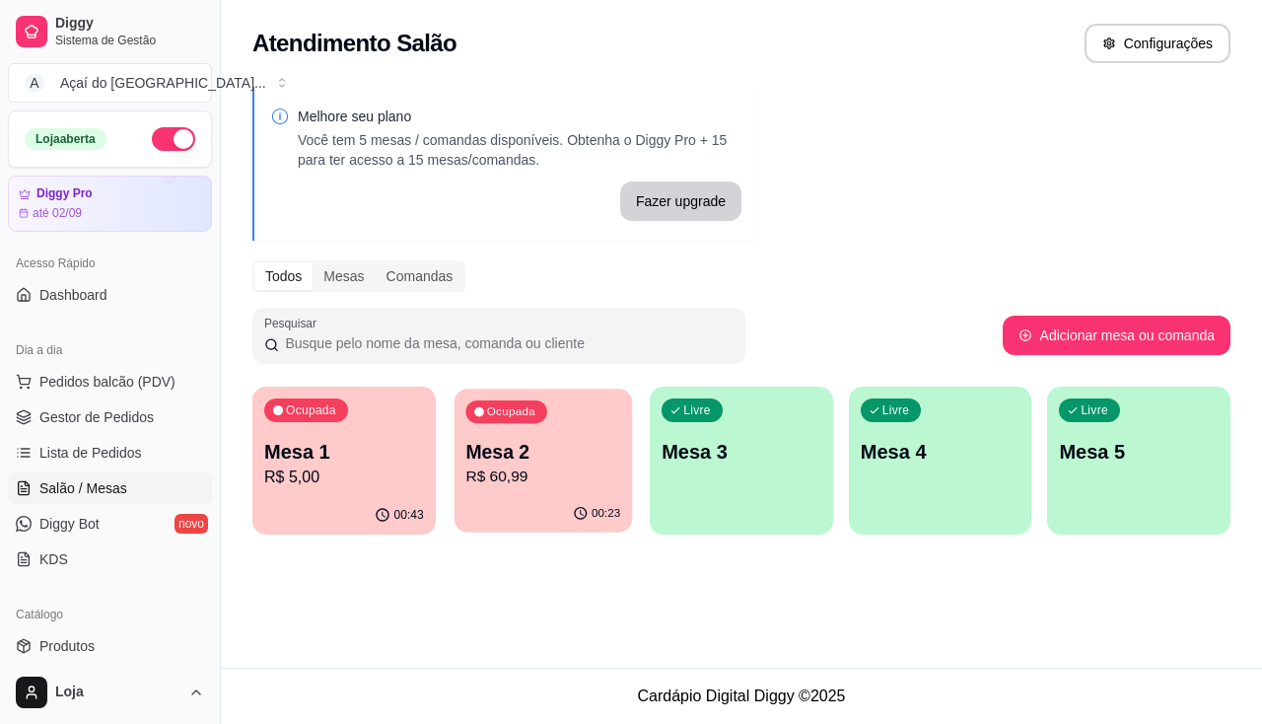
click at [553, 459] on p "Mesa 2" at bounding box center [542, 452] width 155 height 27
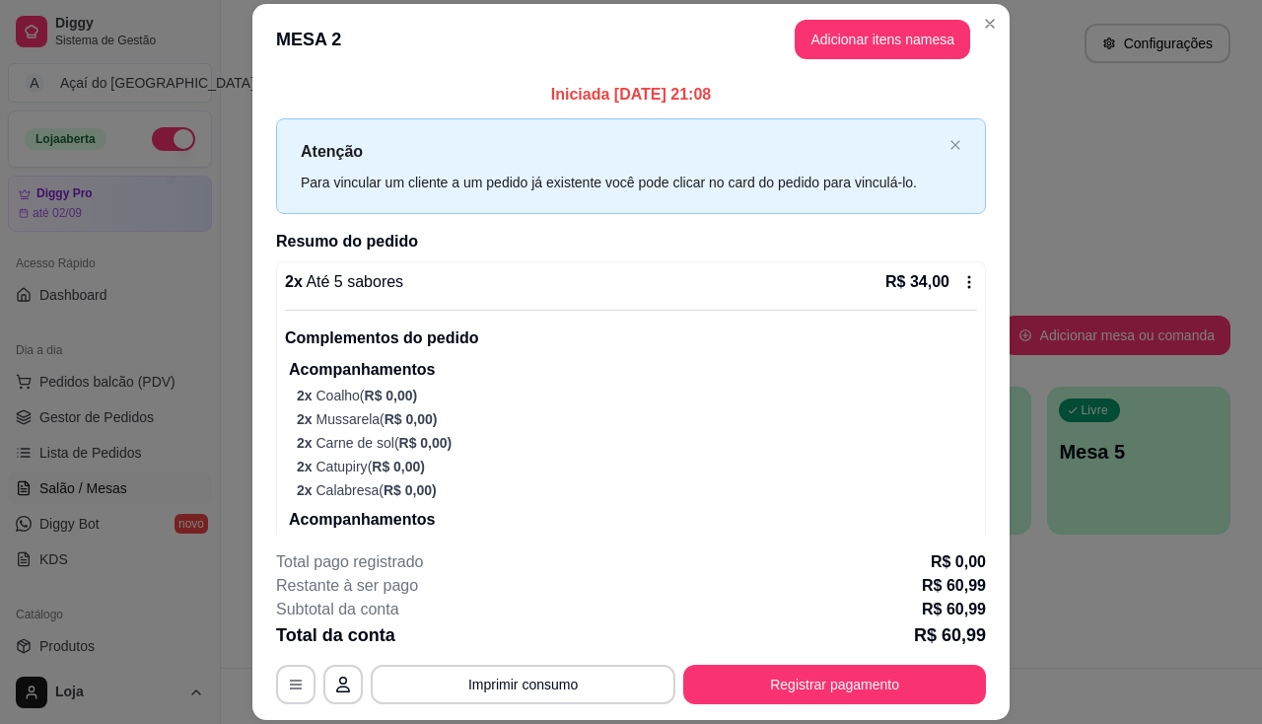
scroll to position [493, 0]
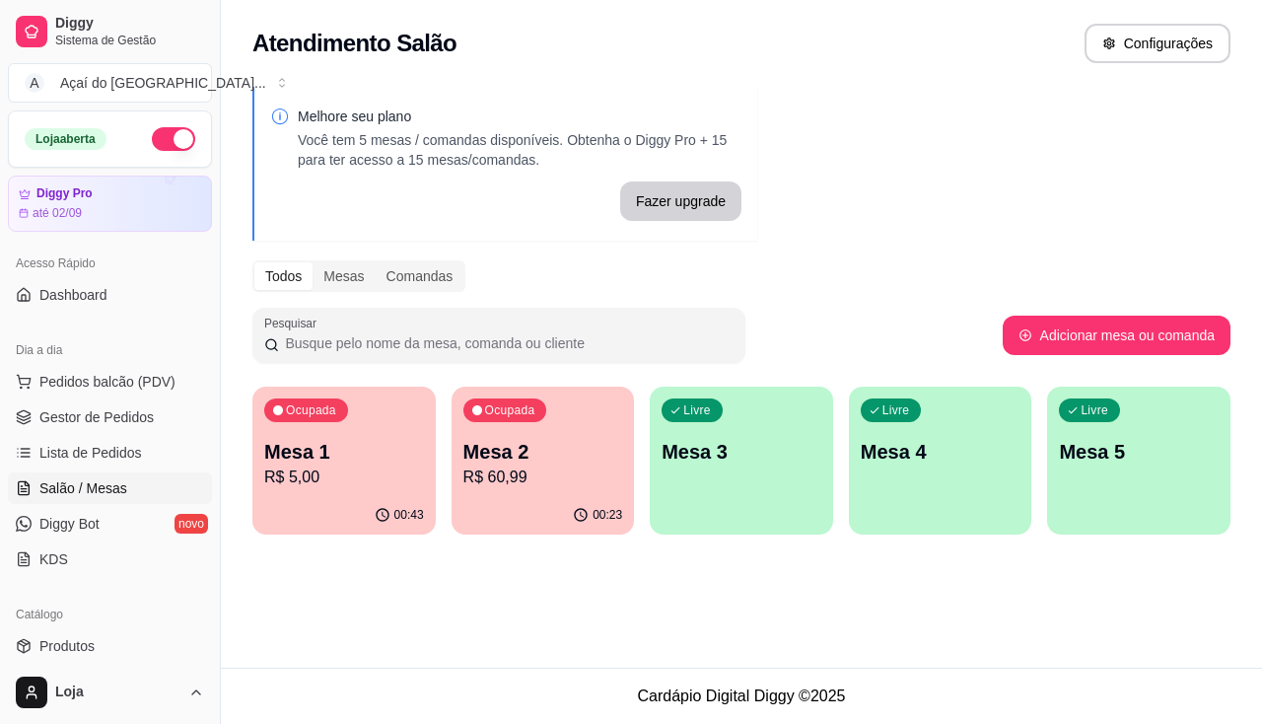
click at [686, 483] on div "Livre Mesa 3" at bounding box center [741, 449] width 183 height 124
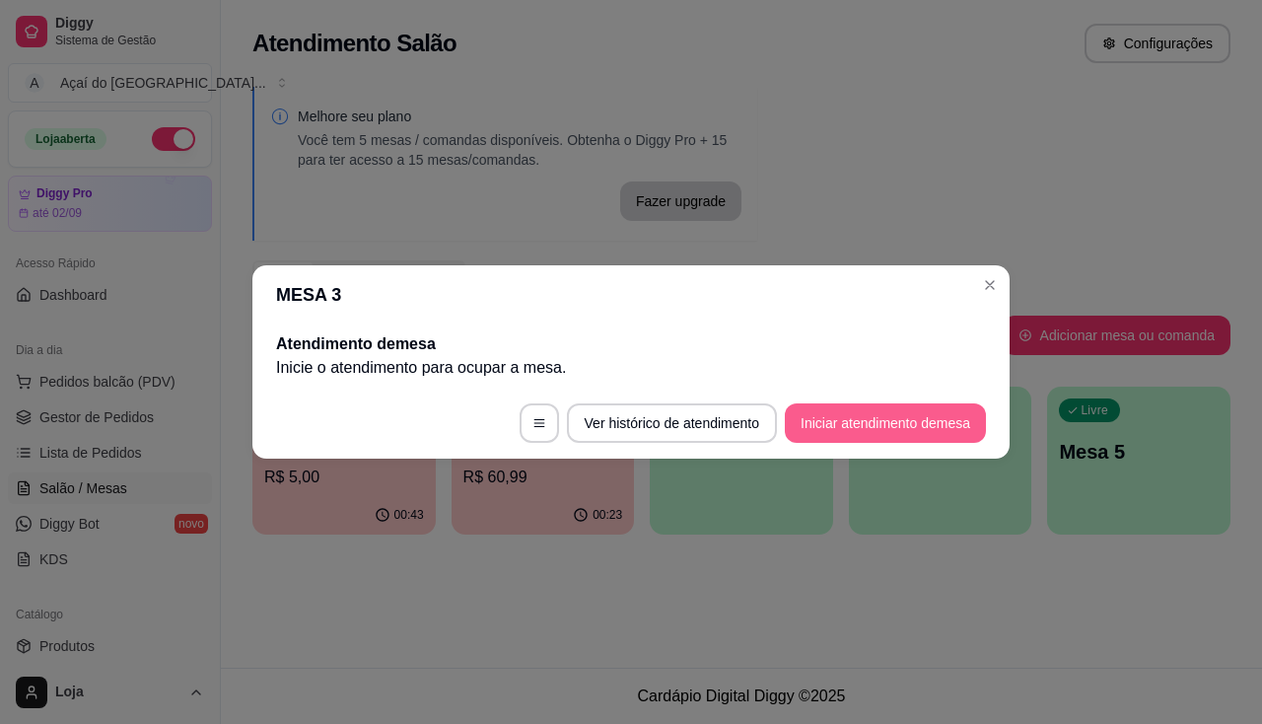
click at [856, 432] on button "Iniciar atendimento de mesa" at bounding box center [885, 422] width 201 height 39
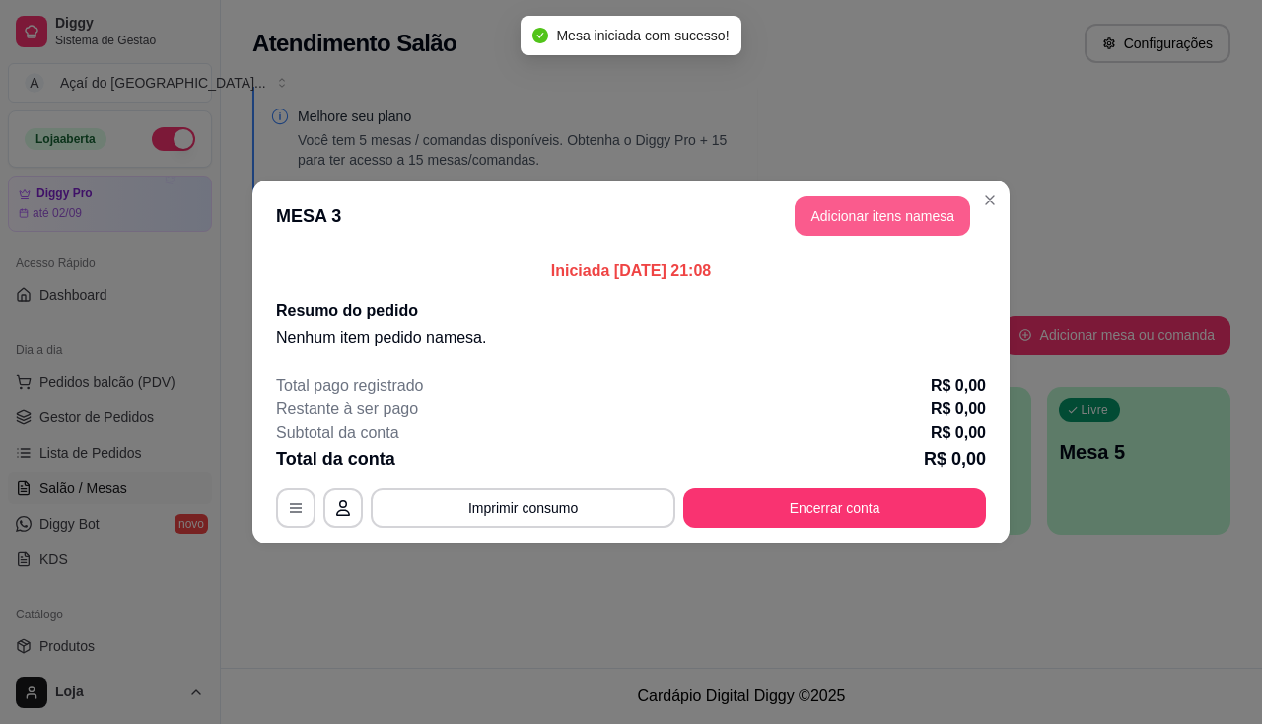
click at [871, 224] on button "Adicionar itens na mesa" at bounding box center [883, 215] width 176 height 39
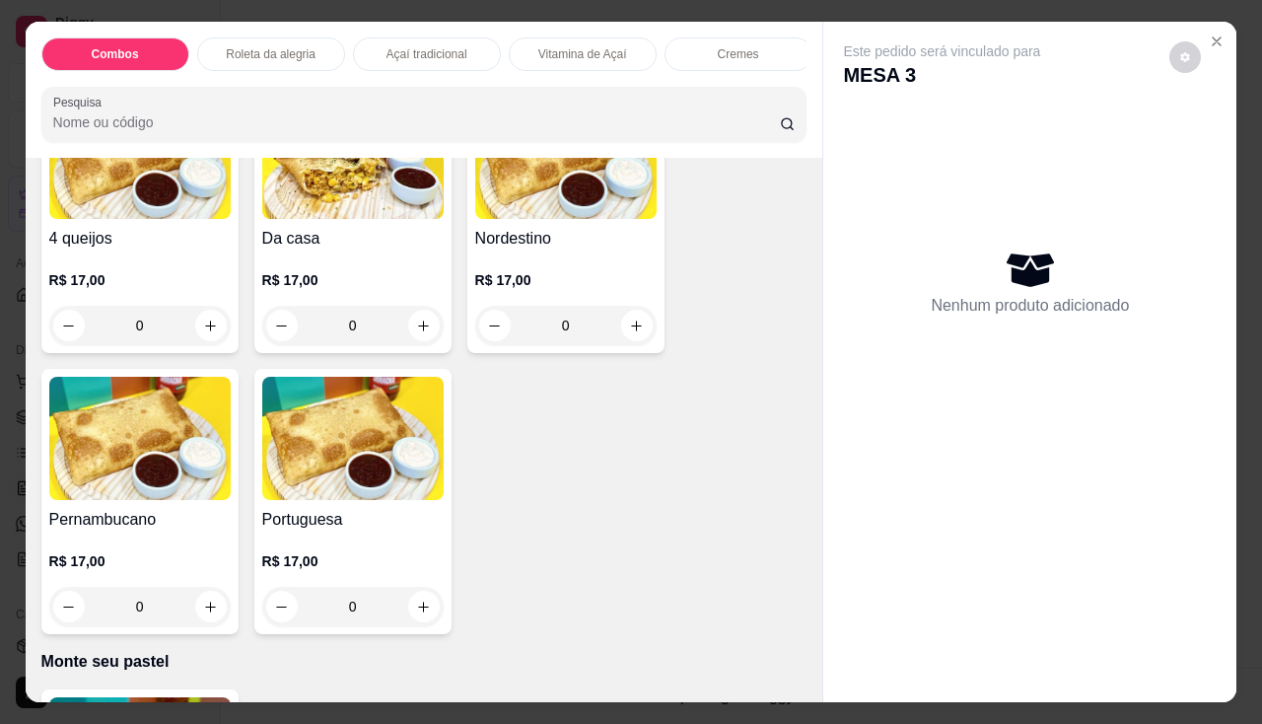
scroll to position [3845, 0]
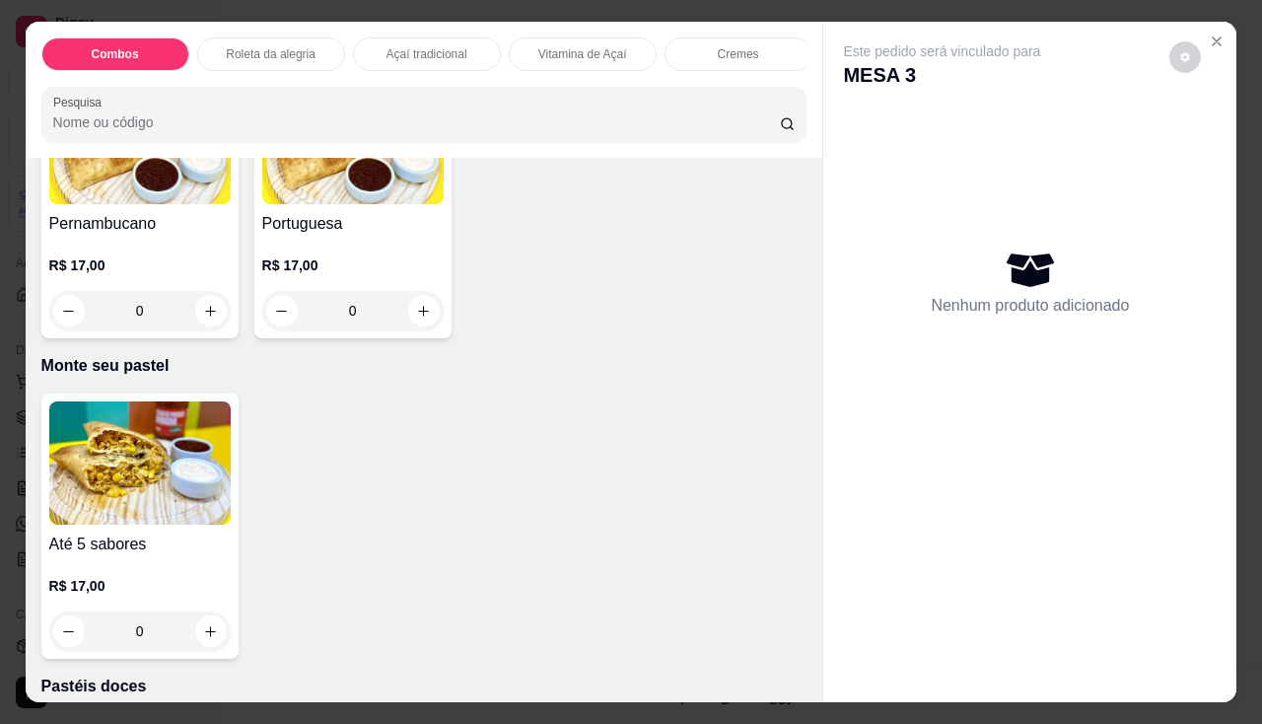
click at [157, 525] on img at bounding box center [139, 462] width 181 height 123
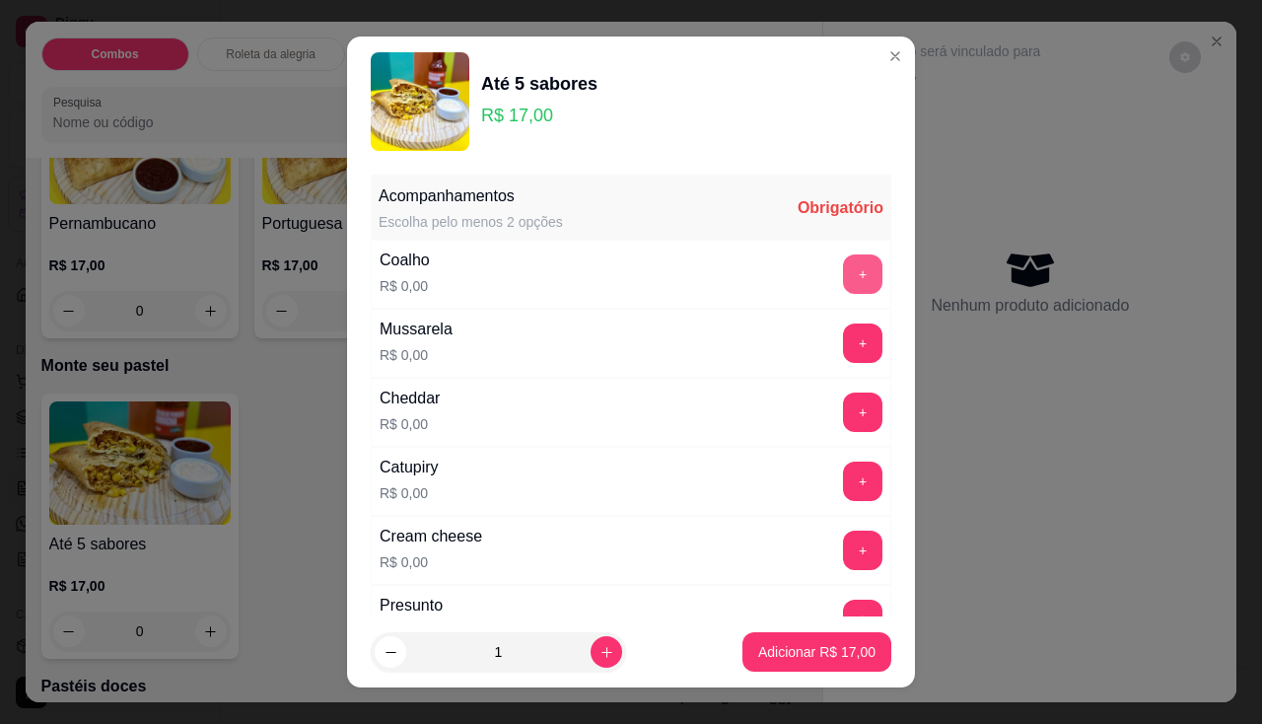
click at [843, 284] on button "+" at bounding box center [862, 273] width 39 height 39
click at [843, 344] on button "+" at bounding box center [862, 342] width 39 height 39
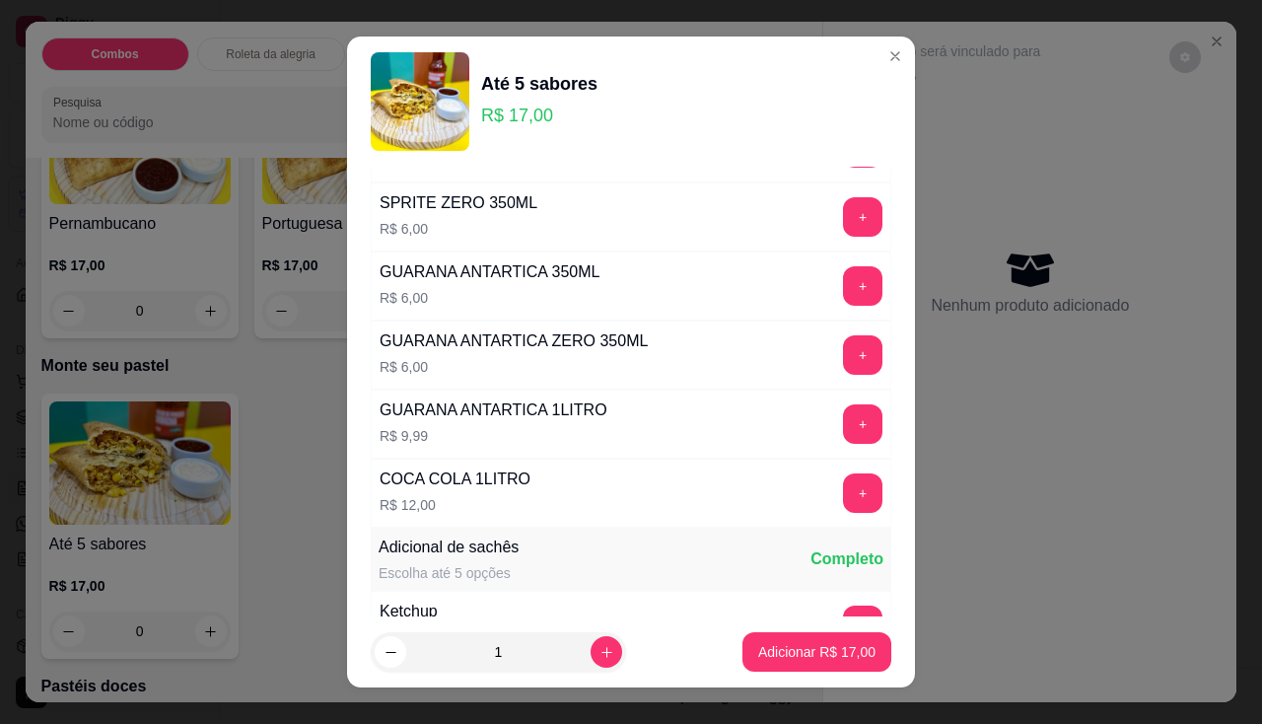
scroll to position [2231, 0]
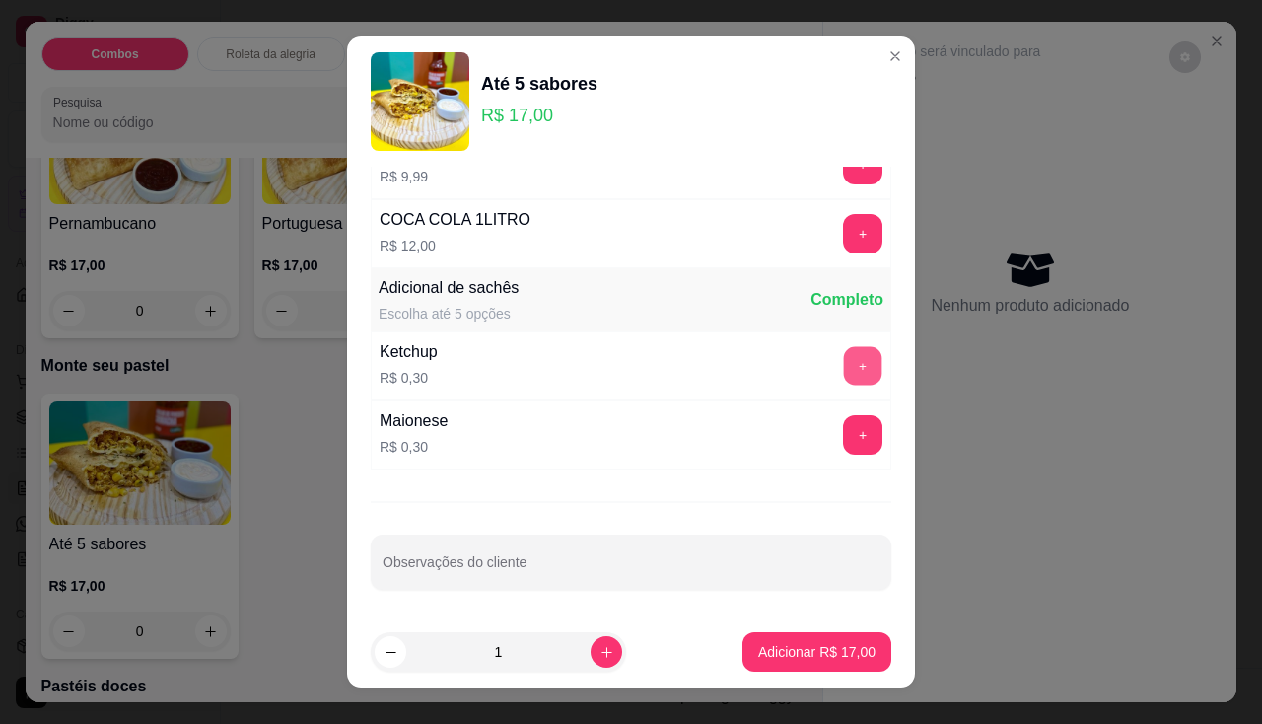
click at [844, 378] on button "+" at bounding box center [863, 365] width 38 height 38
click at [843, 378] on button "+" at bounding box center [862, 365] width 39 height 39
click at [844, 378] on button "+" at bounding box center [863, 365] width 38 height 38
click at [815, 665] on button "Adicionar R$ 17,90" at bounding box center [816, 651] width 149 height 39
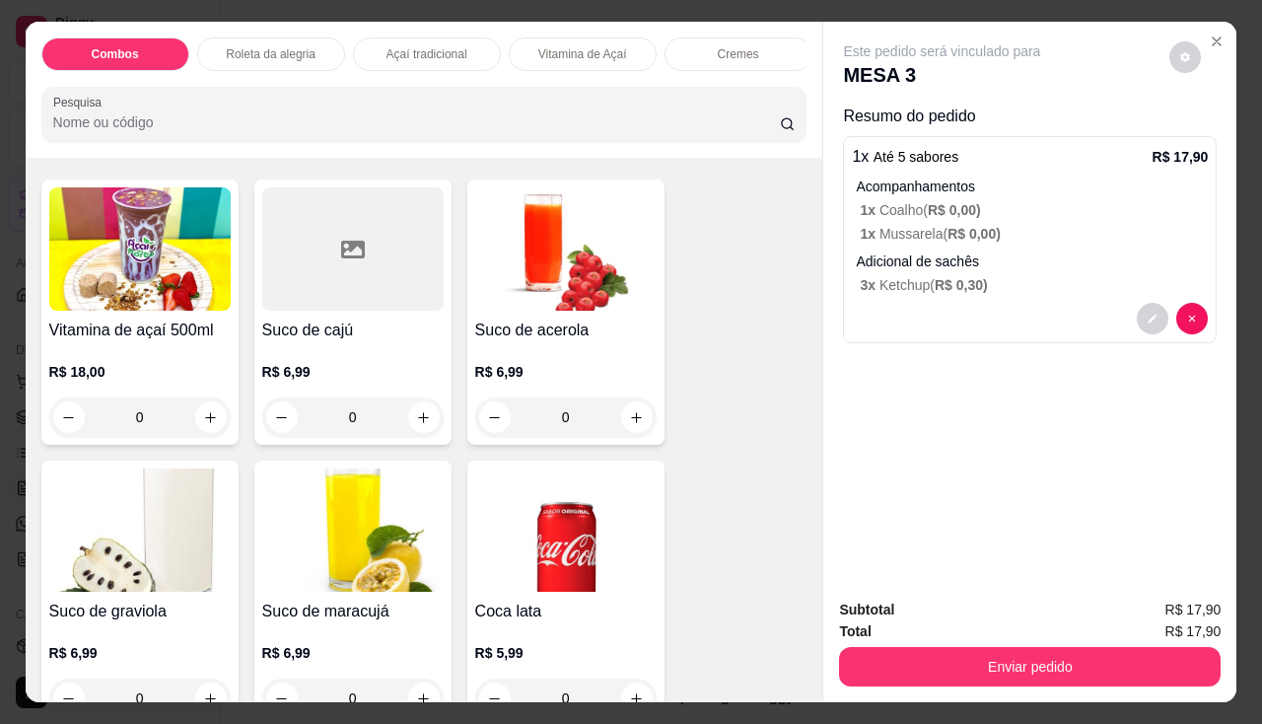
scroll to position [5423, 0]
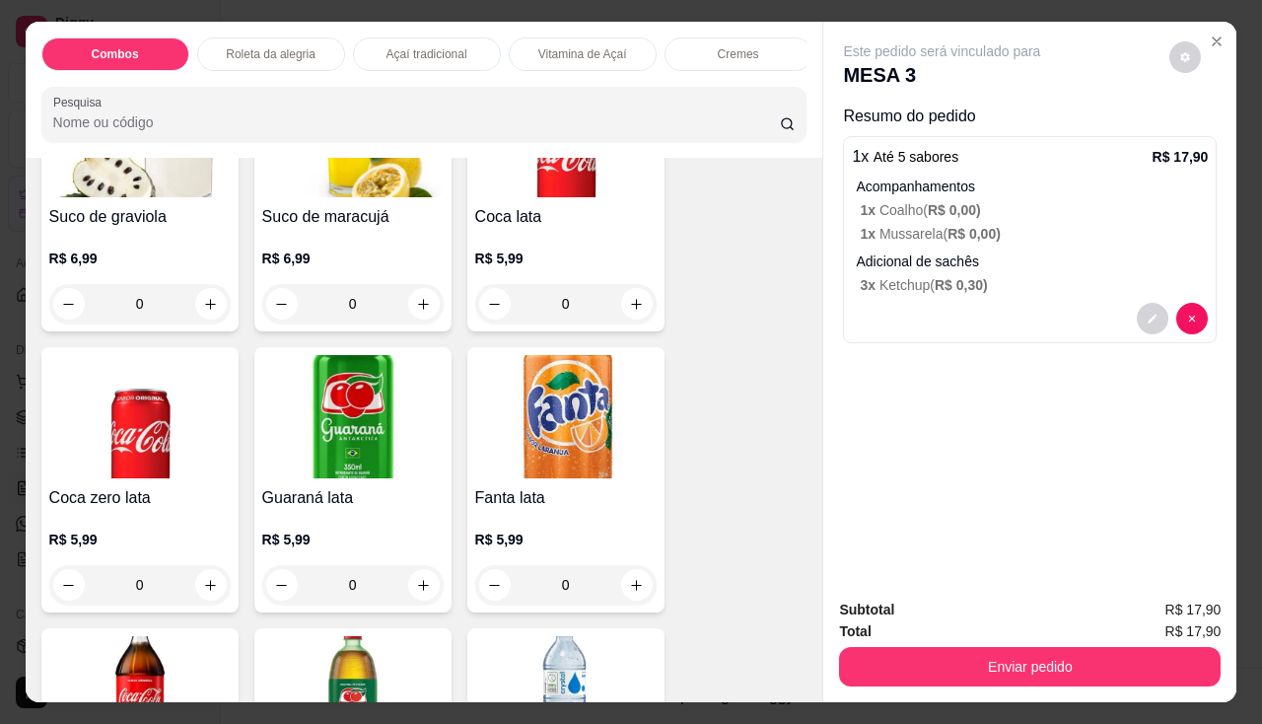
click at [563, 400] on img at bounding box center [565, 416] width 181 height 123
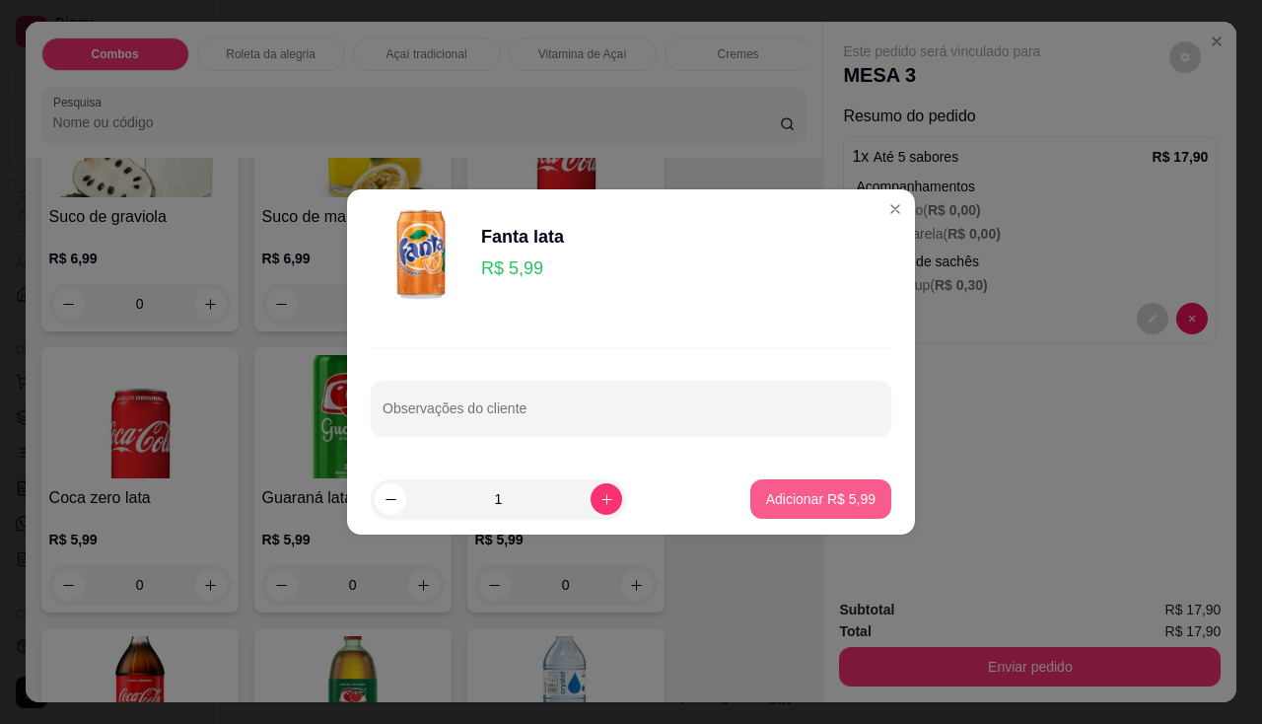
click at [863, 496] on button "Adicionar R$ 5,99" at bounding box center [820, 498] width 141 height 39
type input "1"
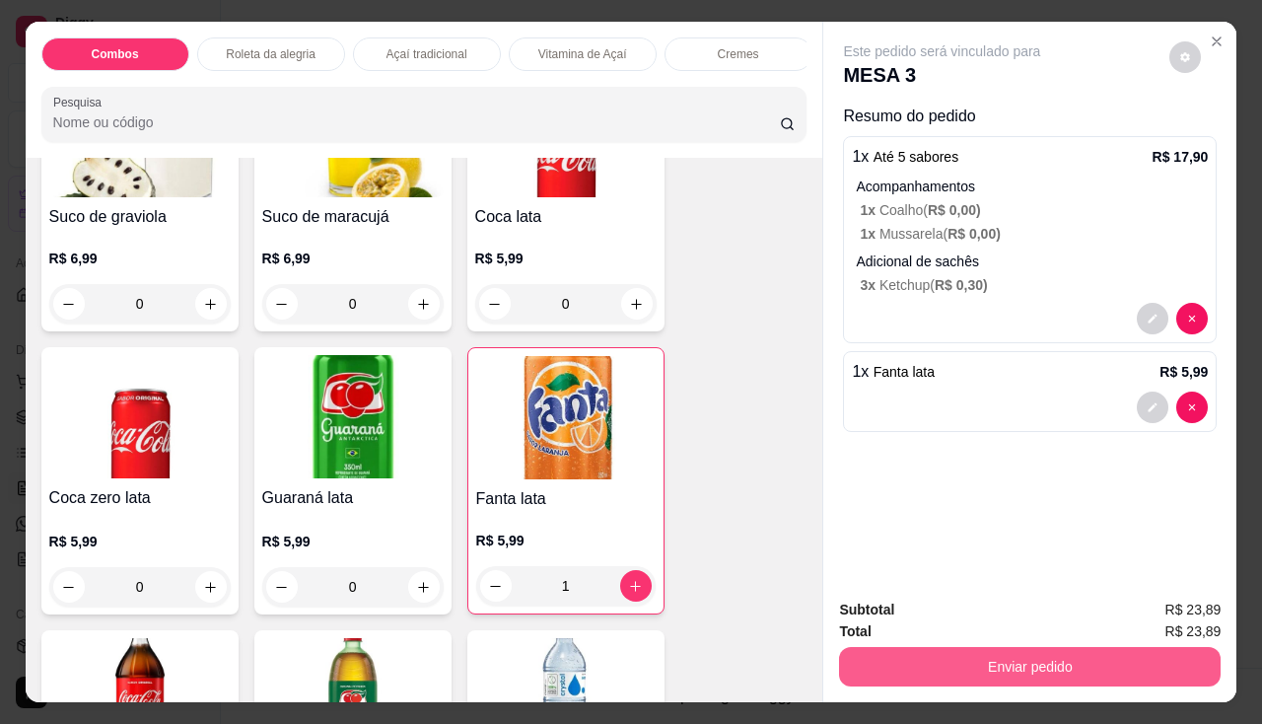
click at [874, 668] on button "Enviar pedido" at bounding box center [1030, 666] width 382 height 39
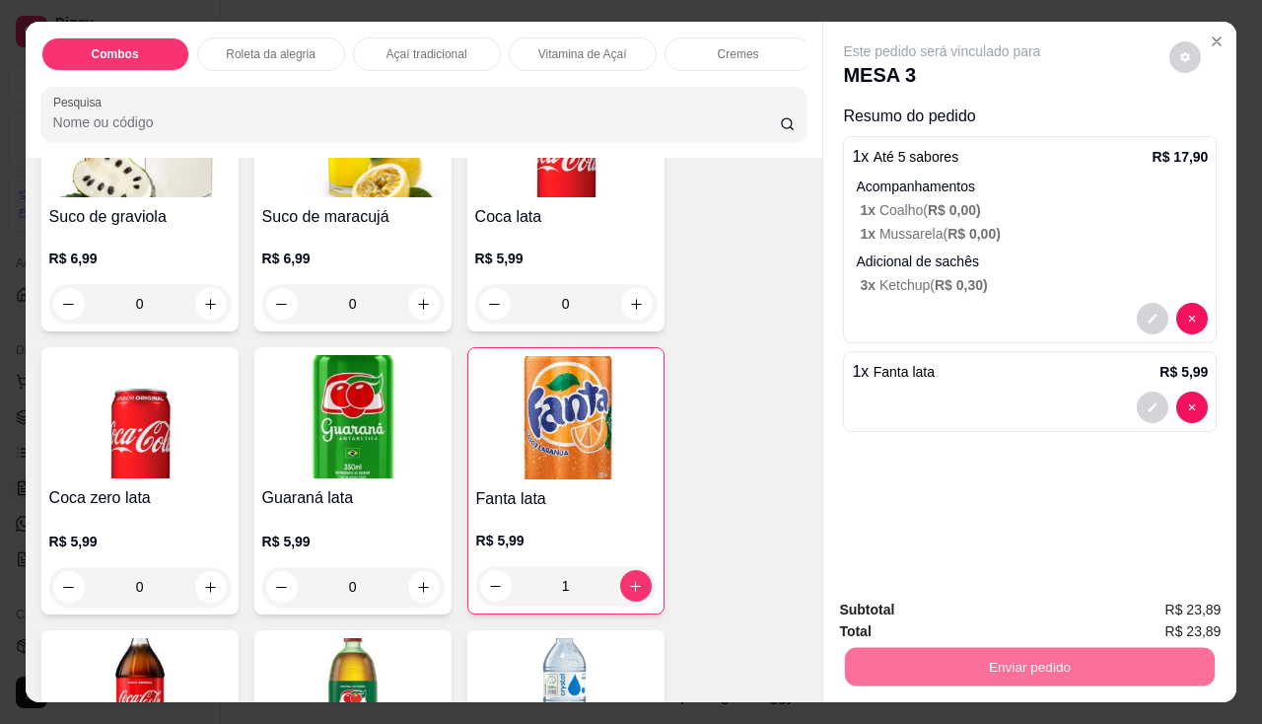
click at [908, 629] on button "Não registrar e enviar pedido" at bounding box center [965, 611] width 205 height 37
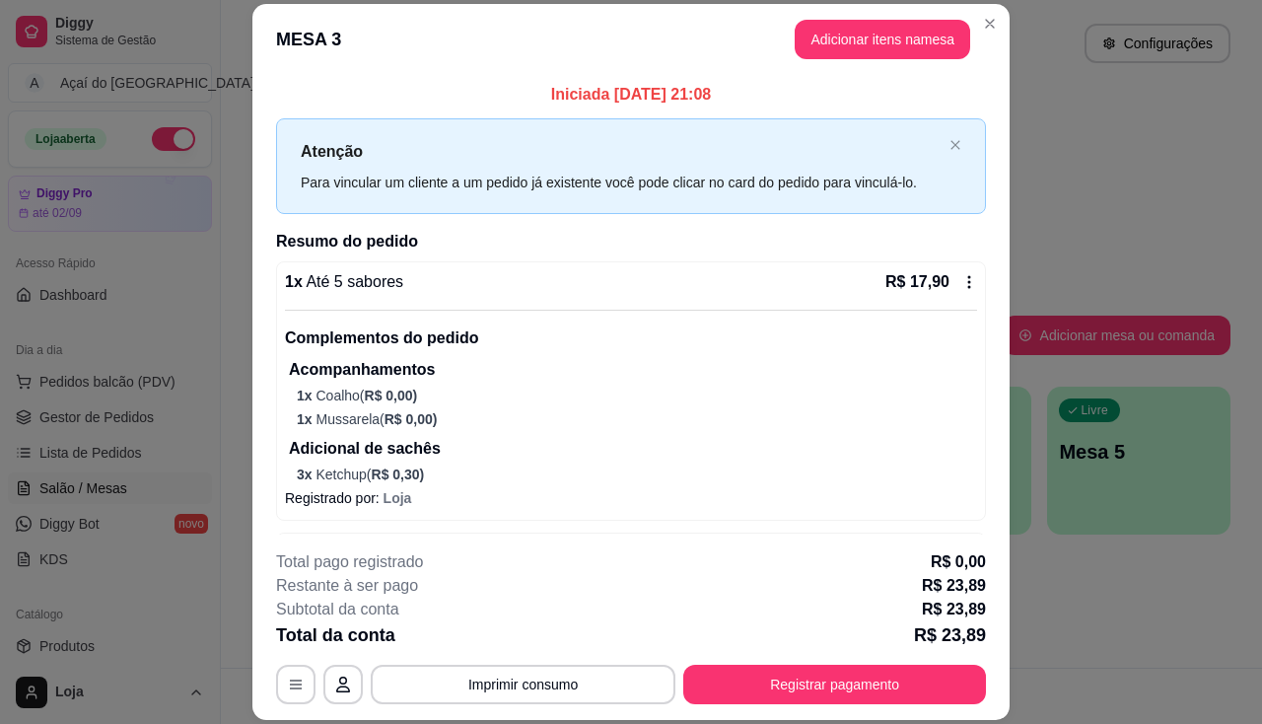
scroll to position [74, 0]
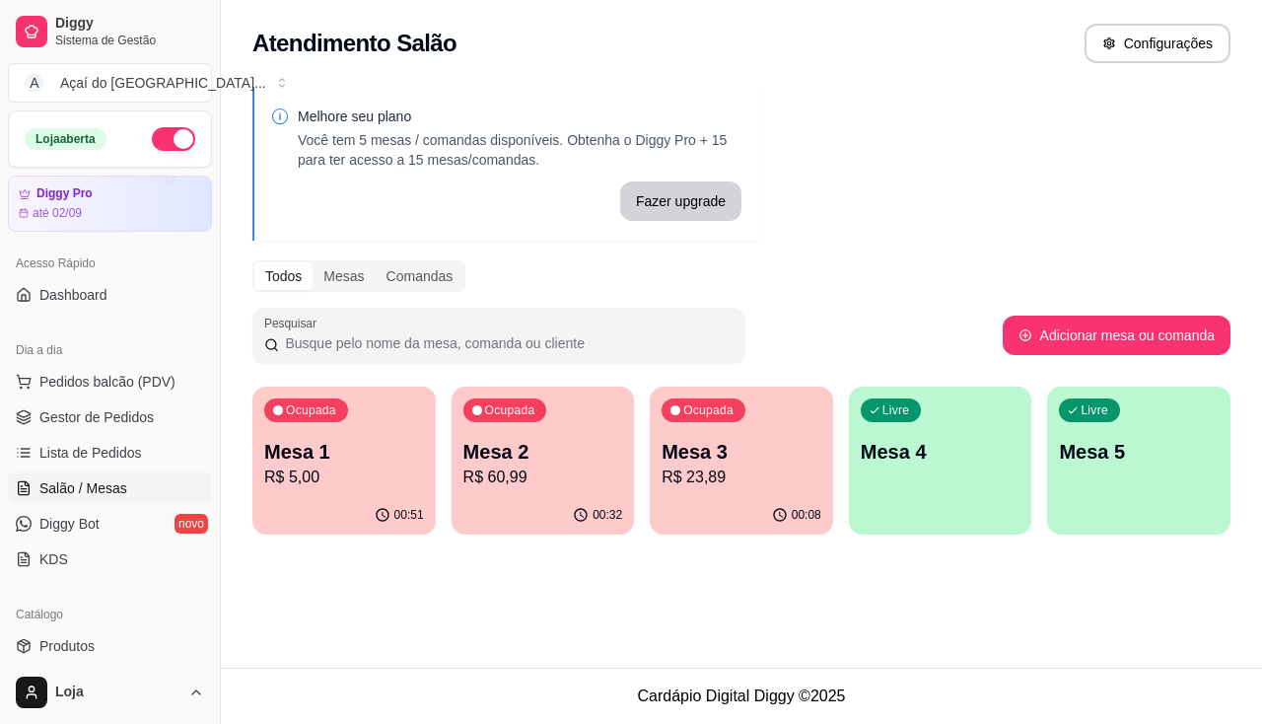
click at [549, 471] on p "R$ 60,99" at bounding box center [543, 477] width 160 height 24
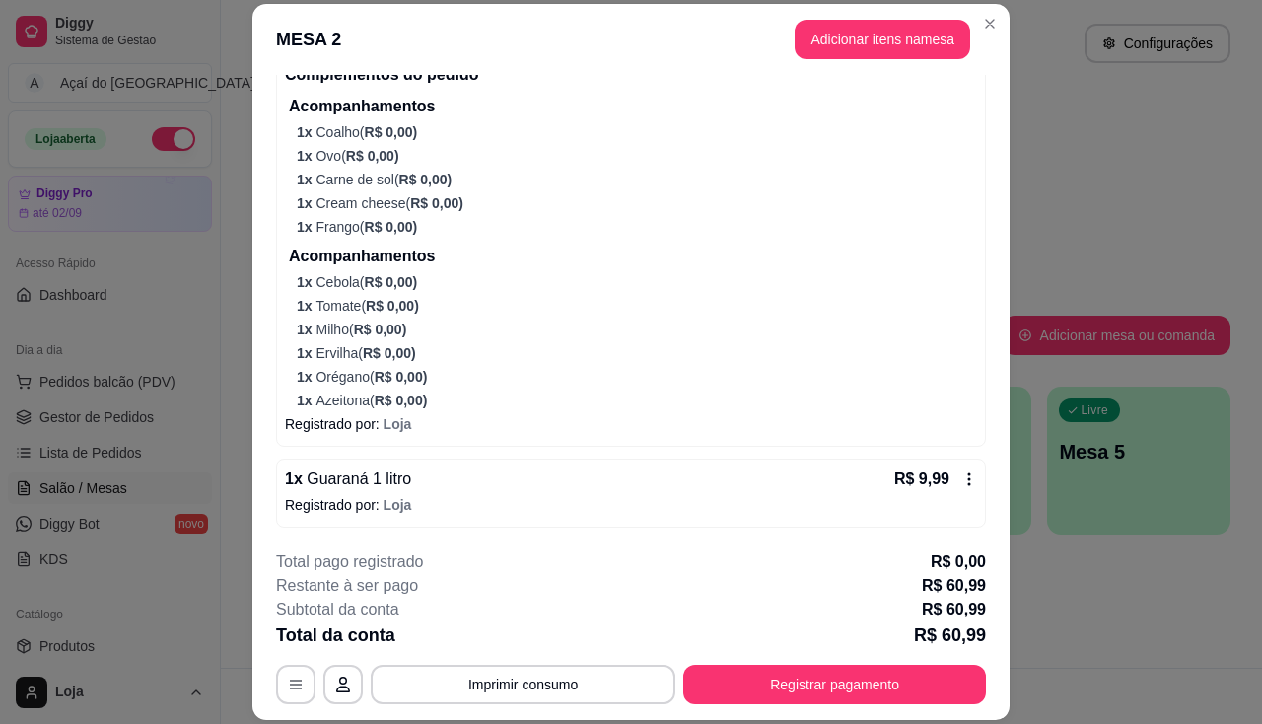
scroll to position [59, 0]
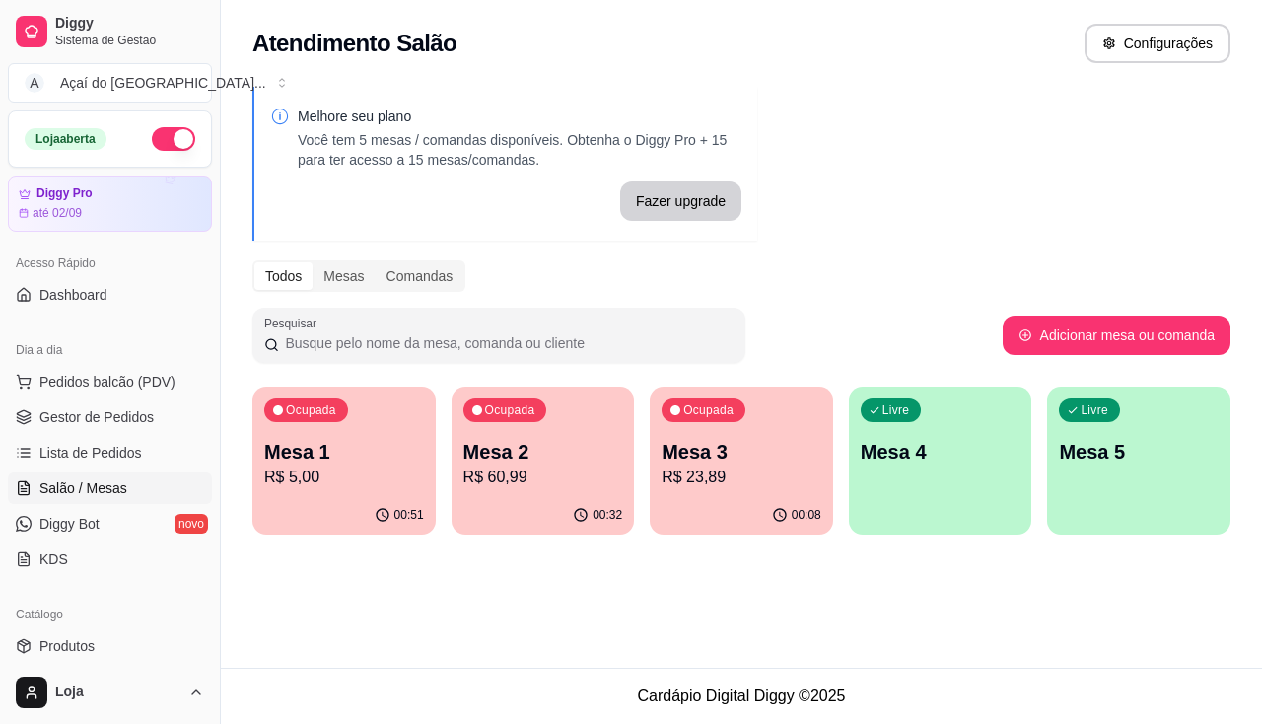
click at [700, 439] on p "Mesa 3" at bounding box center [742, 452] width 160 height 28
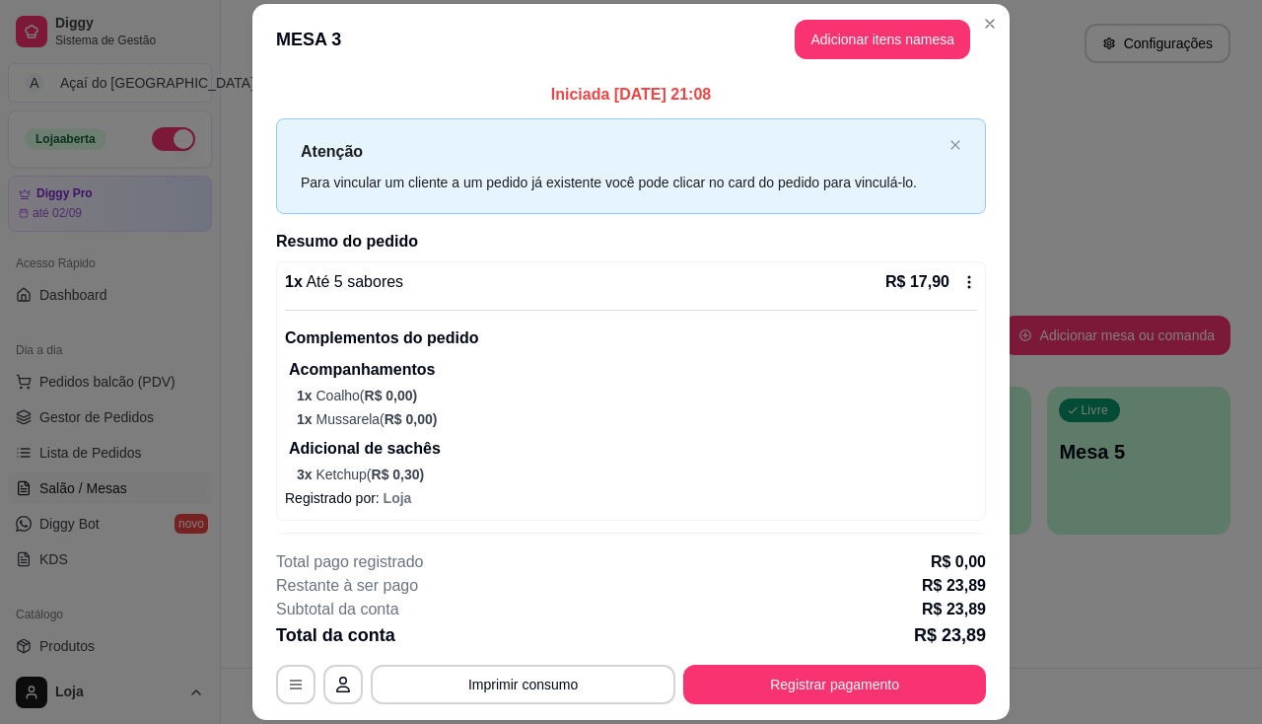
scroll to position [74, 0]
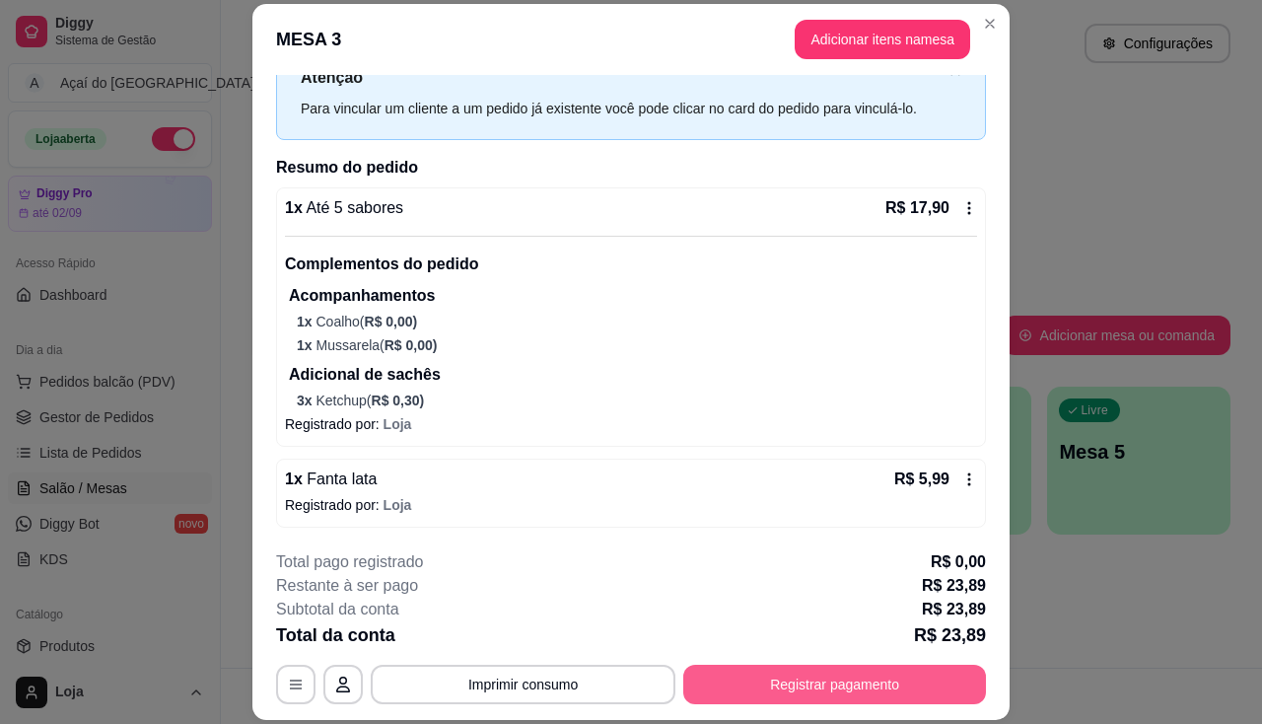
click at [816, 690] on button "Registrar pagamento" at bounding box center [834, 684] width 303 height 39
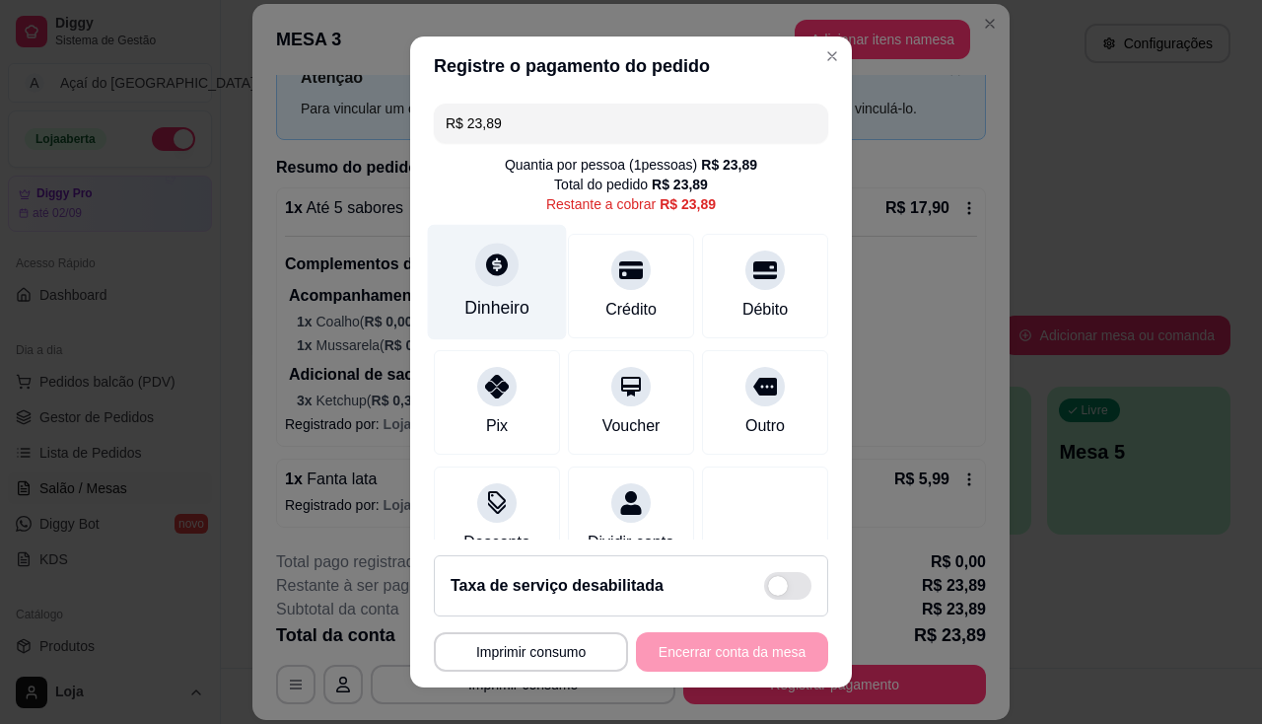
click at [525, 310] on div "Dinheiro" at bounding box center [497, 281] width 139 height 115
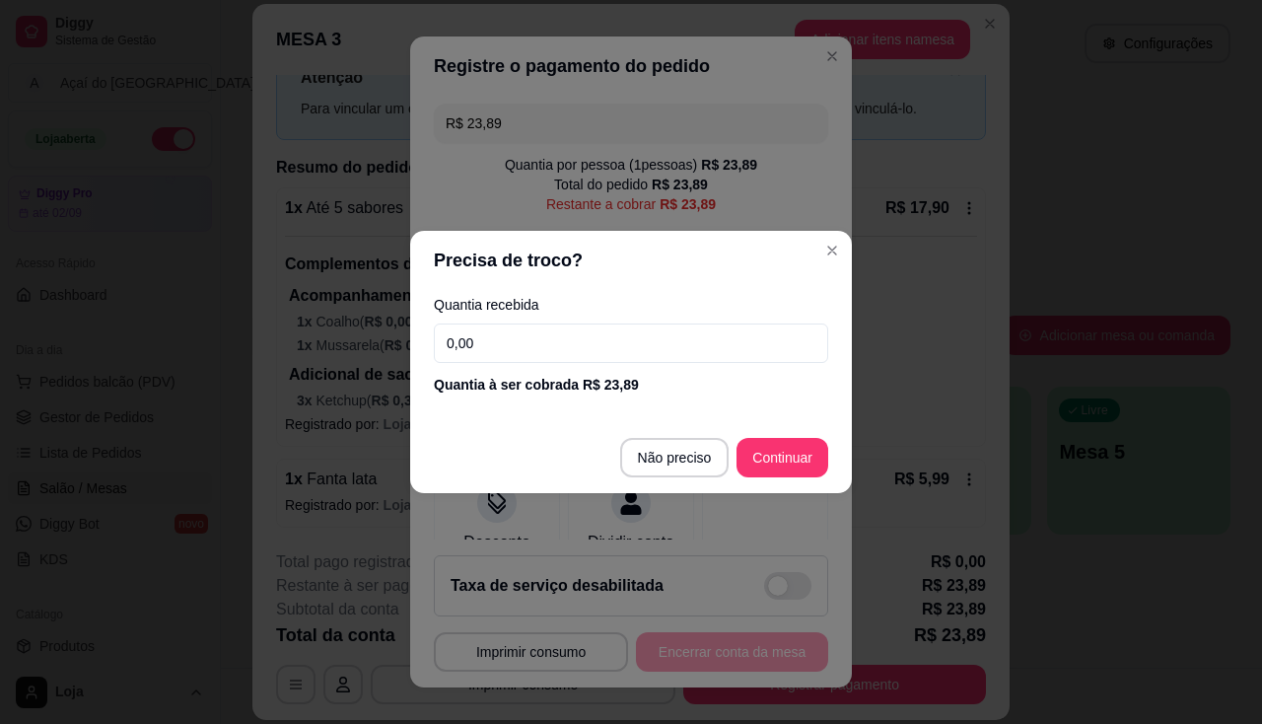
click at [518, 362] on input "0,00" at bounding box center [631, 342] width 394 height 39
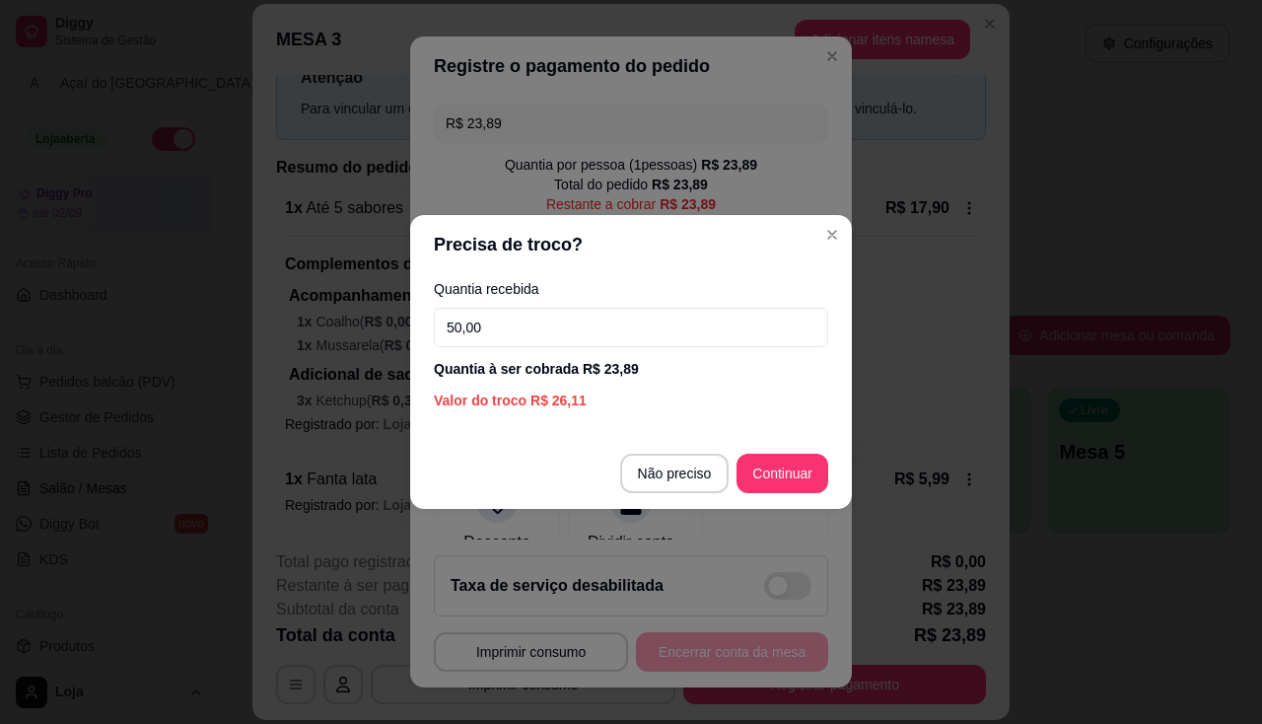
type input "50,00"
click at [682, 356] on div "Quantia recebida 50,00 Quantia à ser cobrada R$ 23,89 Valor do troco R$ 26,11" at bounding box center [631, 346] width 442 height 144
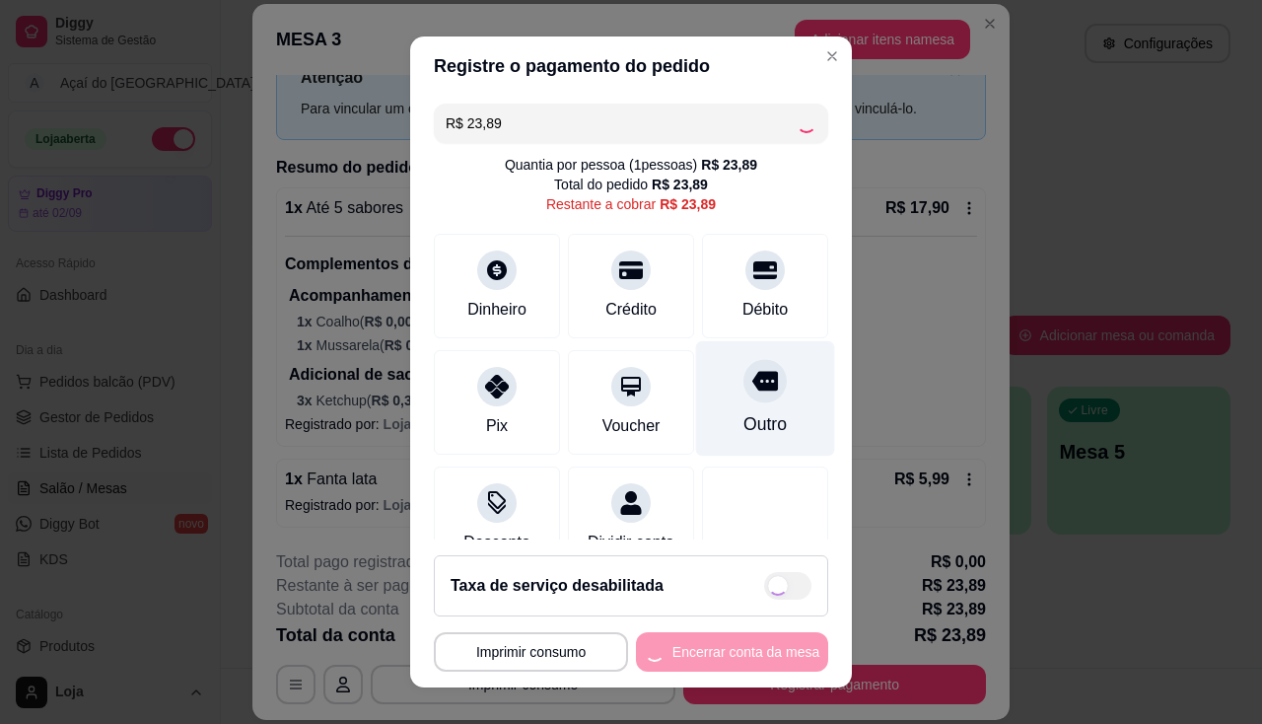
type input "R$ 0,00"
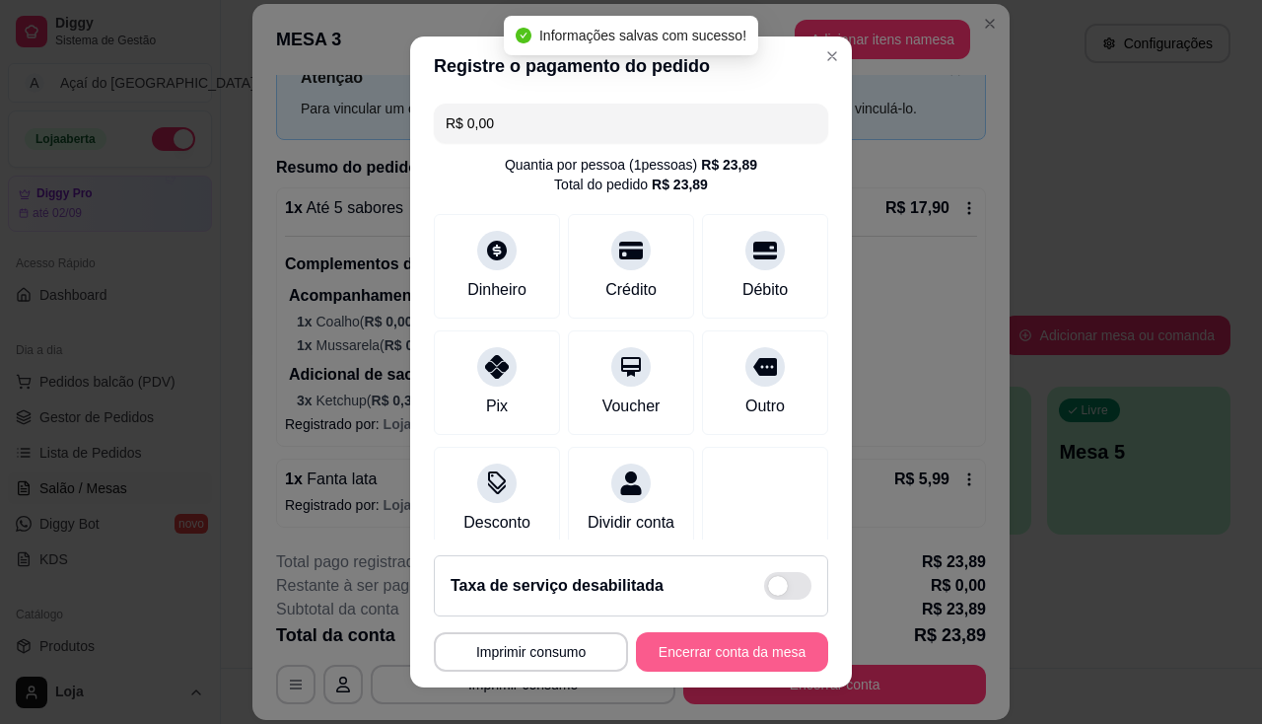
click at [784, 668] on button "Encerrar conta da mesa" at bounding box center [732, 651] width 192 height 39
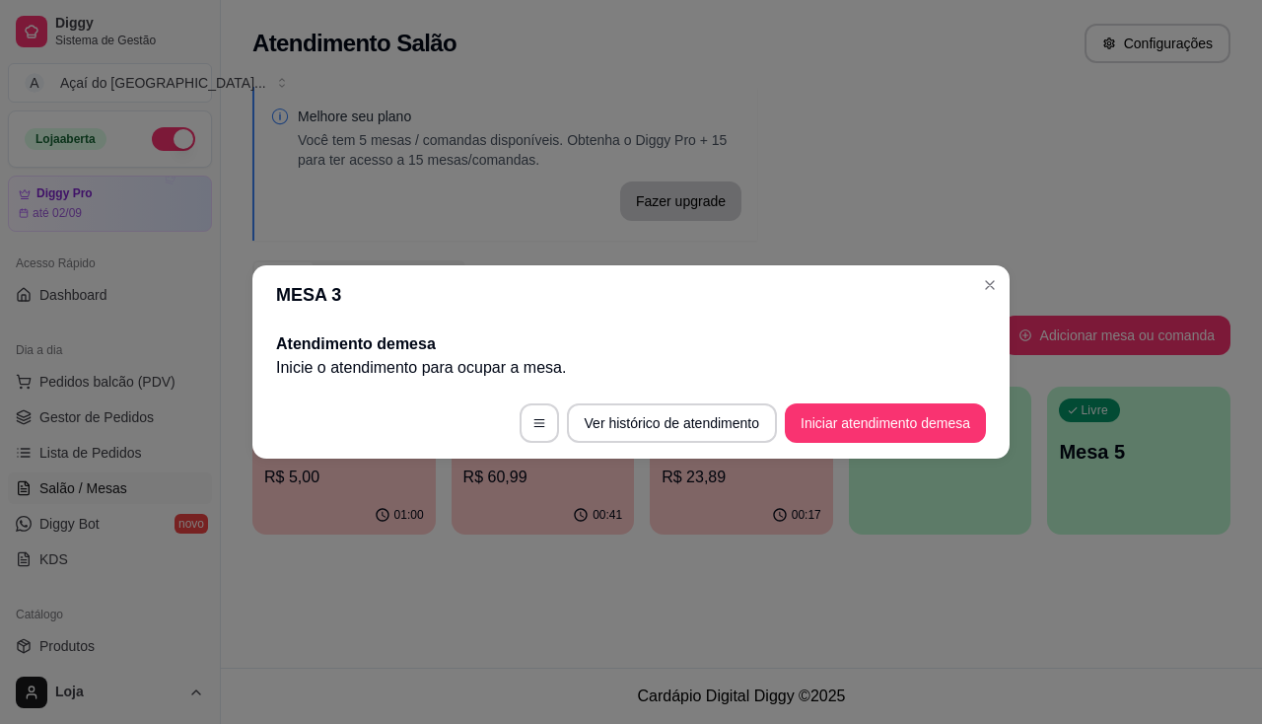
scroll to position [0, 0]
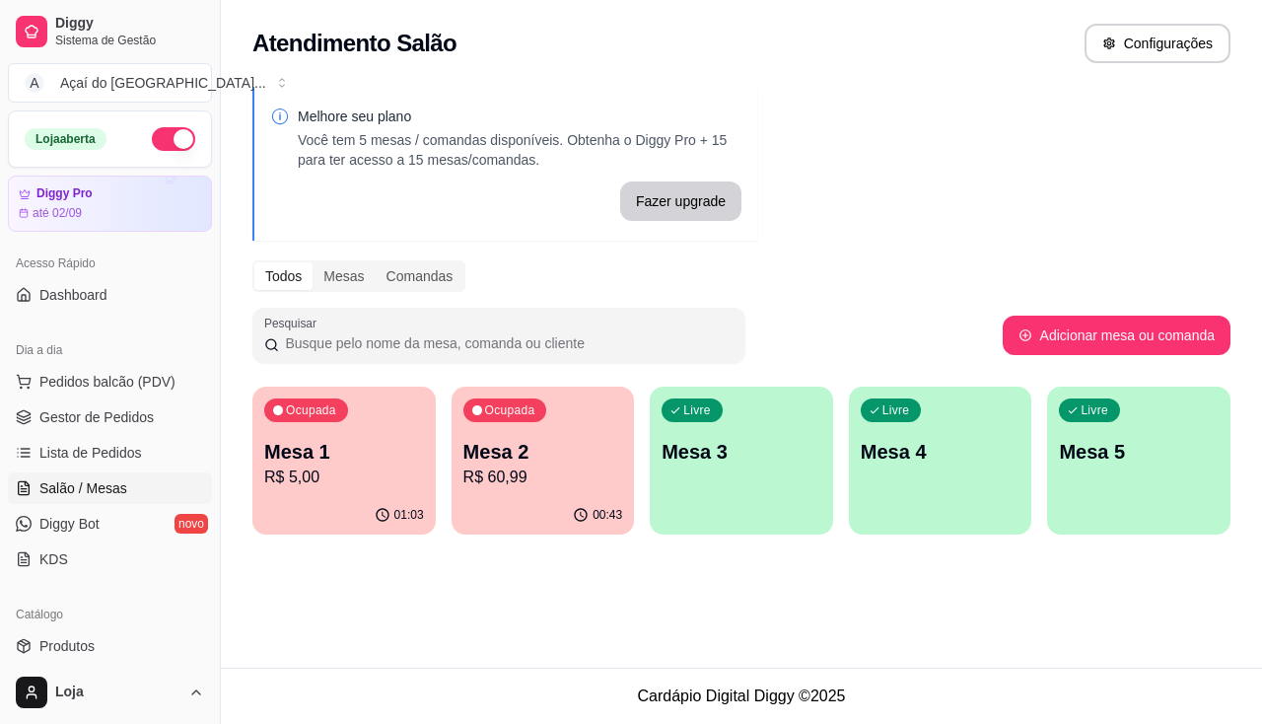
click at [524, 599] on div "Atendimento Salão Configurações Melhore seu plano Você tem 5 mesas / comandas d…" at bounding box center [741, 334] width 1041 height 668
click at [542, 457] on p "Mesa 2" at bounding box center [543, 452] width 160 height 28
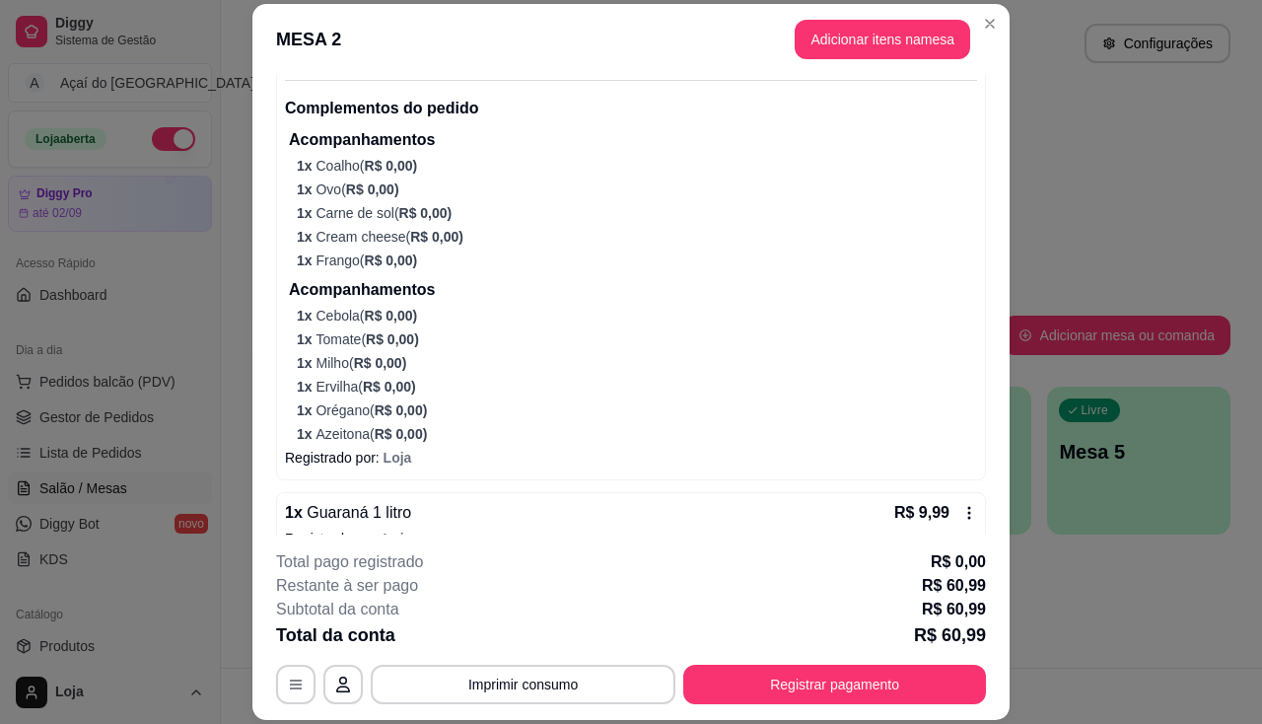
scroll to position [724, 0]
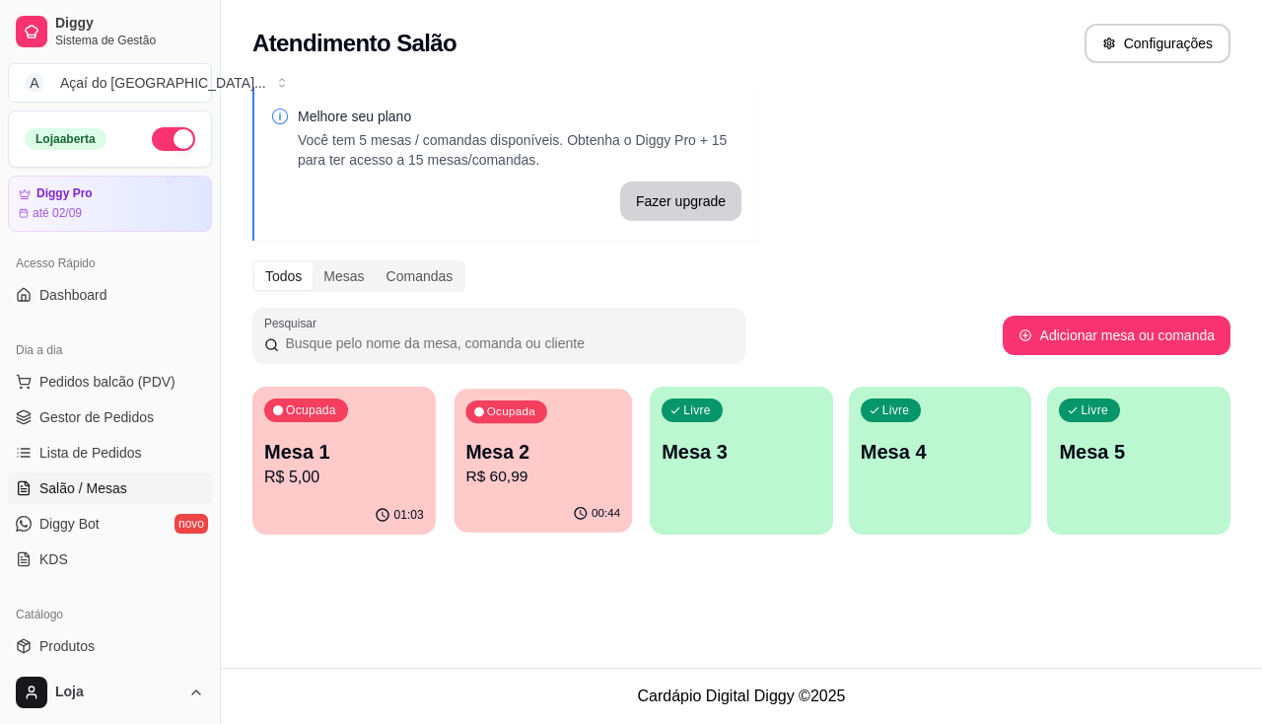
click at [530, 487] on p "R$ 60,99" at bounding box center [542, 476] width 155 height 23
